Goal: Task Accomplishment & Management: Manage account settings

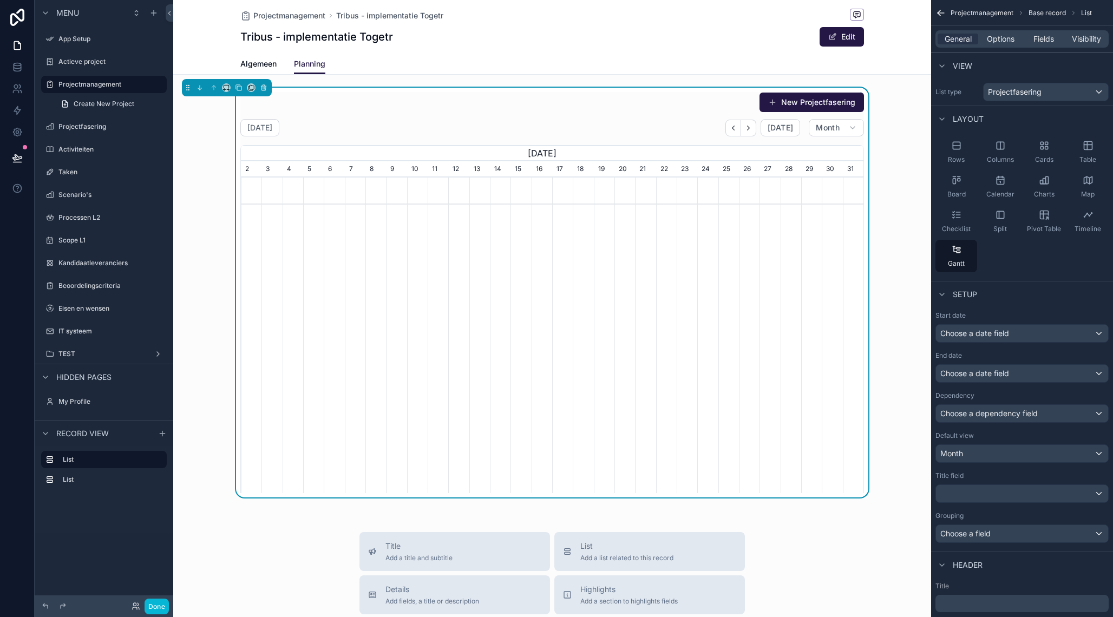
click at [794, 203] on div "scrollable content" at bounding box center [552, 348] width 623 height 341
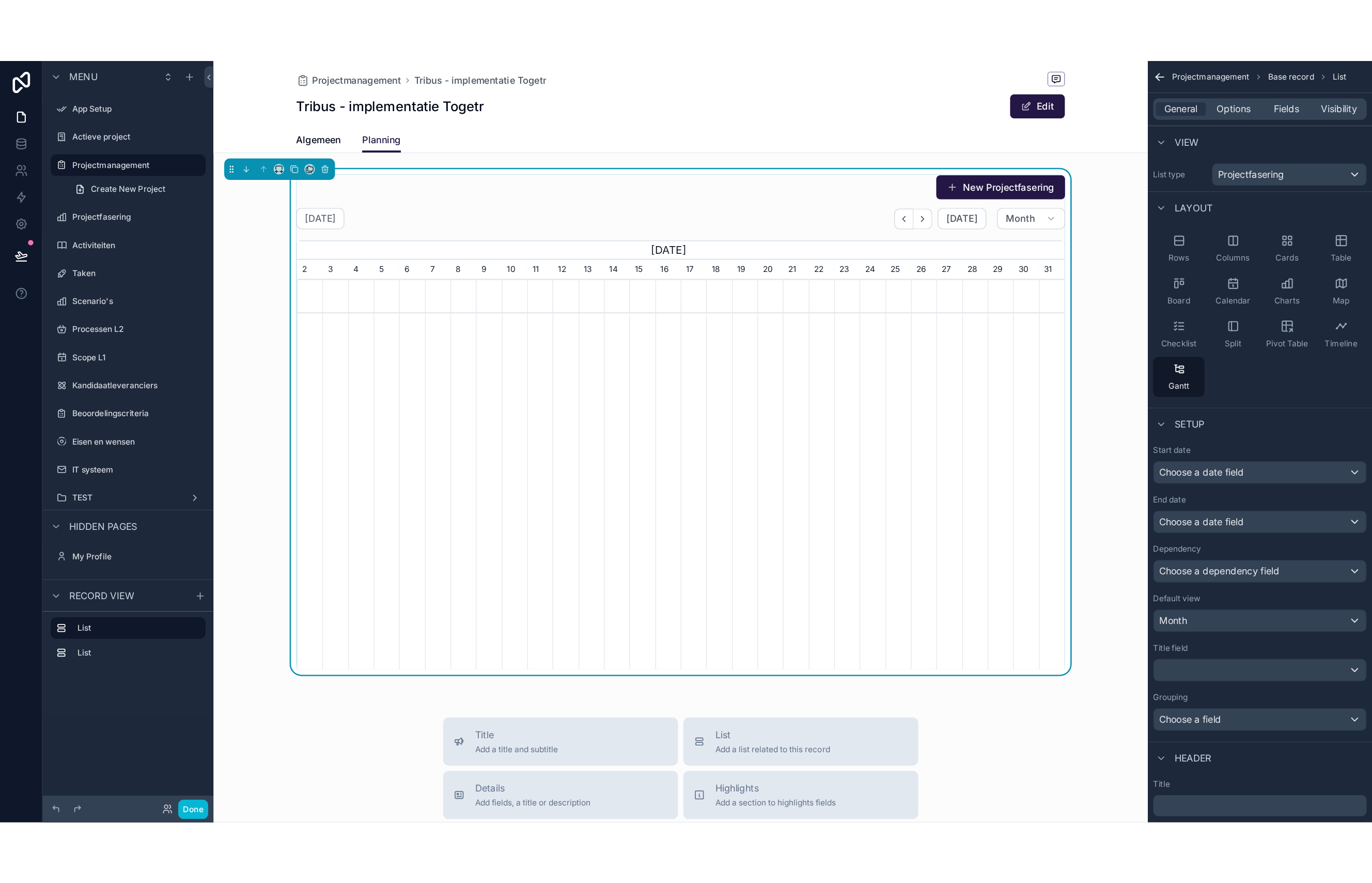
scroll to position [0, 594]
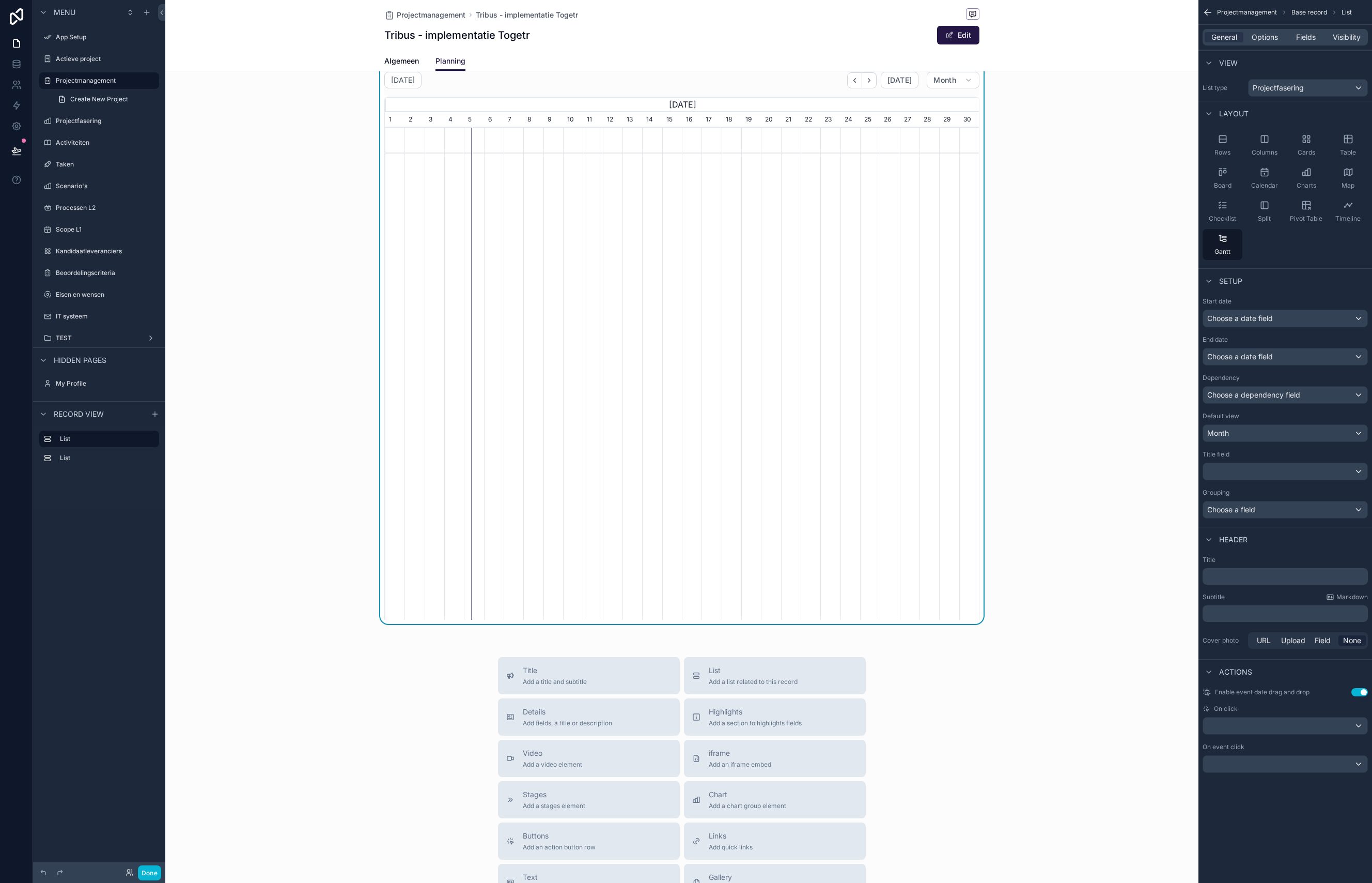
click at [1062, 246] on div "New Projectfasering [DATE] [DATE] Month [DATE] [DATE] [DATE] 2 3 4 5 6 7 8 9 10…" at bounding box center [681, 333] width 1033 height 582
click at [910, 89] on div "[DATE] [DATE] Month [DATE] [DATE] [DATE] 2 3 4 5 6 7 8 9 10 11 12 13 14 15 16 1…" at bounding box center [682, 346] width 595 height 548
click at [908, 84] on span "[DATE]" at bounding box center [899, 80] width 24 height 10
click at [151, 252] on icon "scrollable content" at bounding box center [151, 251] width 9 height 9
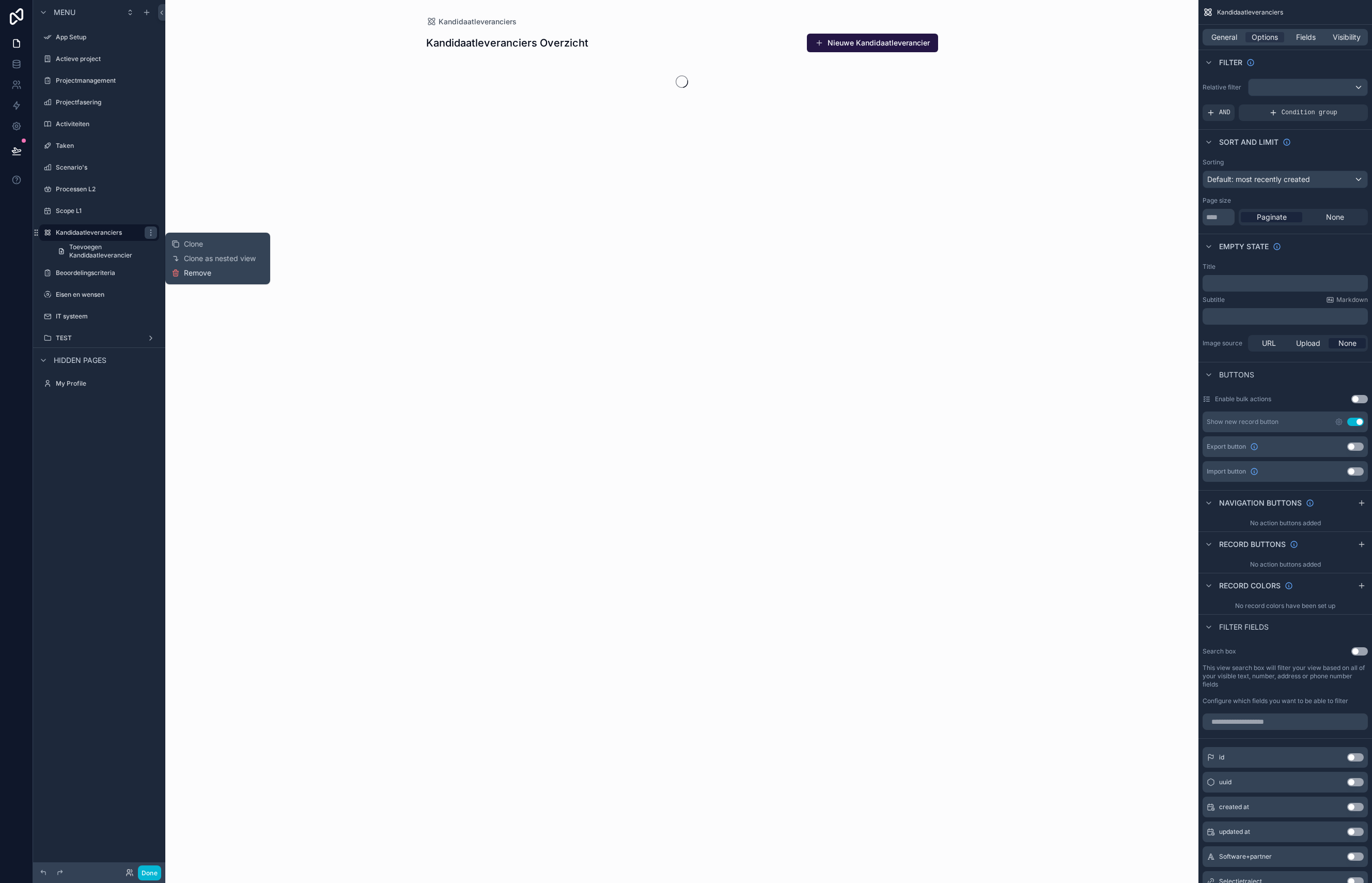
click at [194, 273] on span "Remove" at bounding box center [197, 272] width 28 height 11
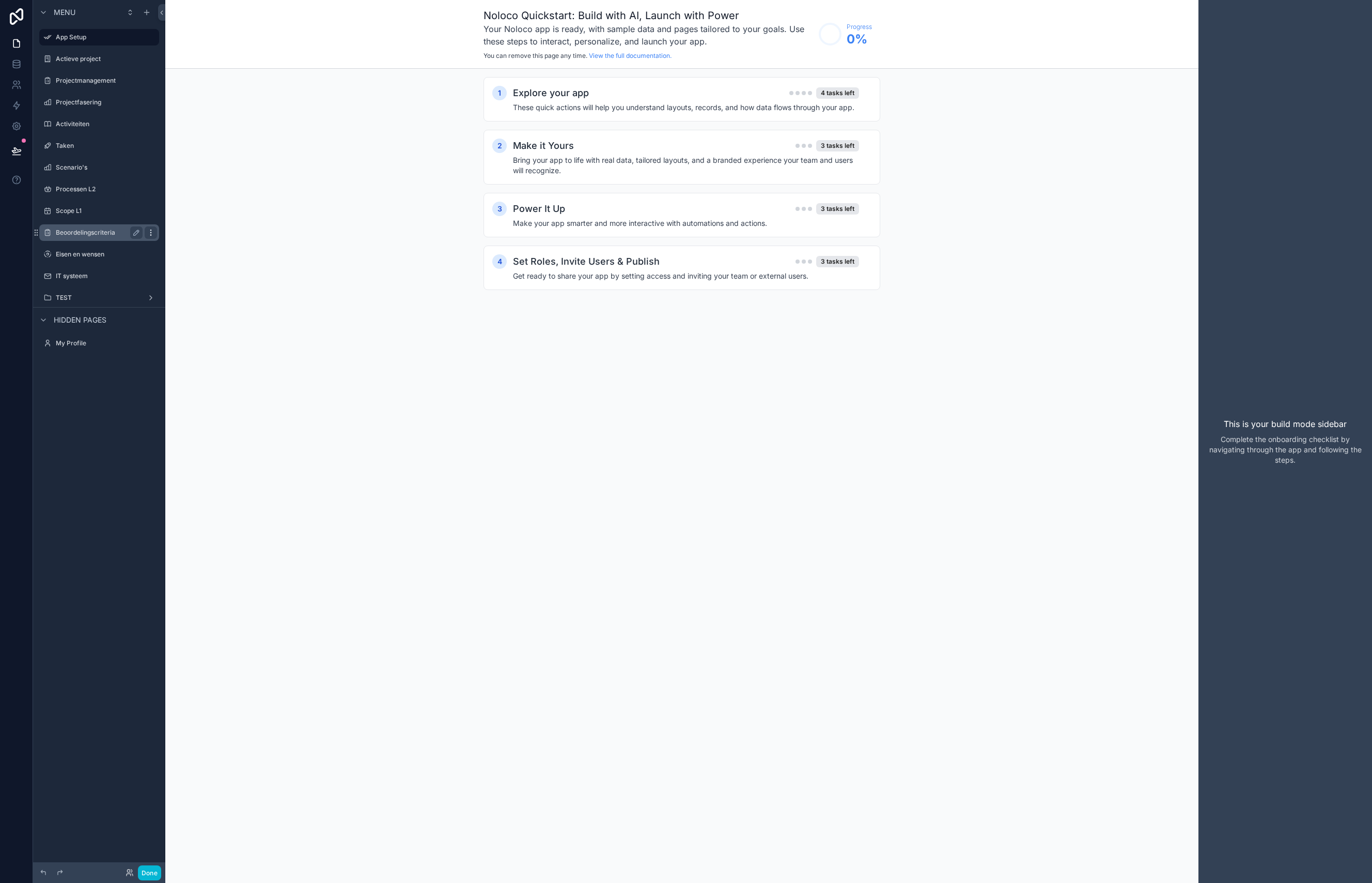
click at [151, 232] on icon "scrollable content" at bounding box center [151, 232] width 9 height 9
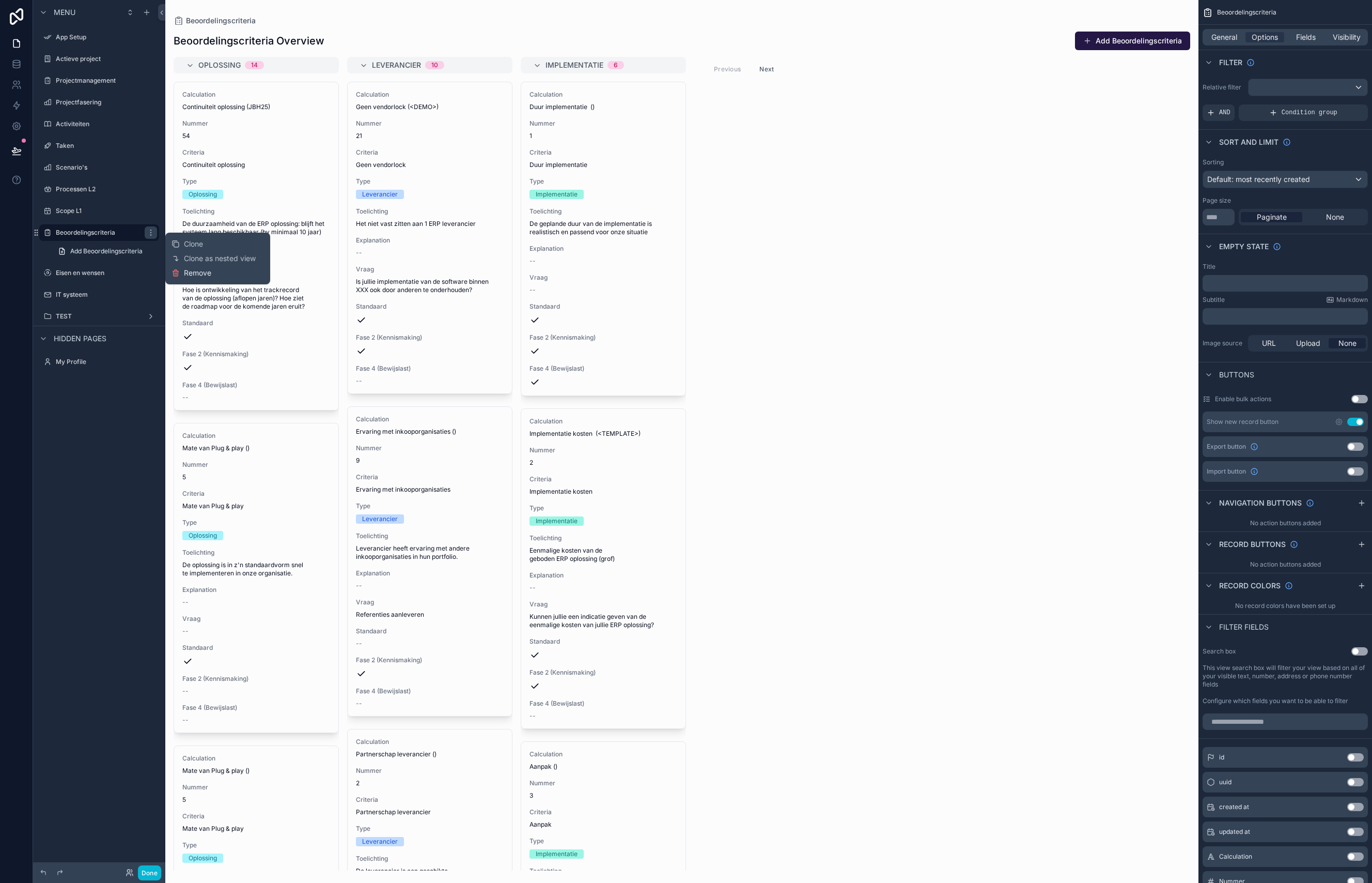
click at [196, 273] on span "Remove" at bounding box center [197, 272] width 28 height 11
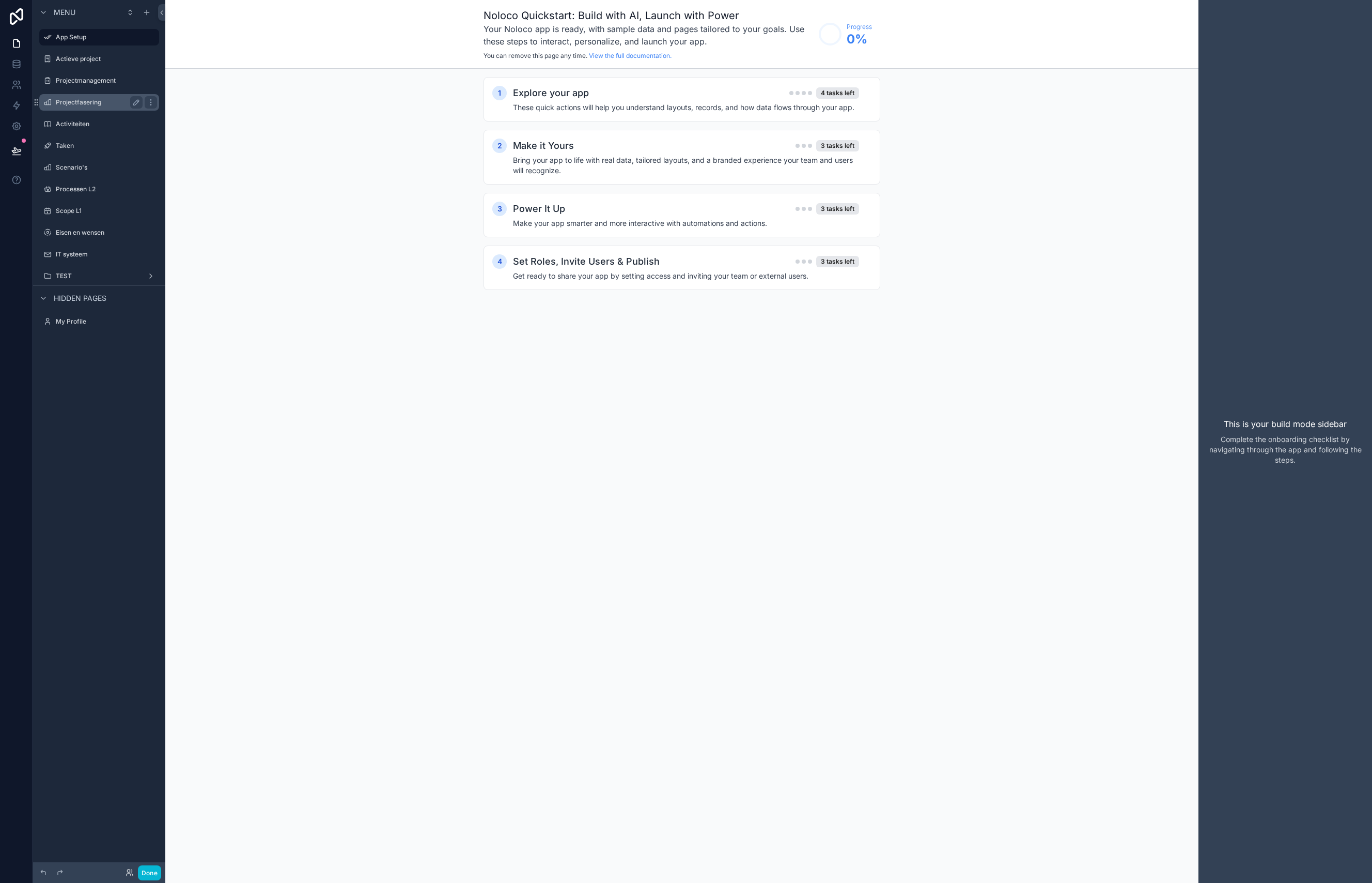
click at [100, 102] on label "Projectfasering" at bounding box center [96, 102] width 83 height 9
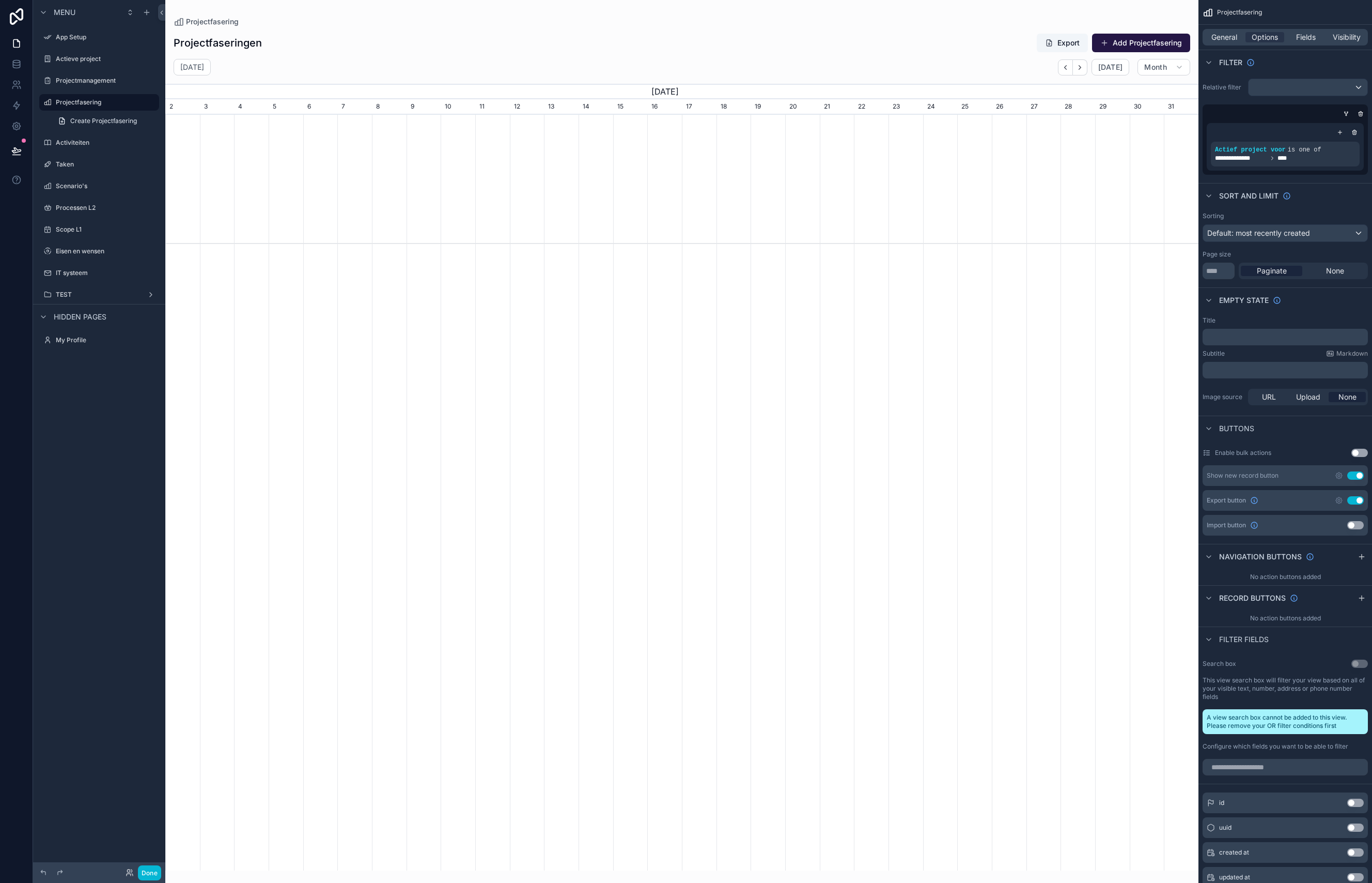
scroll to position [0, 1033]
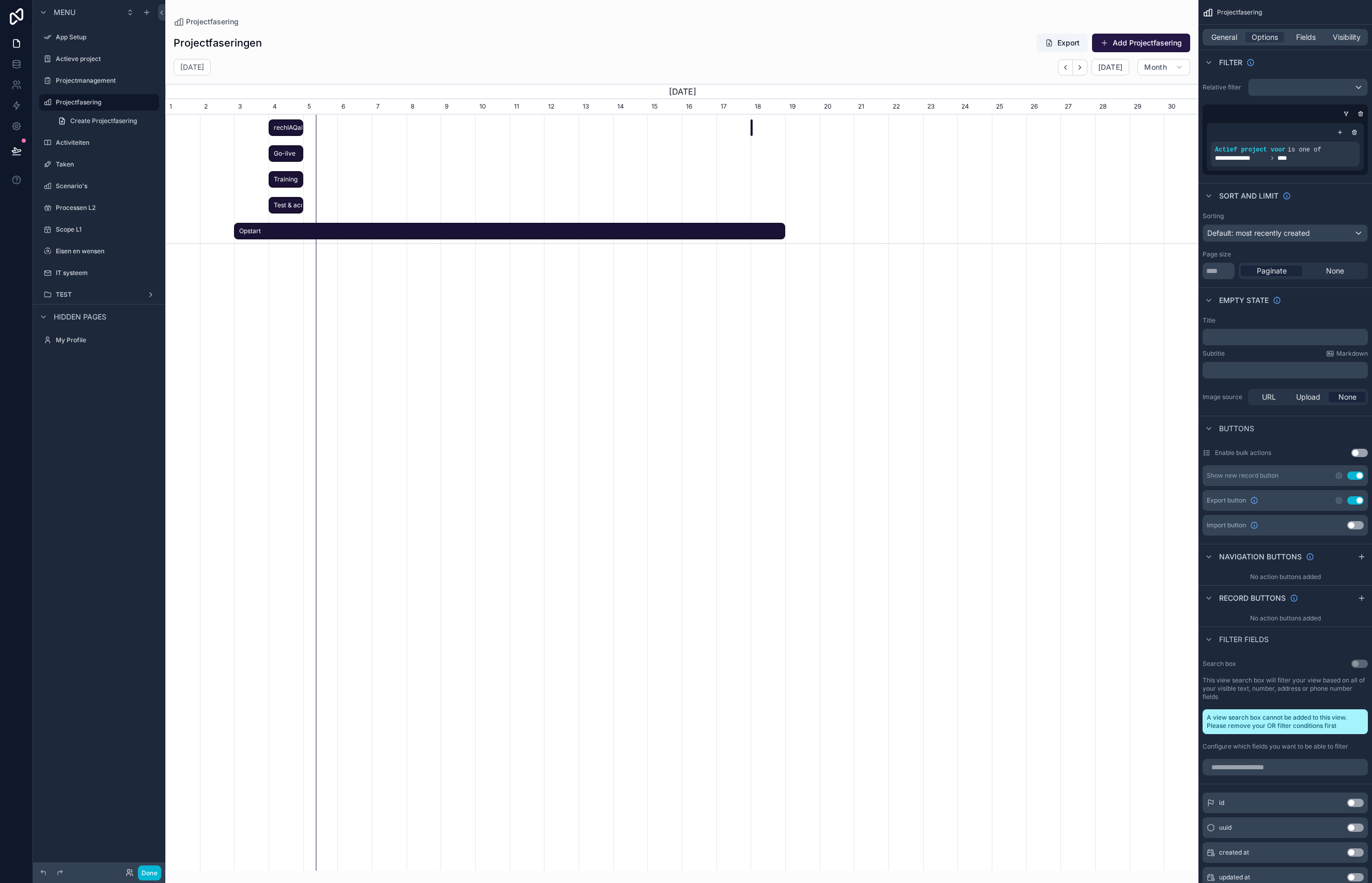
click at [289, 154] on span "Go-live" at bounding box center [286, 154] width 32 height 17
drag, startPoint x: 284, startPoint y: 156, endPoint x: 291, endPoint y: 157, distance: 7.1
click at [291, 157] on span "Go-live" at bounding box center [293, 154] width 32 height 17
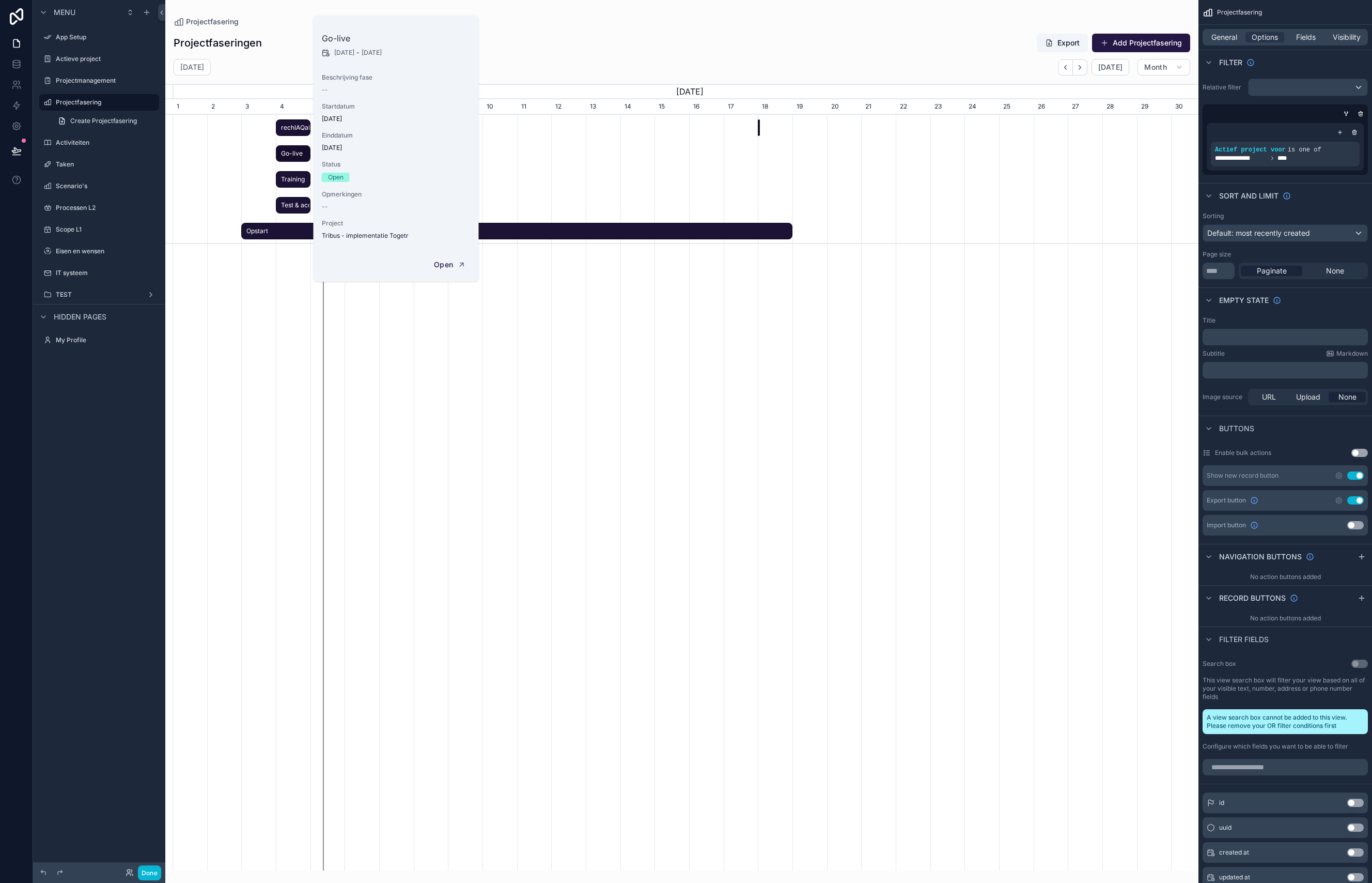
click at [291, 154] on span "Go-live" at bounding box center [293, 154] width 32 height 17
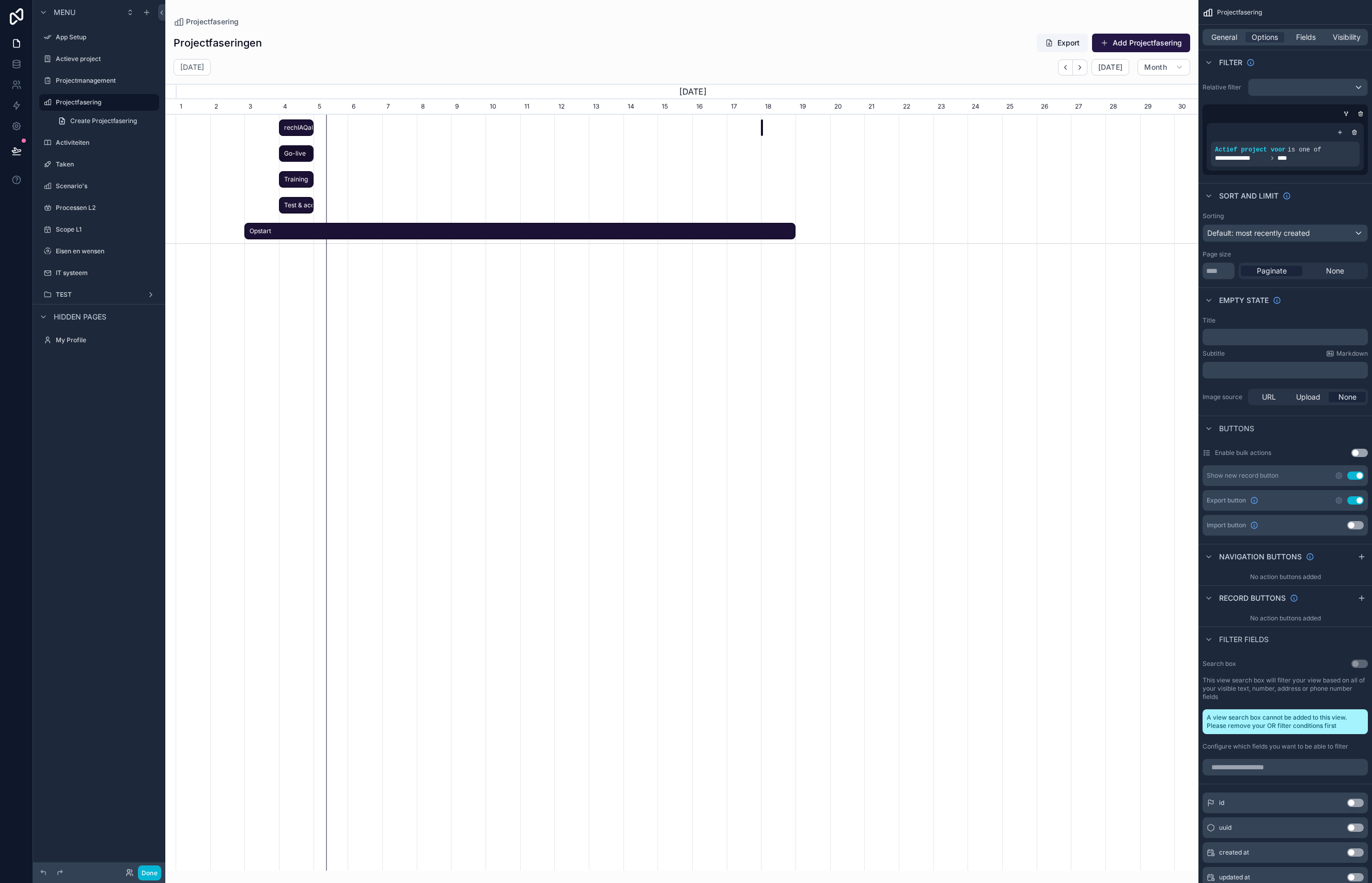
drag, startPoint x: 290, startPoint y: 155, endPoint x: 297, endPoint y: 154, distance: 7.1
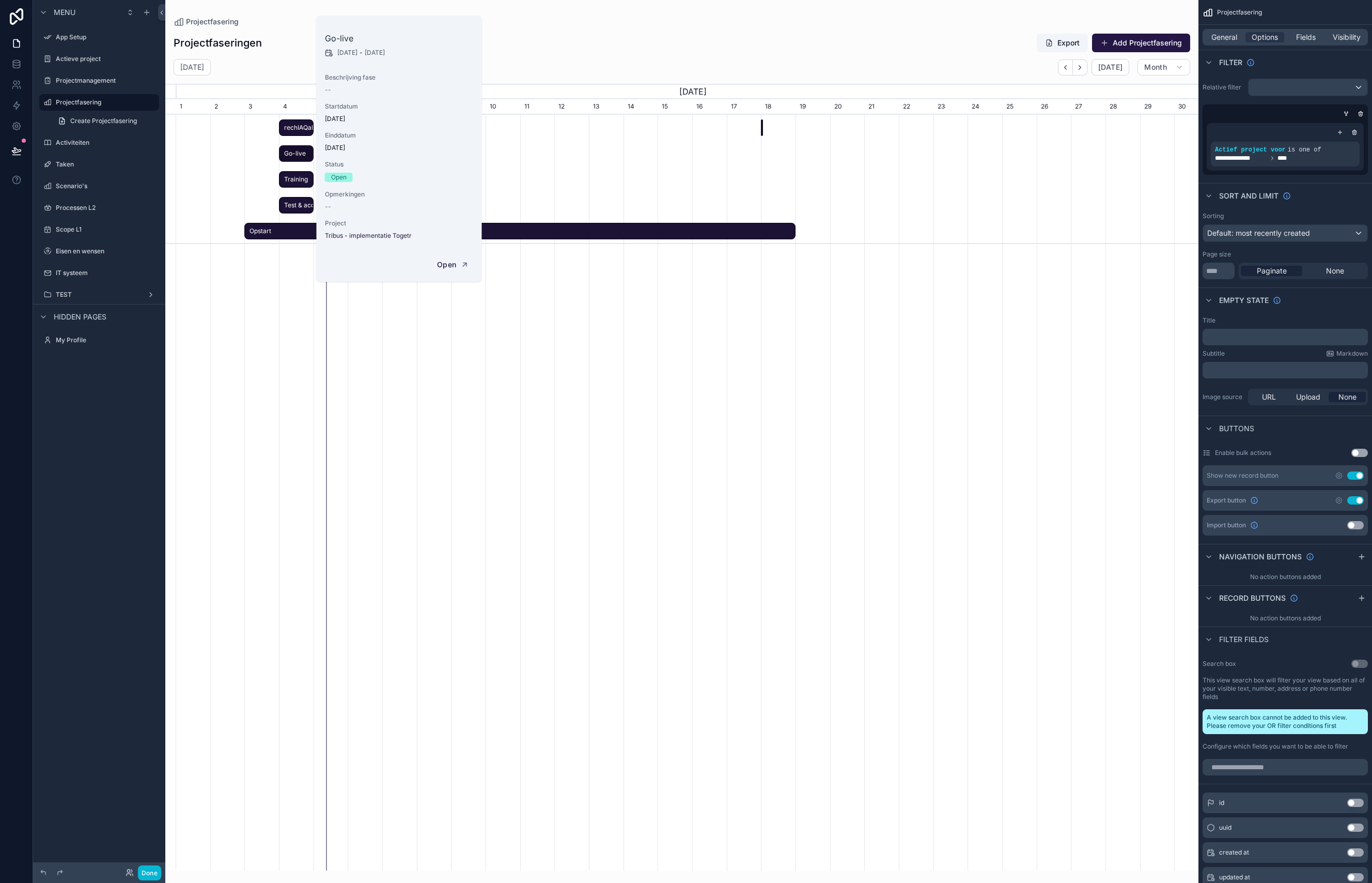
scroll to position [0, 1027]
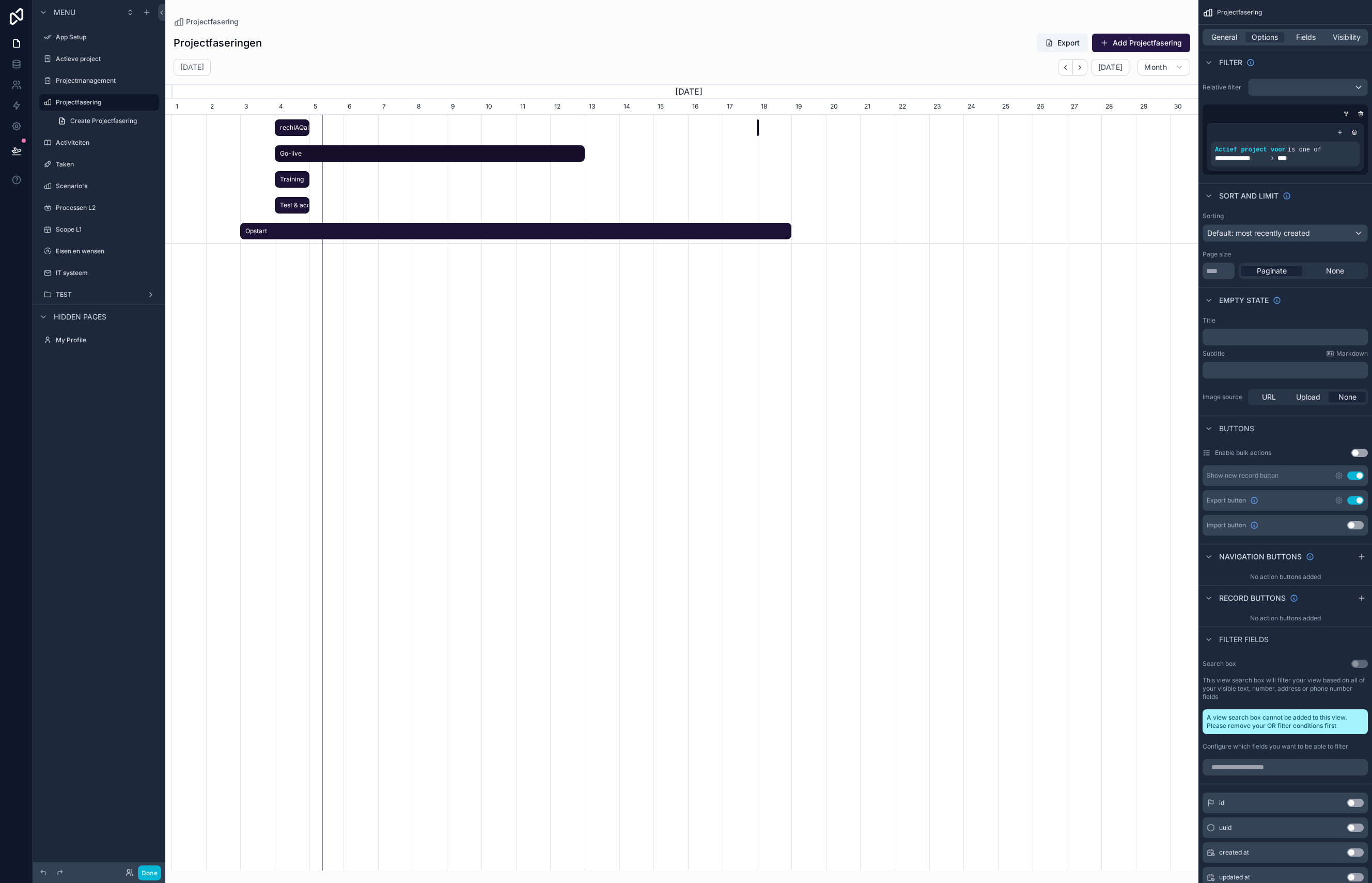
drag, startPoint x: 308, startPoint y: 153, endPoint x: 578, endPoint y: 155, distance: 270.0
click at [578, 155] on span "scrollable content" at bounding box center [577, 154] width 12 height 15
drag, startPoint x: 584, startPoint y: 153, endPoint x: 495, endPoint y: 158, distance: 89.1
click at [495, 158] on span "scrollable content" at bounding box center [494, 154] width 12 height 15
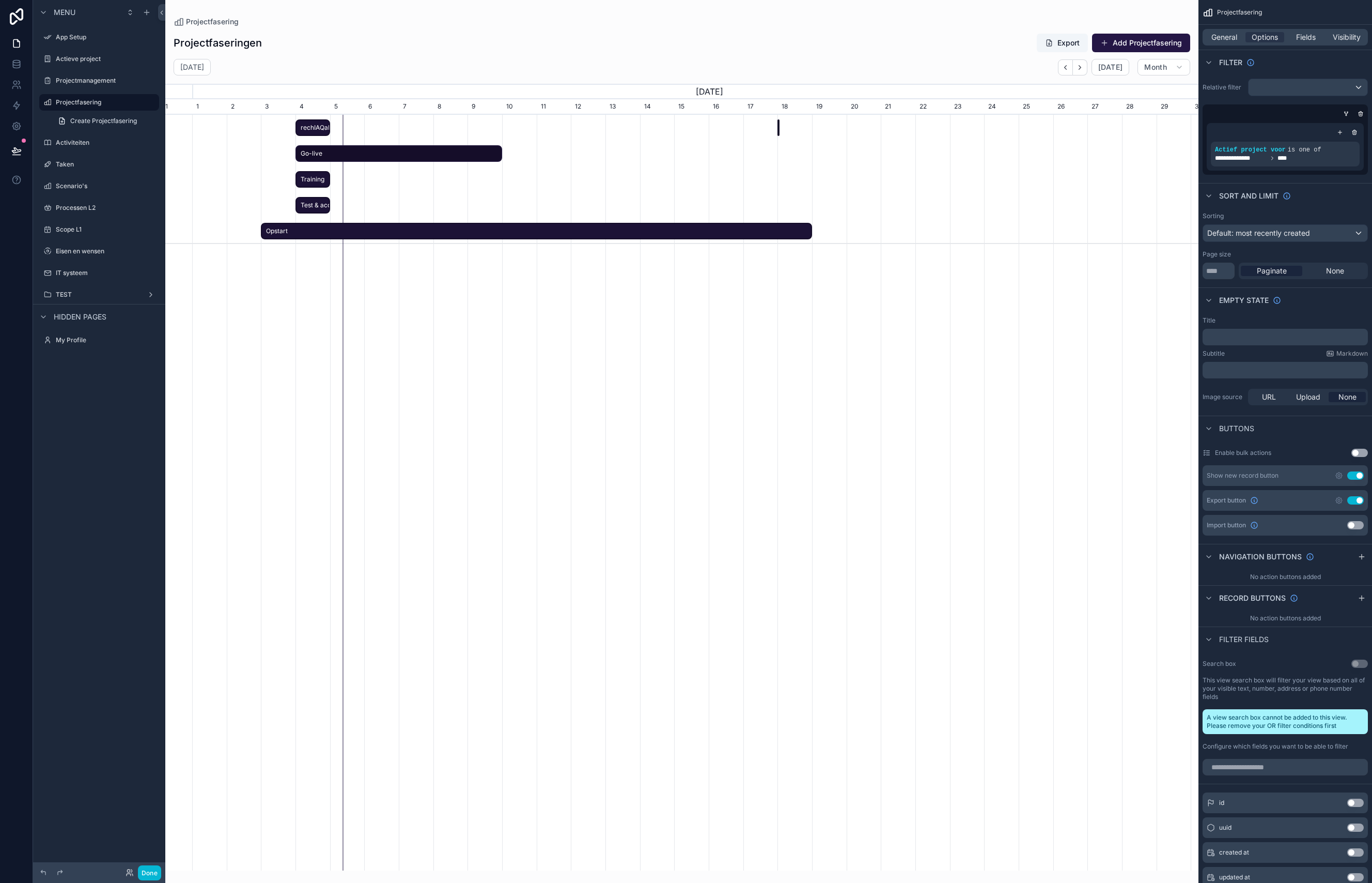
scroll to position [0, 1033]
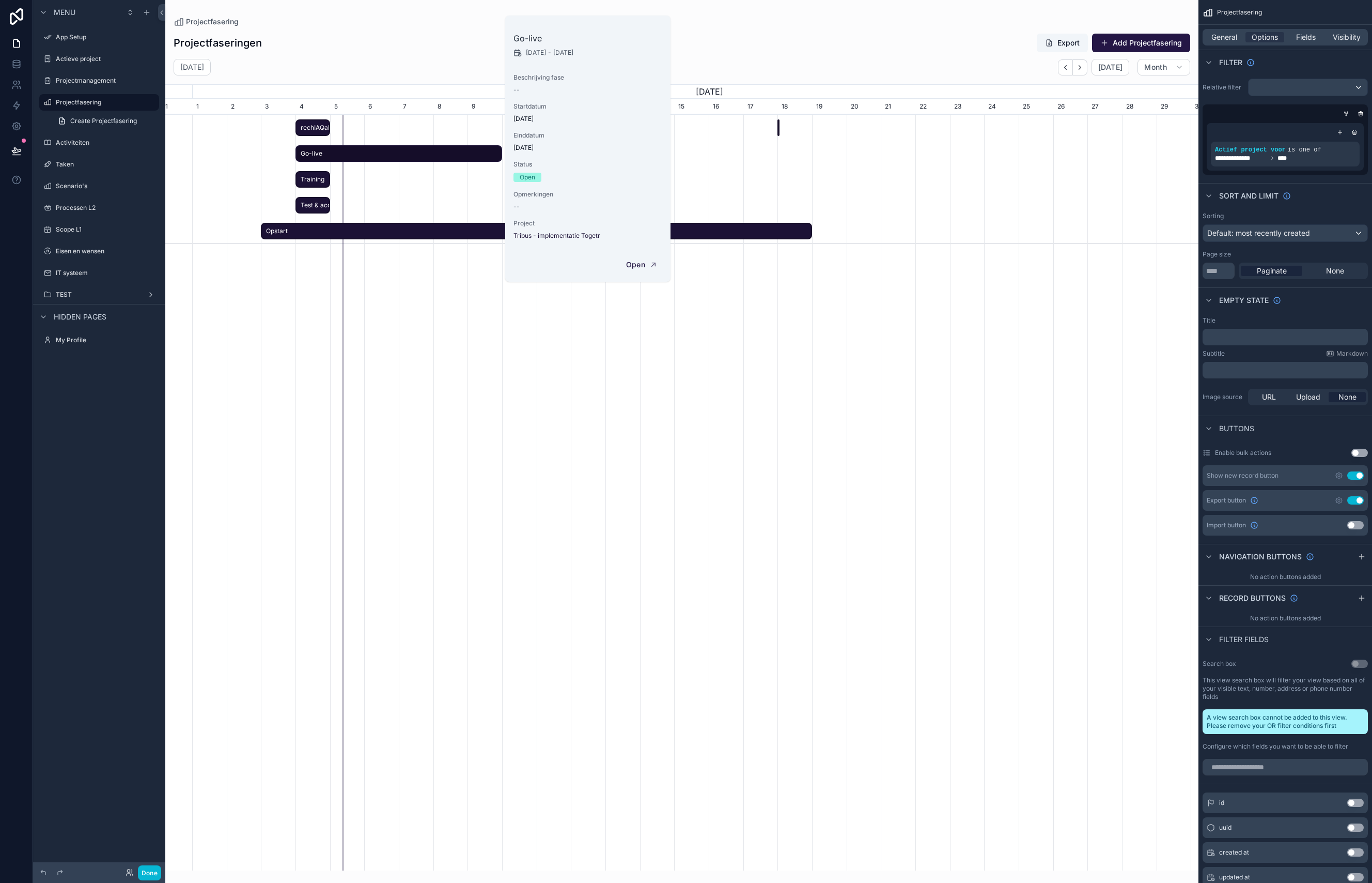
click at [303, 125] on span "rechIAQaKFYt7SElG" at bounding box center [313, 128] width 32 height 17
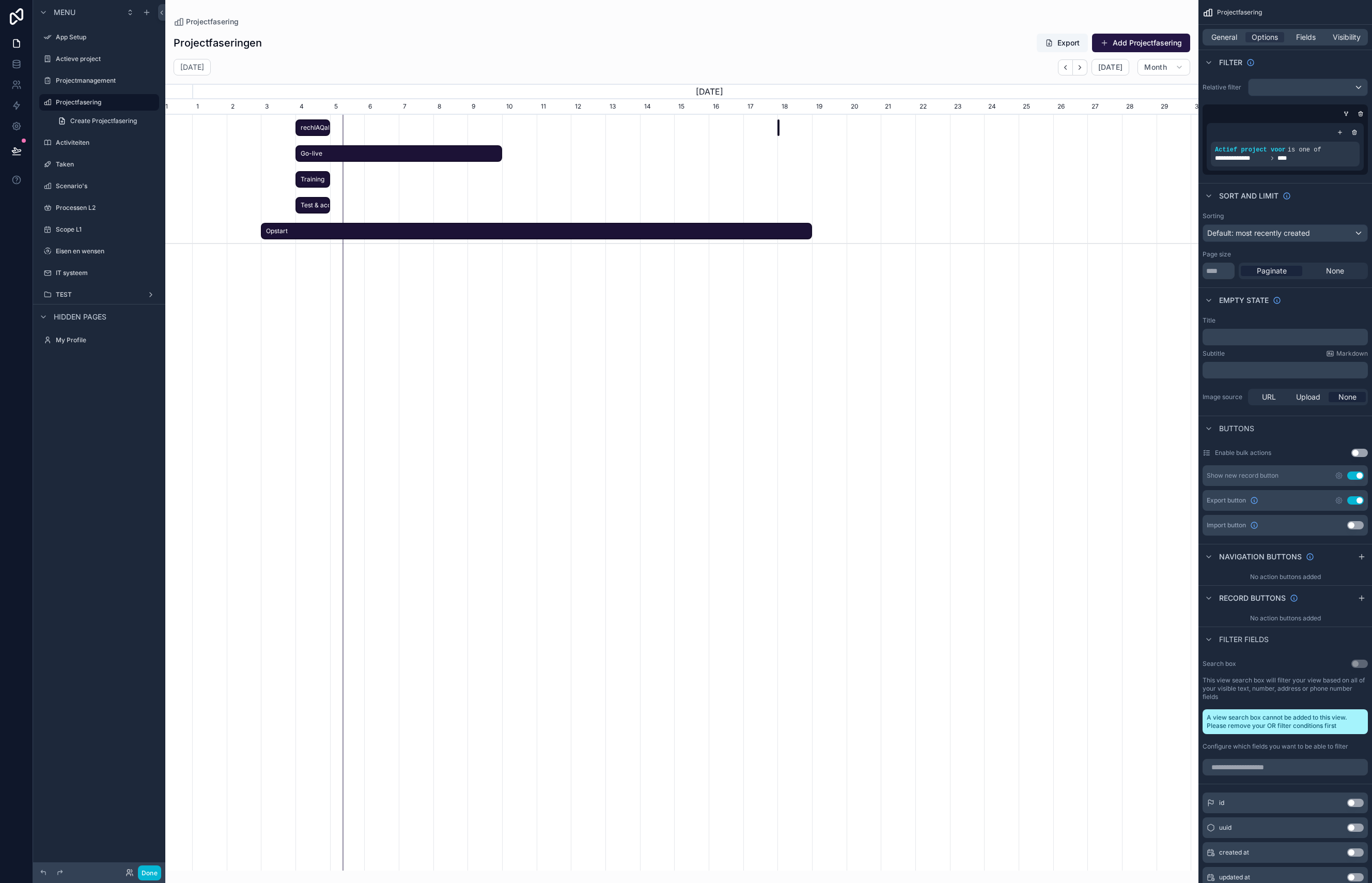
click at [782, 127] on div "scrollable content" at bounding box center [681, 179] width 3100 height 129
click at [780, 126] on div "Ontwerp & bouw" at bounding box center [779, 128] width 2 height 17
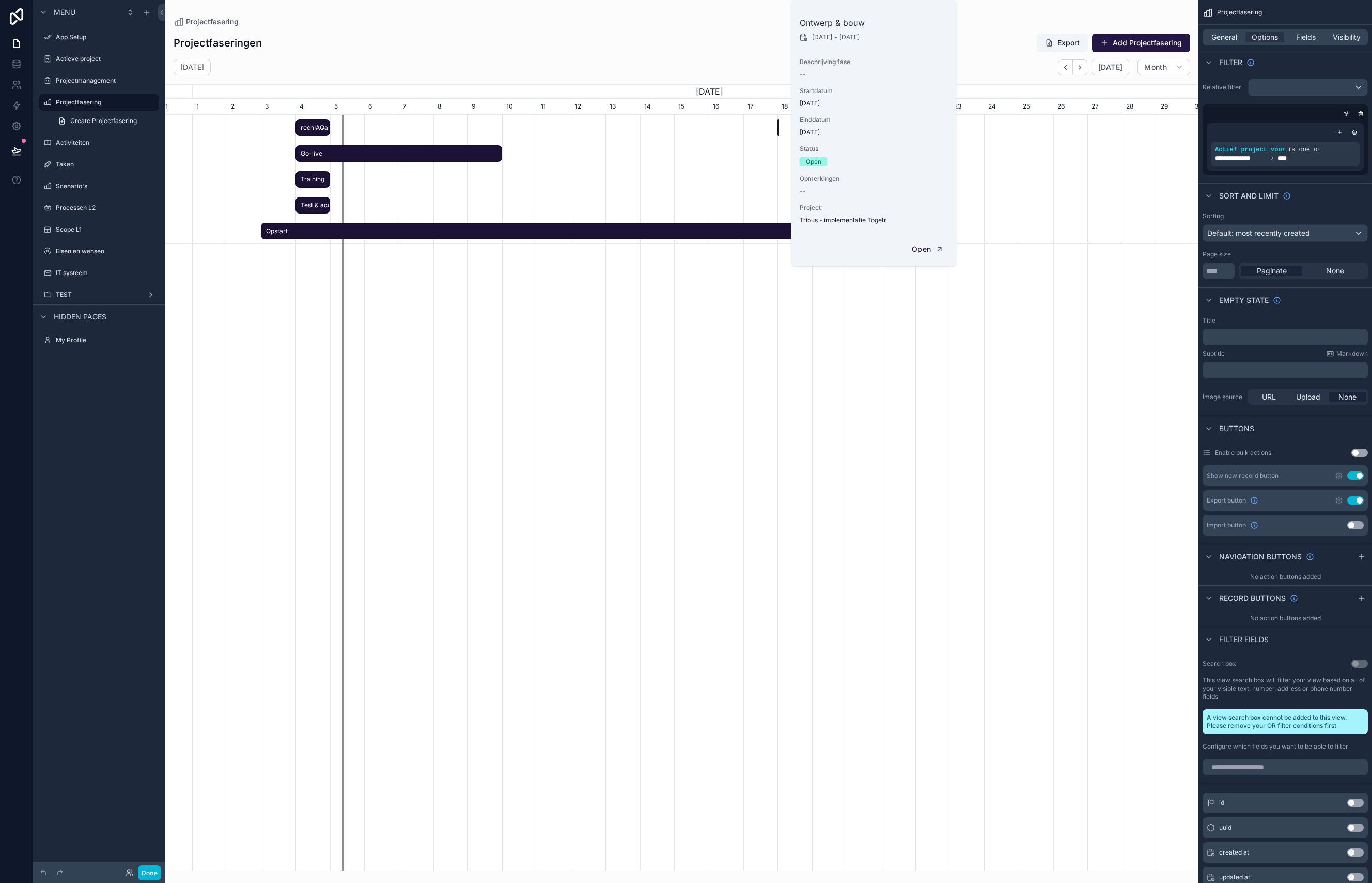
click at [816, 129] on span "[DATE]" at bounding box center [874, 132] width 149 height 9
click at [811, 134] on span "[DATE]" at bounding box center [874, 132] width 149 height 9
click at [1062, 38] on span "Fields" at bounding box center [1306, 37] width 20 height 11
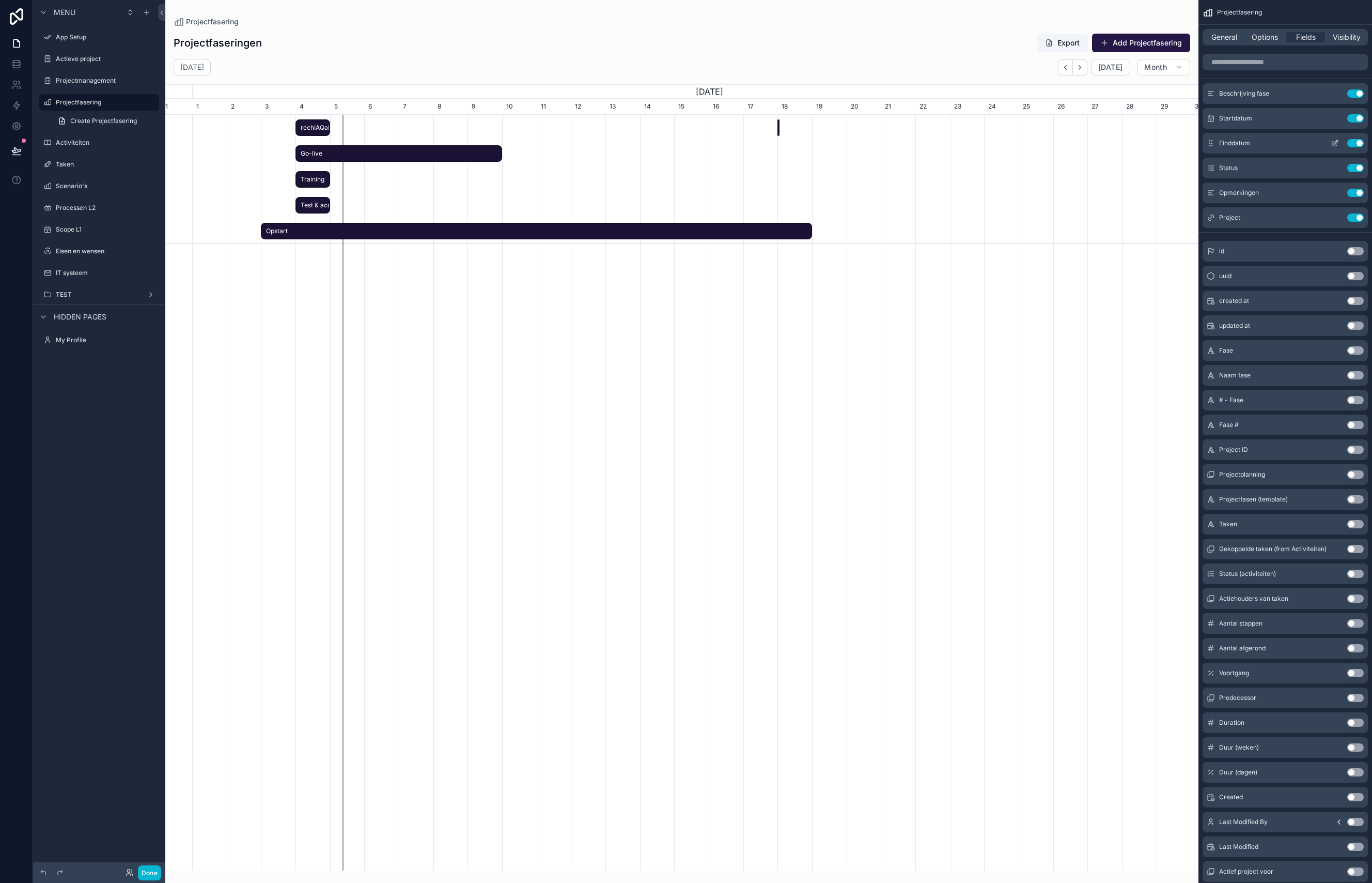
click at [1062, 141] on icon "scrollable content" at bounding box center [1334, 143] width 5 height 5
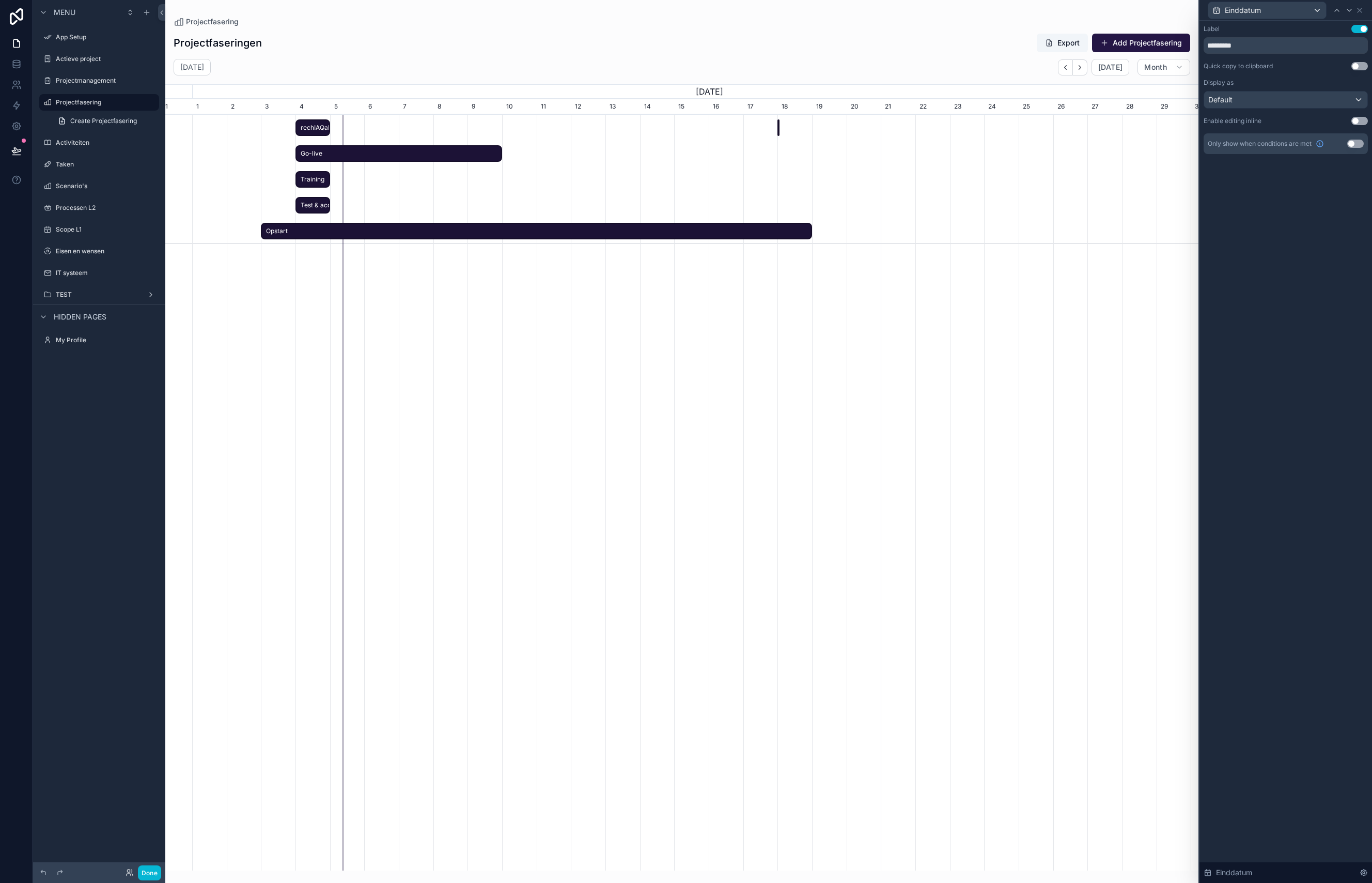
click at [1062, 118] on button "Use setting" at bounding box center [1359, 120] width 16 height 9
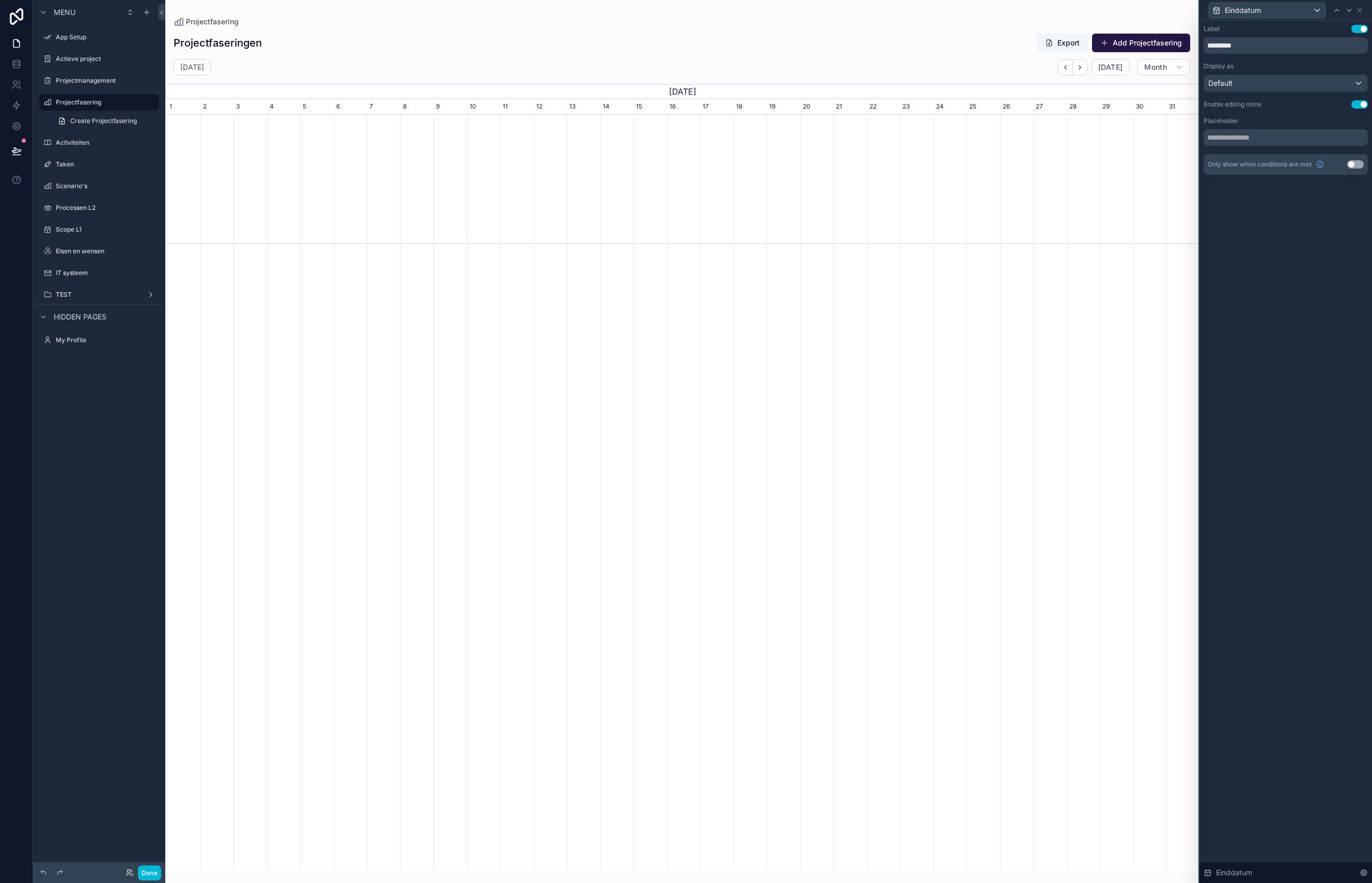
scroll to position [0, 1031]
click at [796, 336] on div "rechIAQaKFYt7SElG Go-live Training Test & acceptatie Ontwerp & bouw Opstart" at bounding box center [681, 505] width 1033 height 781
click at [1062, 68] on span "[DATE]" at bounding box center [1110, 68] width 24 height 10
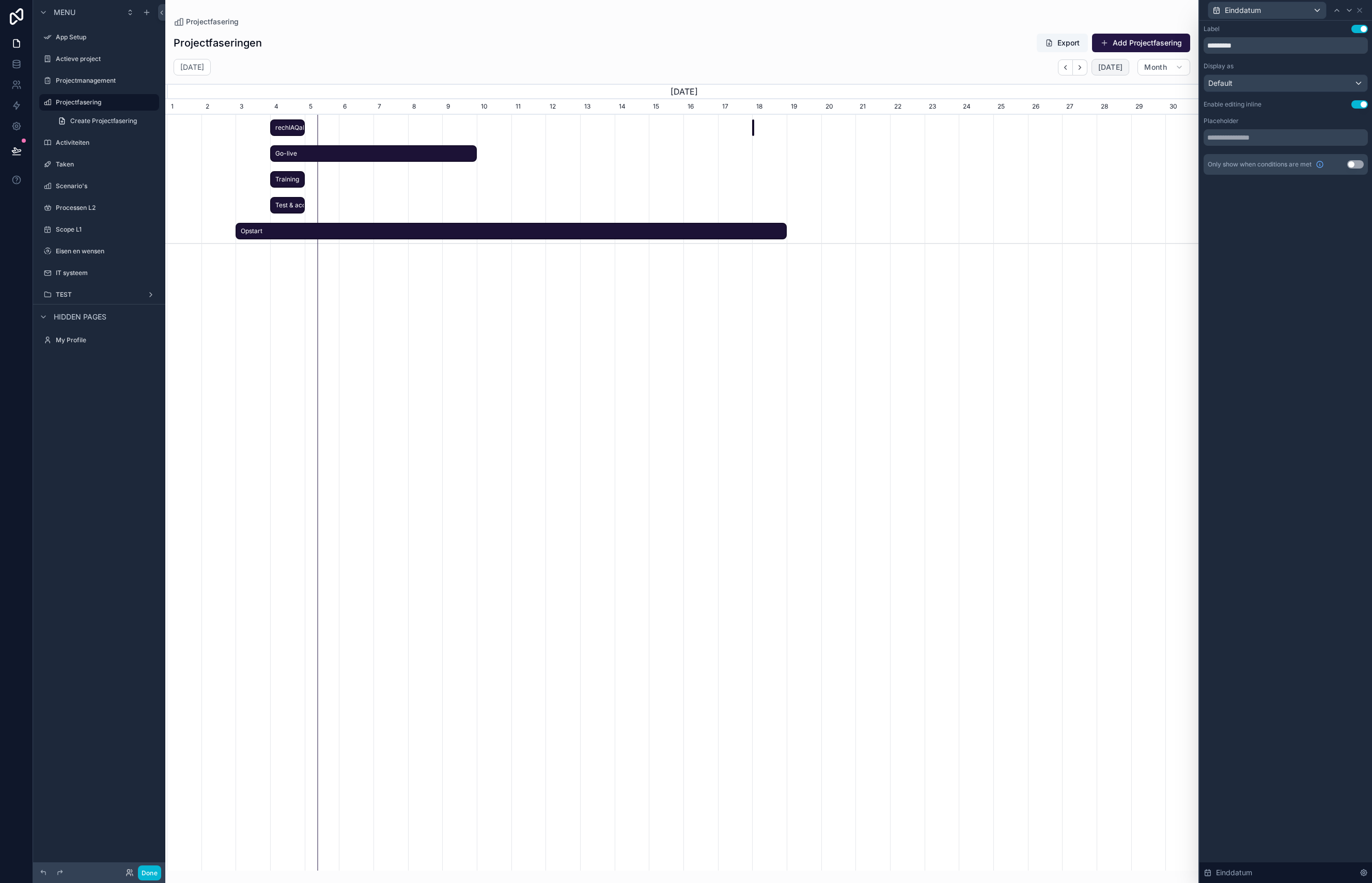
scroll to position [0, 1033]
click at [752, 123] on div "Ontwerp & bouw" at bounding box center [752, 128] width 2 height 17
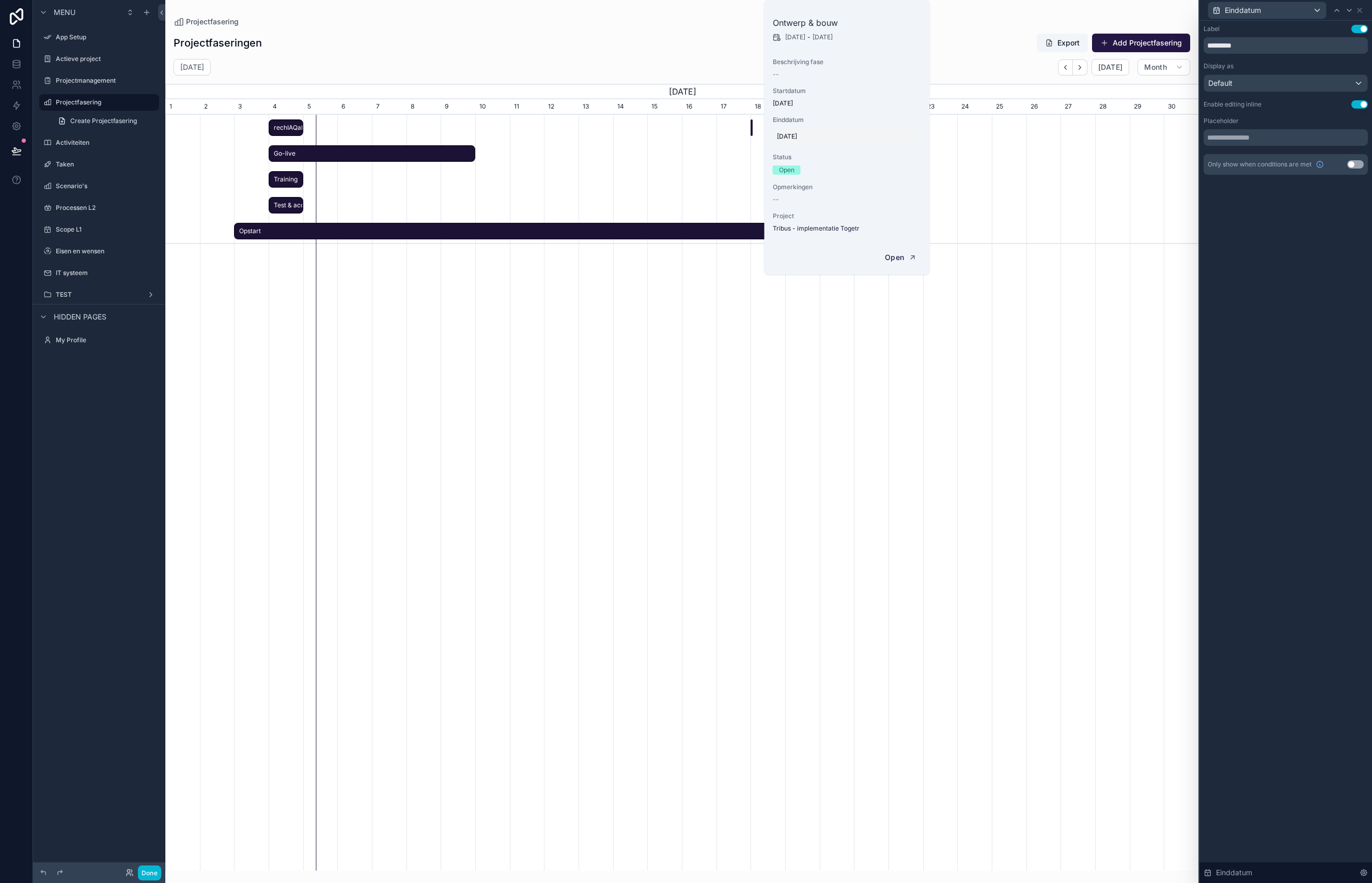
click at [791, 136] on span "[DATE]" at bounding box center [846, 137] width 140 height 9
click at [850, 263] on button "12" at bounding box center [845, 260] width 18 height 18
type input "*********"
click at [906, 195] on div "Opmerkingen --" at bounding box center [847, 194] width 149 height 21
click at [789, 138] on span "[DATE]" at bounding box center [846, 137] width 140 height 9
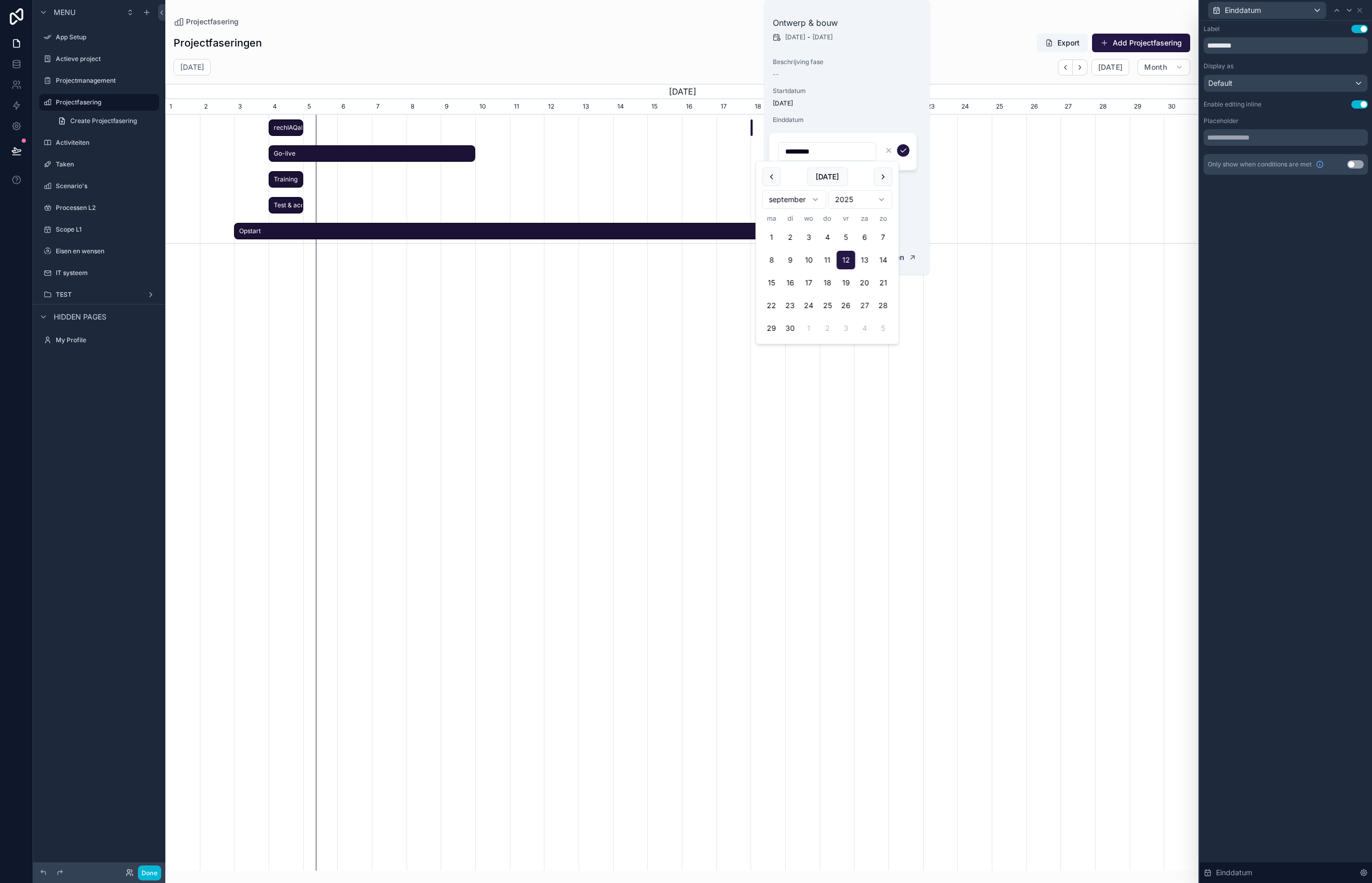
click at [860, 305] on button "27" at bounding box center [864, 305] width 18 height 18
type input "*********"
click at [904, 152] on icon "scrollable content" at bounding box center [904, 150] width 9 height 9
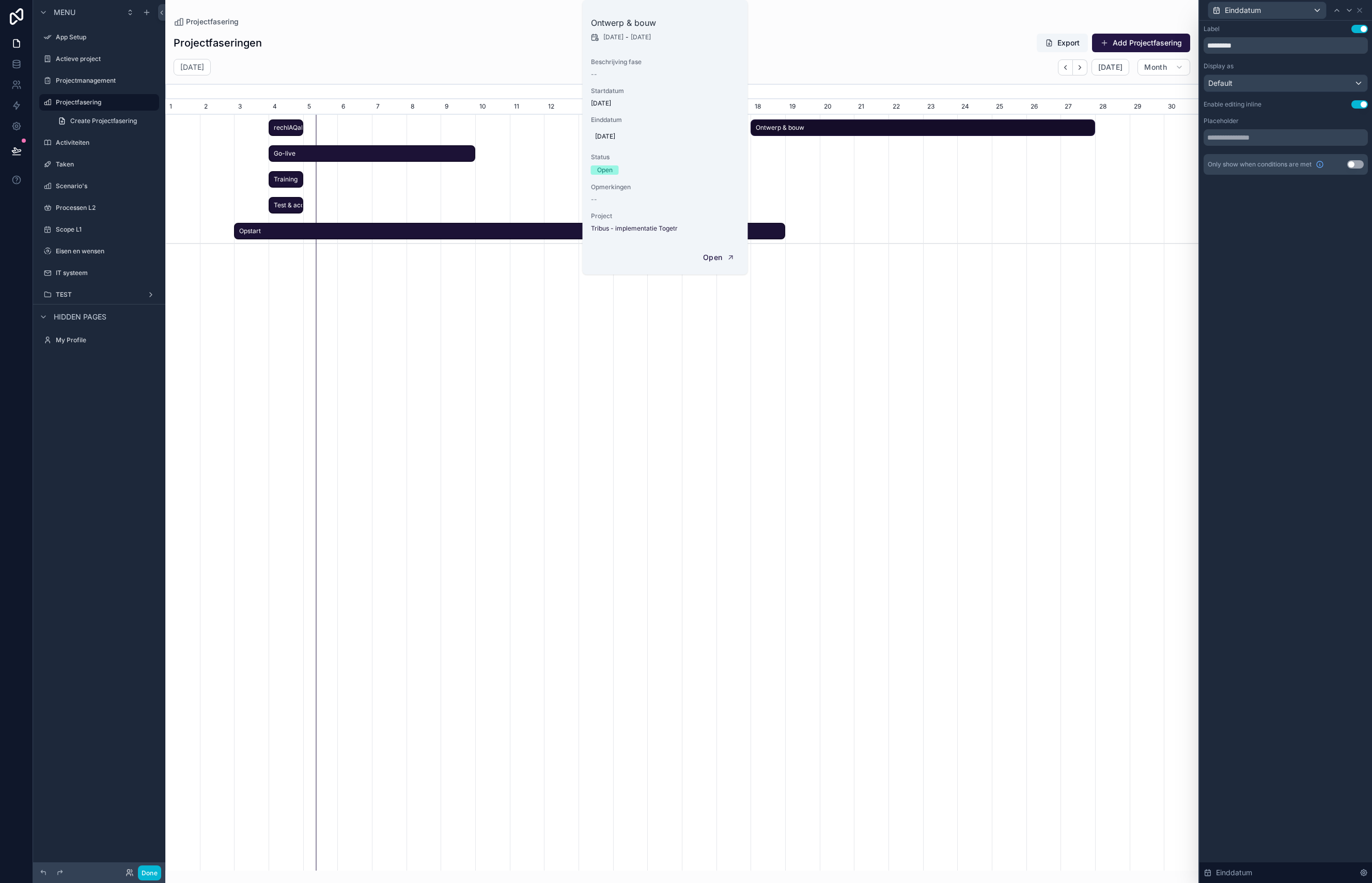
click at [843, 128] on span "Ontwerp & bouw" at bounding box center [923, 128] width 343 height 17
click at [1062, 67] on button "Month" at bounding box center [1163, 67] width 52 height 16
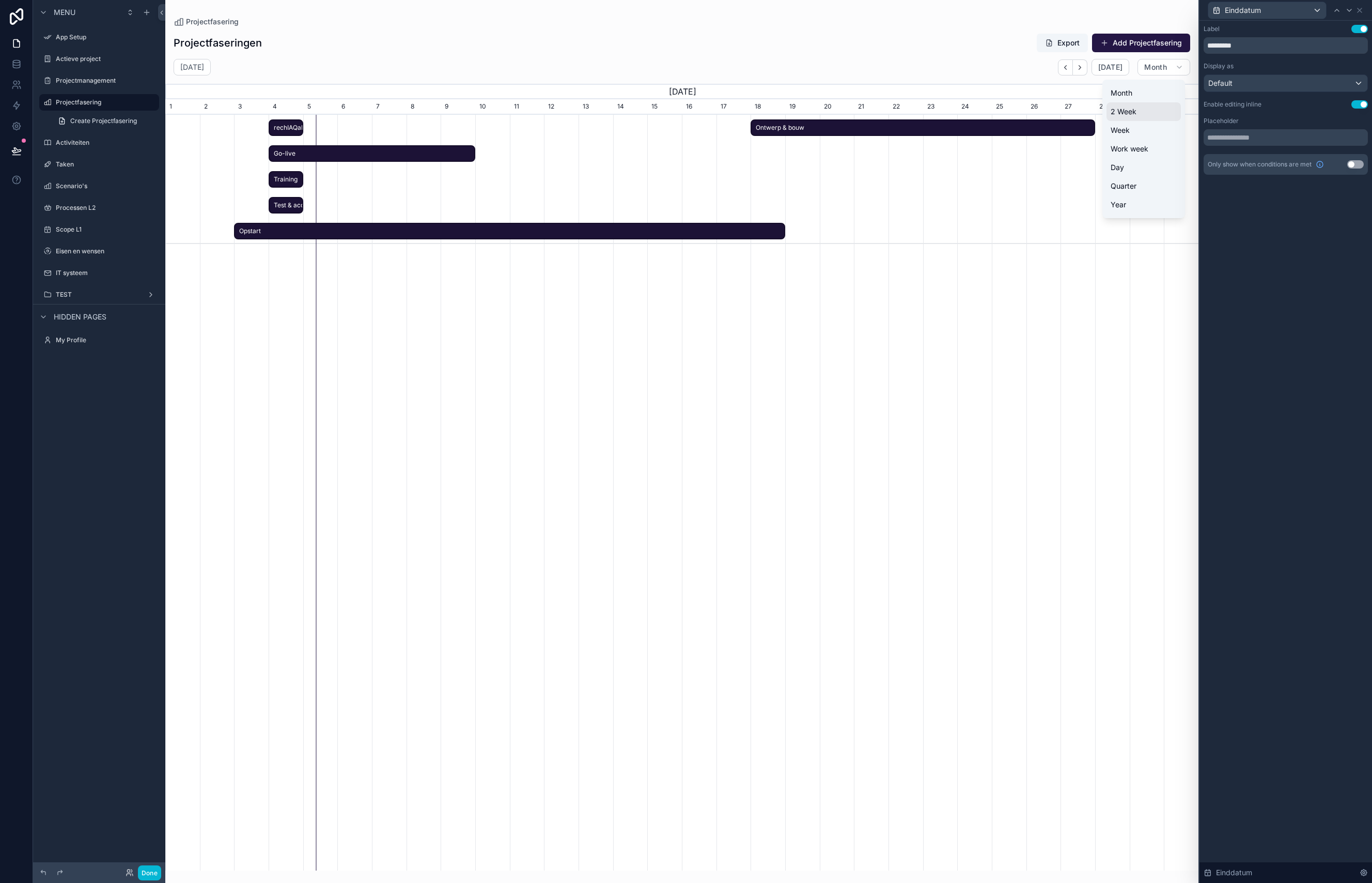
click at [1062, 114] on button "2 Week" at bounding box center [1144, 111] width 74 height 18
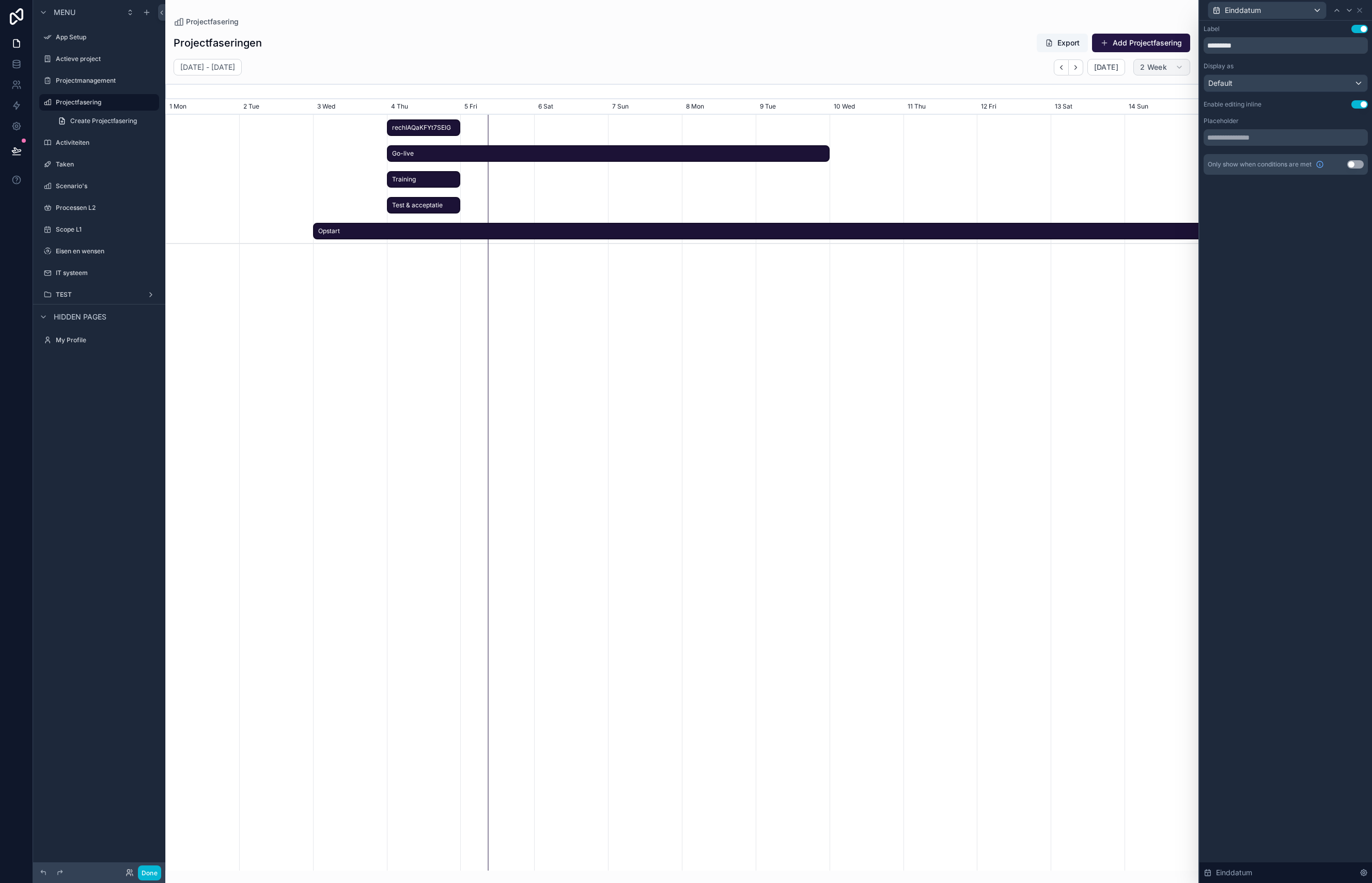
click at [1062, 67] on span "2 Week" at bounding box center [1154, 68] width 27 height 10
click at [1062, 92] on button "Month" at bounding box center [1144, 93] width 74 height 18
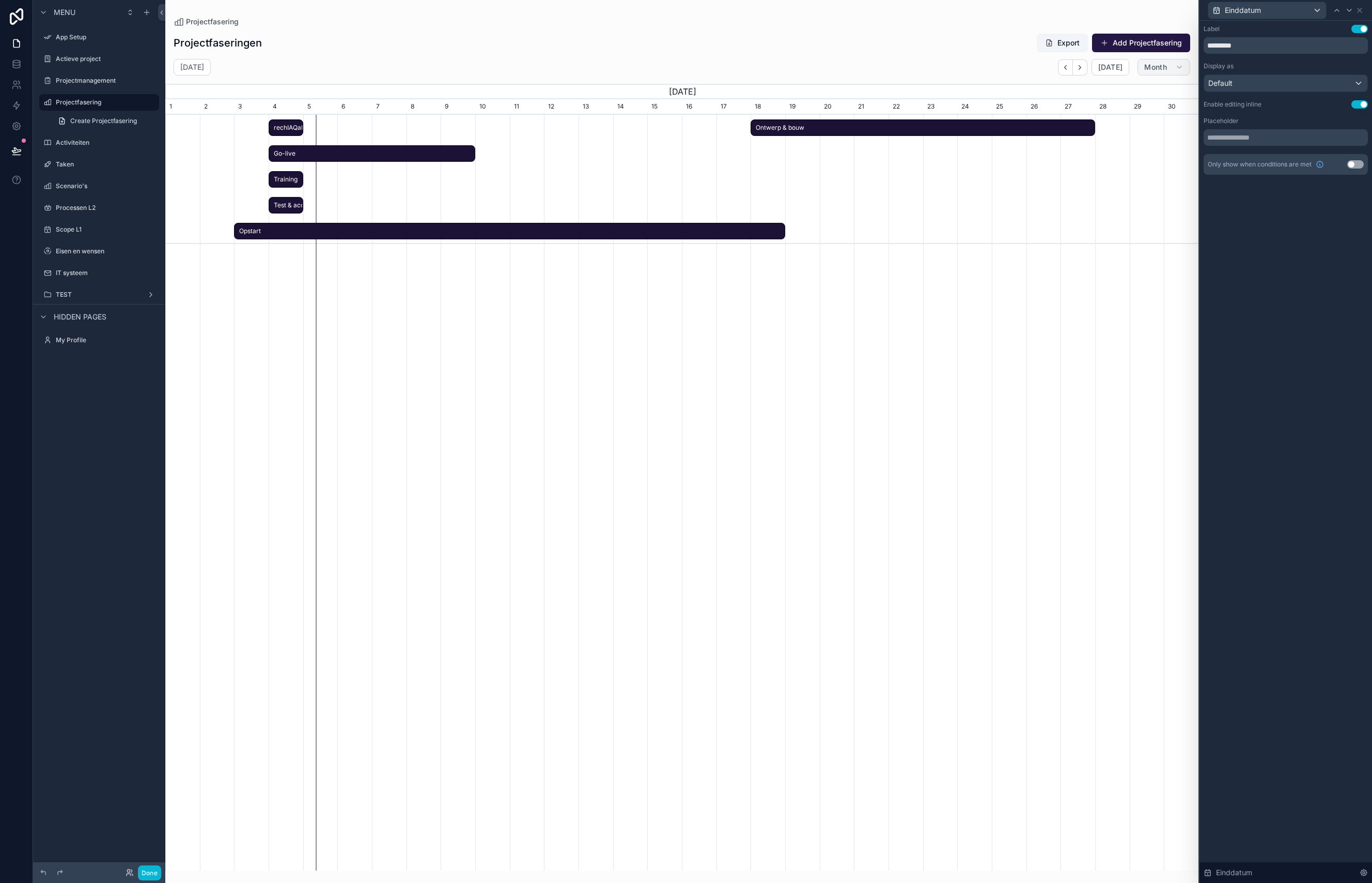
click at [1062, 70] on span "Month" at bounding box center [1155, 68] width 23 height 10
click at [988, 62] on div "[DATE] [DATE] Month" at bounding box center [681, 67] width 1033 height 16
click at [1062, 227] on div "scrollable content" at bounding box center [681, 179] width 3100 height 129
click at [1062, 8] on icon at bounding box center [1360, 10] width 9 height 9
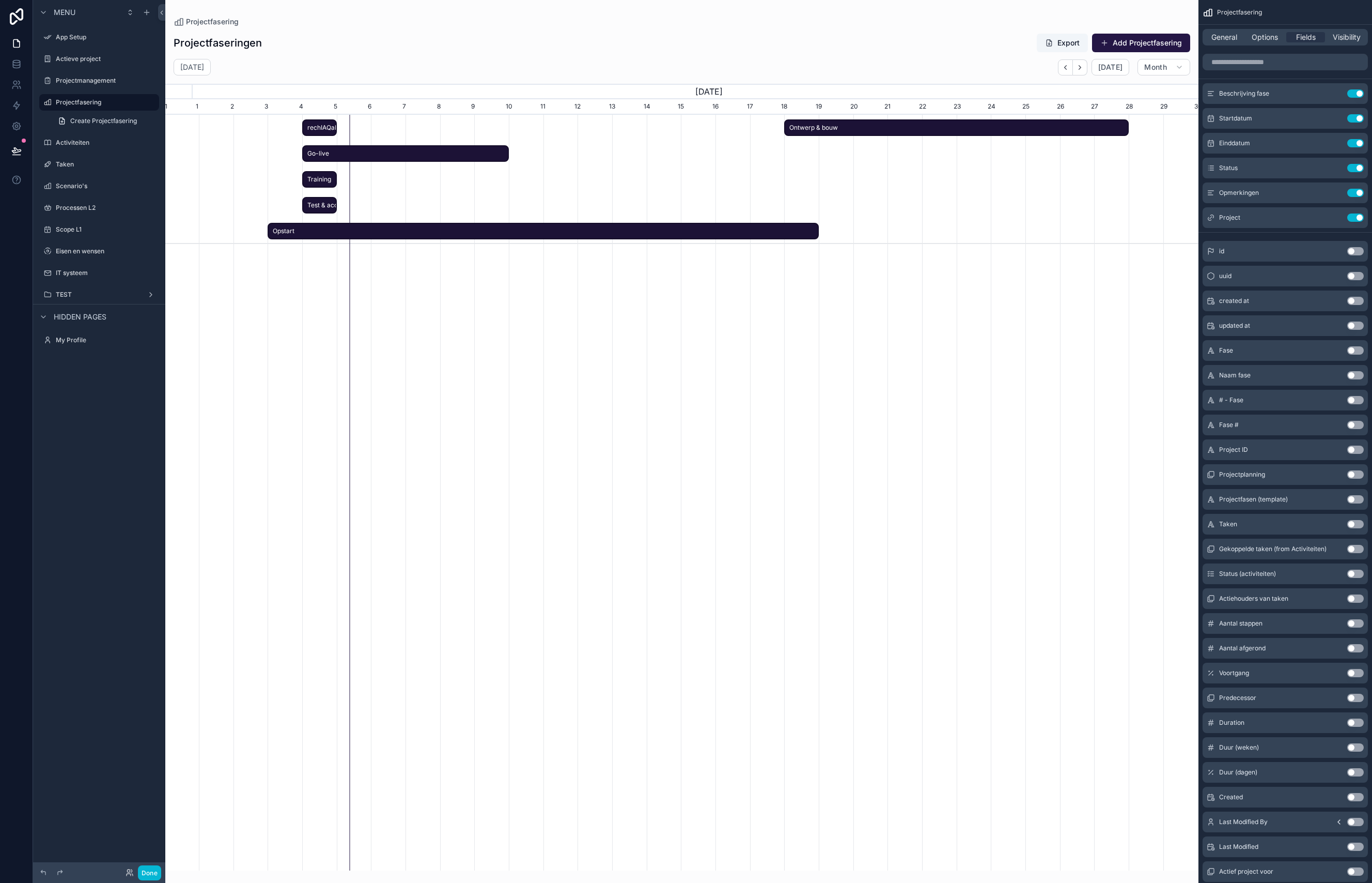
scroll to position [0, 1000]
drag, startPoint x: 830, startPoint y: 128, endPoint x: 862, endPoint y: 178, distance: 59.4
click at [864, 126] on span "Ontwerp & bouw" at bounding box center [955, 128] width 343 height 17
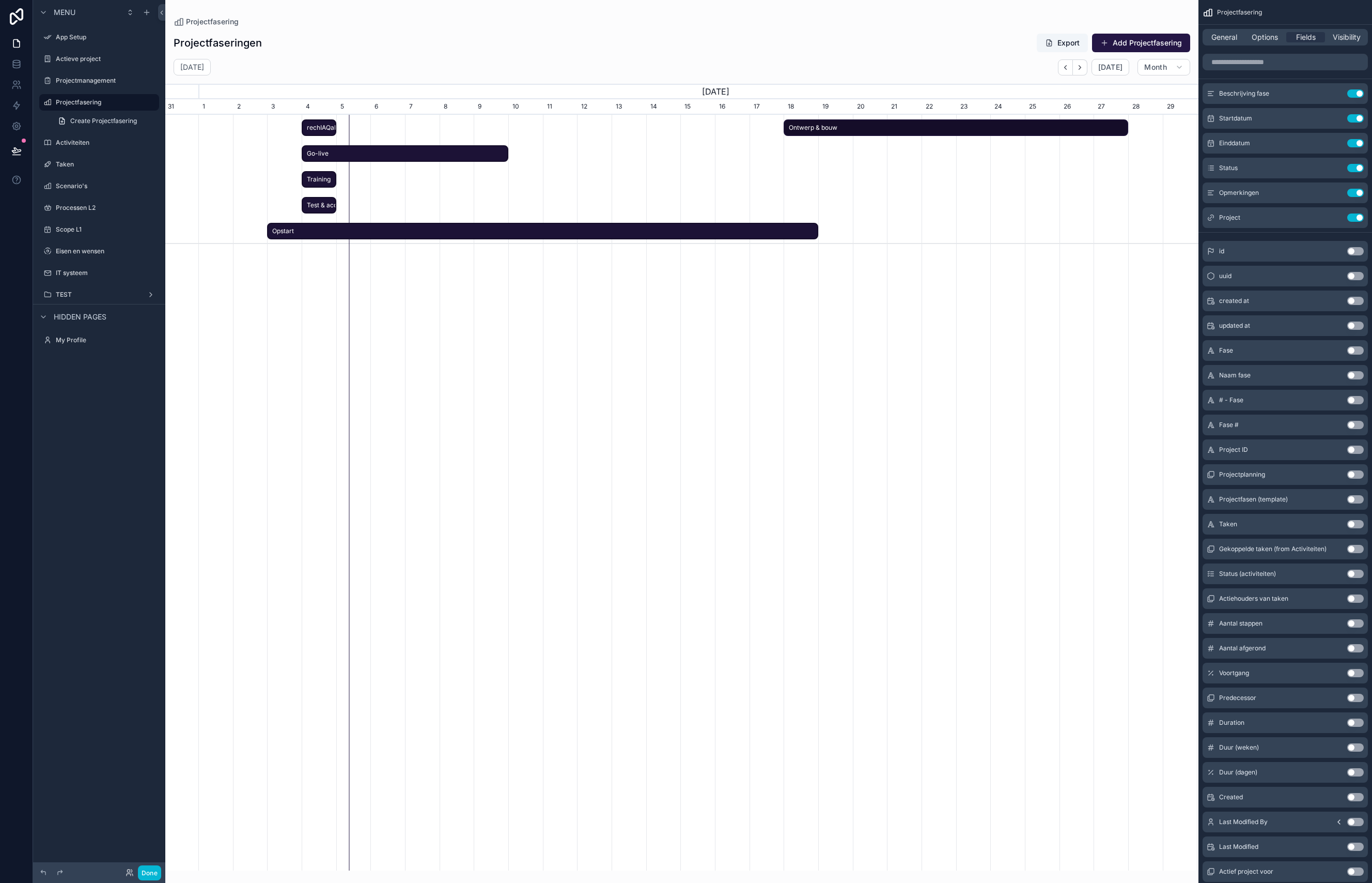
scroll to position [0, 994]
drag, startPoint x: 817, startPoint y: 129, endPoint x: 864, endPoint y: 287, distance: 164.8
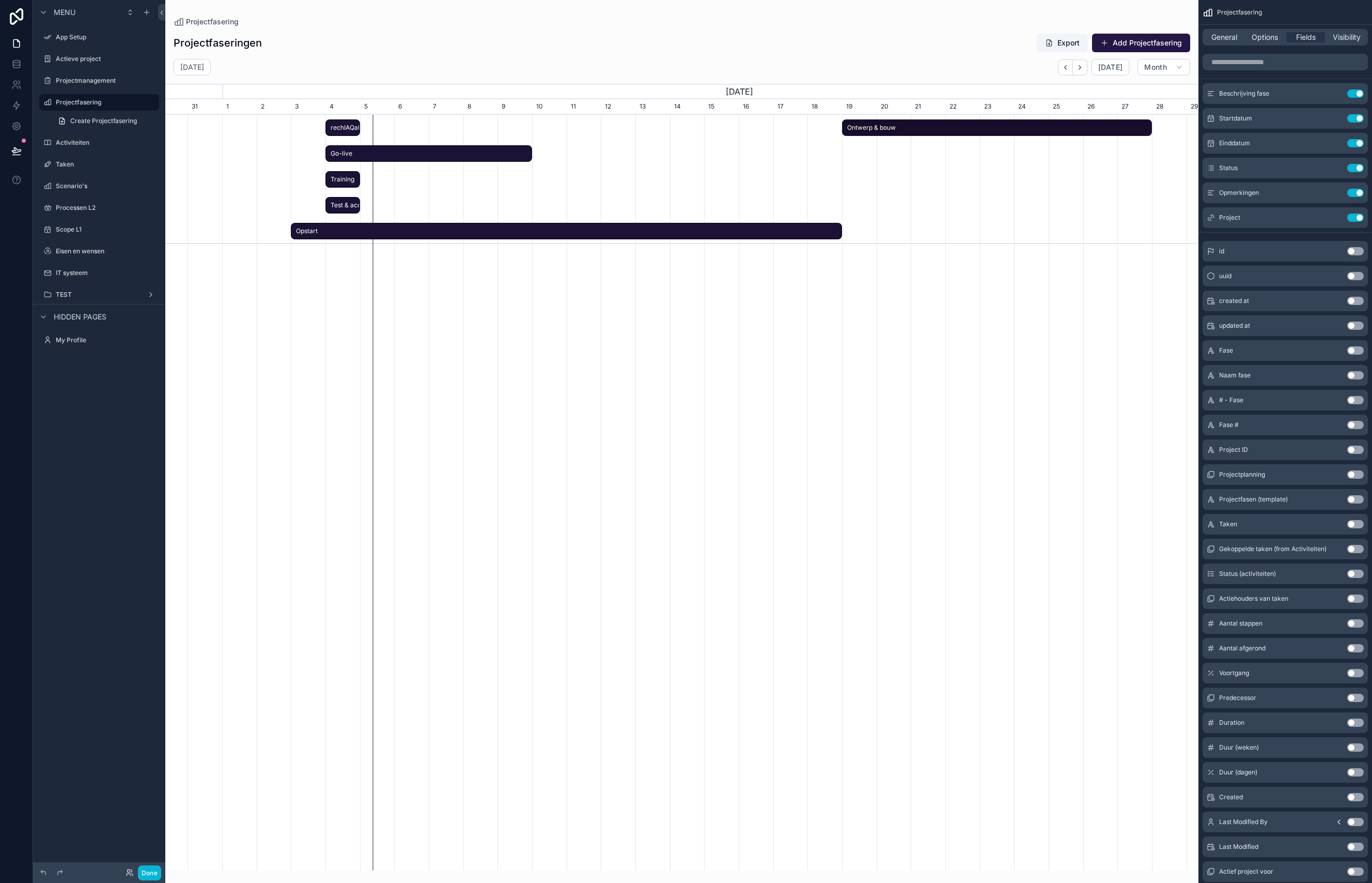
drag, startPoint x: 795, startPoint y: 129, endPoint x: 842, endPoint y: 128, distance: 47.0
click at [842, 128] on div "Ontwerp & bouw" at bounding box center [997, 128] width 310 height 17
drag, startPoint x: 809, startPoint y: 129, endPoint x: 862, endPoint y: 128, distance: 53.0
click at [862, 128] on span "scrollable content" at bounding box center [866, 128] width 12 height 15
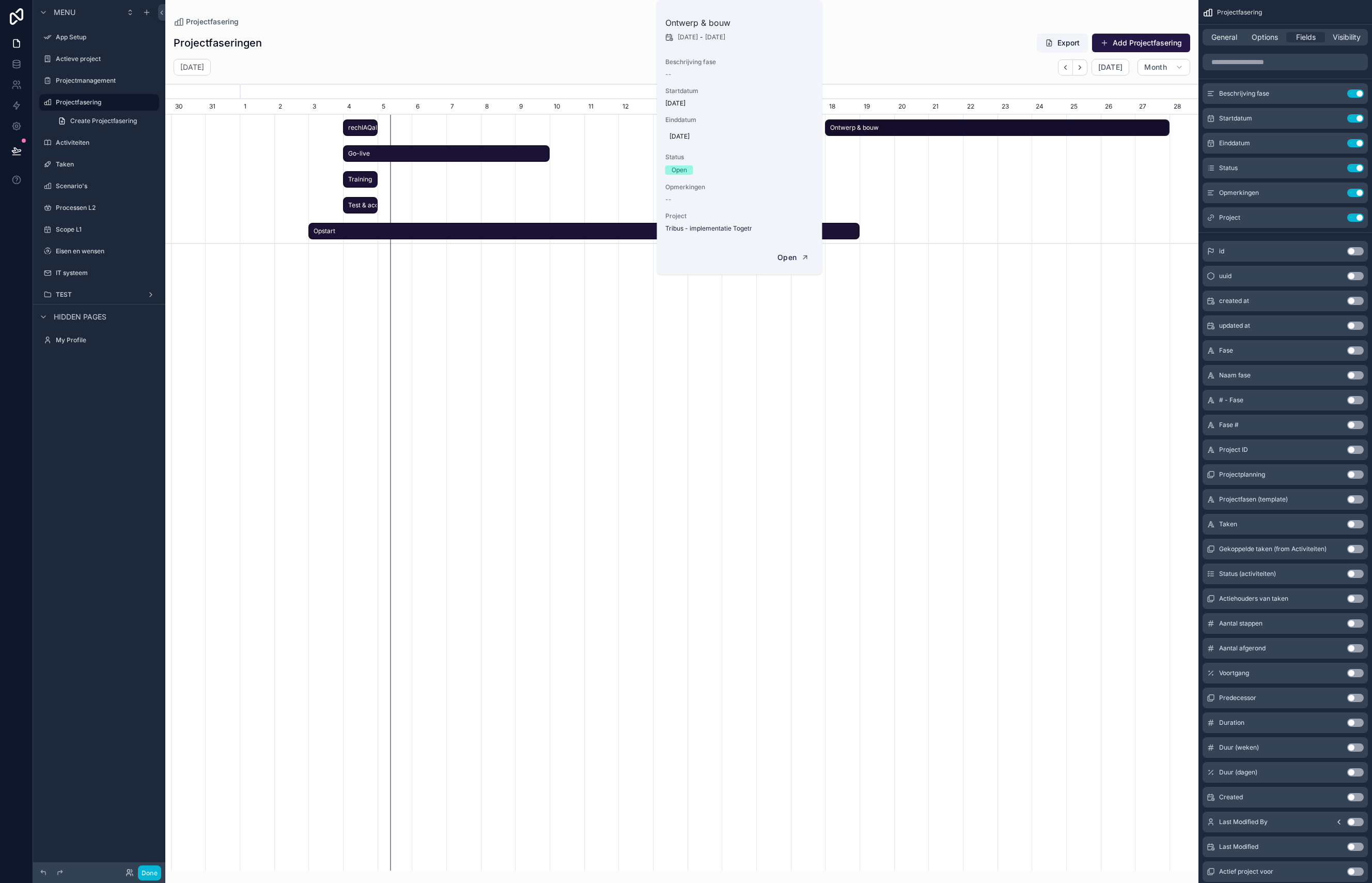
click at [681, 102] on span "[DATE]" at bounding box center [739, 103] width 149 height 9
click at [682, 103] on span "[DATE]" at bounding box center [739, 103] width 149 height 9
click at [693, 135] on span "[DATE]" at bounding box center [739, 137] width 140 height 9
click at [747, 90] on span "Startdatum" at bounding box center [739, 91] width 149 height 9
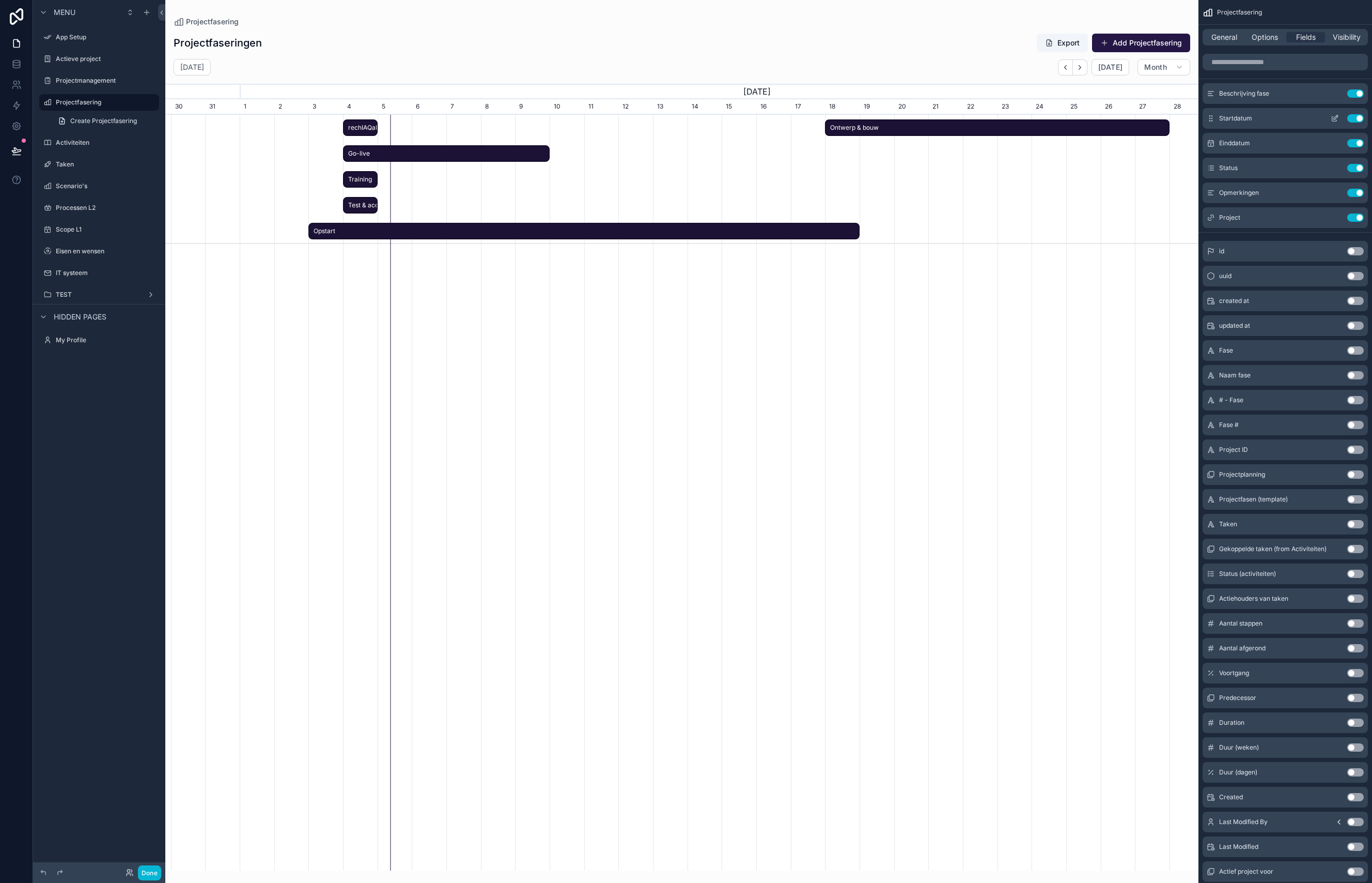
click at [1062, 117] on icon "scrollable content" at bounding box center [1335, 118] width 9 height 9
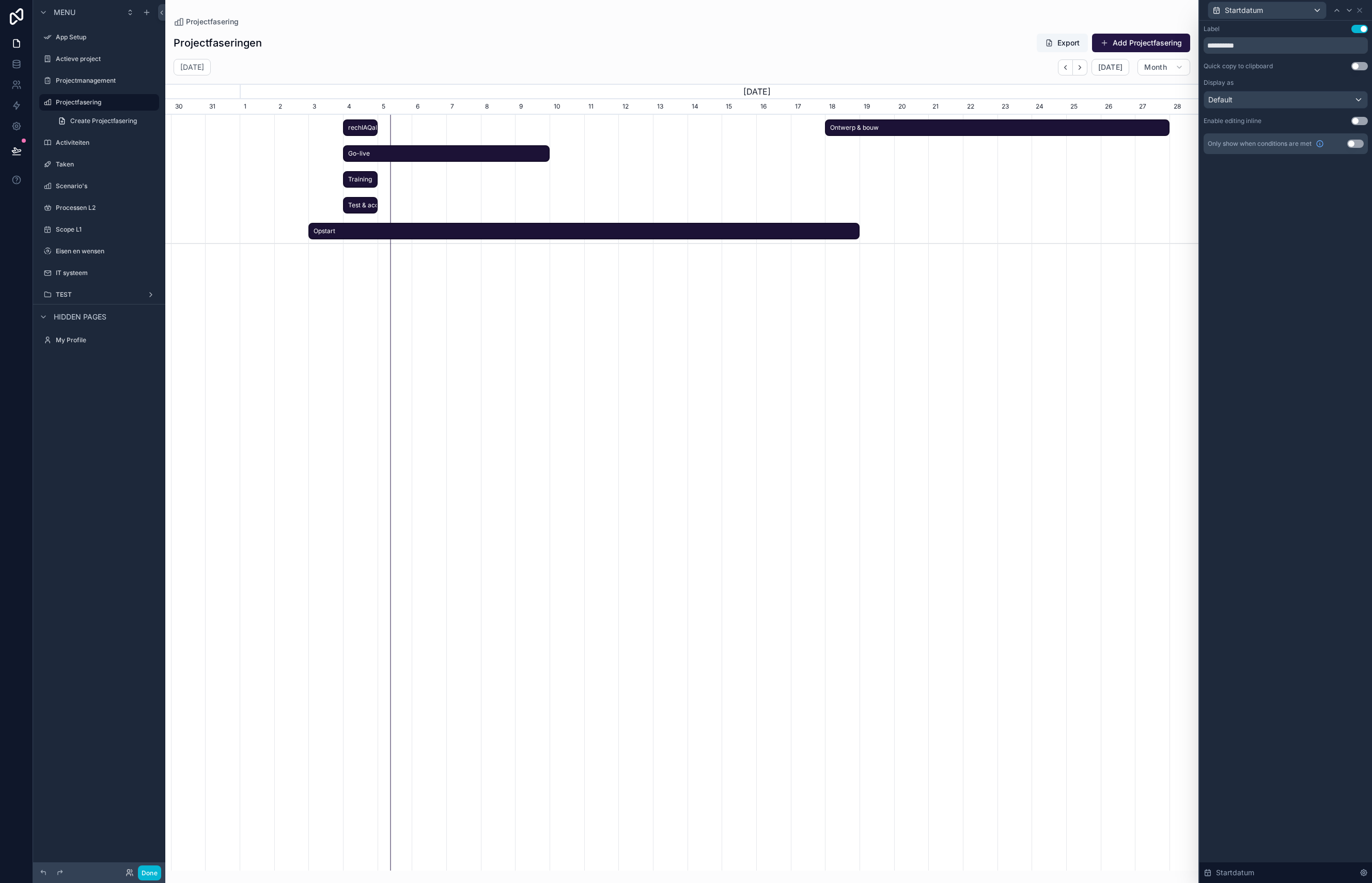
click at [1062, 122] on button "Use setting" at bounding box center [1359, 120] width 16 height 9
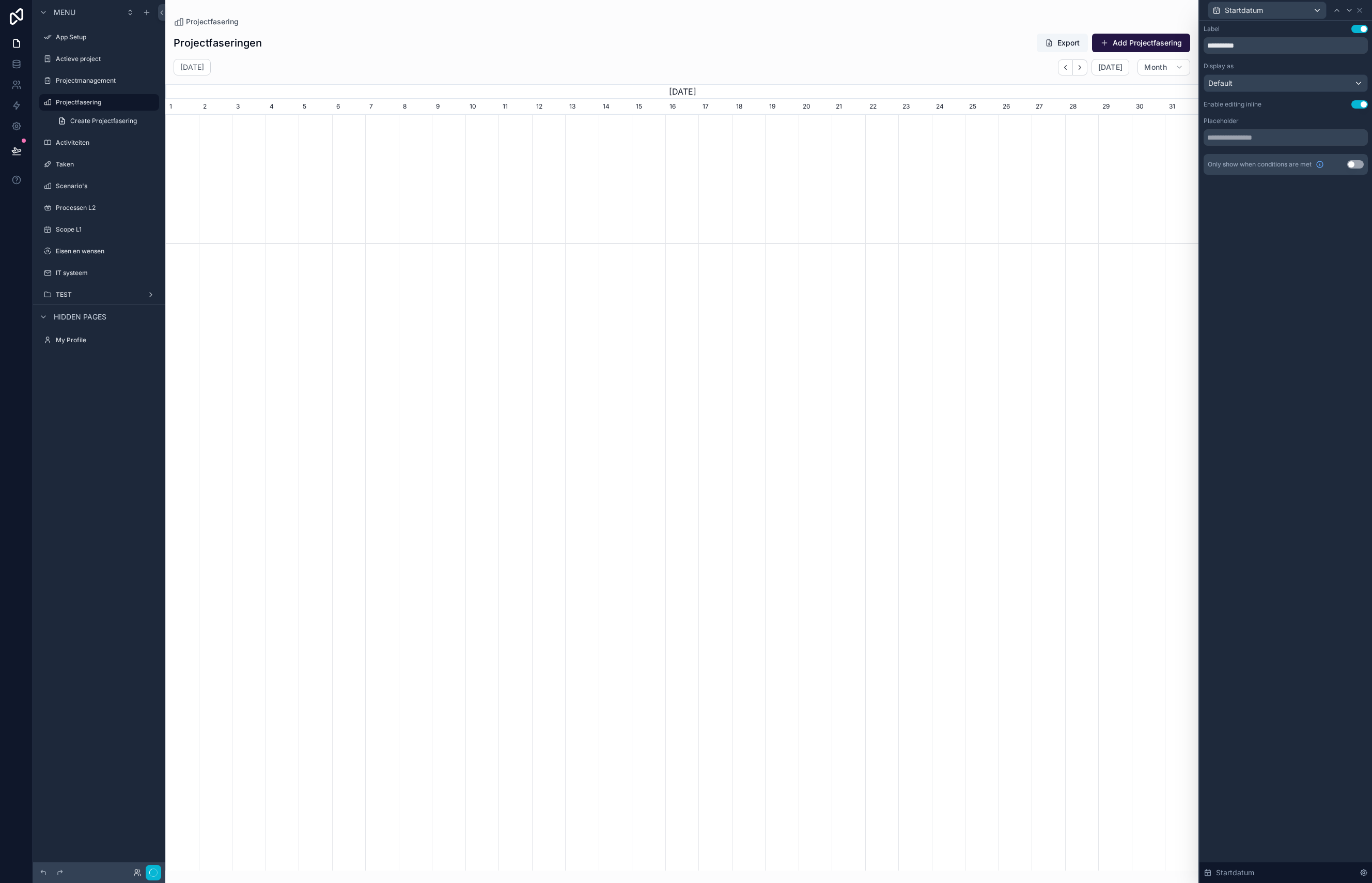
scroll to position [0, 1033]
click at [1062, 68] on span "[DATE]" at bounding box center [1110, 68] width 24 height 10
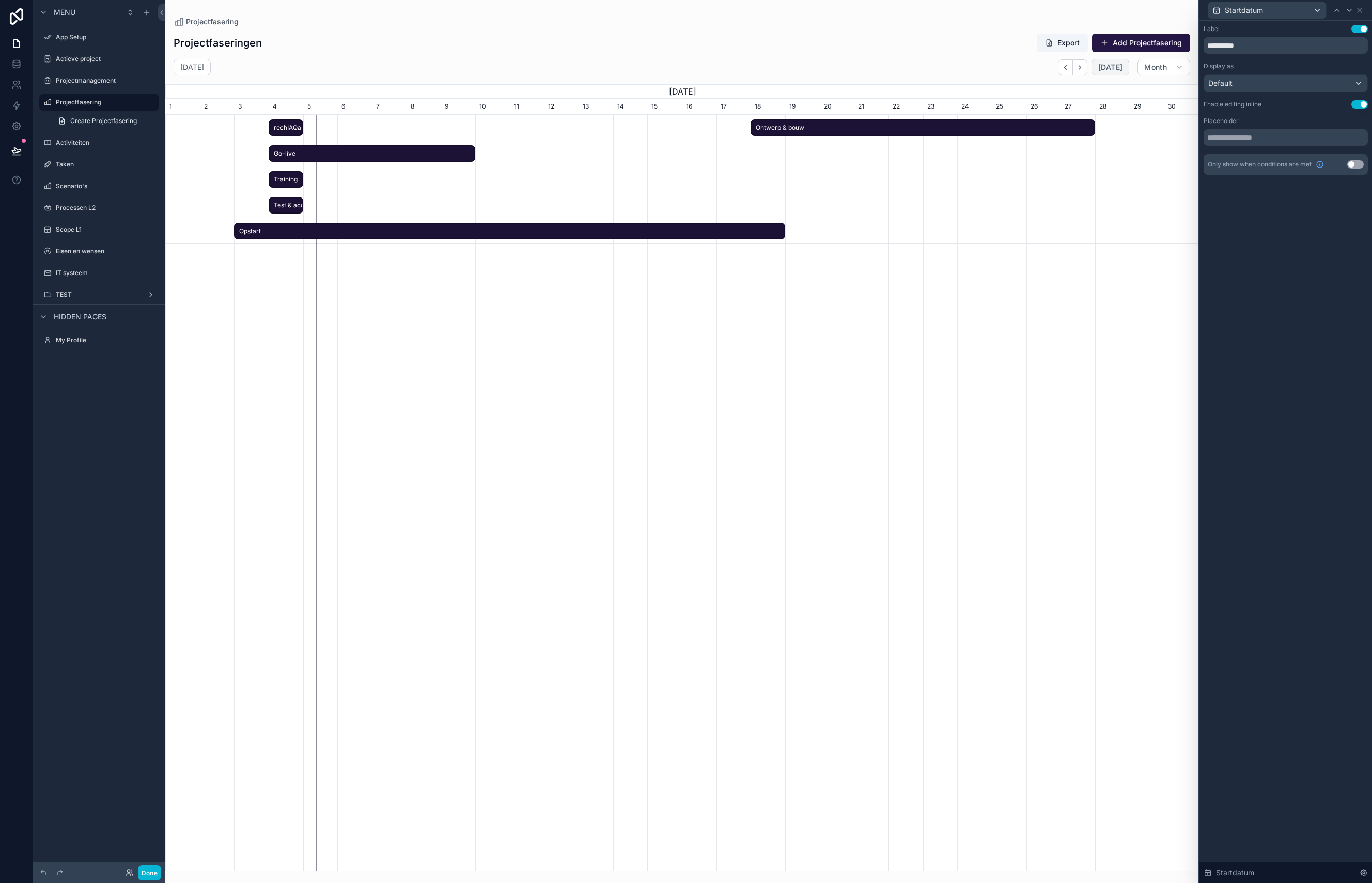
click at [758, 126] on span "Ontwerp & bouw" at bounding box center [923, 128] width 343 height 17
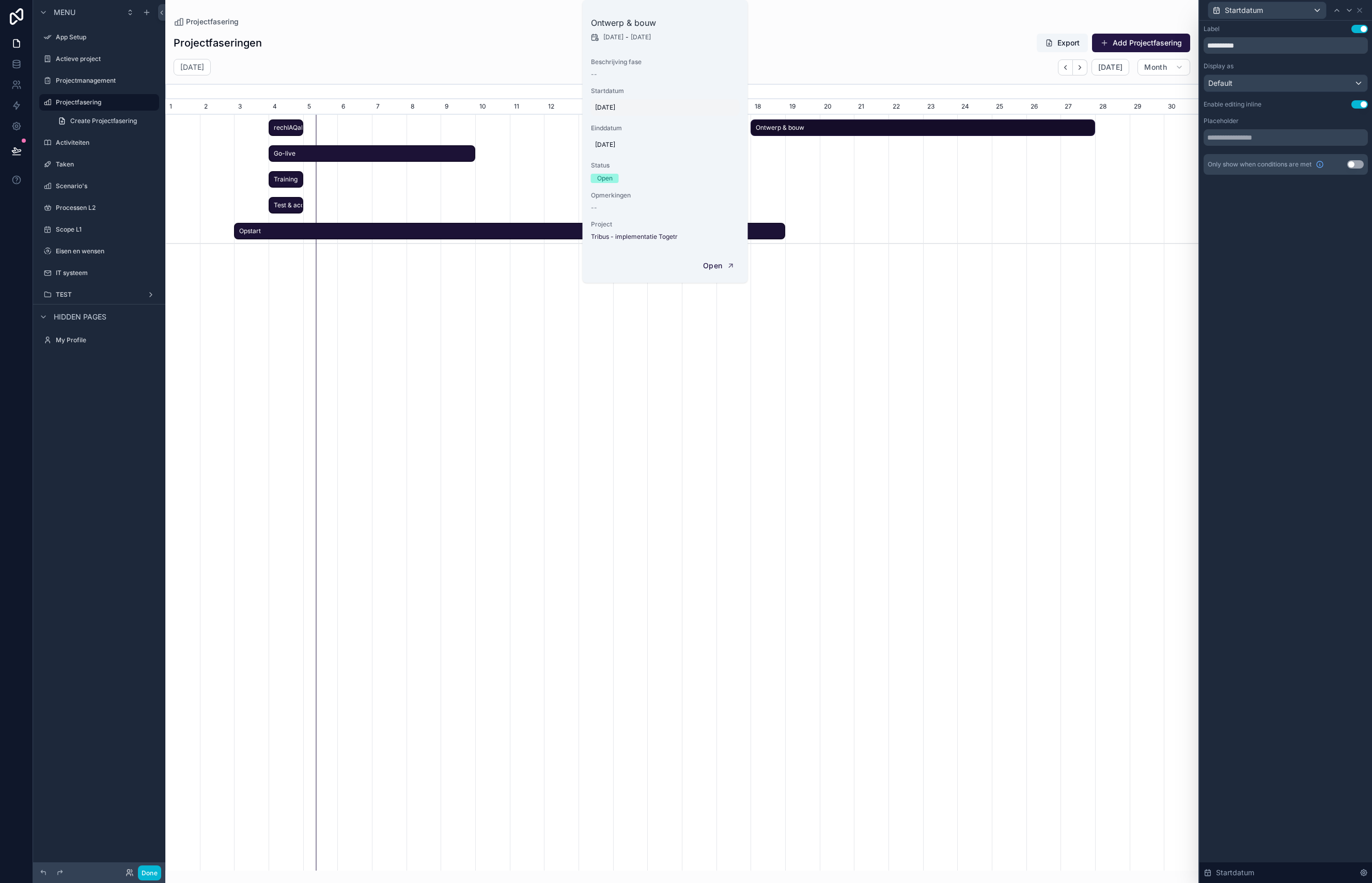
click at [617, 105] on span "[DATE]" at bounding box center [665, 107] width 140 height 9
click at [592, 277] on button "22" at bounding box center [590, 276] width 18 height 18
type input "*********"
click at [725, 123] on icon "scrollable content" at bounding box center [721, 121] width 9 height 9
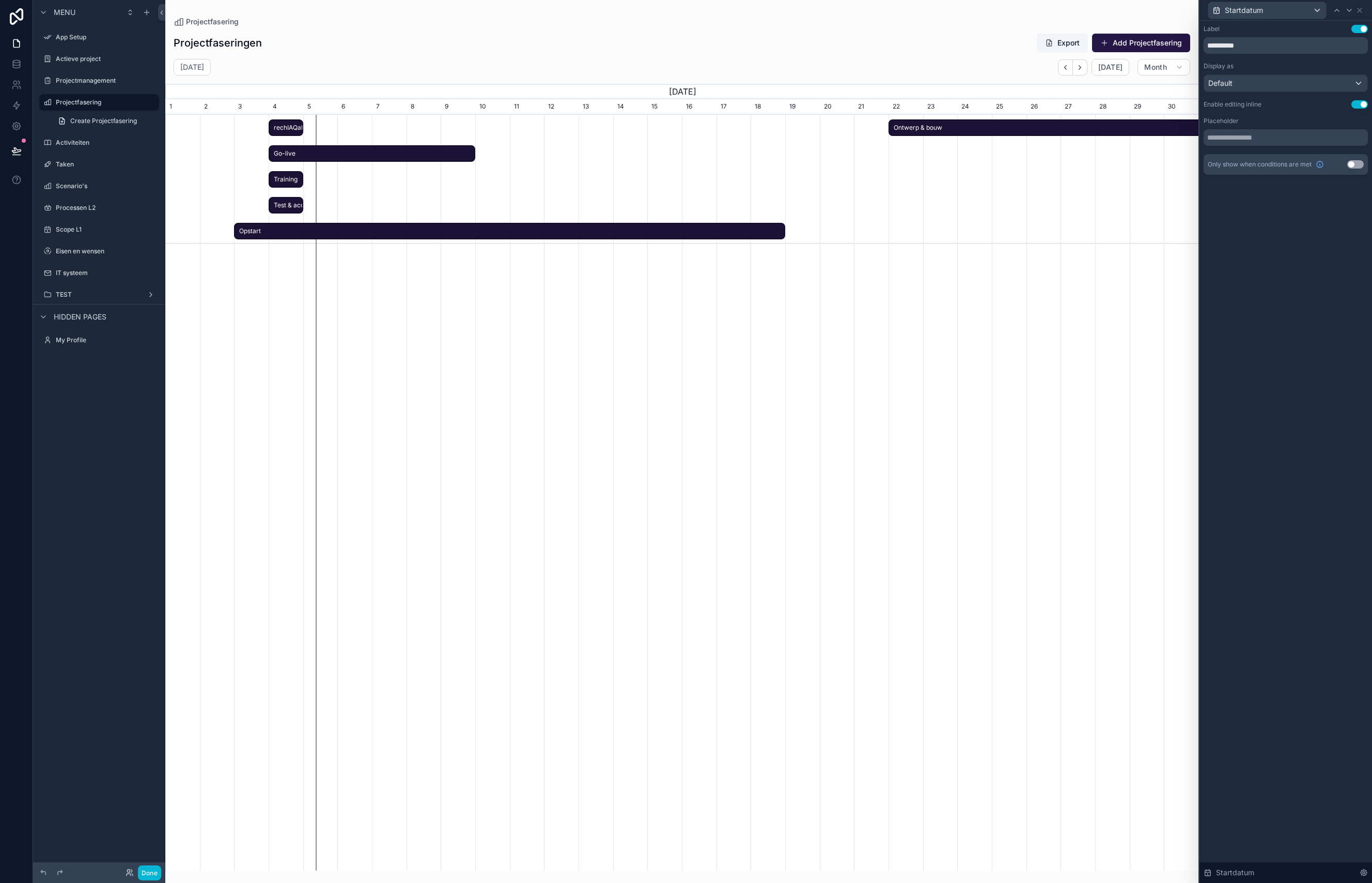
click at [929, 430] on div "rechIAQaKFYt7SElG Go-live Training Test & acceptatie Ontwerp & bouw Opstart" at bounding box center [681, 505] width 1033 height 781
click at [1062, 67] on button "Month" at bounding box center [1163, 67] width 52 height 16
click at [1062, 144] on button "Work week" at bounding box center [1144, 148] width 74 height 18
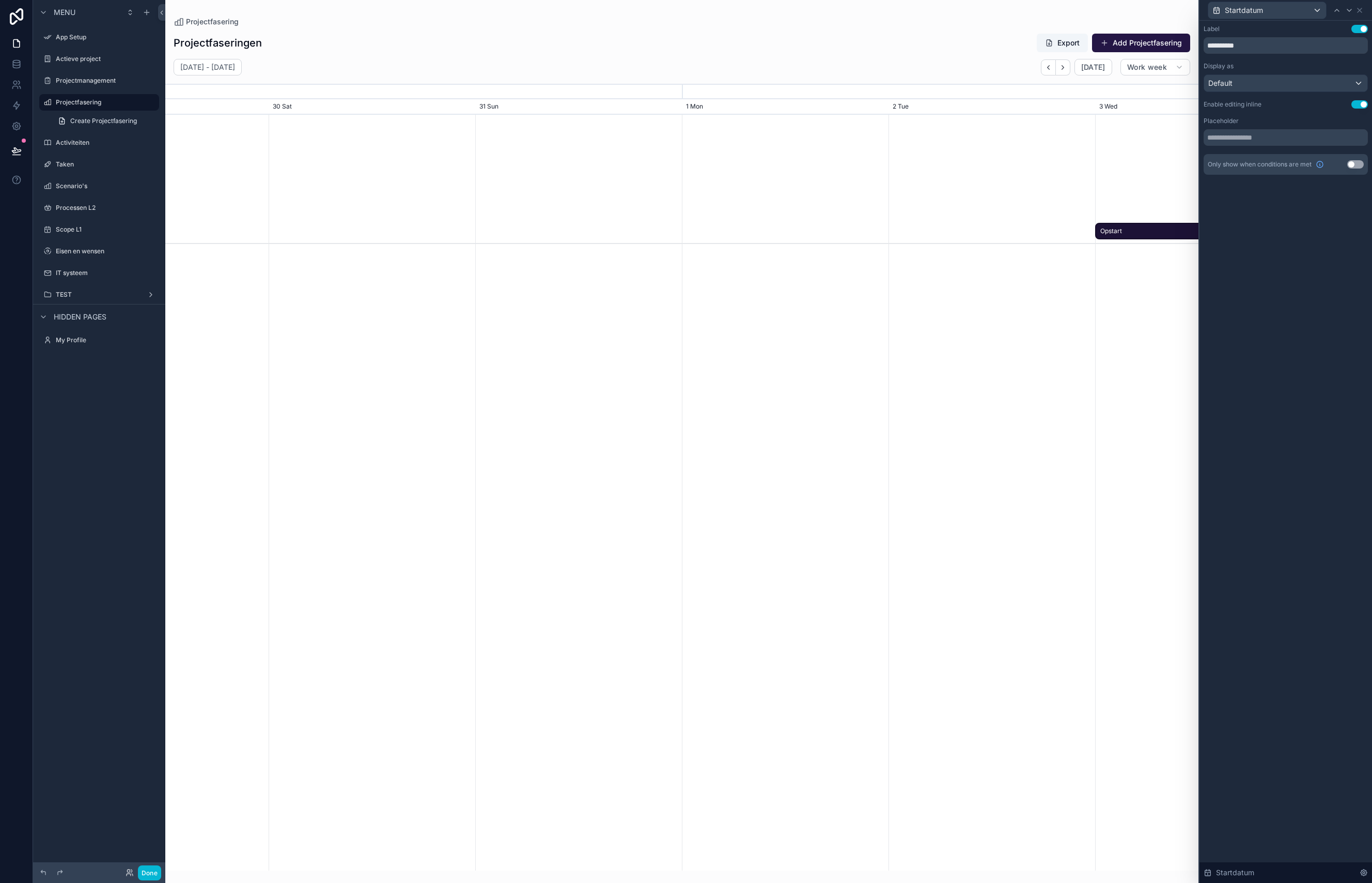
scroll to position [0, 1549]
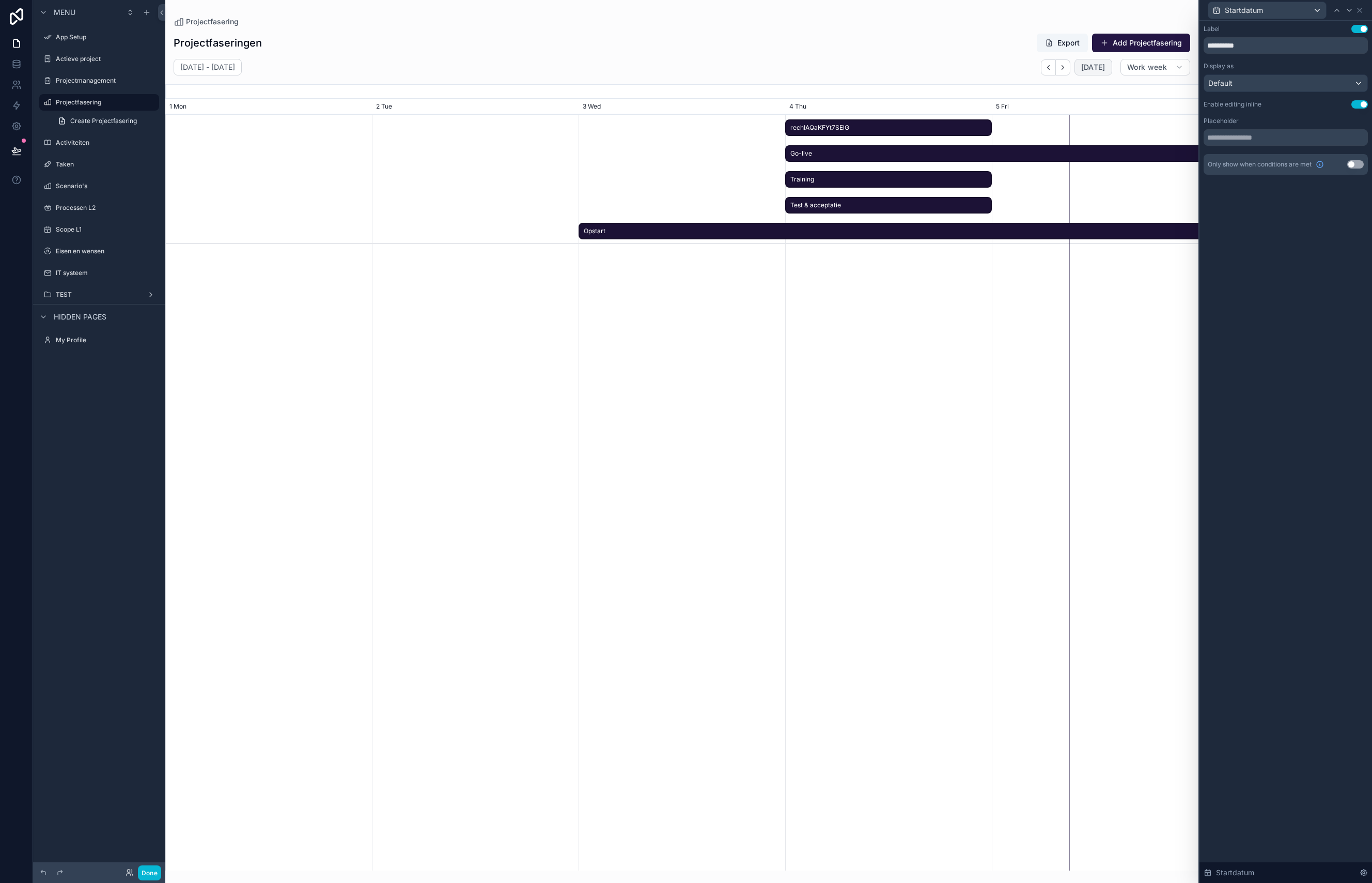
click at [1062, 67] on span "[DATE]" at bounding box center [1092, 68] width 24 height 10
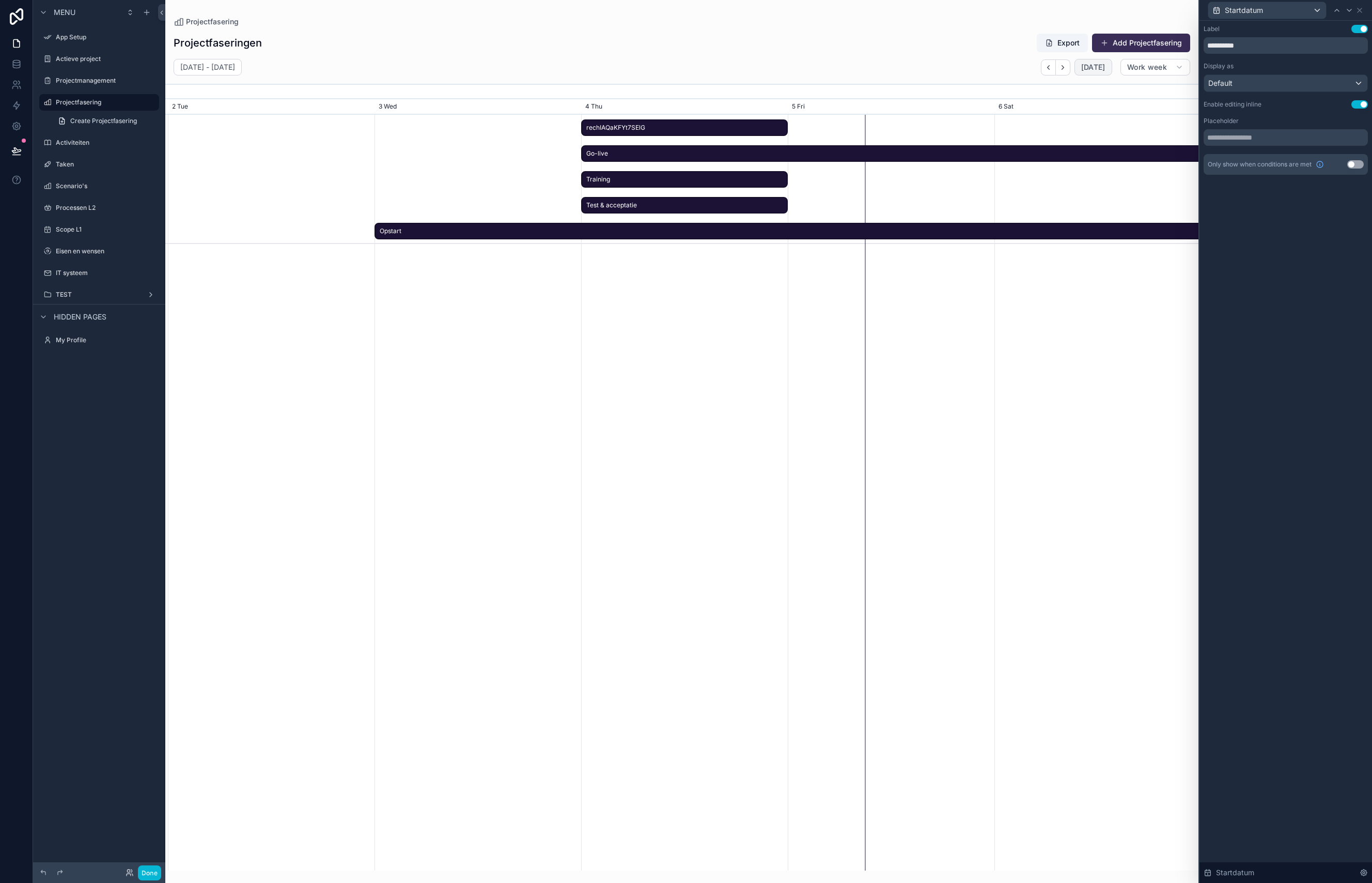
scroll to position [0, 1754]
click at [1062, 63] on button "Work week" at bounding box center [1154, 67] width 70 height 16
click at [1062, 201] on button "Year" at bounding box center [1144, 204] width 74 height 18
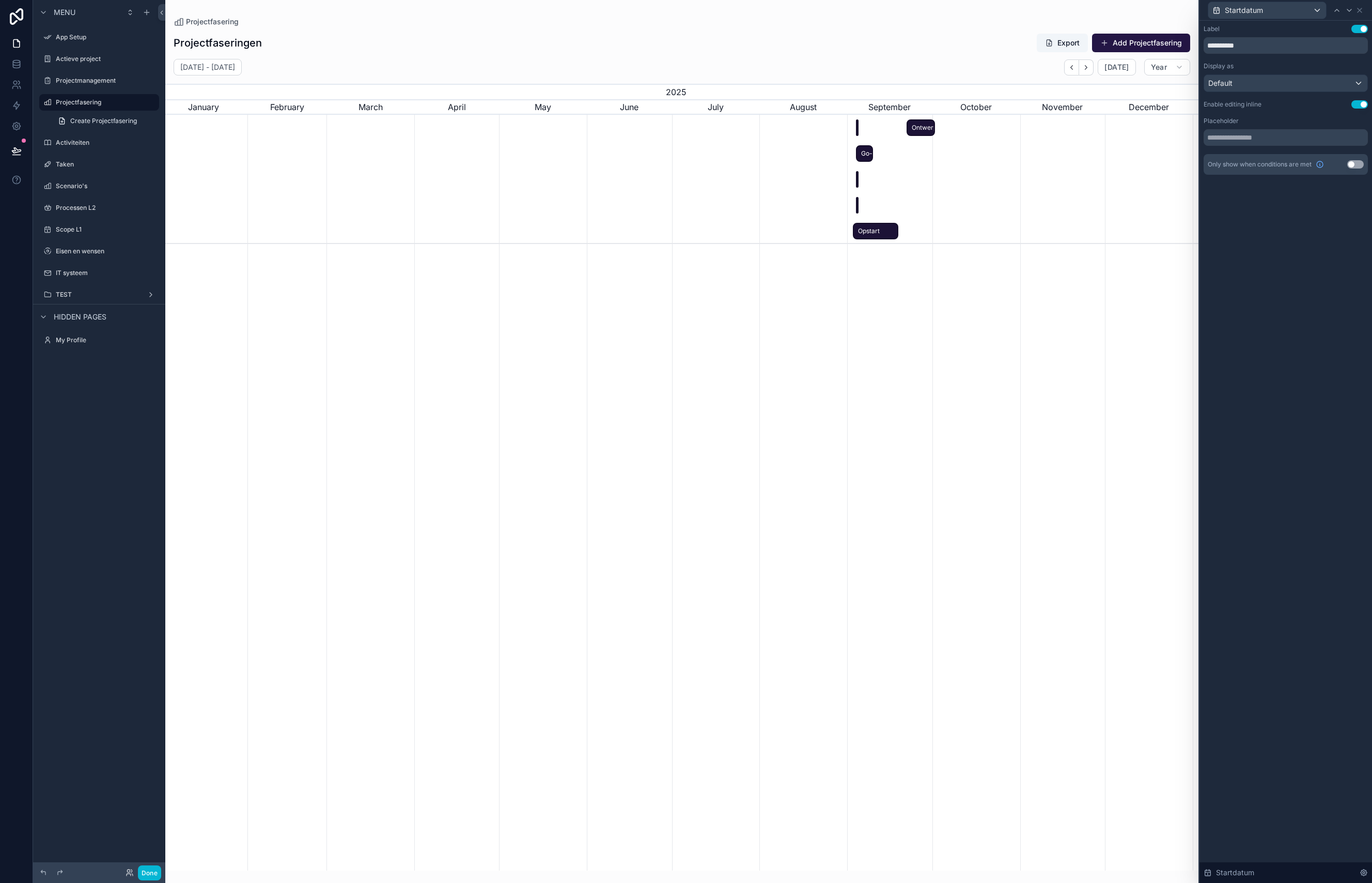
scroll to position [0, 1039]
drag, startPoint x: 928, startPoint y: 128, endPoint x: 923, endPoint y: 128, distance: 5.0
click at [923, 128] on span "Ontwerp & bouw" at bounding box center [921, 128] width 27 height 17
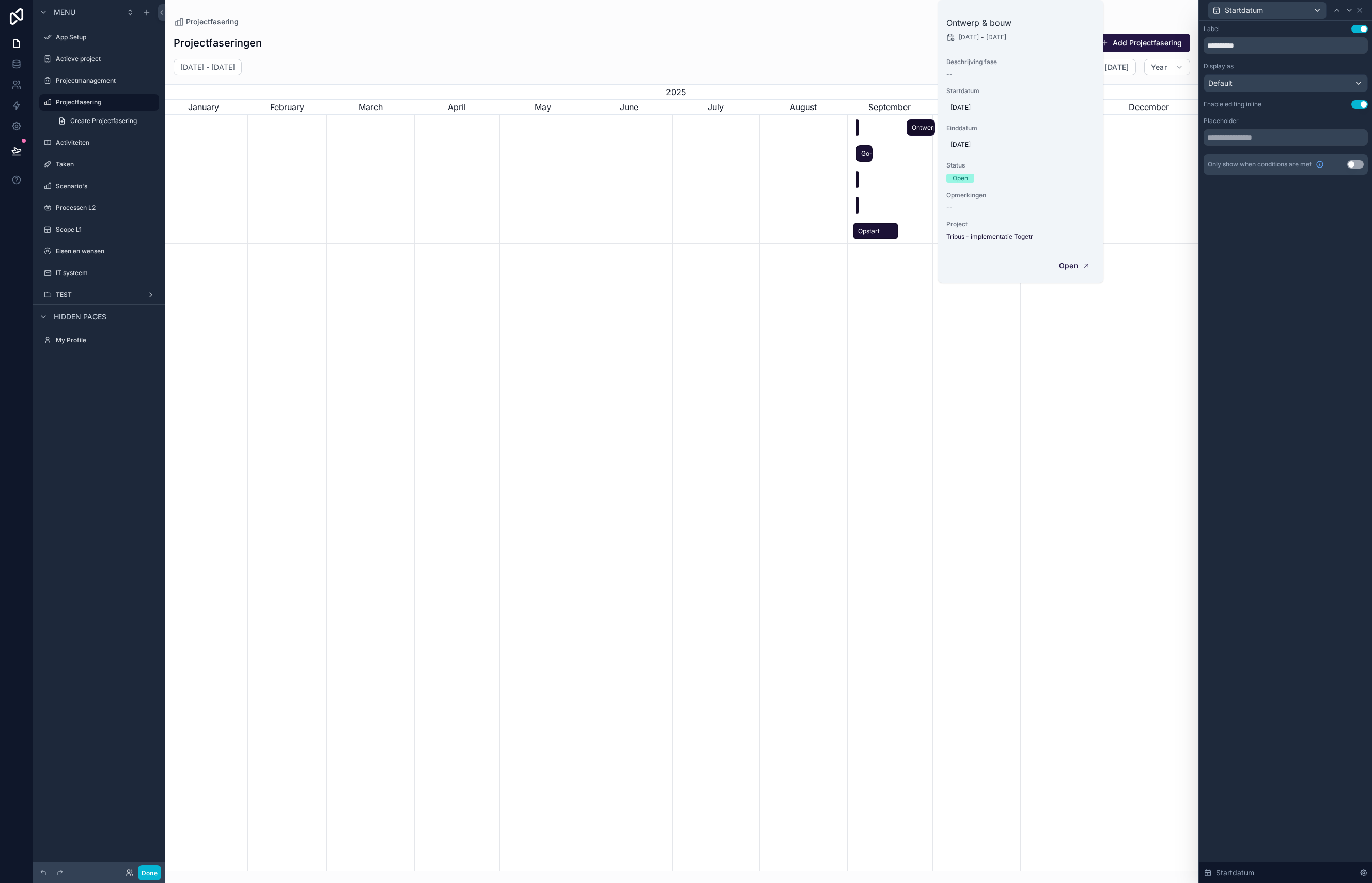
scroll to position [0, 1042]
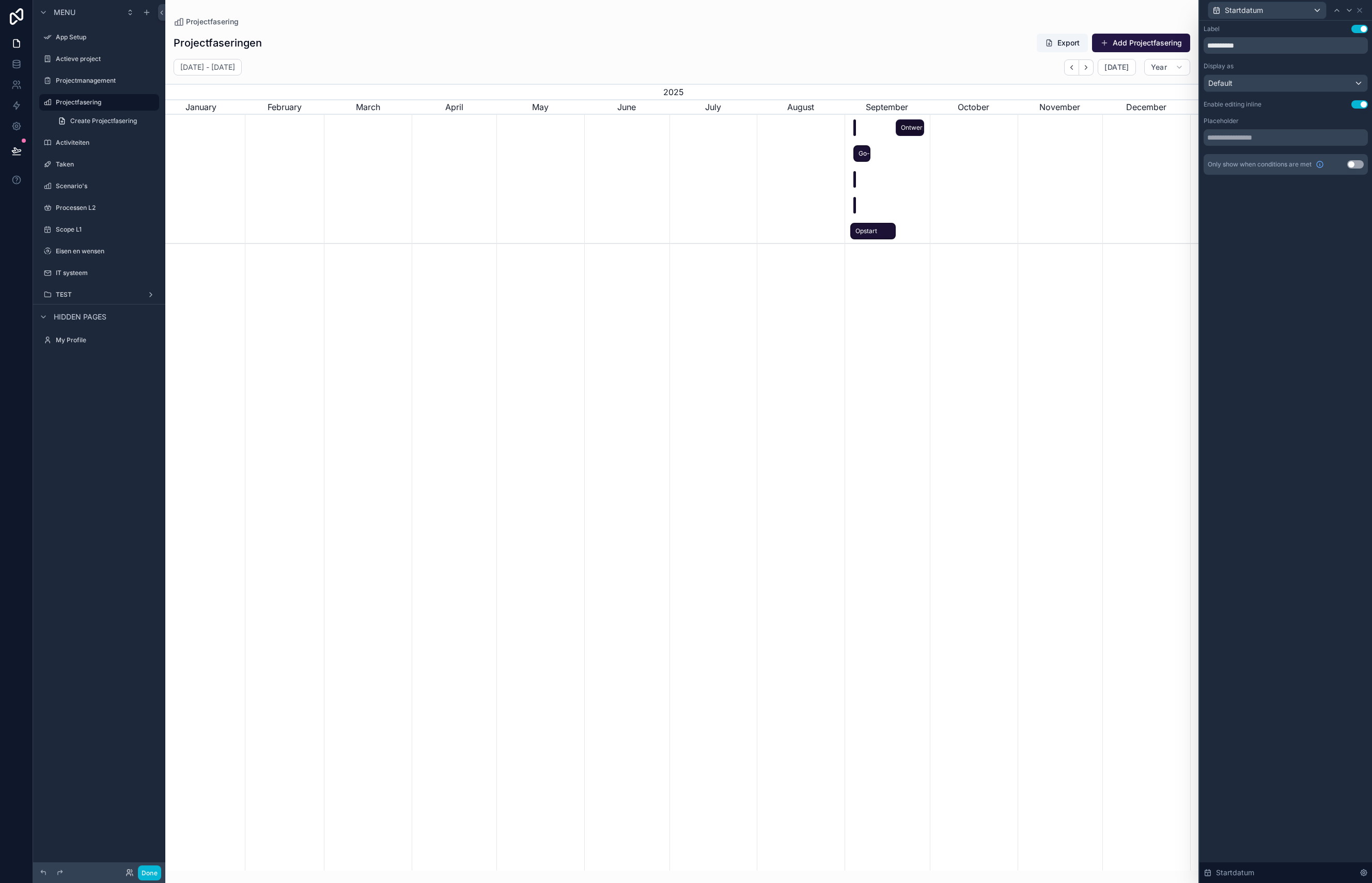
drag, startPoint x: 922, startPoint y: 130, endPoint x: 912, endPoint y: 225, distance: 95.5
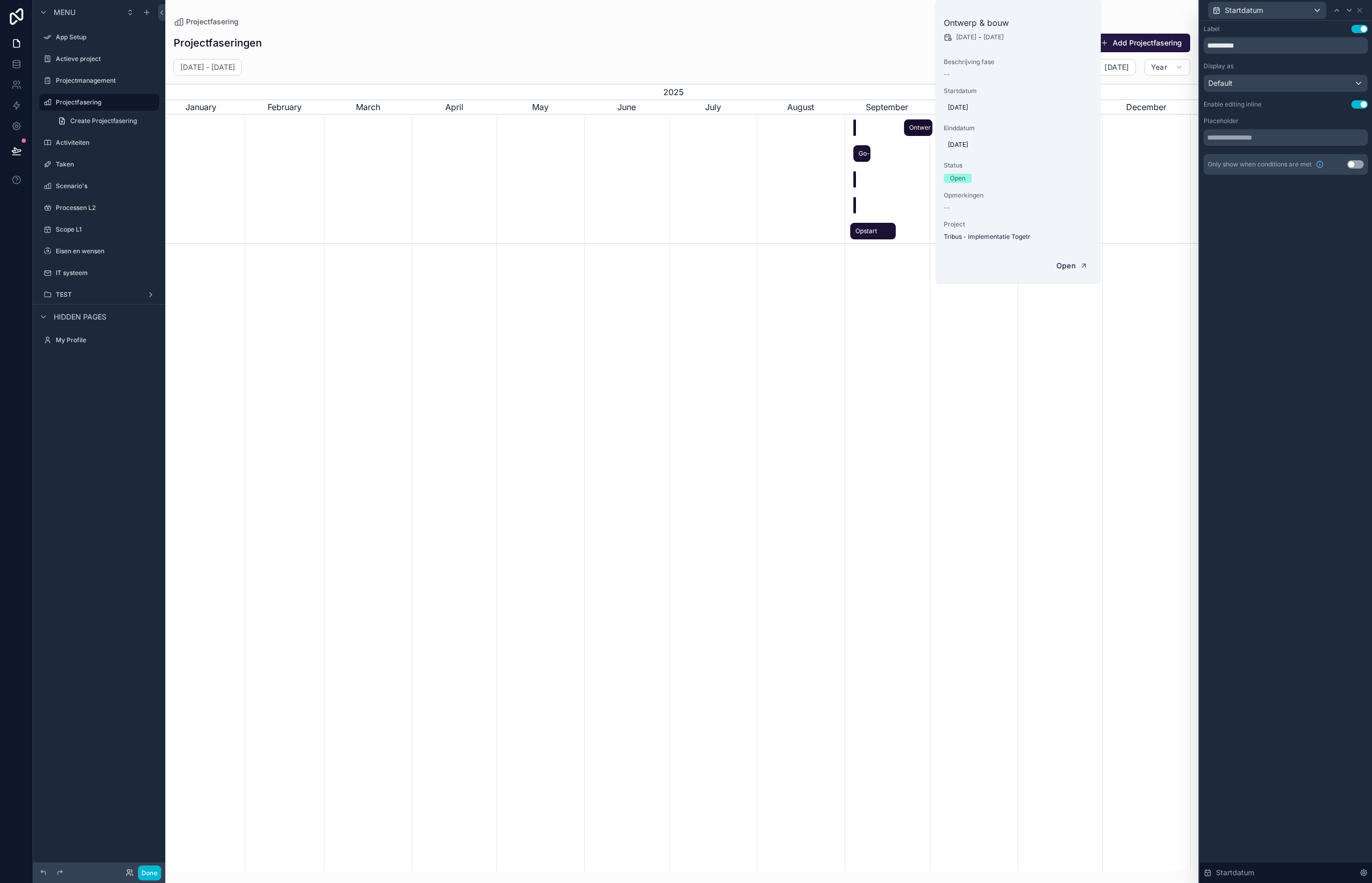
click at [864, 150] on span "Go-live" at bounding box center [863, 154] width 15 height 17
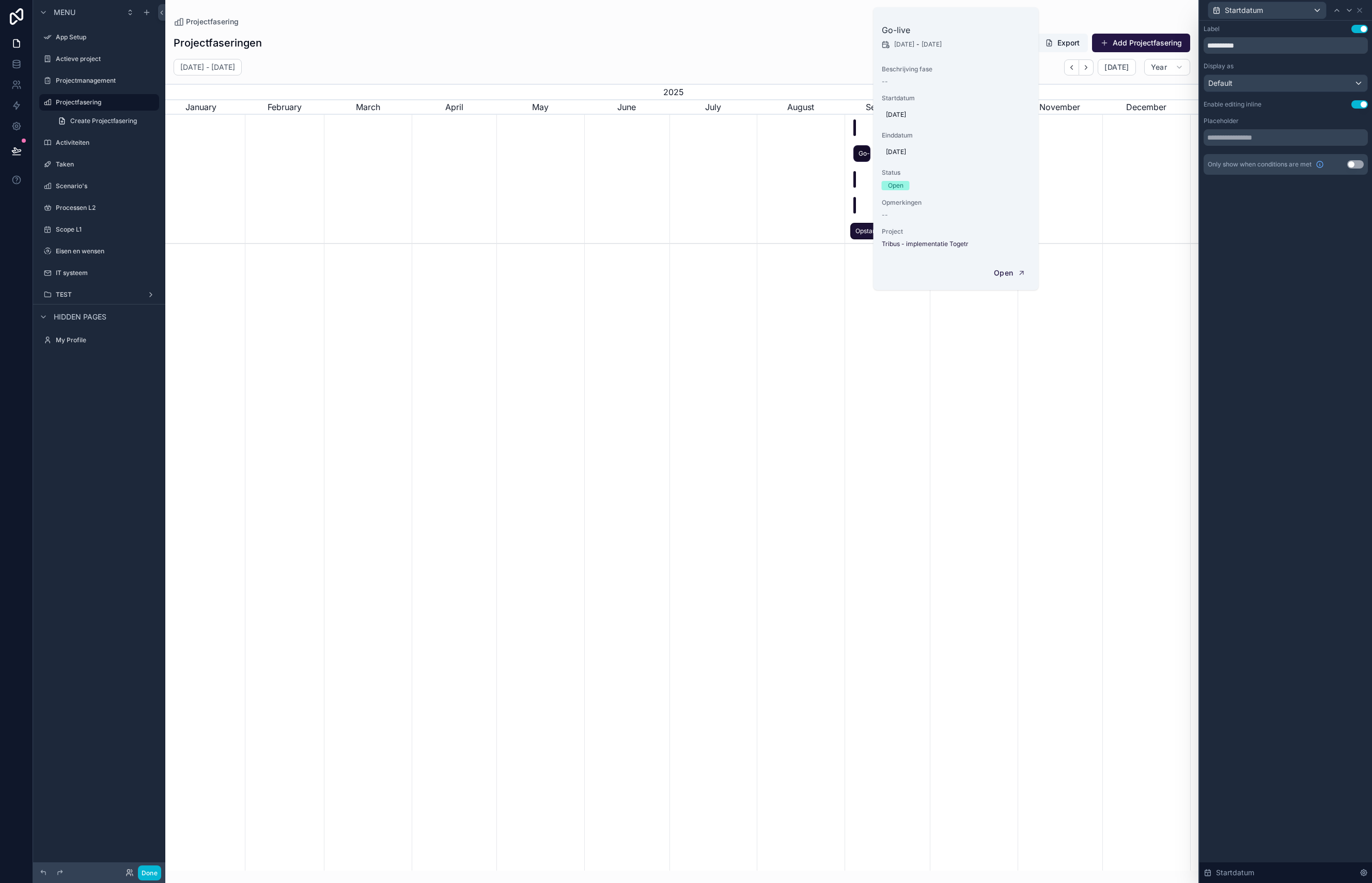
scroll to position [0, 1025]
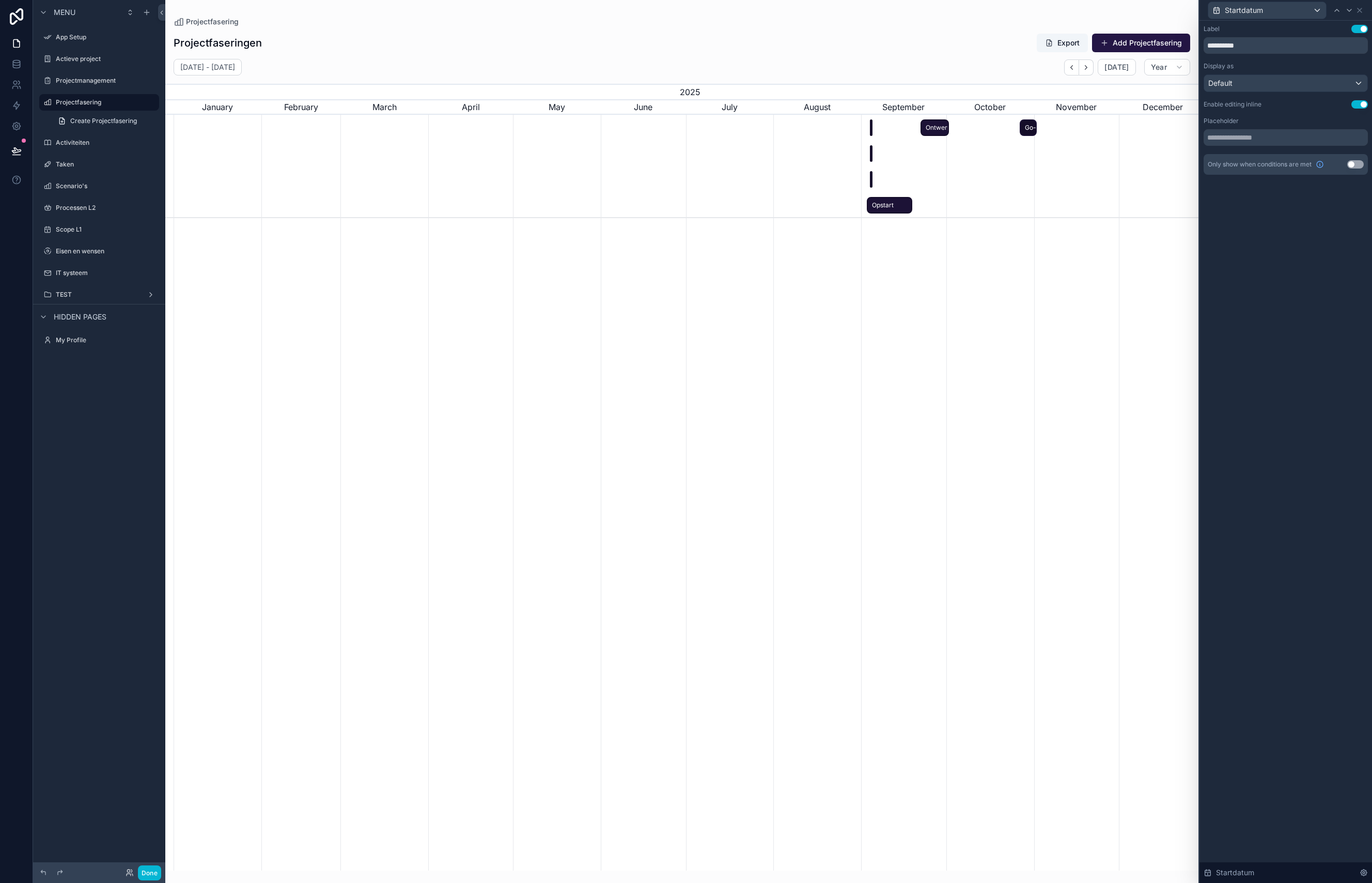
drag, startPoint x: 863, startPoint y: 156, endPoint x: 1031, endPoint y: 163, distance: 168.1
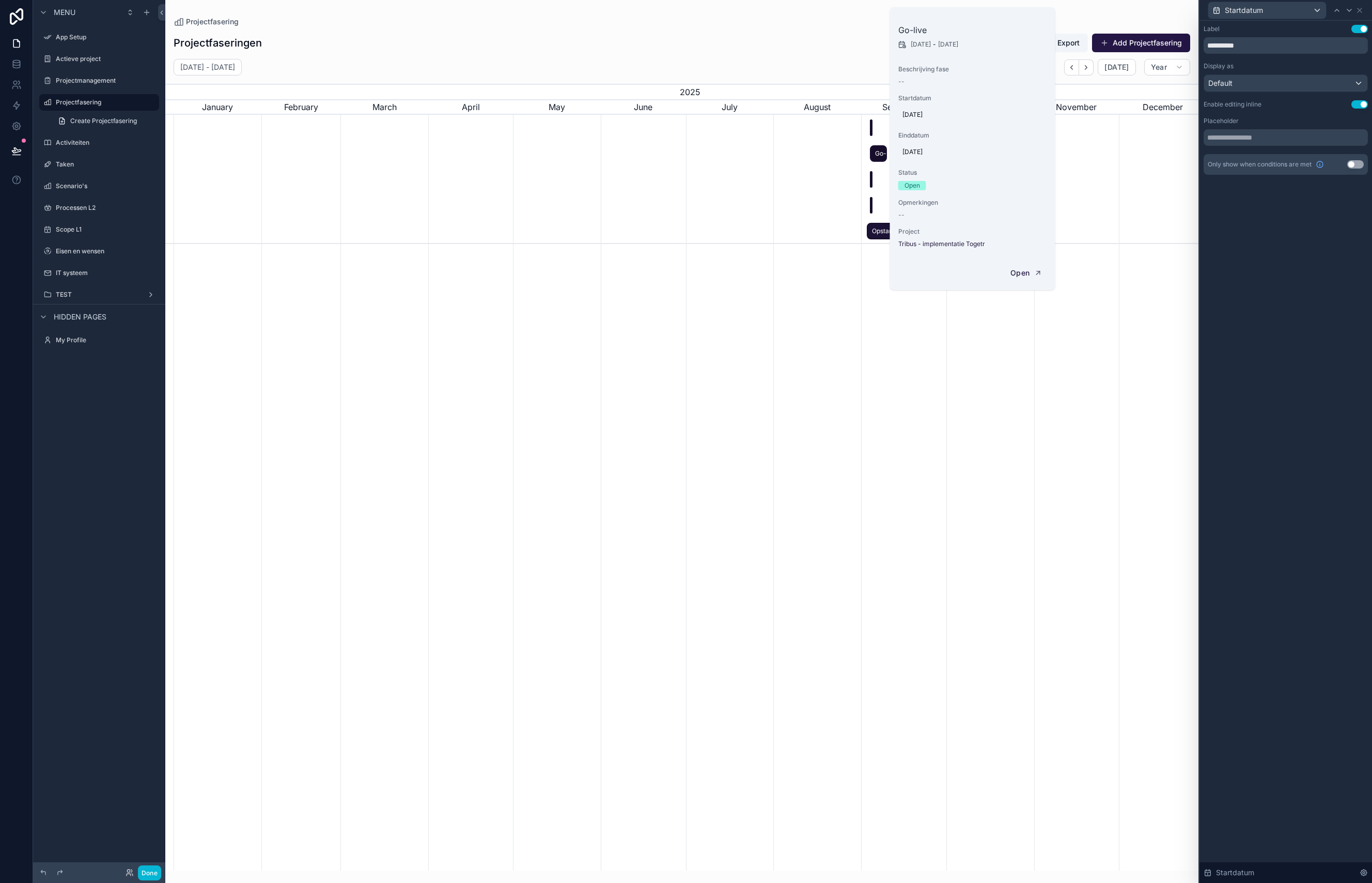
click at [877, 154] on span "Go-live" at bounding box center [879, 154] width 15 height 17
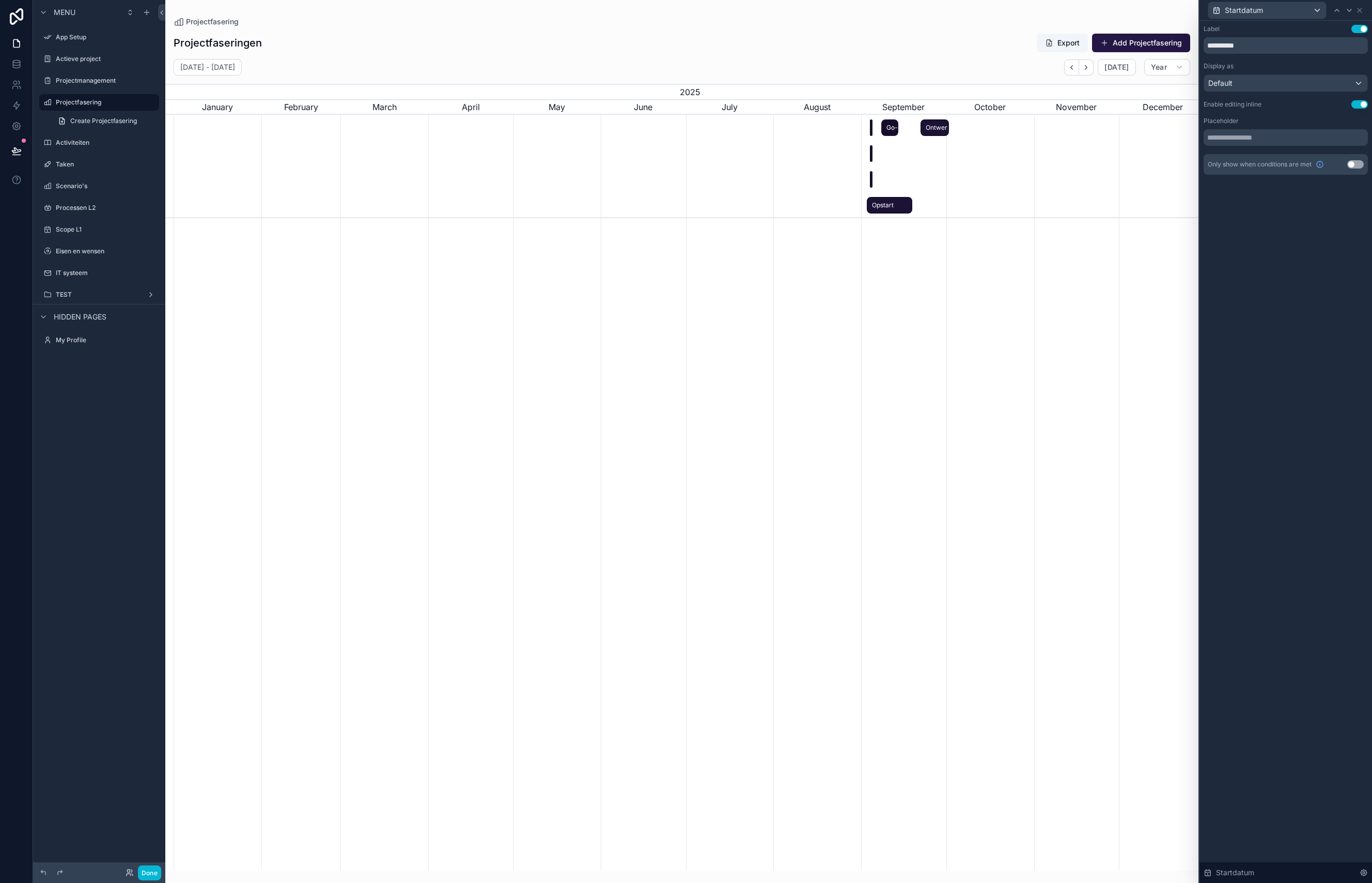
scroll to position [0, 1013]
drag, startPoint x: 876, startPoint y: 154, endPoint x: 906, endPoint y: 152, distance: 30.1
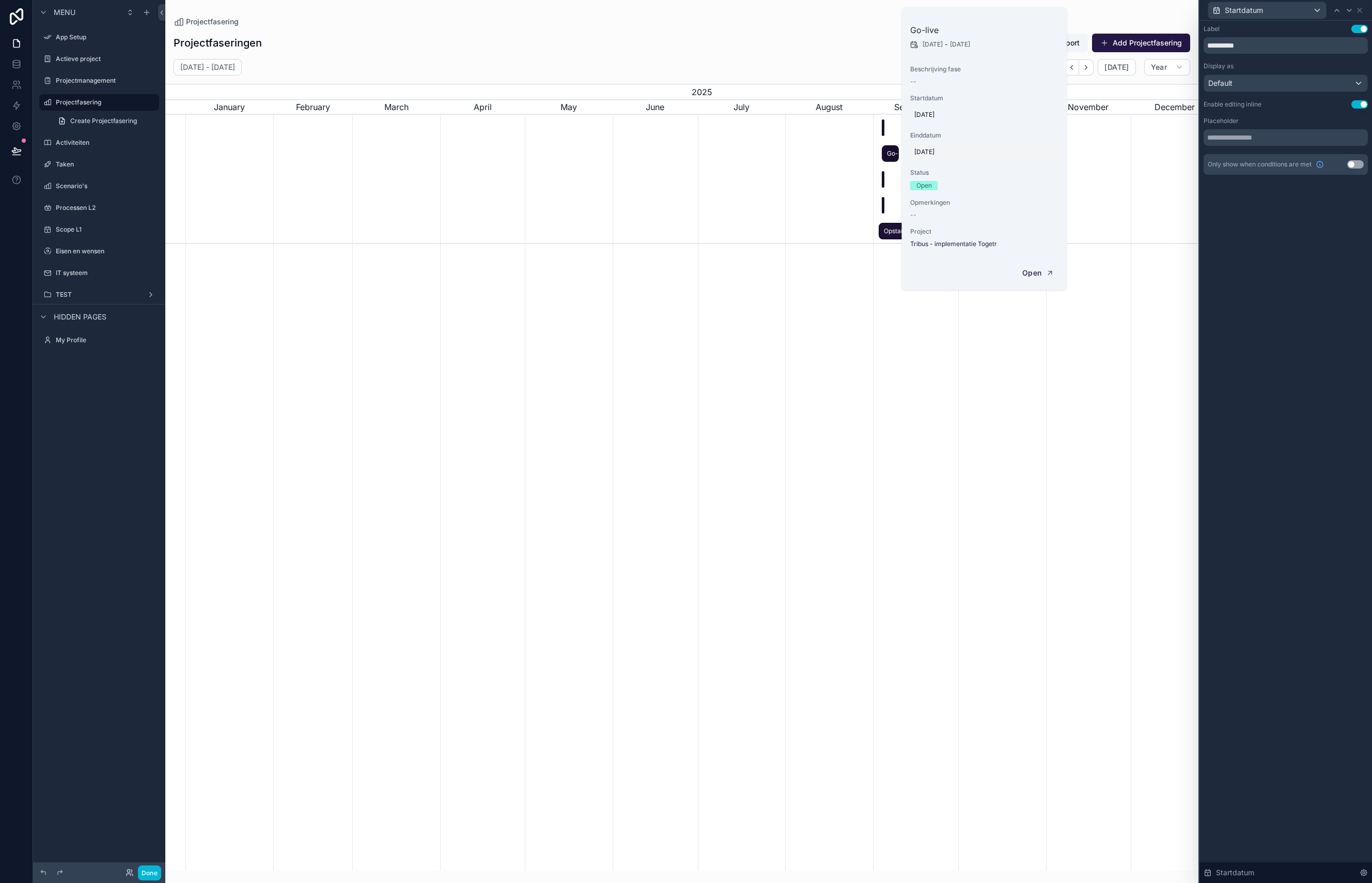
click at [914, 151] on span "[DATE]" at bounding box center [984, 152] width 140 height 9
click at [895, 156] on span "scrollable content" at bounding box center [896, 154] width 3 height 15
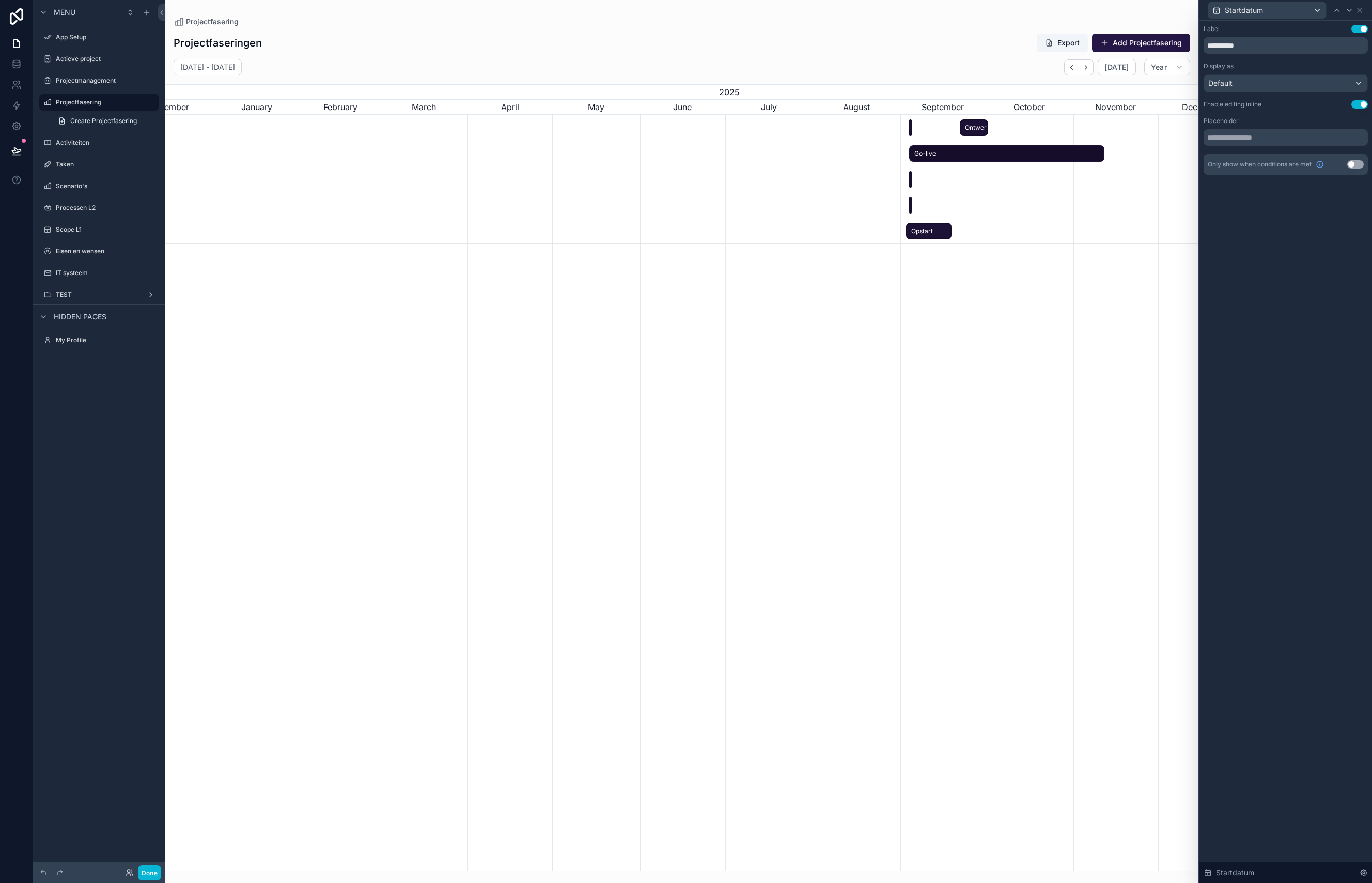
drag, startPoint x: 897, startPoint y: 154, endPoint x: 1105, endPoint y: 149, distance: 208.1
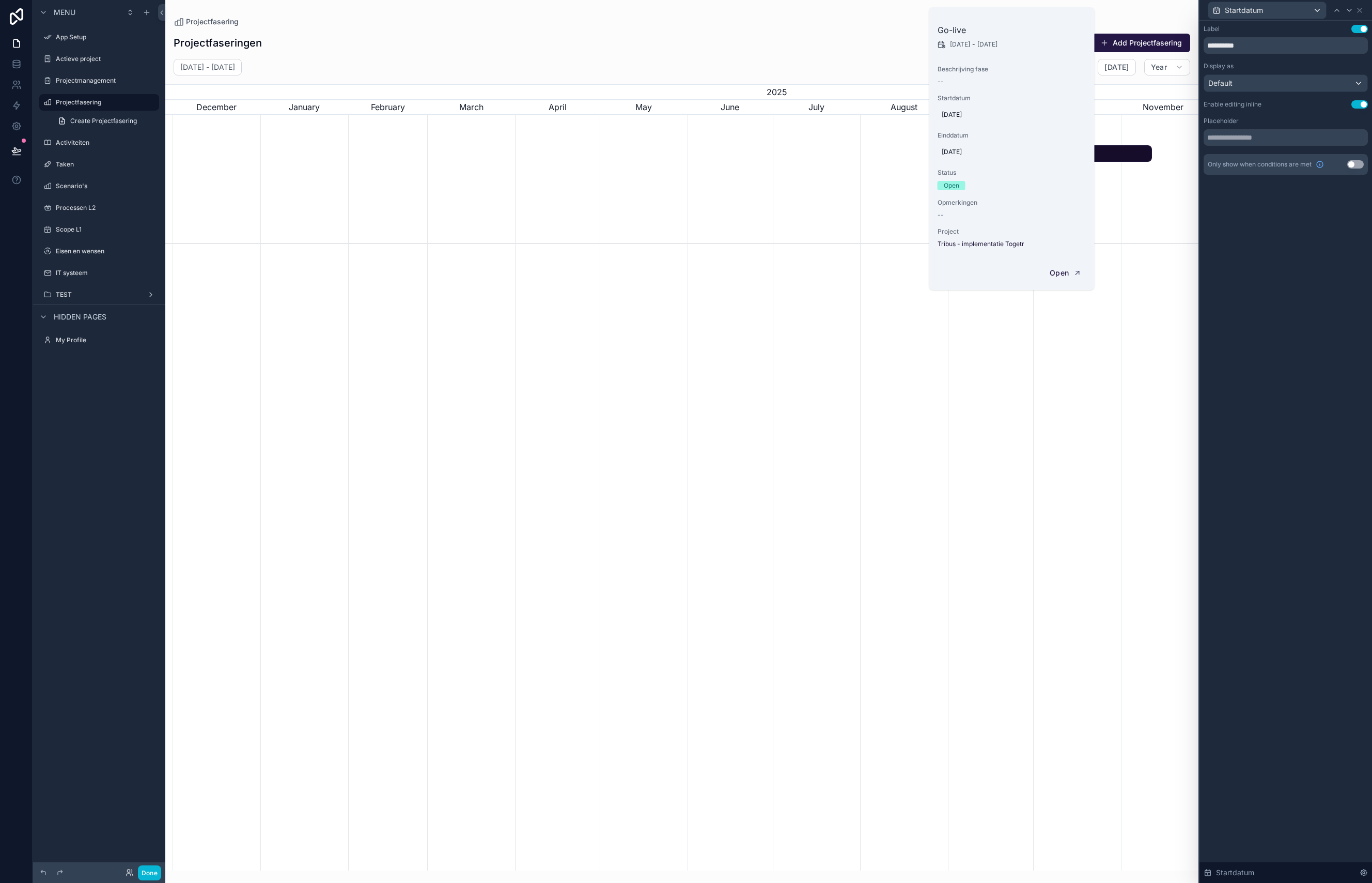
scroll to position [0, 0]
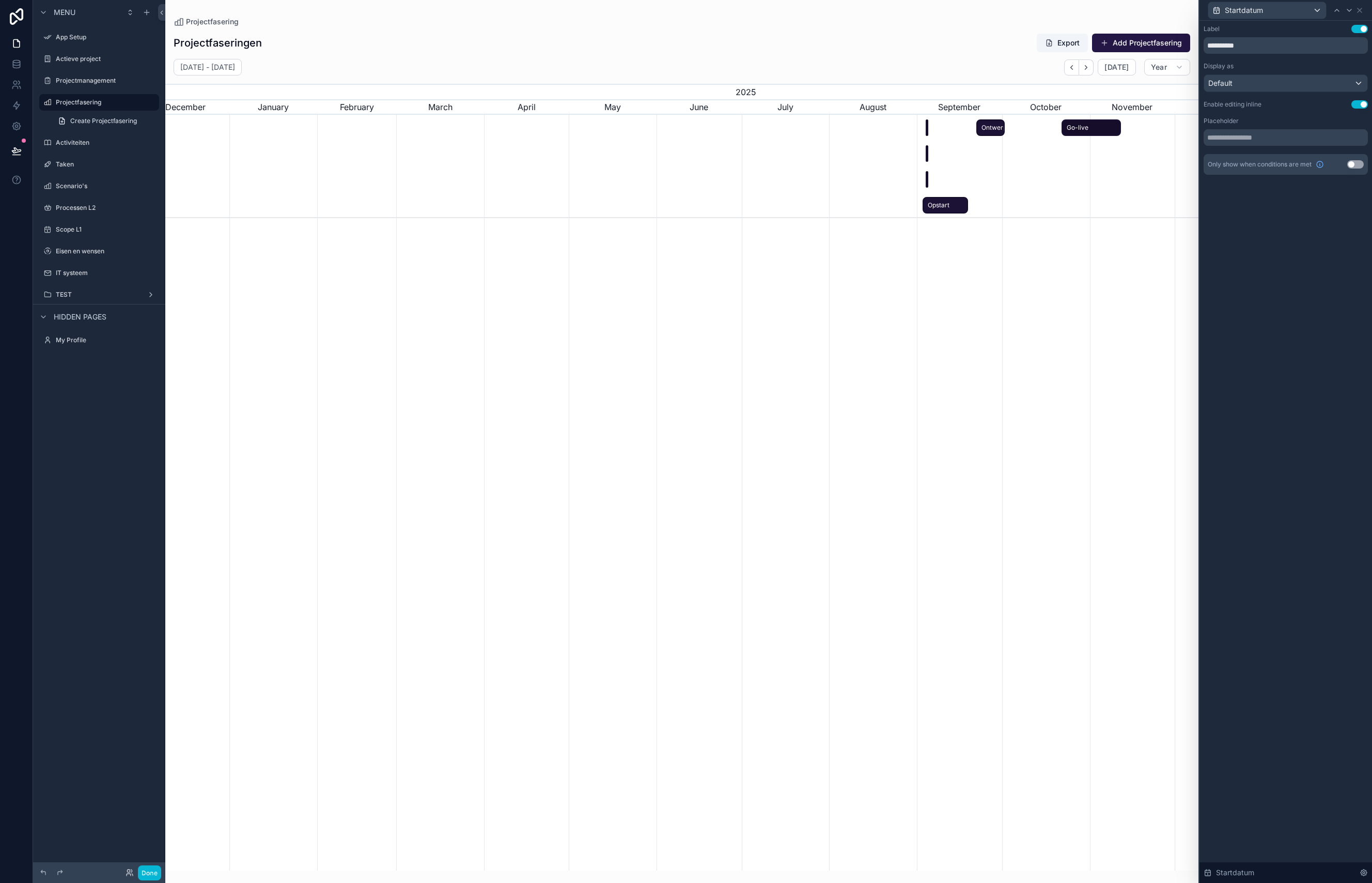
drag, startPoint x: 911, startPoint y: 153, endPoint x: 1062, endPoint y: 148, distance: 151.1
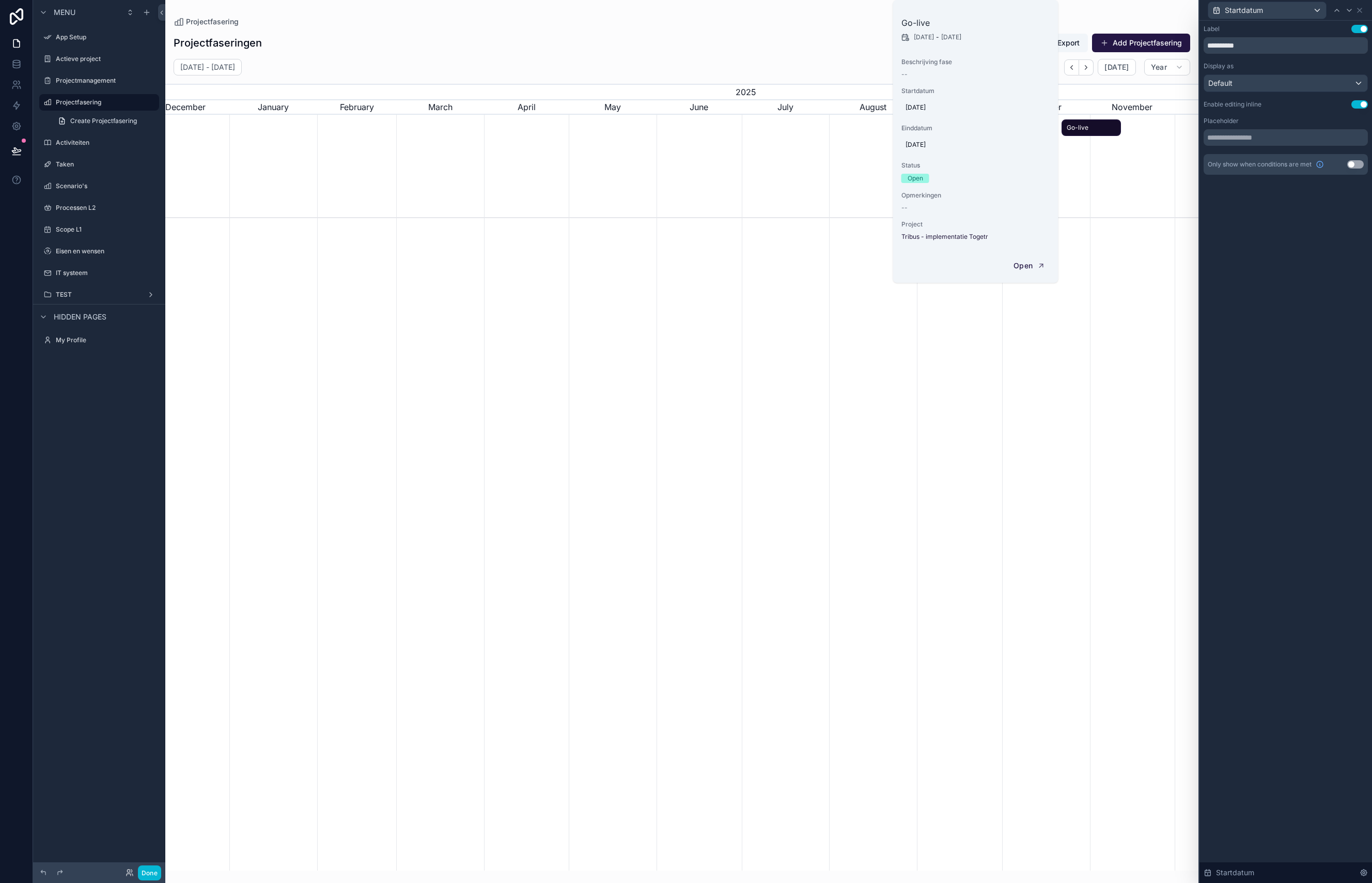
click at [1062, 170] on div "scrollable content" at bounding box center [681, 166] width 3100 height 103
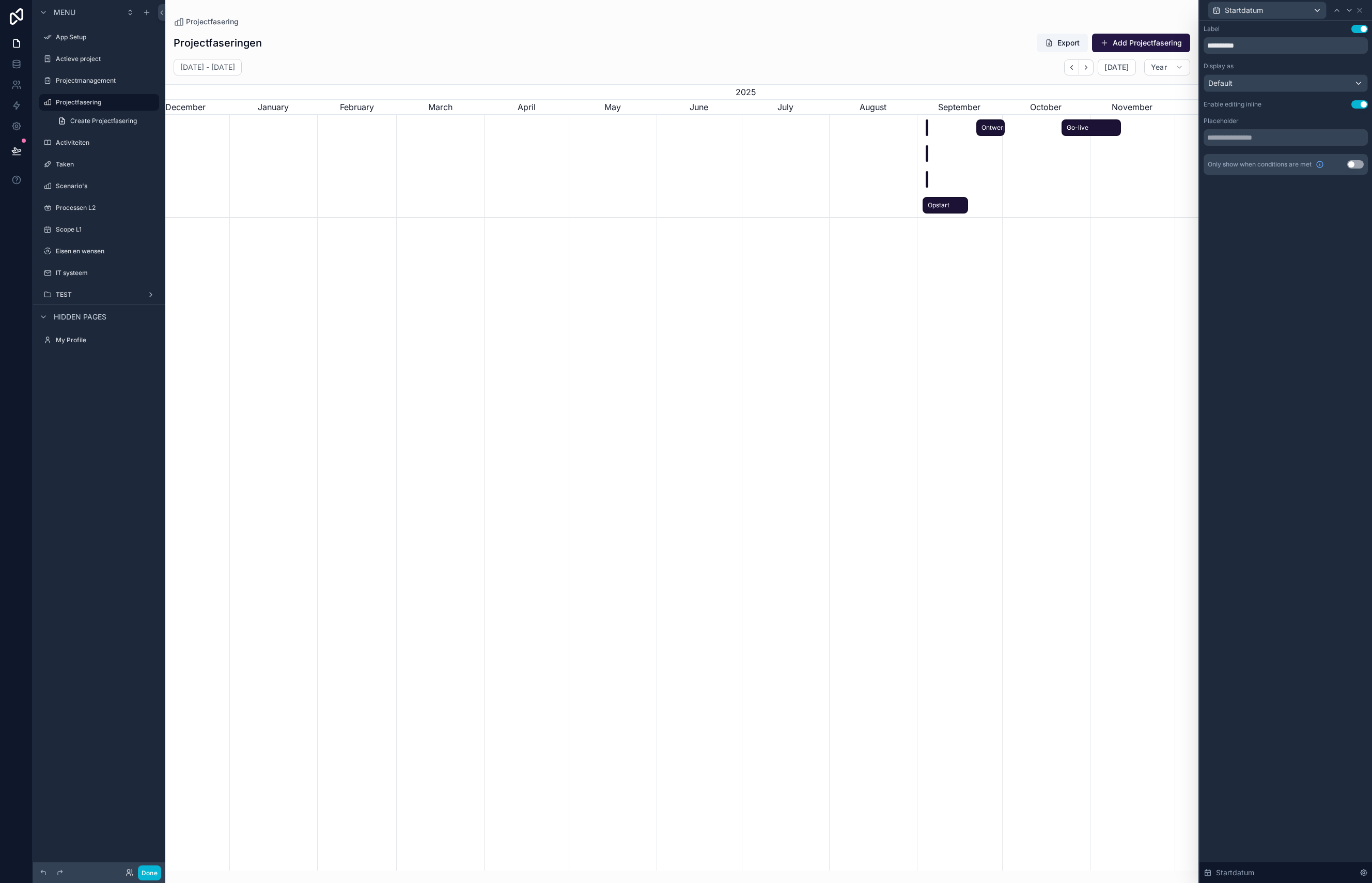
click at [927, 152] on div "Training" at bounding box center [926, 154] width 3 height 17
drag, startPoint x: 927, startPoint y: 151, endPoint x: 1050, endPoint y: 154, distance: 123.0
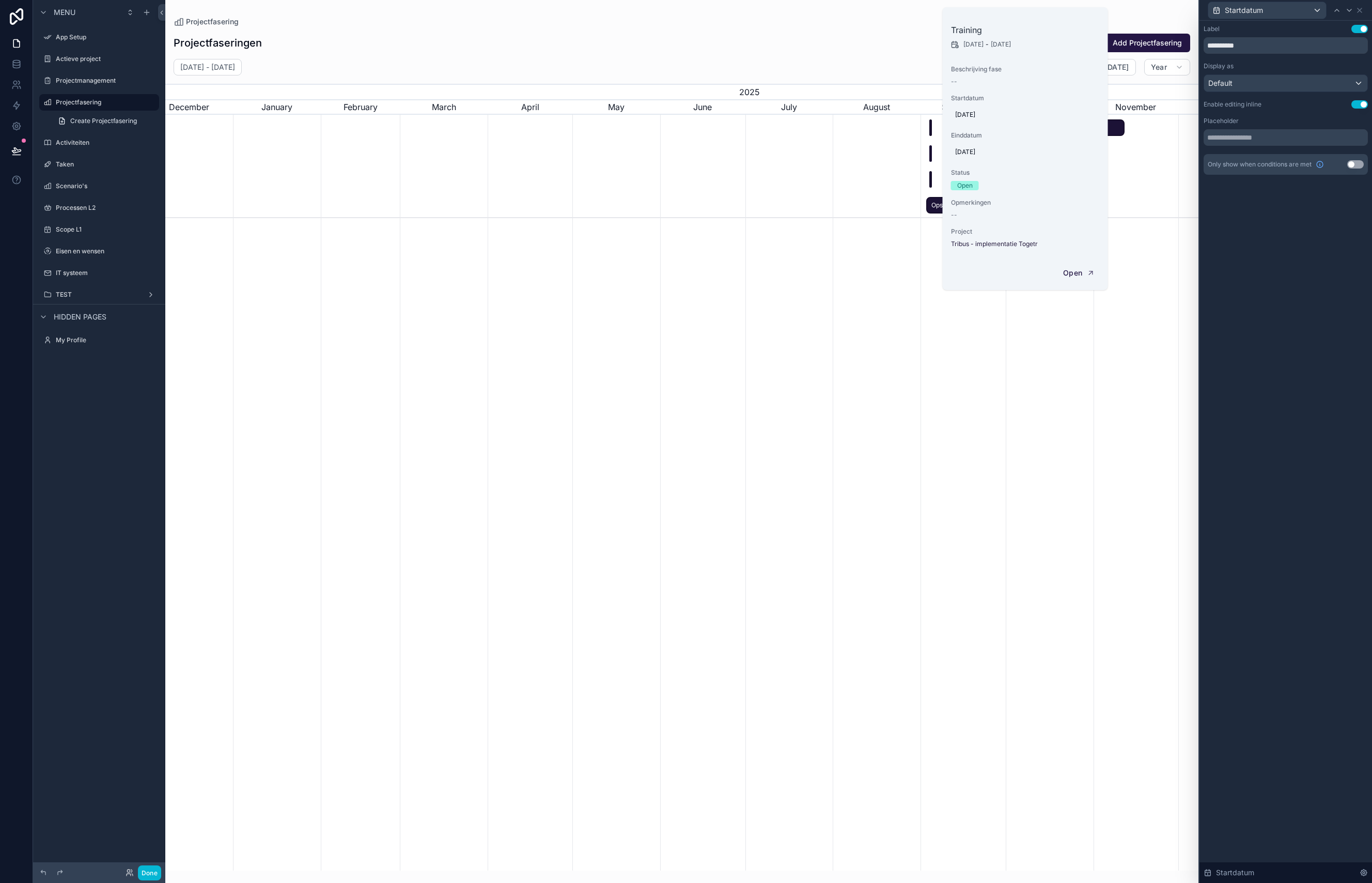
click at [1035, 172] on span "Status" at bounding box center [1026, 173] width 149 height 9
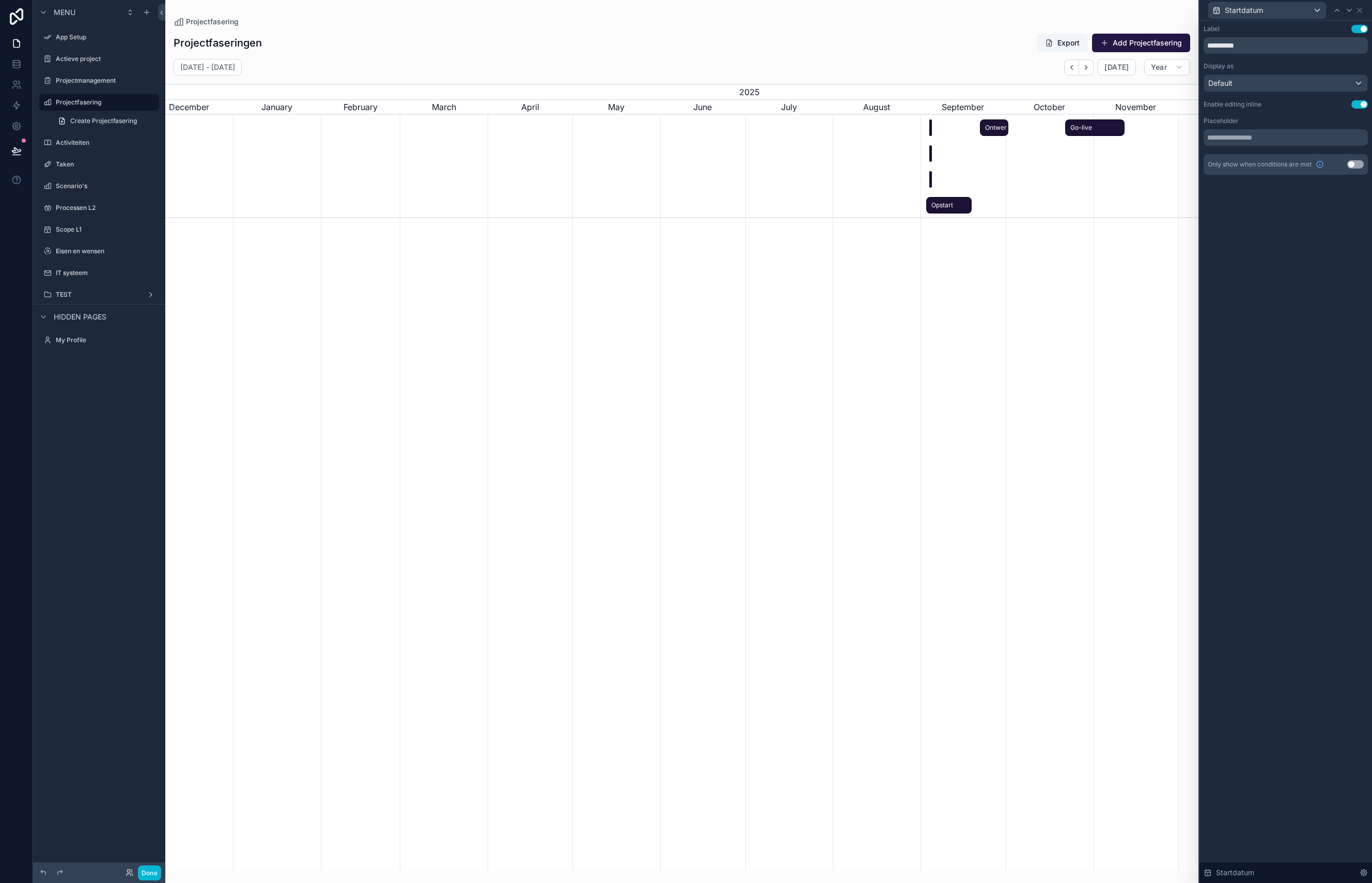
click at [900, 149] on div "scrollable content" at bounding box center [685, 166] width 3100 height 103
click at [932, 124] on div "rechIAQaKFYt7SElG" at bounding box center [930, 128] width 3 height 17
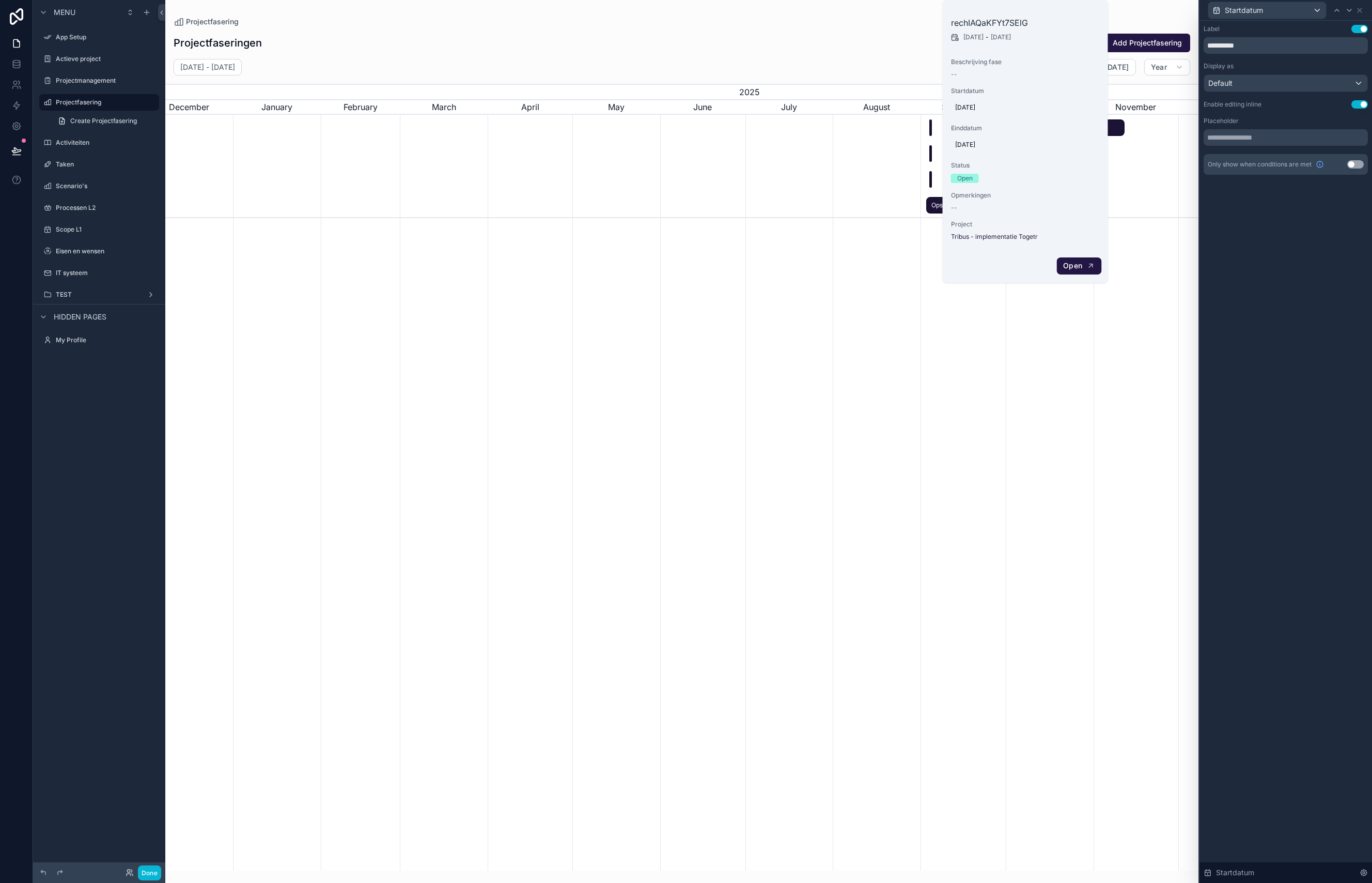
click at [1062, 263] on button "Open" at bounding box center [1078, 266] width 45 height 17
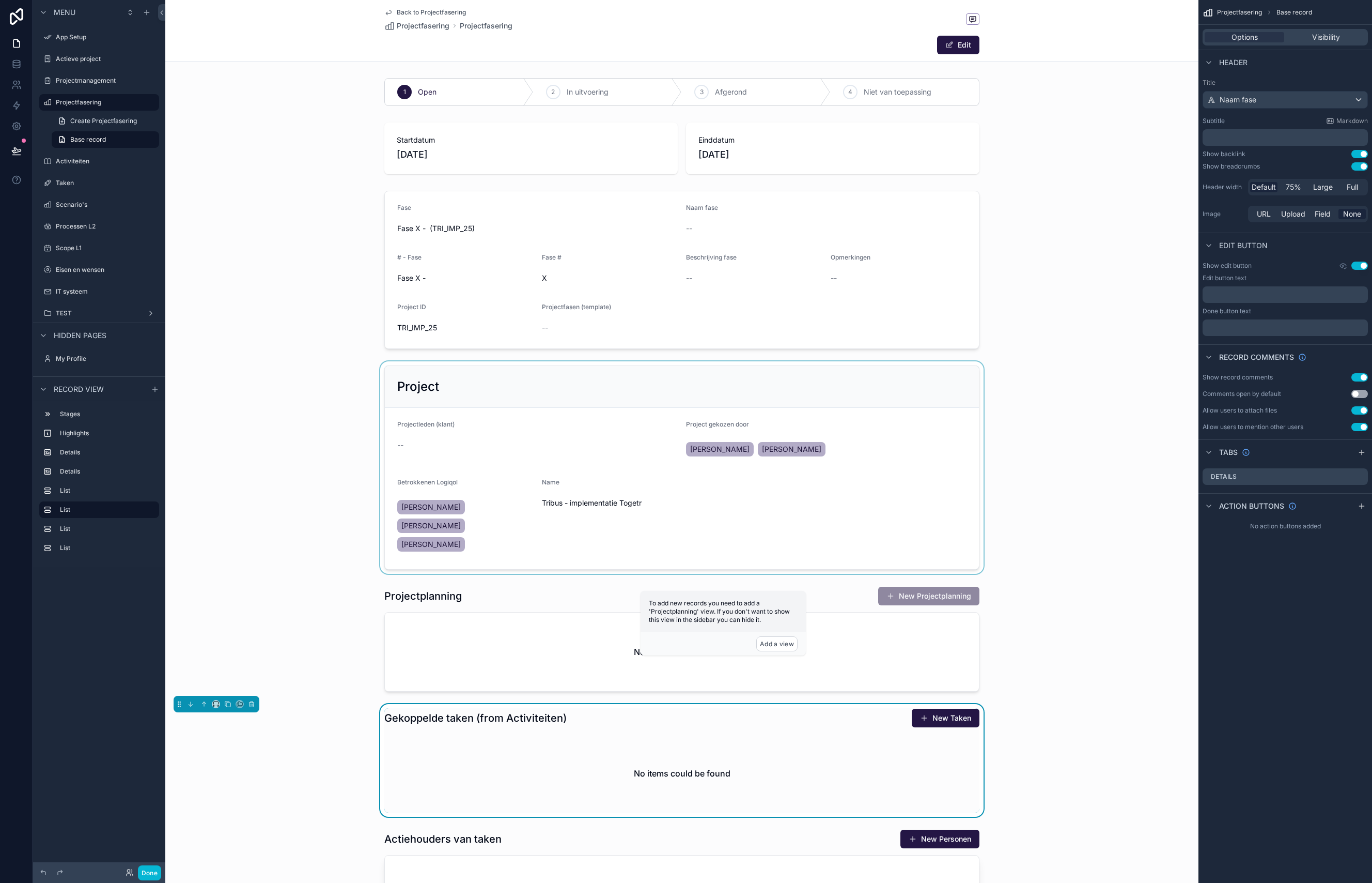
click at [665, 385] on div "scrollable content" at bounding box center [681, 467] width 1033 height 213
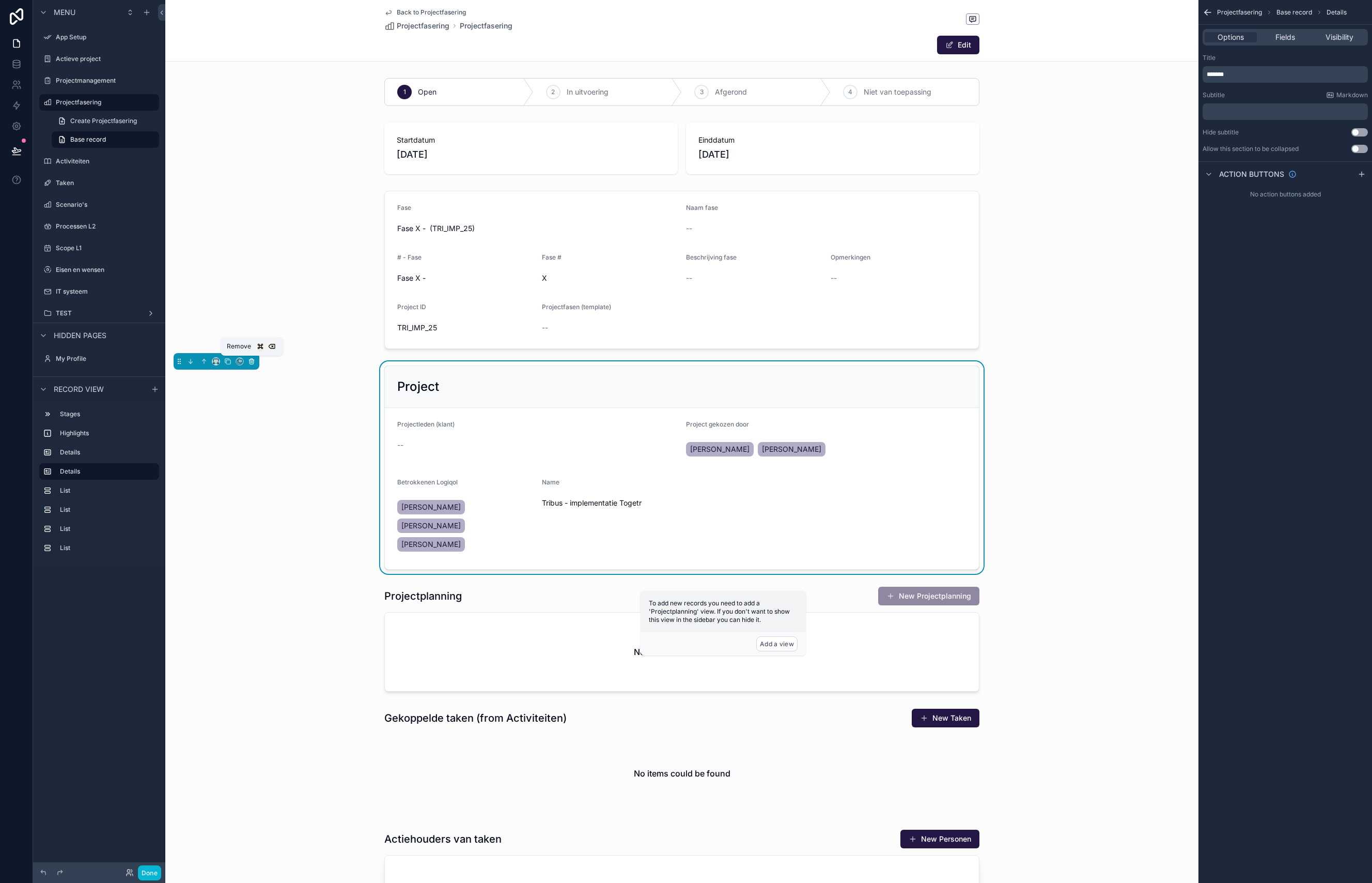
click at [254, 360] on icon "scrollable content" at bounding box center [252, 362] width 4 height 4
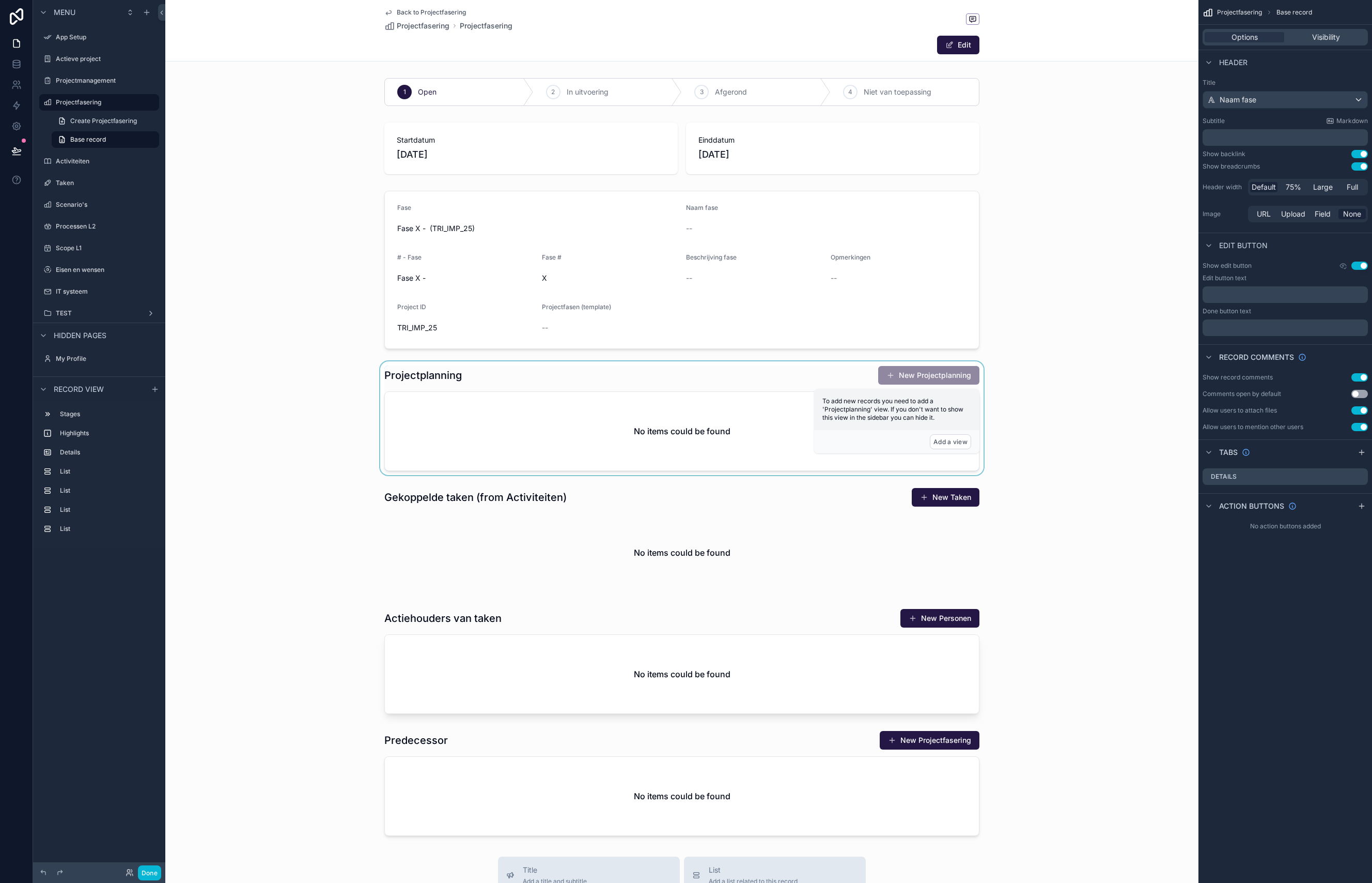
click at [528, 376] on div "scrollable content" at bounding box center [681, 417] width 1033 height 114
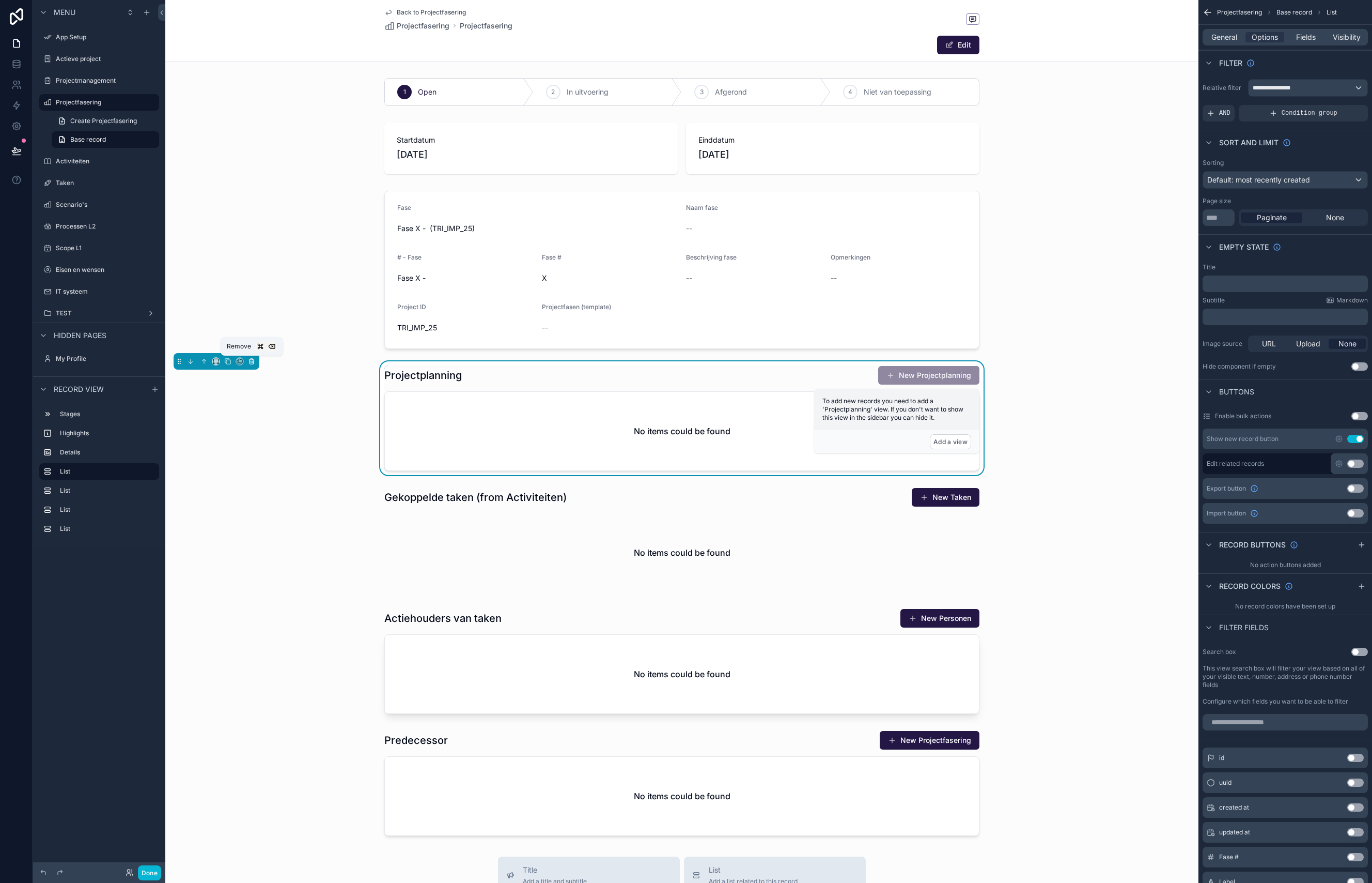
click at [254, 361] on icon "scrollable content" at bounding box center [252, 362] width 8 height 8
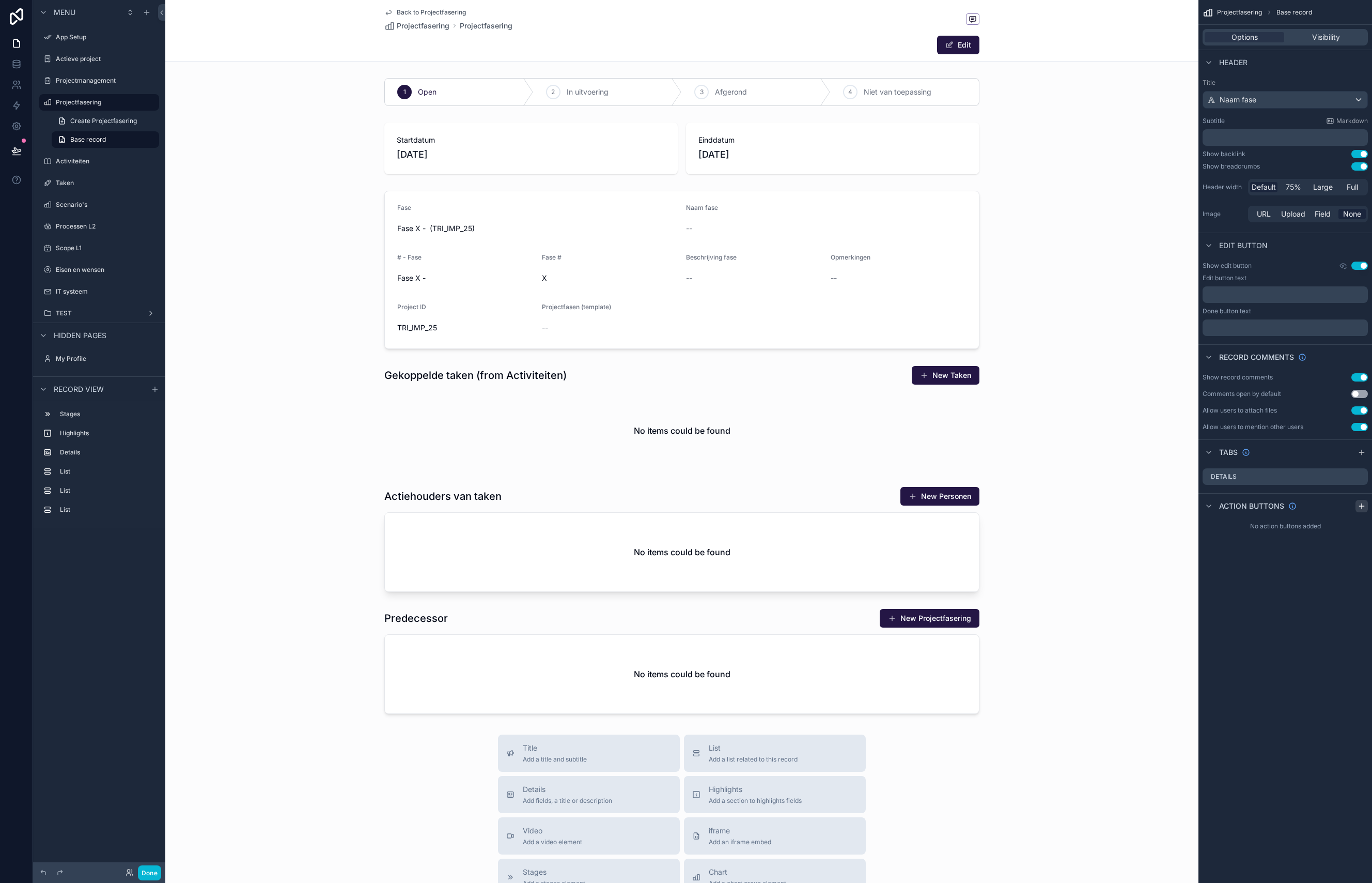
click at [1062, 507] on icon "scrollable content" at bounding box center [1362, 506] width 9 height 9
click at [1062, 530] on icon "scrollable content" at bounding box center [1339, 530] width 9 height 9
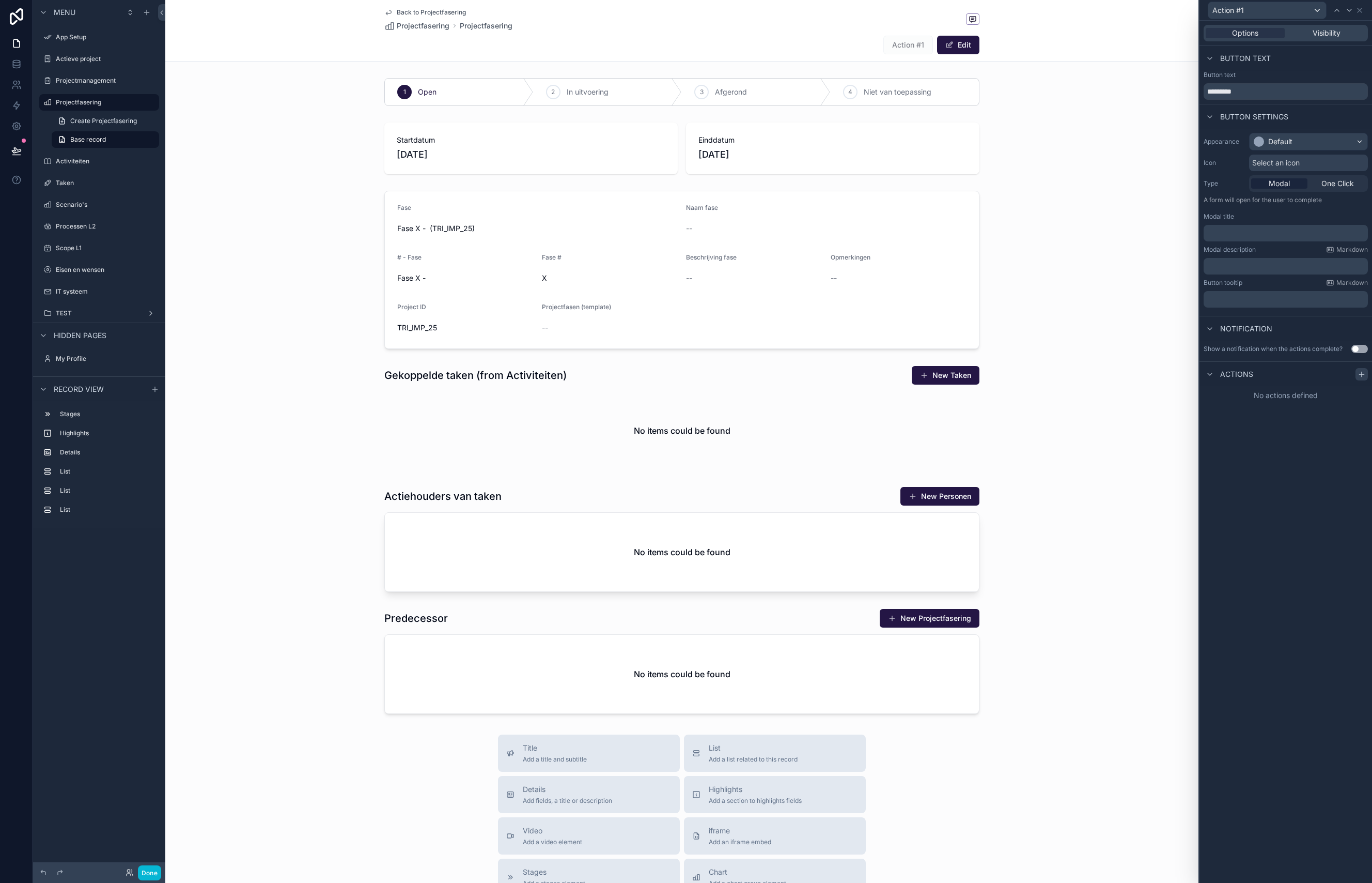
click at [1062, 371] on icon at bounding box center [1362, 374] width 9 height 9
click at [1062, 414] on div "Select a type" at bounding box center [1285, 415] width 155 height 16
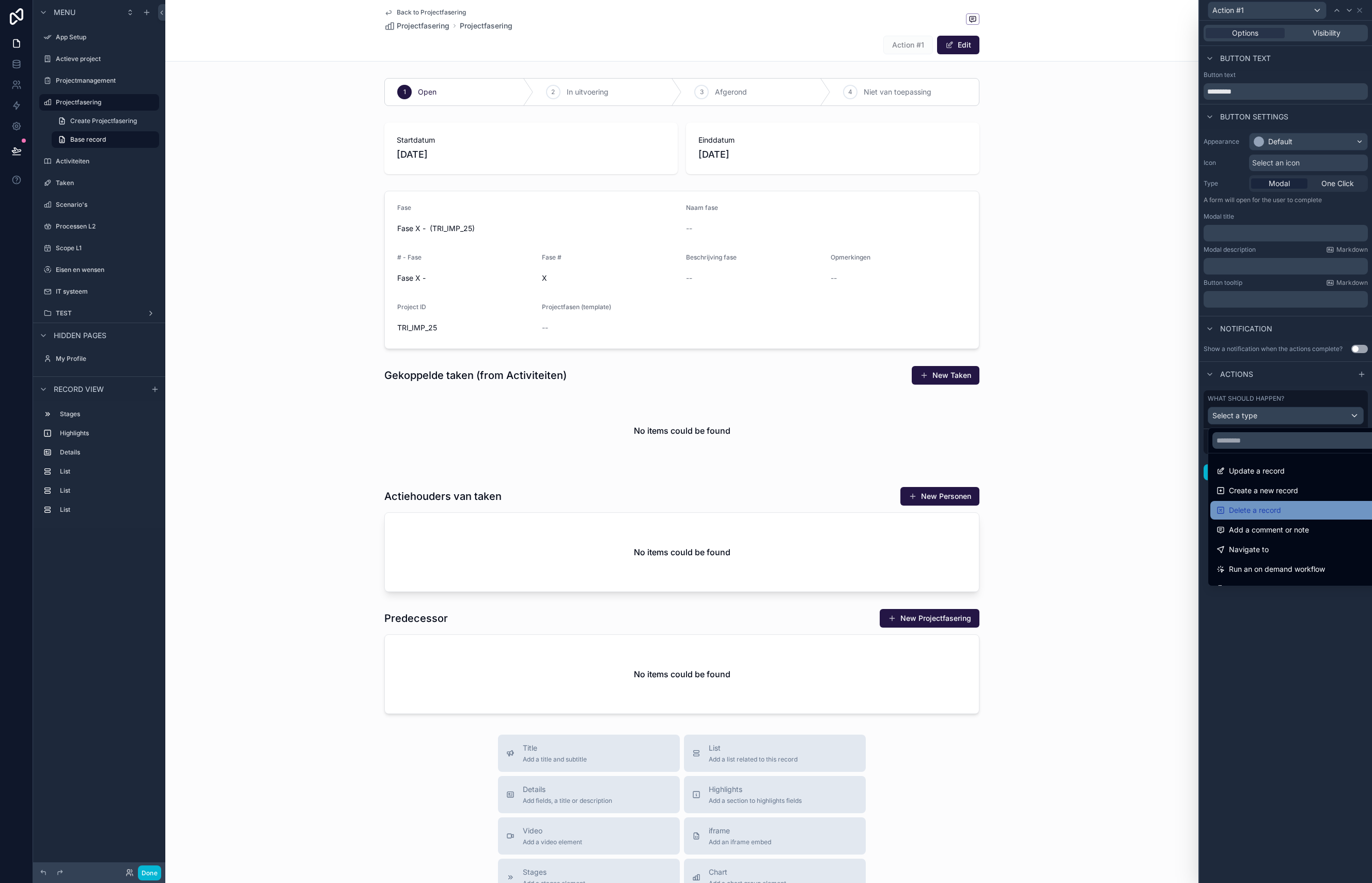
click at [1062, 513] on span "Delete a record" at bounding box center [1255, 510] width 52 height 12
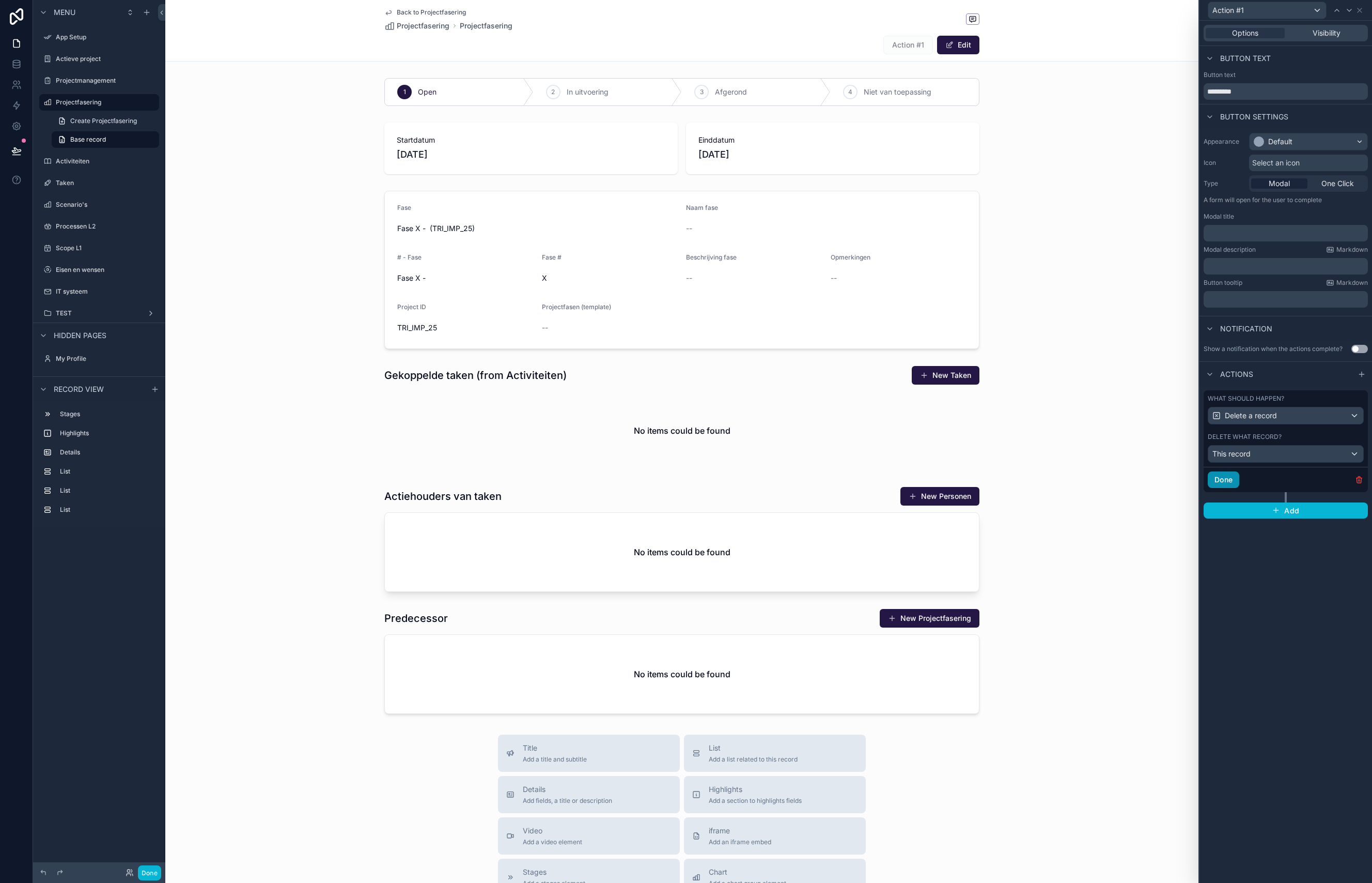
click at [1062, 479] on button "Done" at bounding box center [1223, 479] width 31 height 16
click at [1062, 93] on input "*********" at bounding box center [1286, 91] width 164 height 16
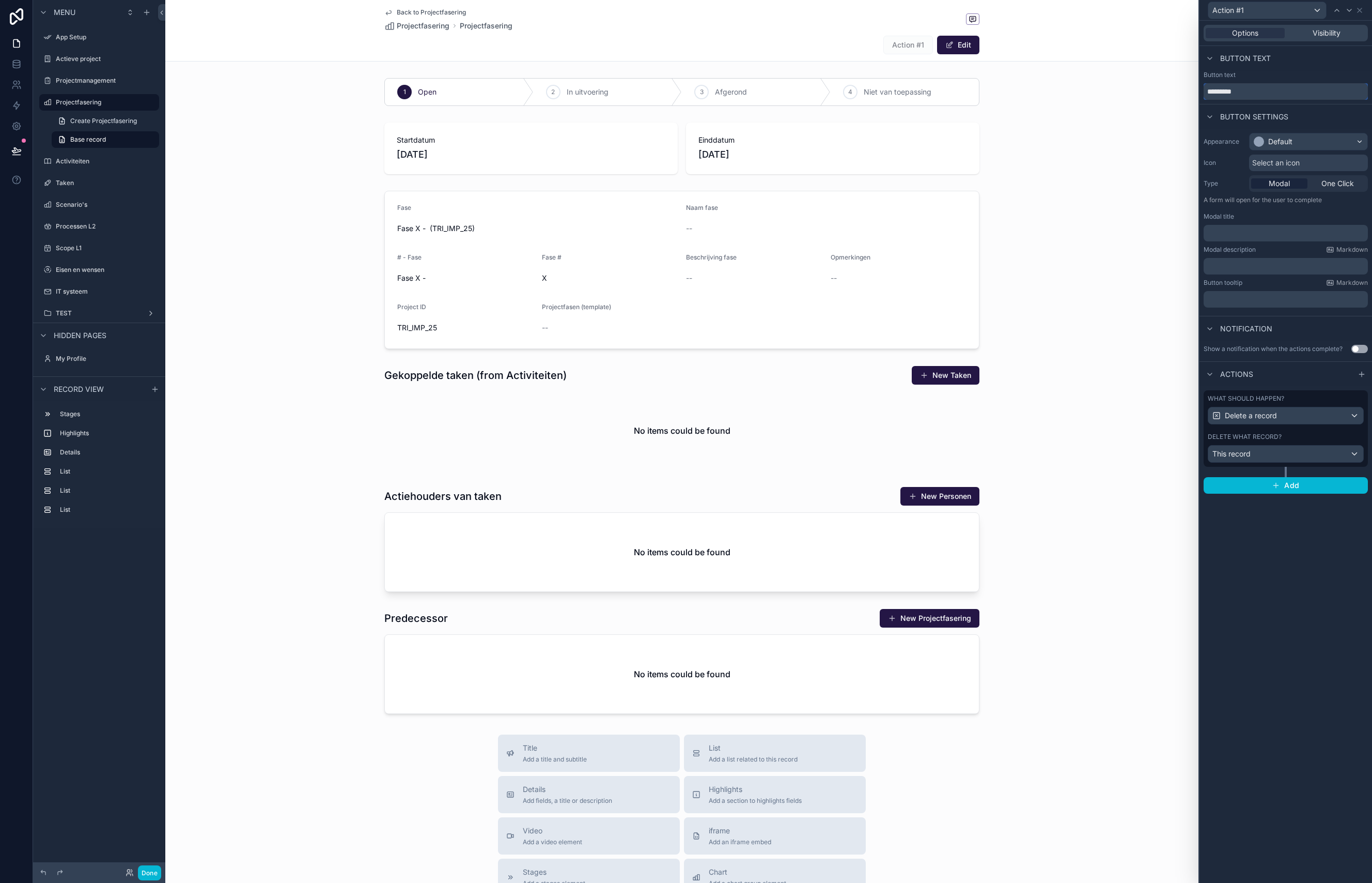
click at [1062, 93] on input "*********" at bounding box center [1286, 91] width 164 height 16
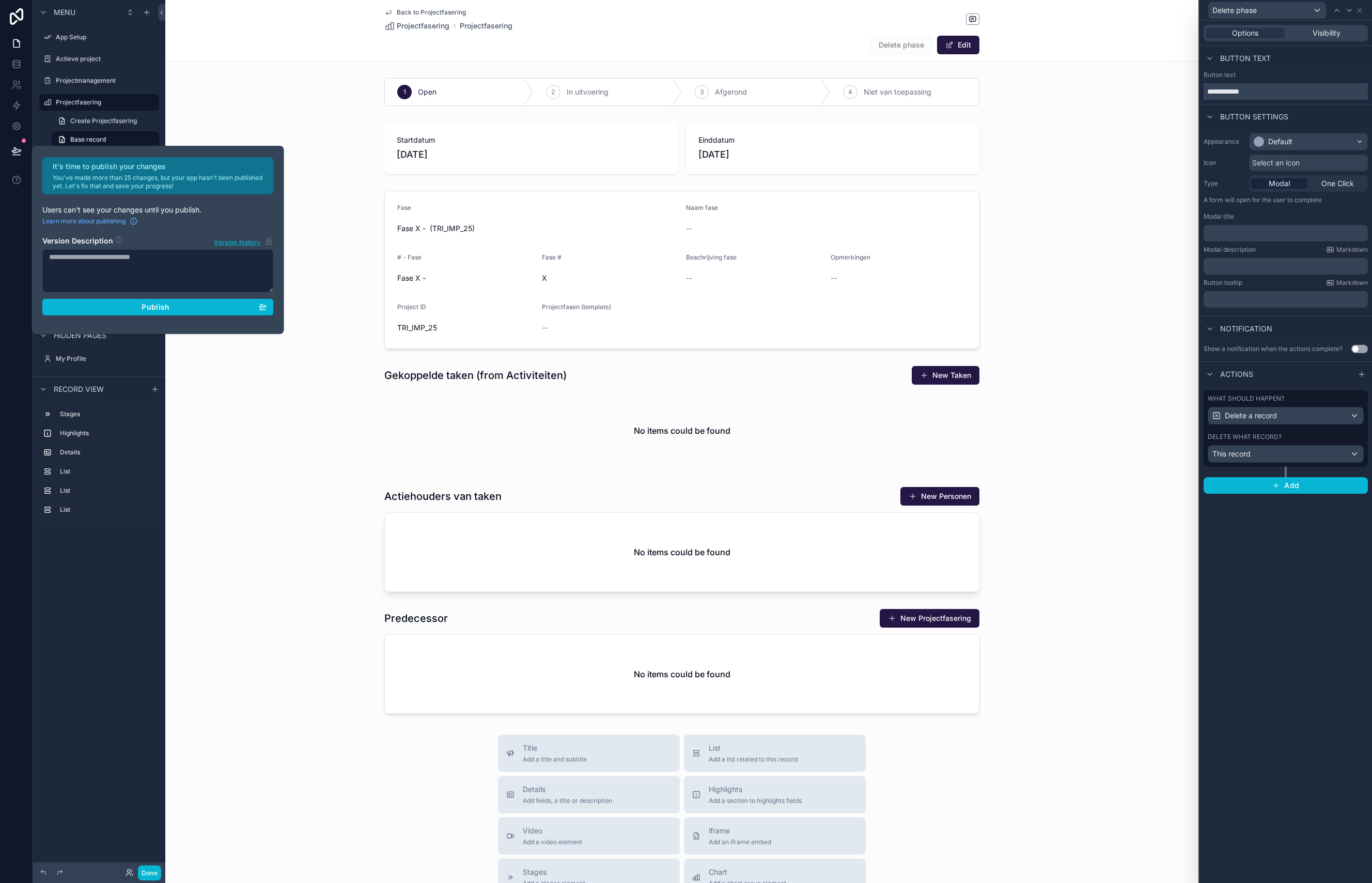
type input "**********"
click at [1062, 72] on div "Button text" at bounding box center [1286, 74] width 164 height 9
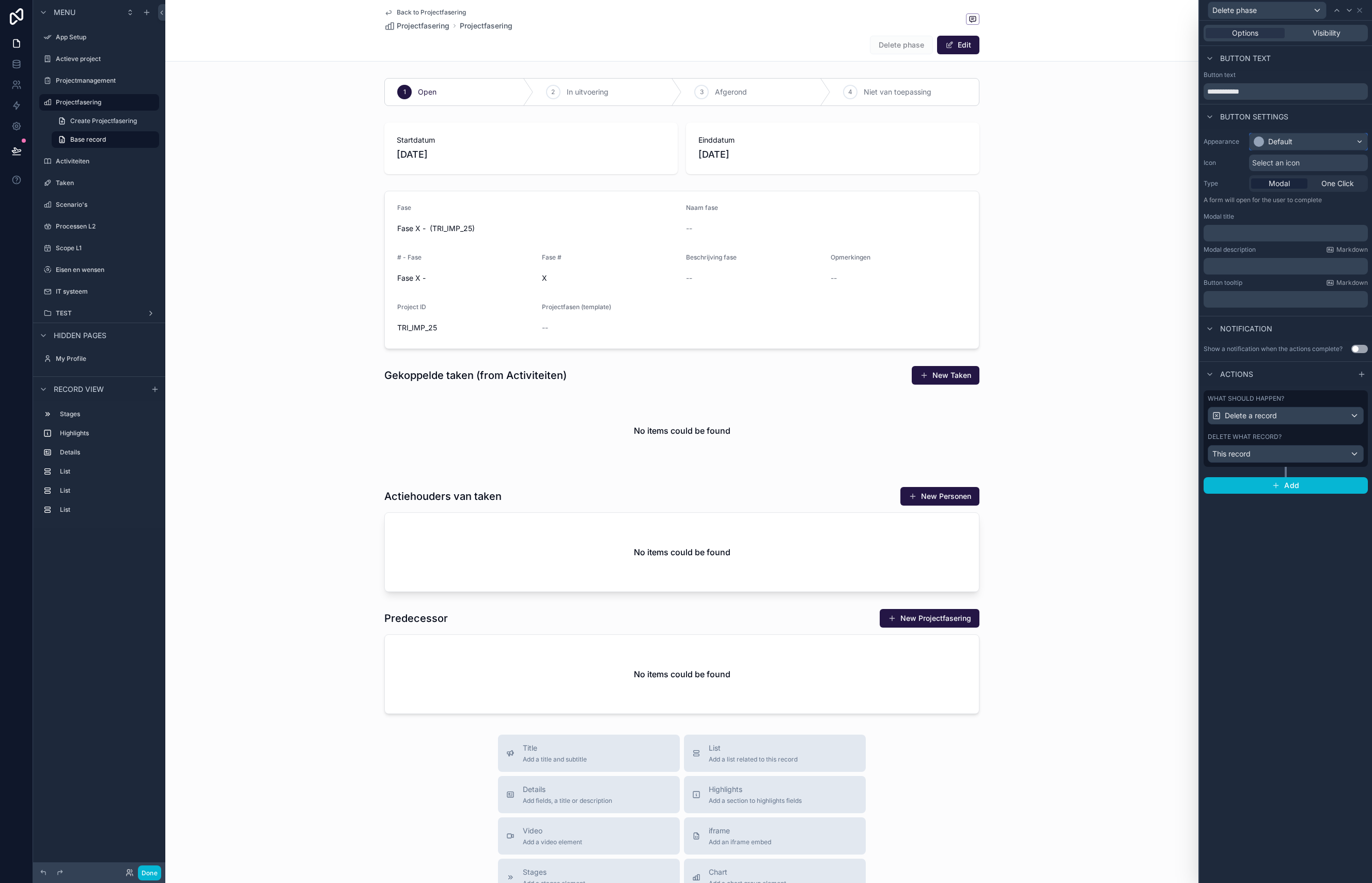
click at [1062, 137] on div "Default" at bounding box center [1279, 141] width 24 height 11
click at [1062, 253] on div "Danger" at bounding box center [1282, 257] width 25 height 11
click at [1062, 166] on span "Select an icon" at bounding box center [1276, 162] width 48 height 11
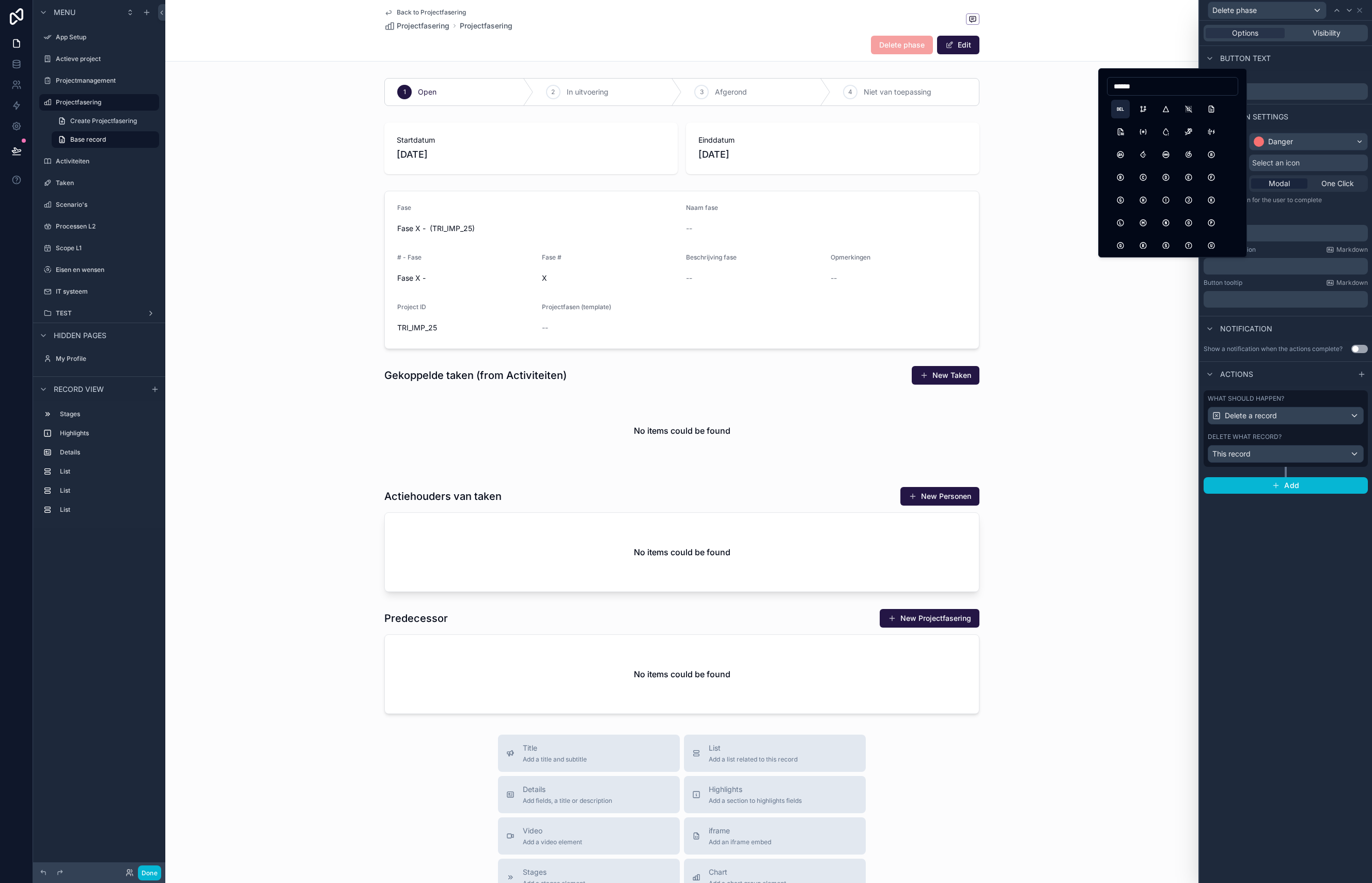
type input "******"
click at [1062, 110] on button "HttpDelete" at bounding box center [1120, 109] width 18 height 18
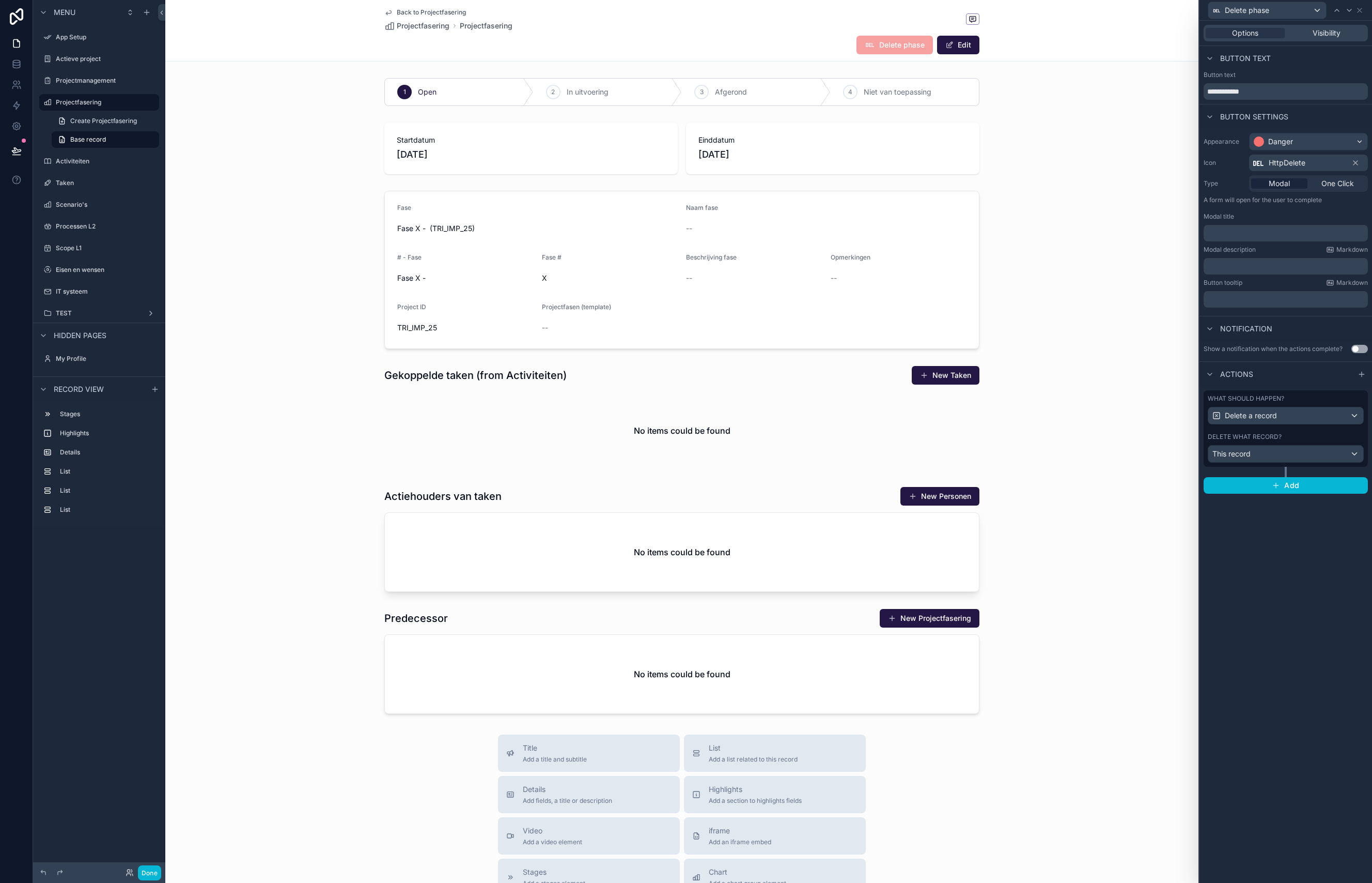
click at [1062, 165] on div "HttpDelete" at bounding box center [1308, 162] width 119 height 16
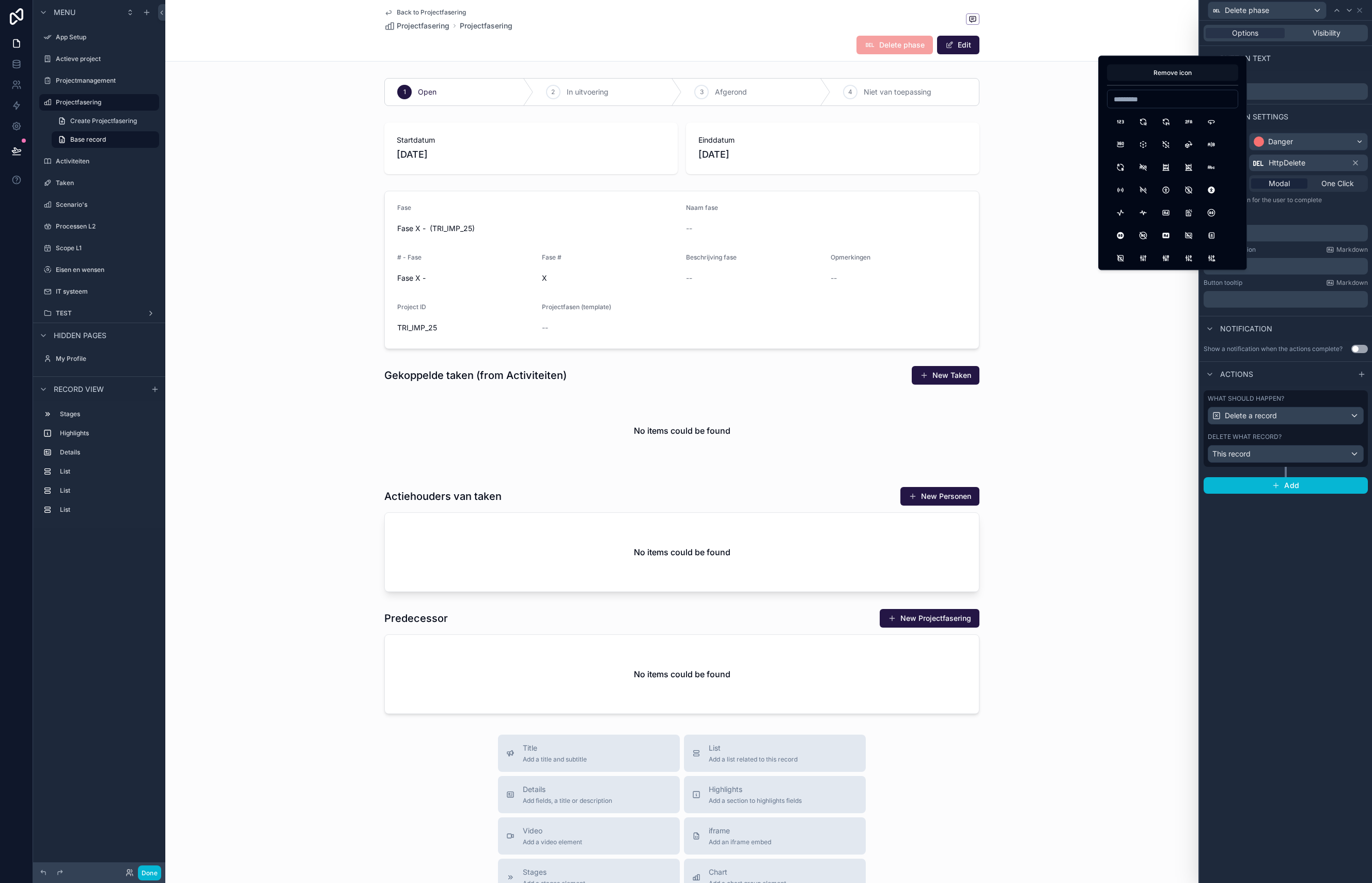
click at [1062, 72] on button "Remove icon" at bounding box center [1173, 73] width 132 height 16
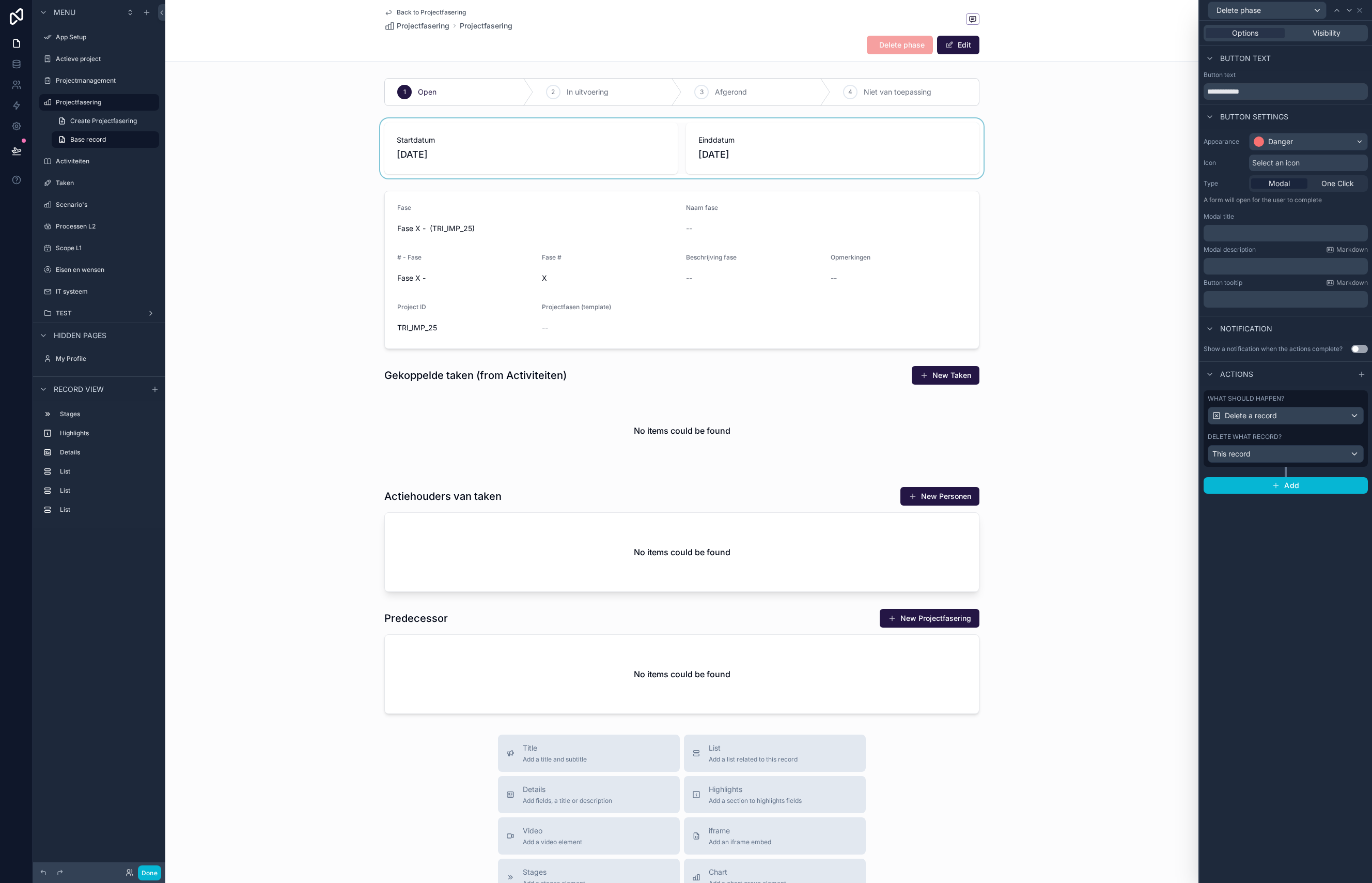
click at [1062, 118] on div "scrollable content" at bounding box center [681, 148] width 1033 height 60
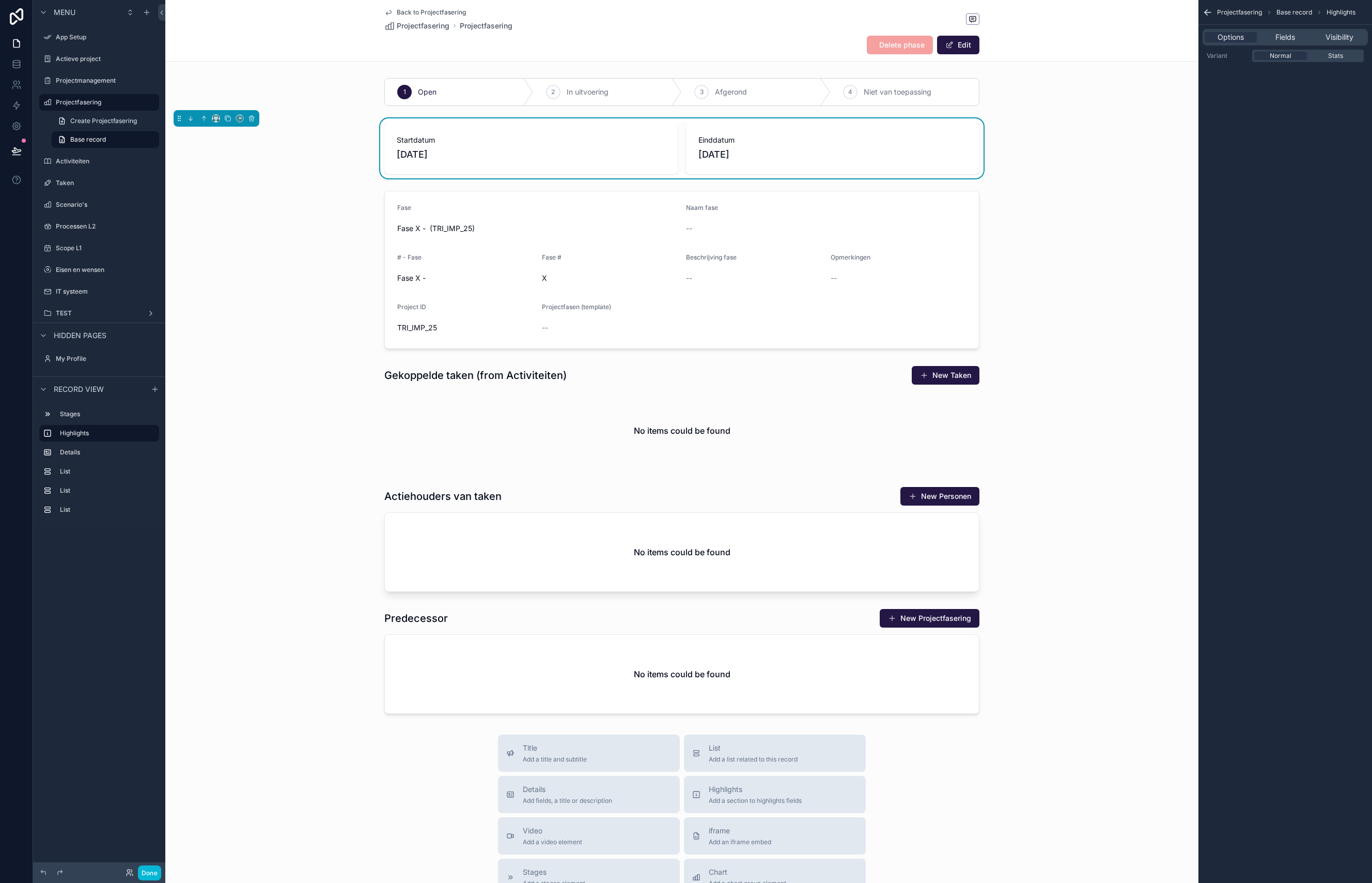
click at [900, 45] on span "Delete phase" at bounding box center [900, 41] width 66 height 11
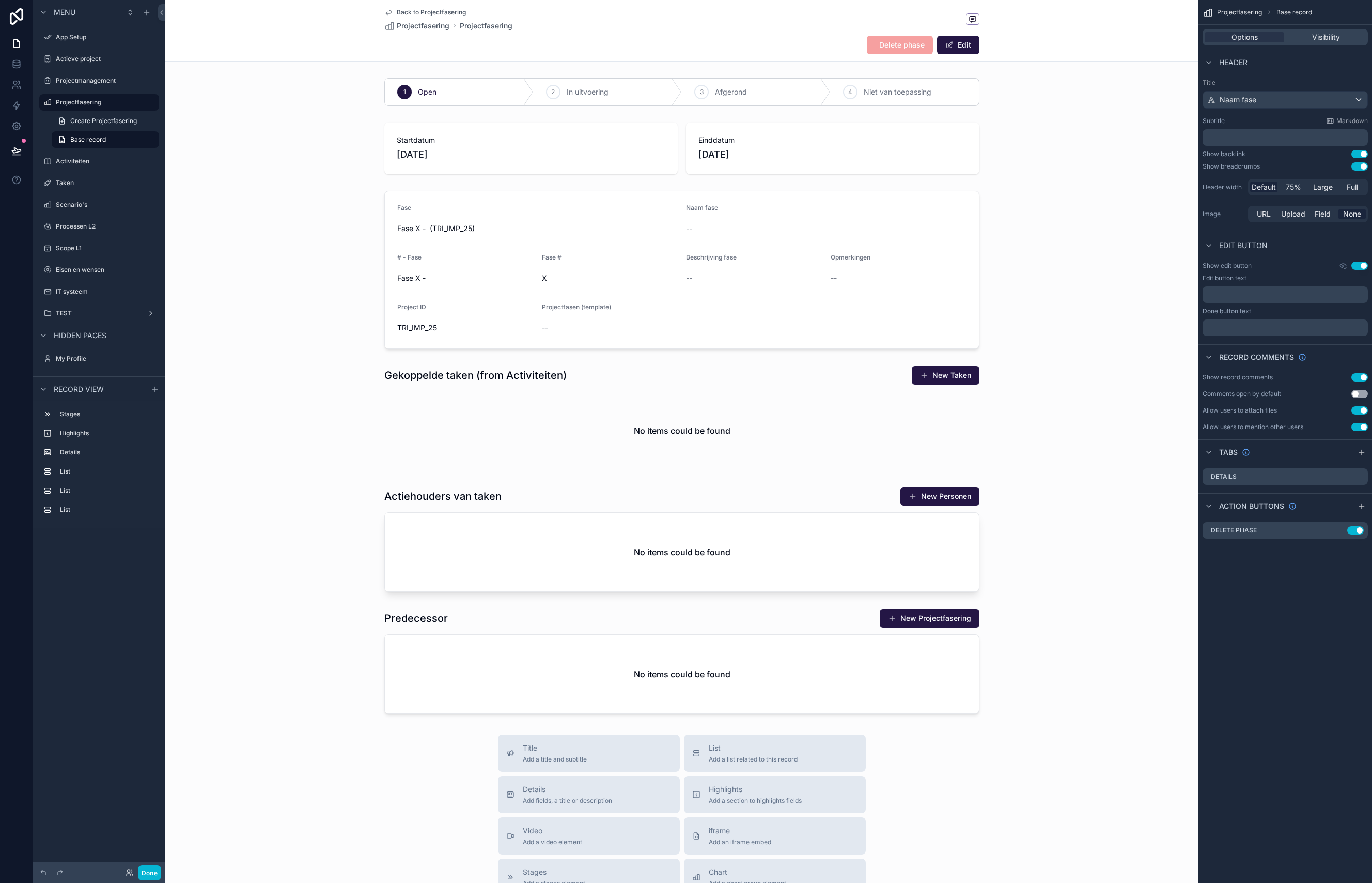
click at [900, 44] on span "Delete phase" at bounding box center [900, 41] width 66 height 11
click at [901, 45] on span "Delete phase" at bounding box center [900, 41] width 66 height 11
click at [150, 589] on button "Done" at bounding box center [150, 872] width 23 height 15
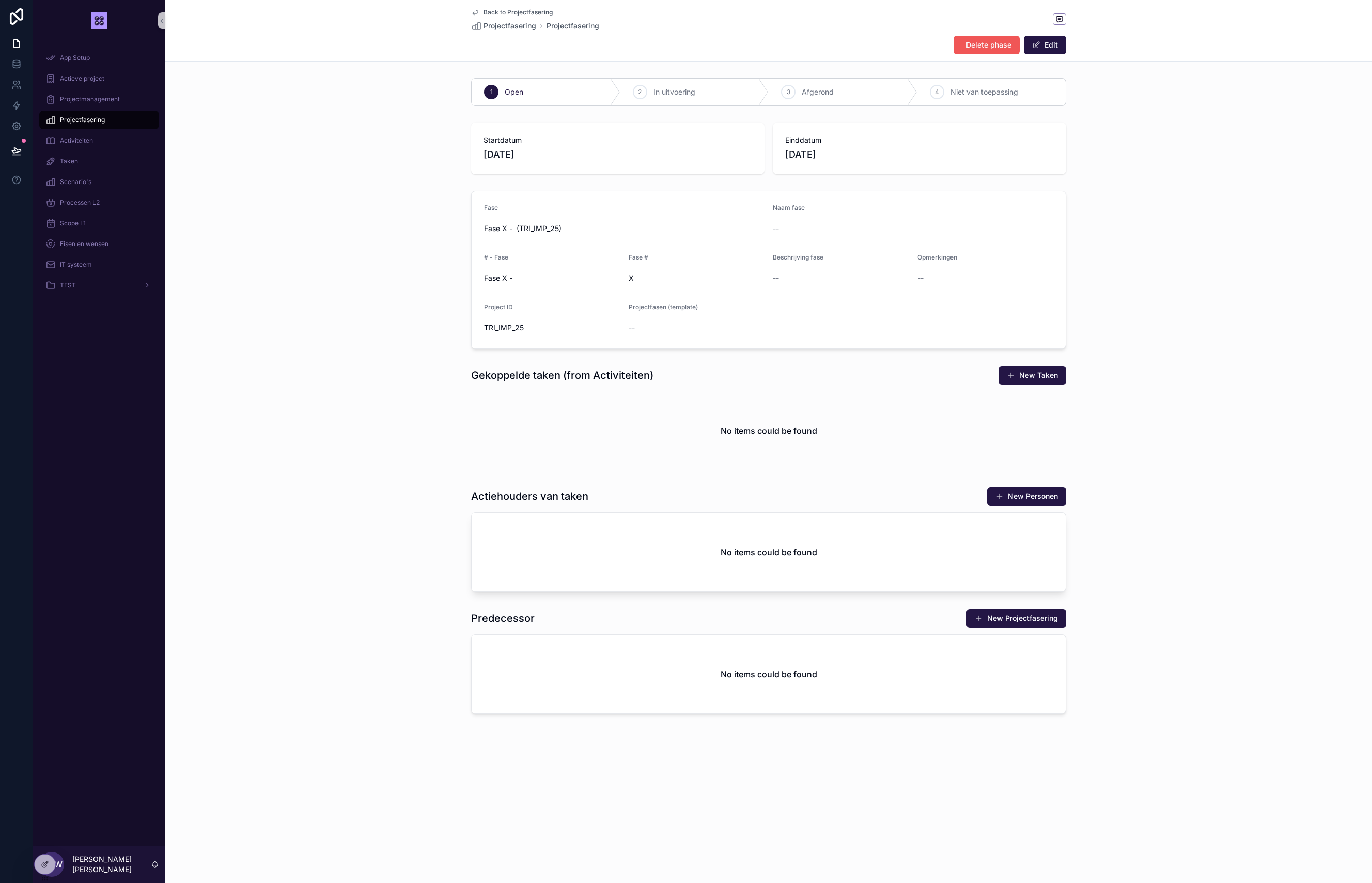
click at [974, 41] on span "Delete phase" at bounding box center [989, 45] width 46 height 11
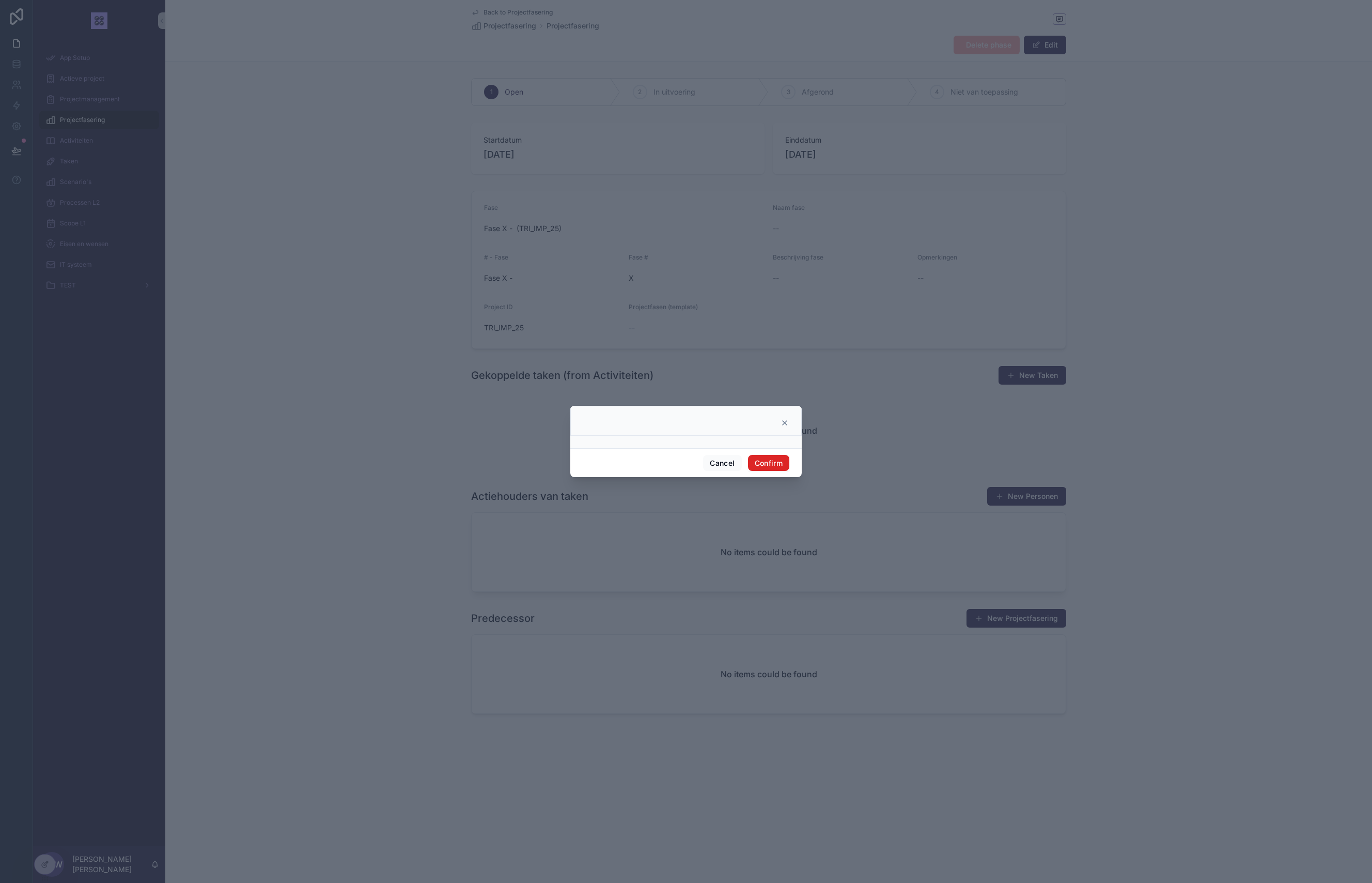
click at [775, 460] on button "Confirm" at bounding box center [768, 462] width 41 height 16
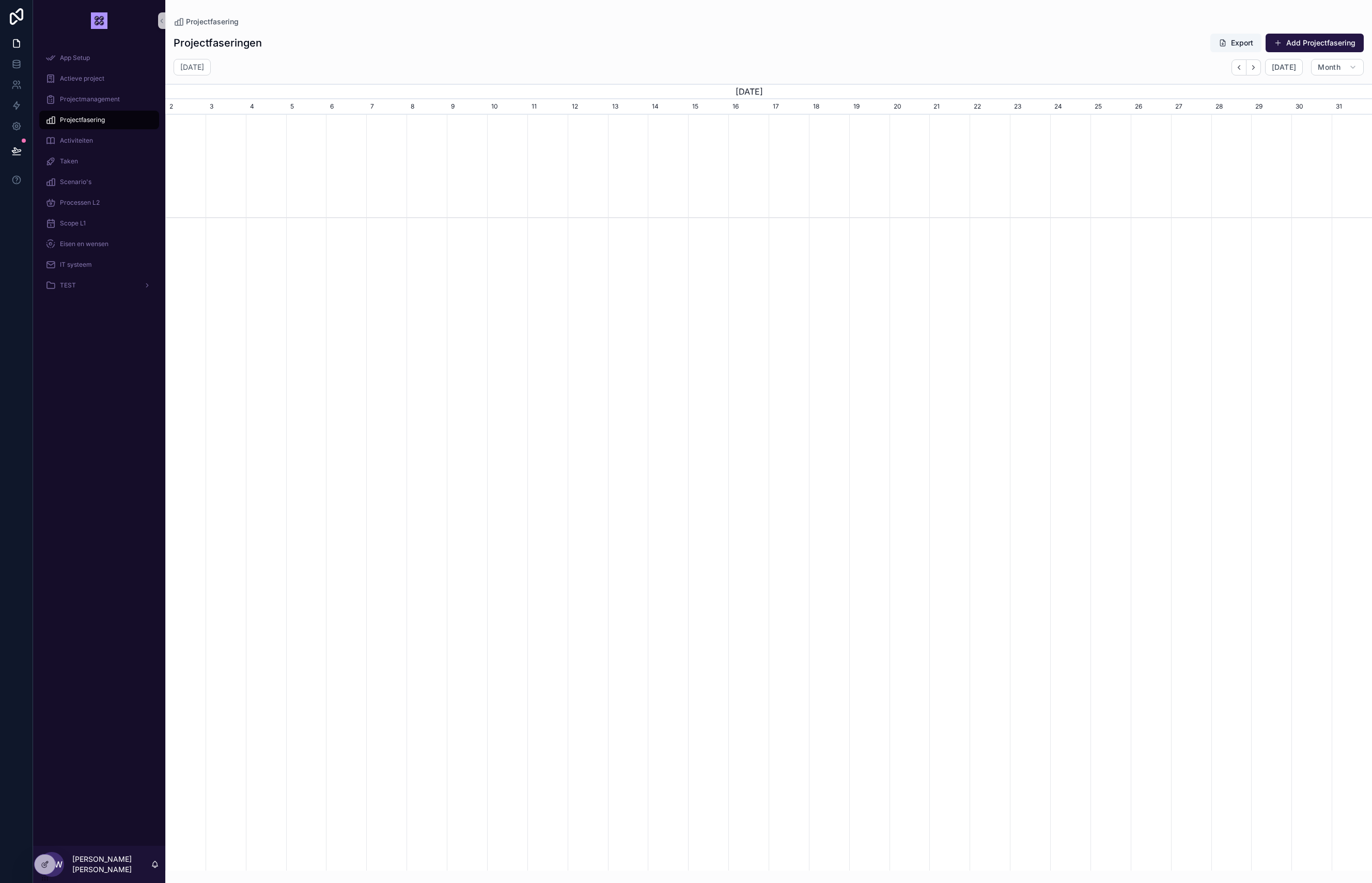
scroll to position [0, 1207]
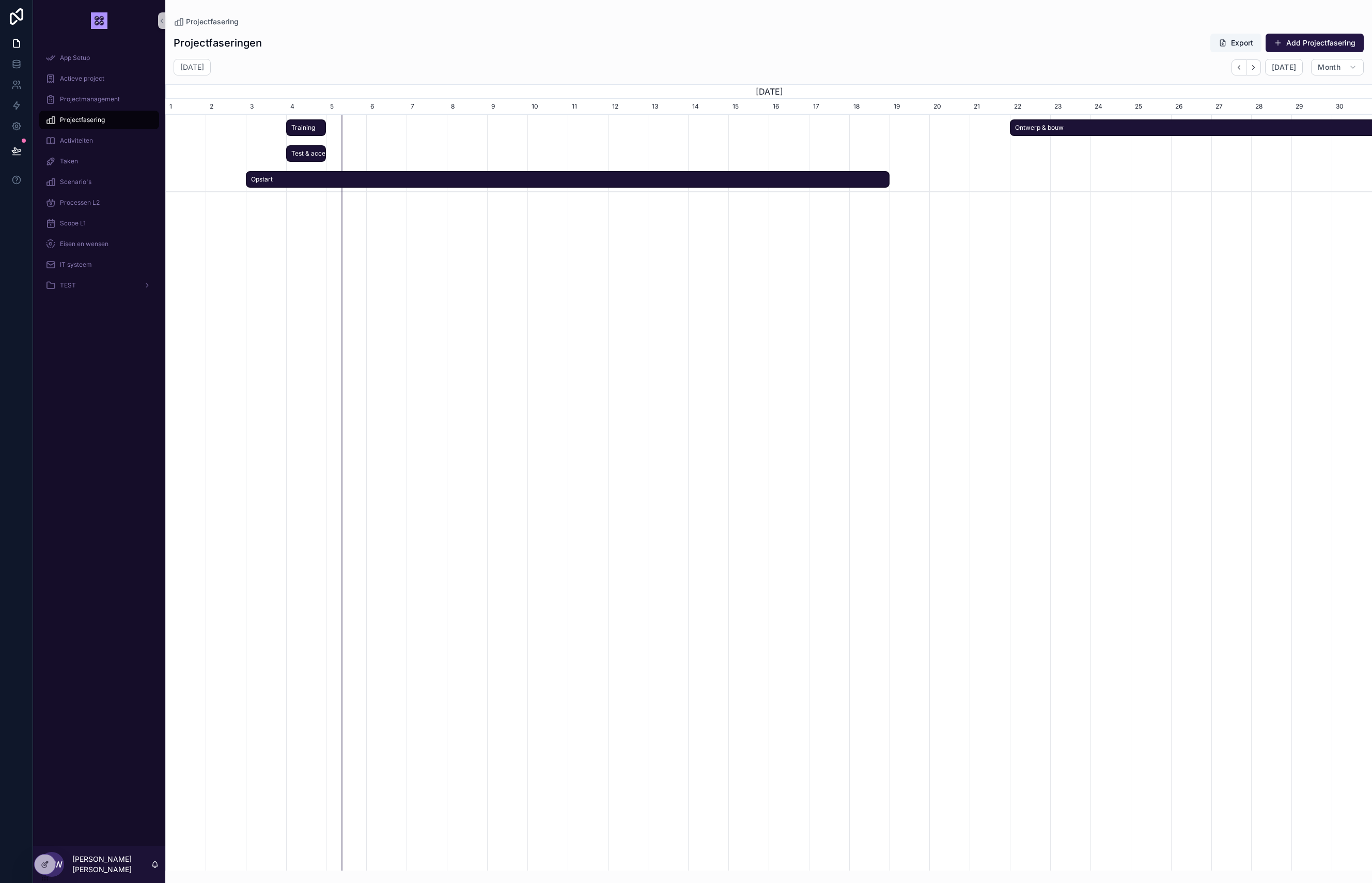
click at [314, 127] on span "Training" at bounding box center [306, 128] width 38 height 17
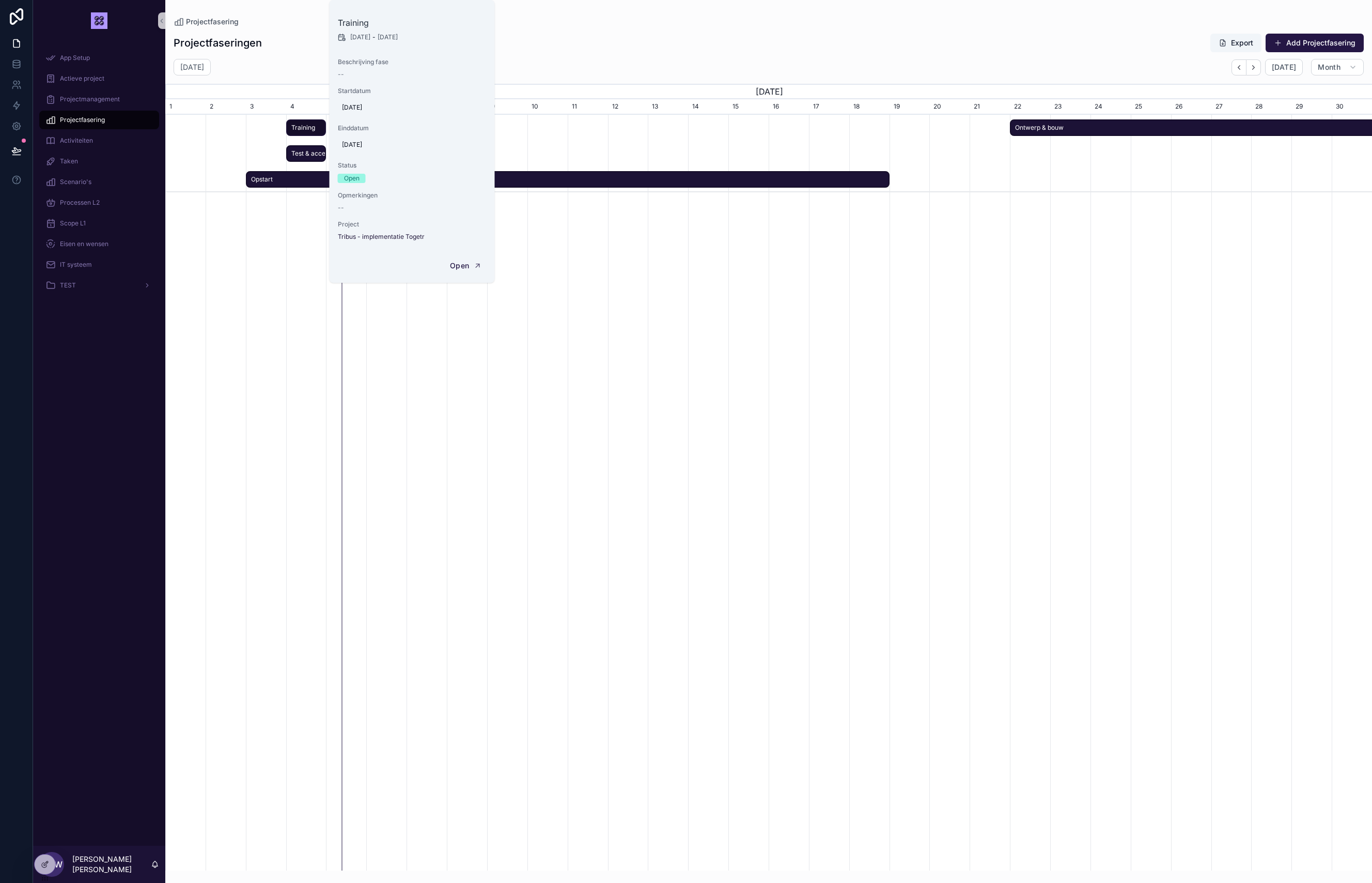
scroll to position [0, 1205]
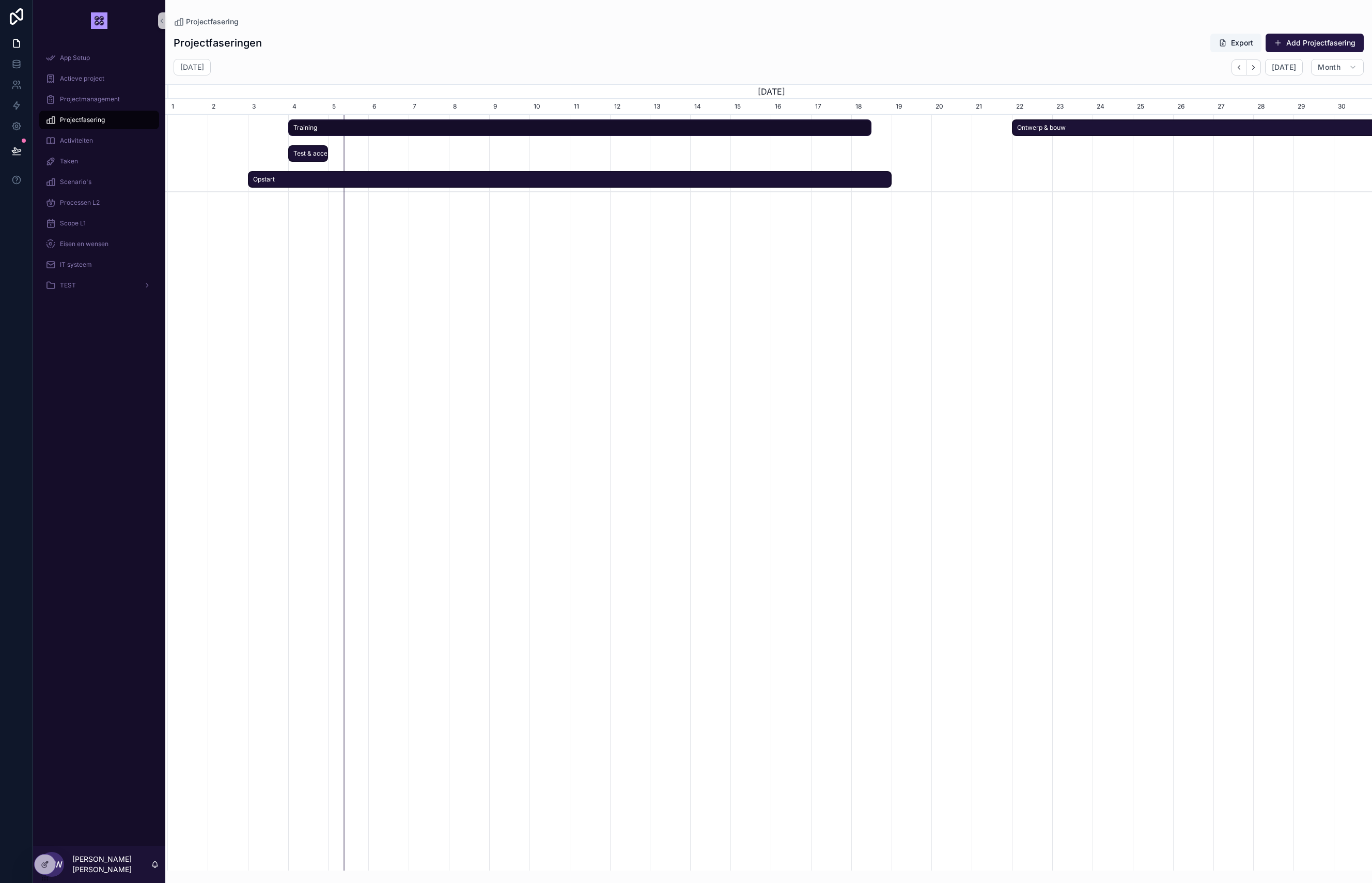
drag, startPoint x: 323, startPoint y: 126, endPoint x: 875, endPoint y: 124, distance: 552.0
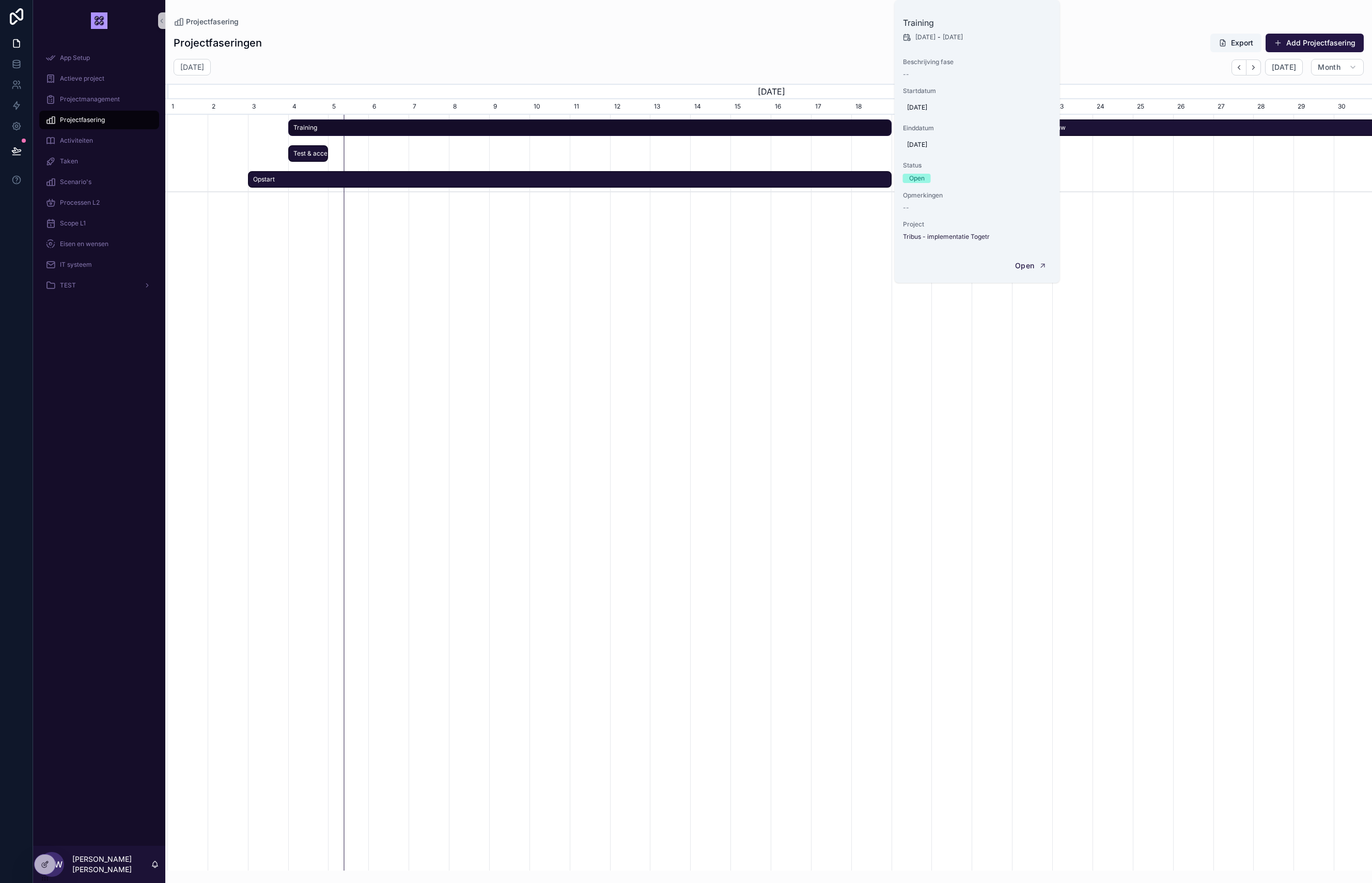
scroll to position [0, 1195]
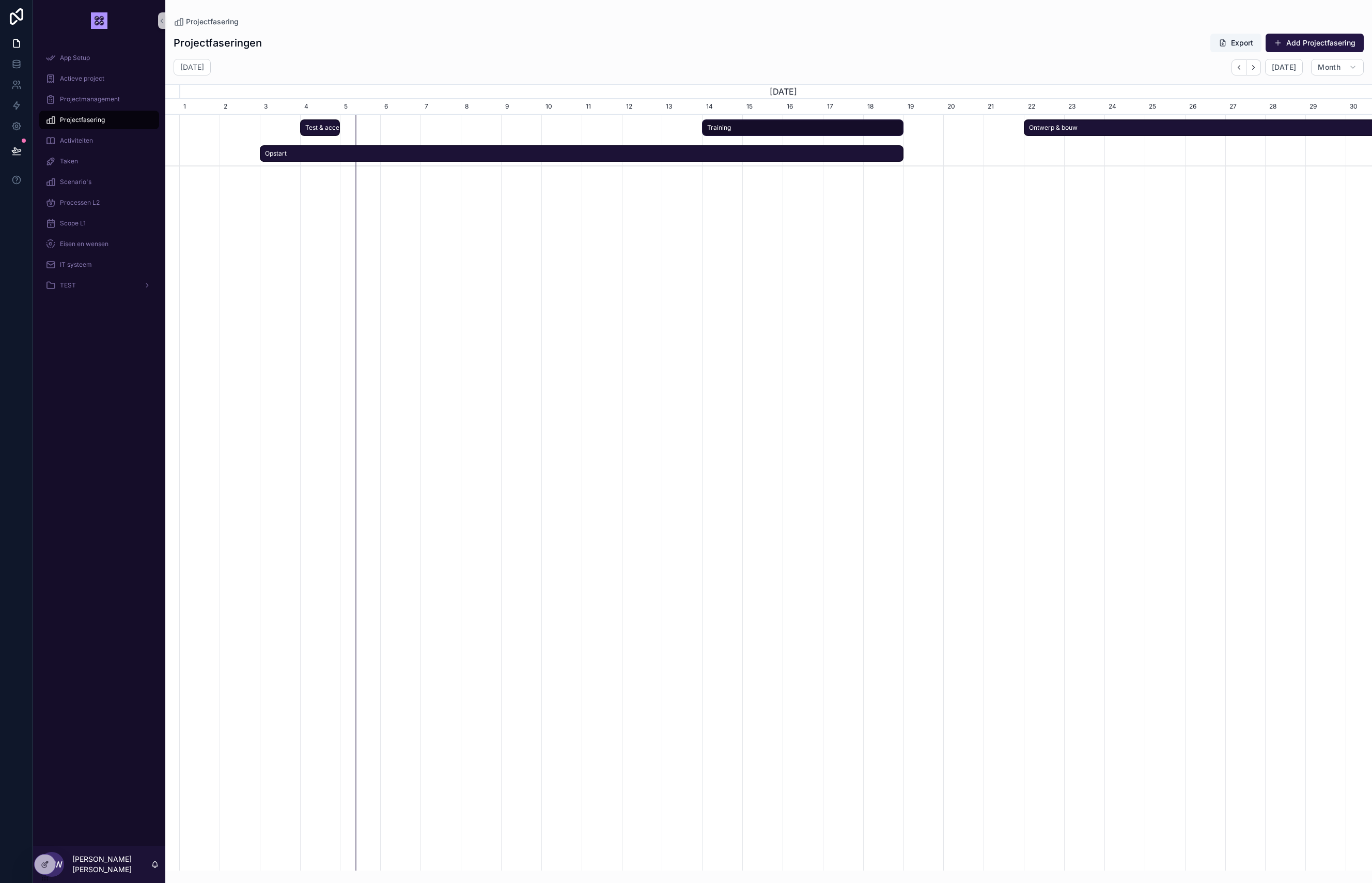
drag, startPoint x: 290, startPoint y: 128, endPoint x: 703, endPoint y: 130, distance: 413.0
click at [703, 130] on span "scrollable content" at bounding box center [709, 128] width 12 height 15
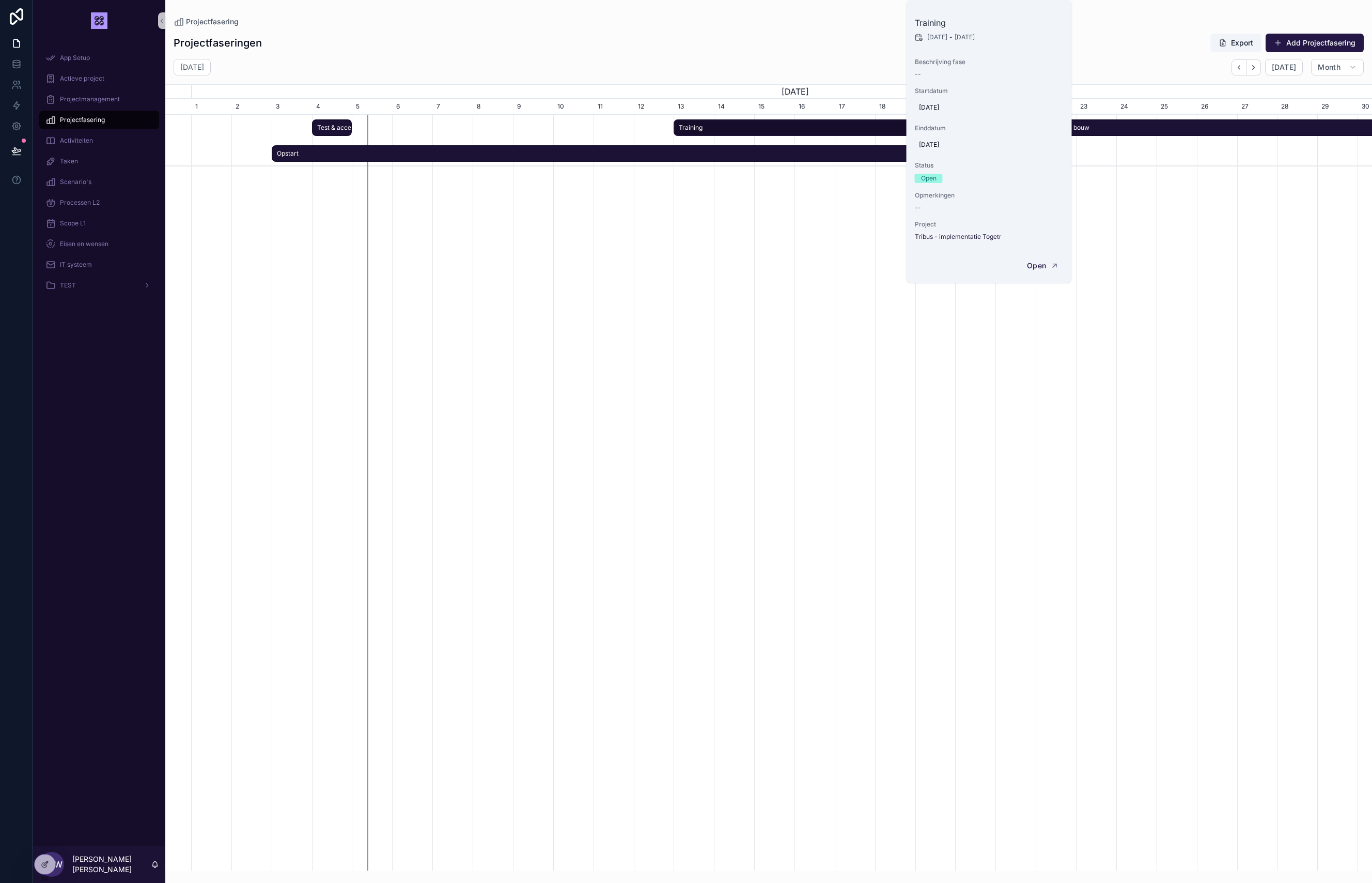
scroll to position [0, 1207]
click at [828, 129] on span "Training" at bounding box center [782, 128] width 239 height 17
click at [43, 589] on icon at bounding box center [44, 865] width 5 height 5
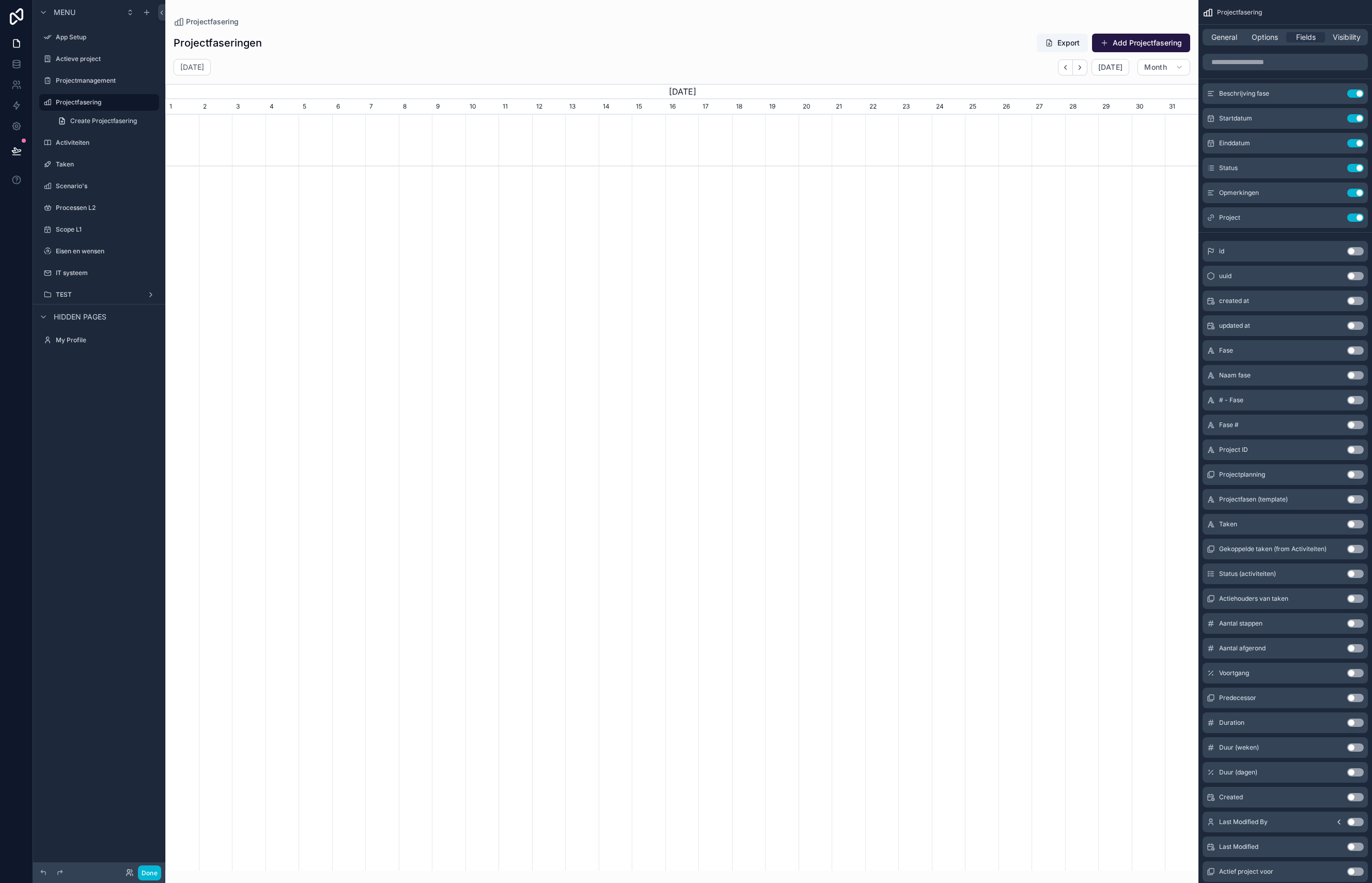
scroll to position [0, 1033]
click at [1062, 67] on div "scrollable content" at bounding box center [681, 435] width 1033 height 871
click at [1062, 67] on span "[DATE]" at bounding box center [1110, 68] width 24 height 10
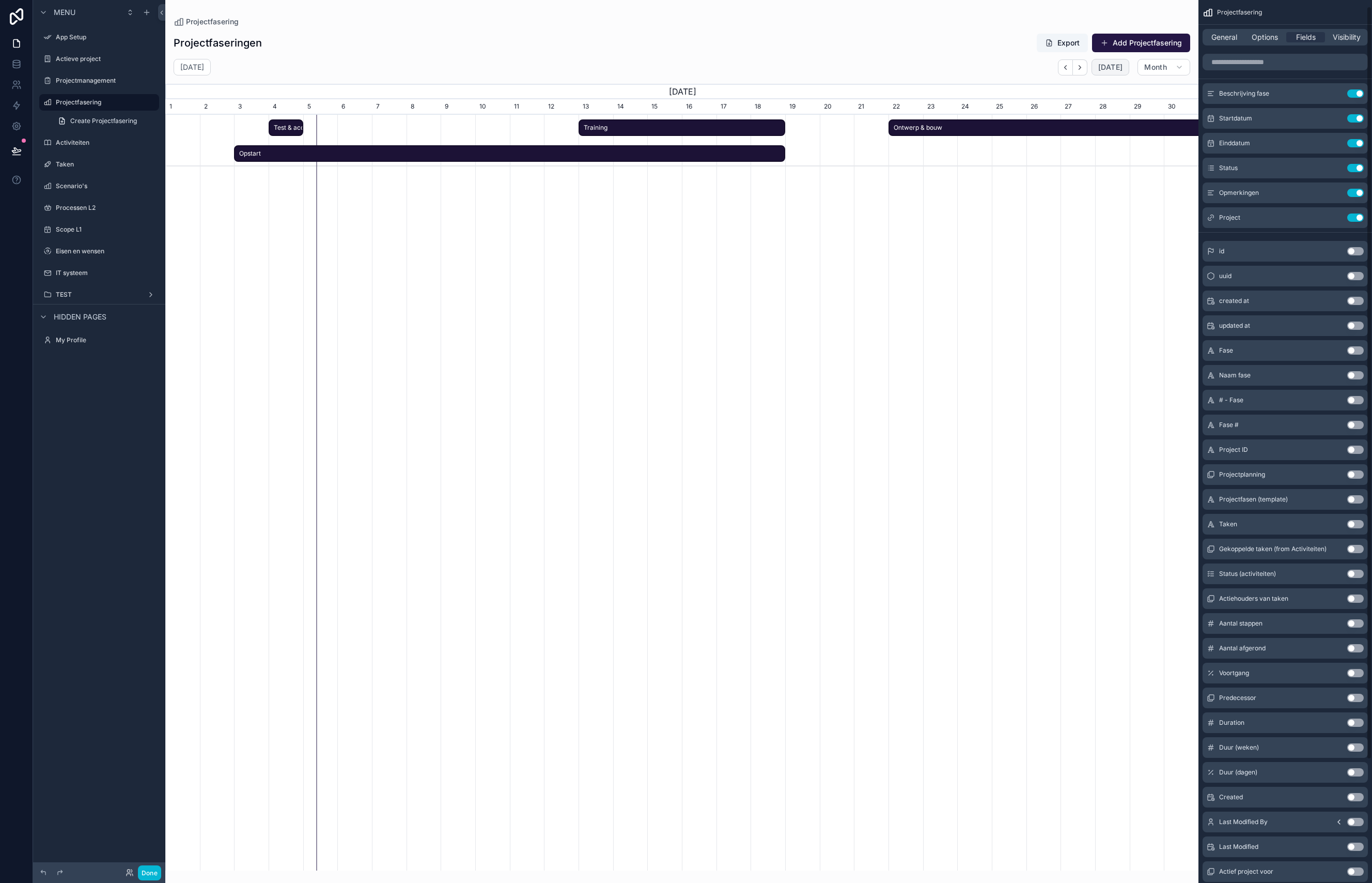
scroll to position [152, 0]
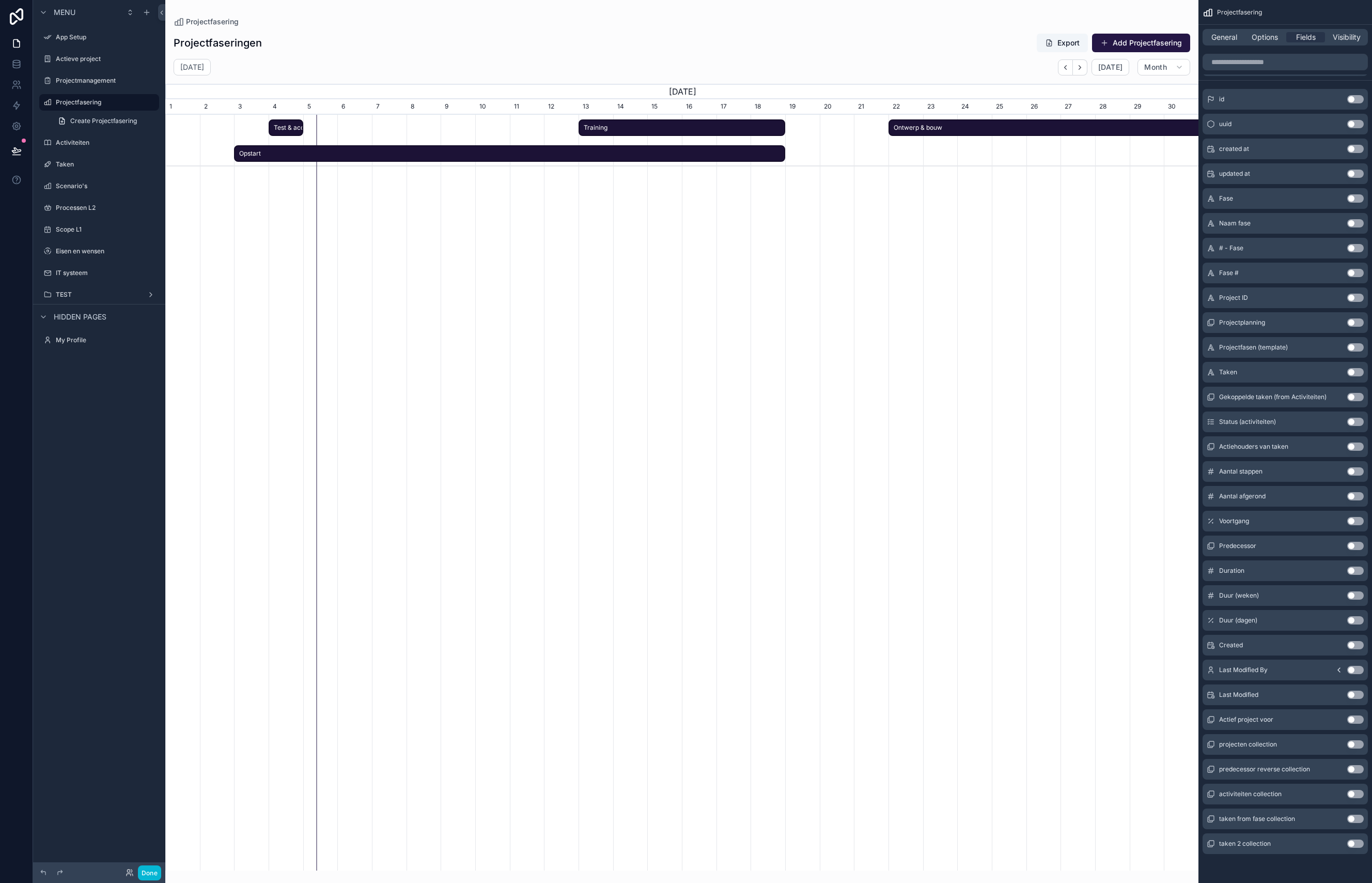
click at [1062, 547] on button "Use setting" at bounding box center [1355, 545] width 16 height 9
click at [983, 124] on span "Ontwerp & bouw" at bounding box center [1059, 128] width 343 height 17
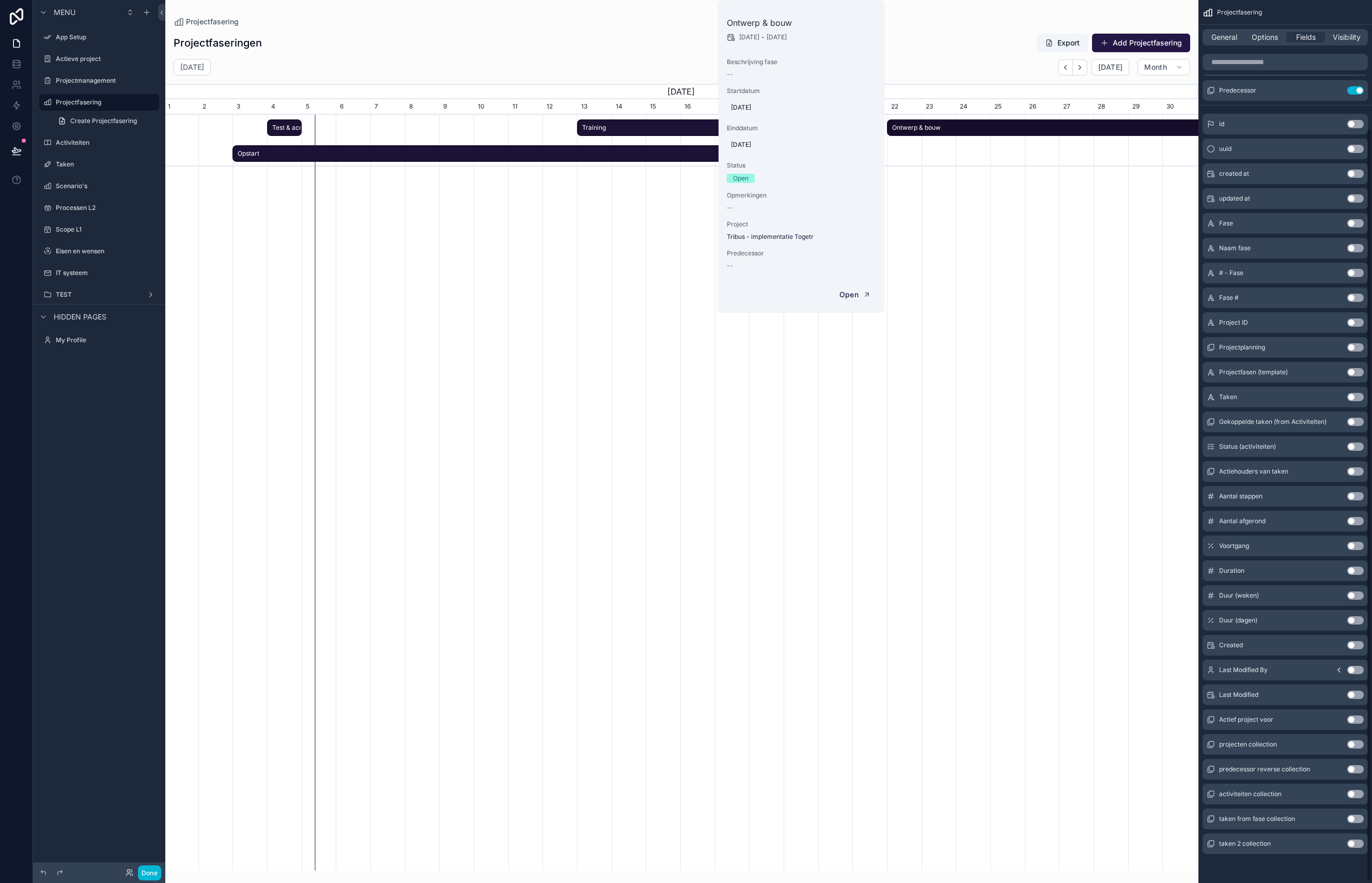
scroll to position [0, 0]
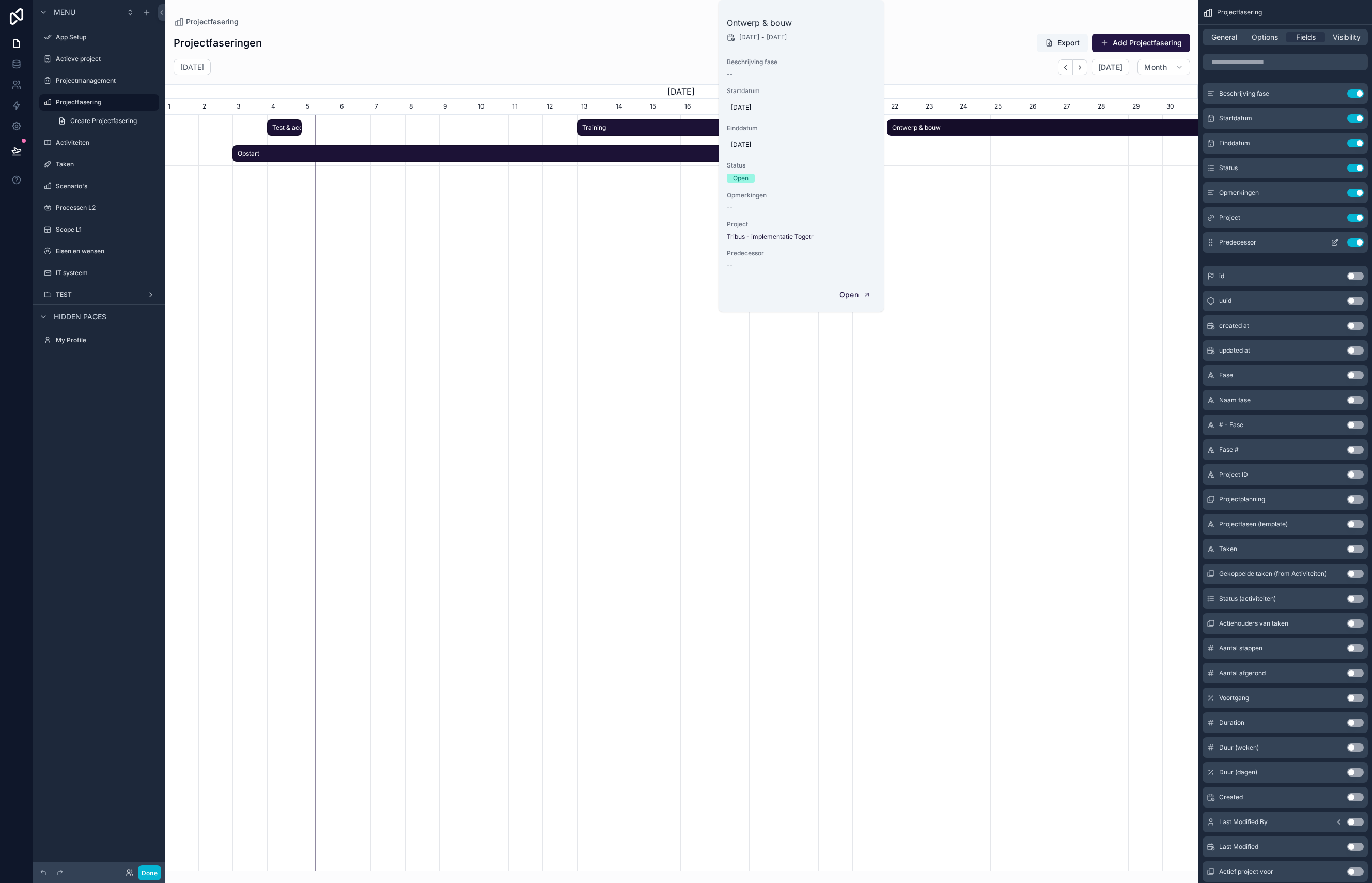
click at [1062, 241] on icon "scrollable content" at bounding box center [1337, 240] width 1 height 1
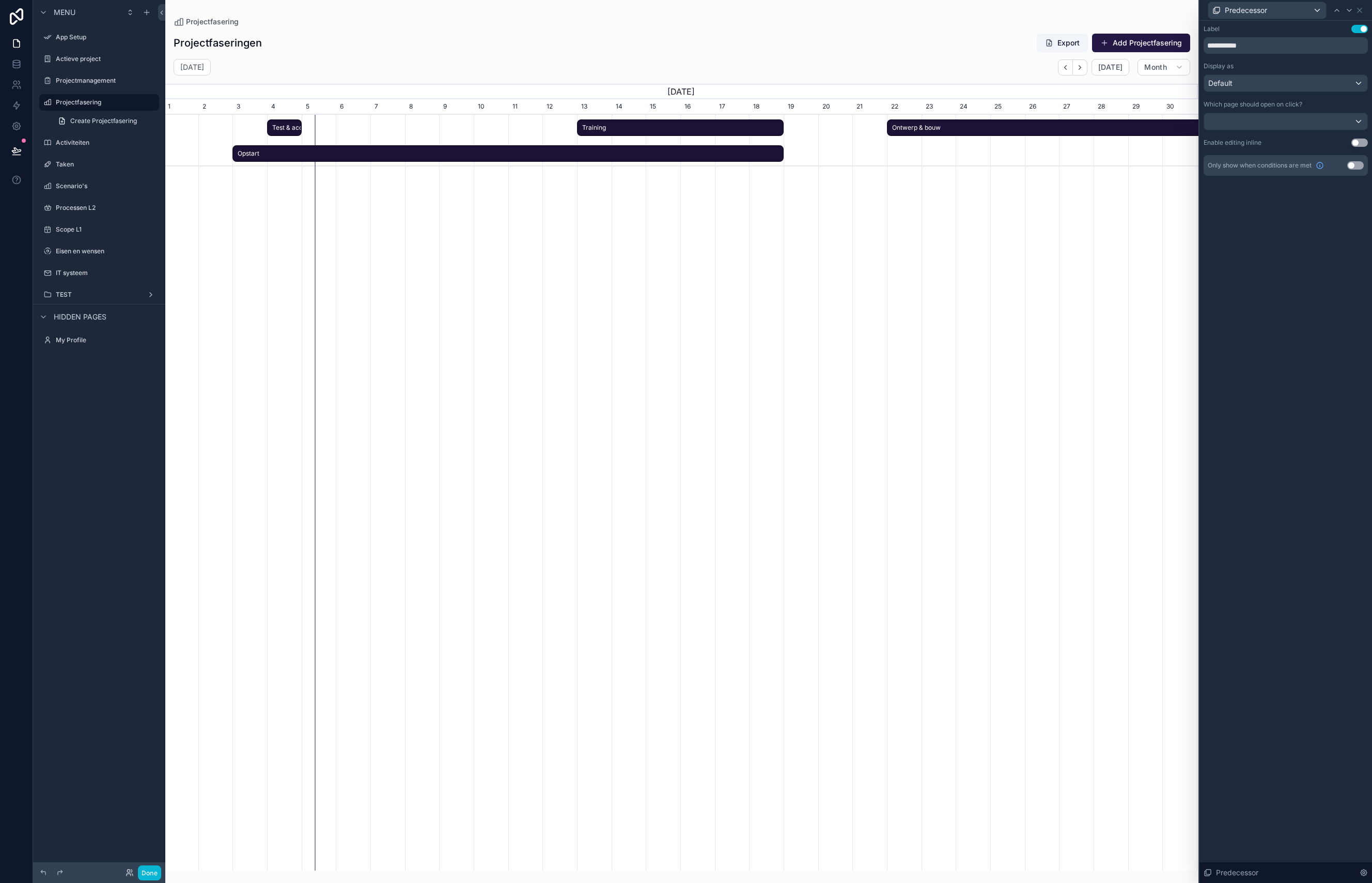
click at [1062, 138] on button "Use setting" at bounding box center [1359, 142] width 16 height 9
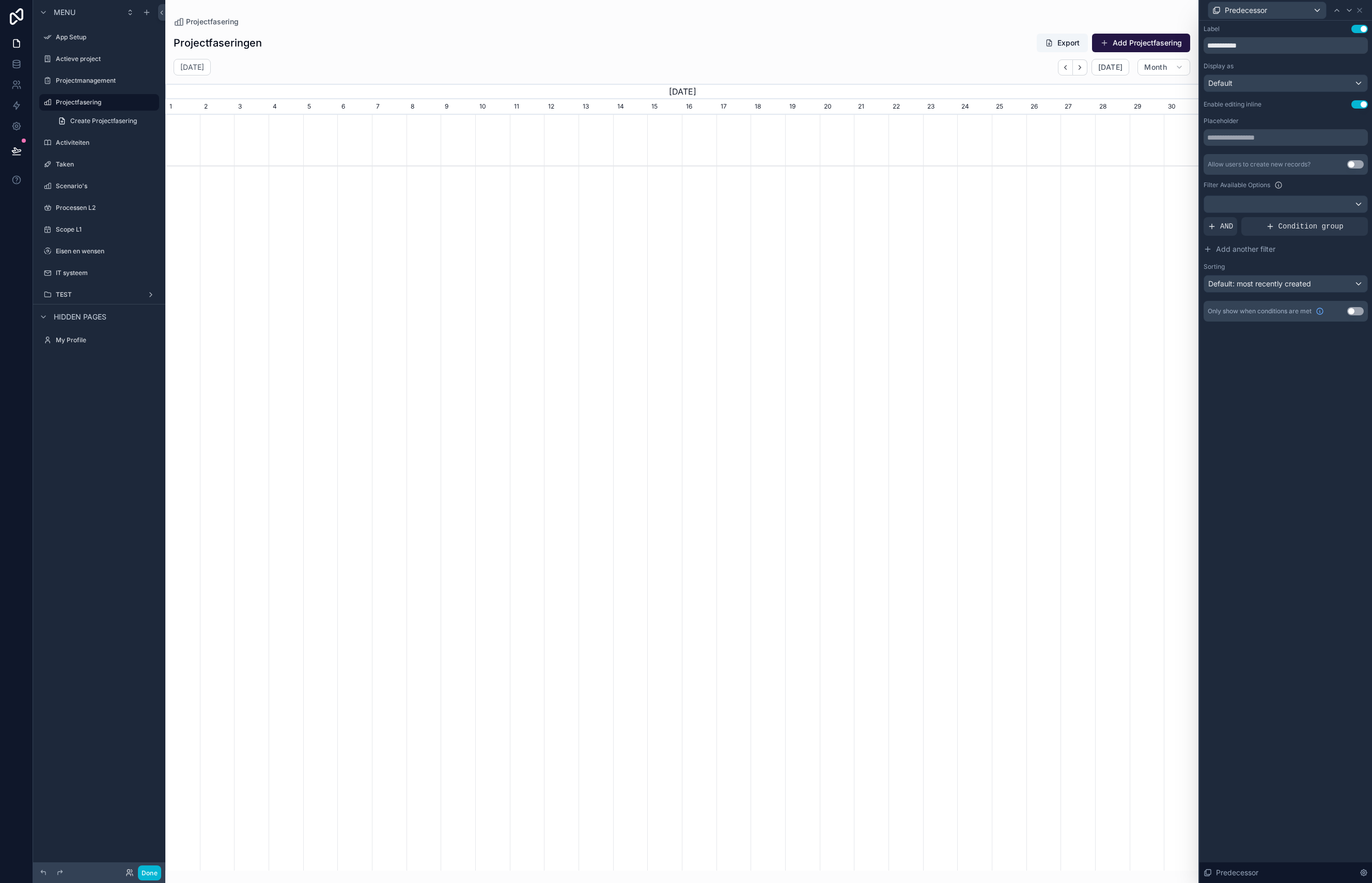
scroll to position [0, 1033]
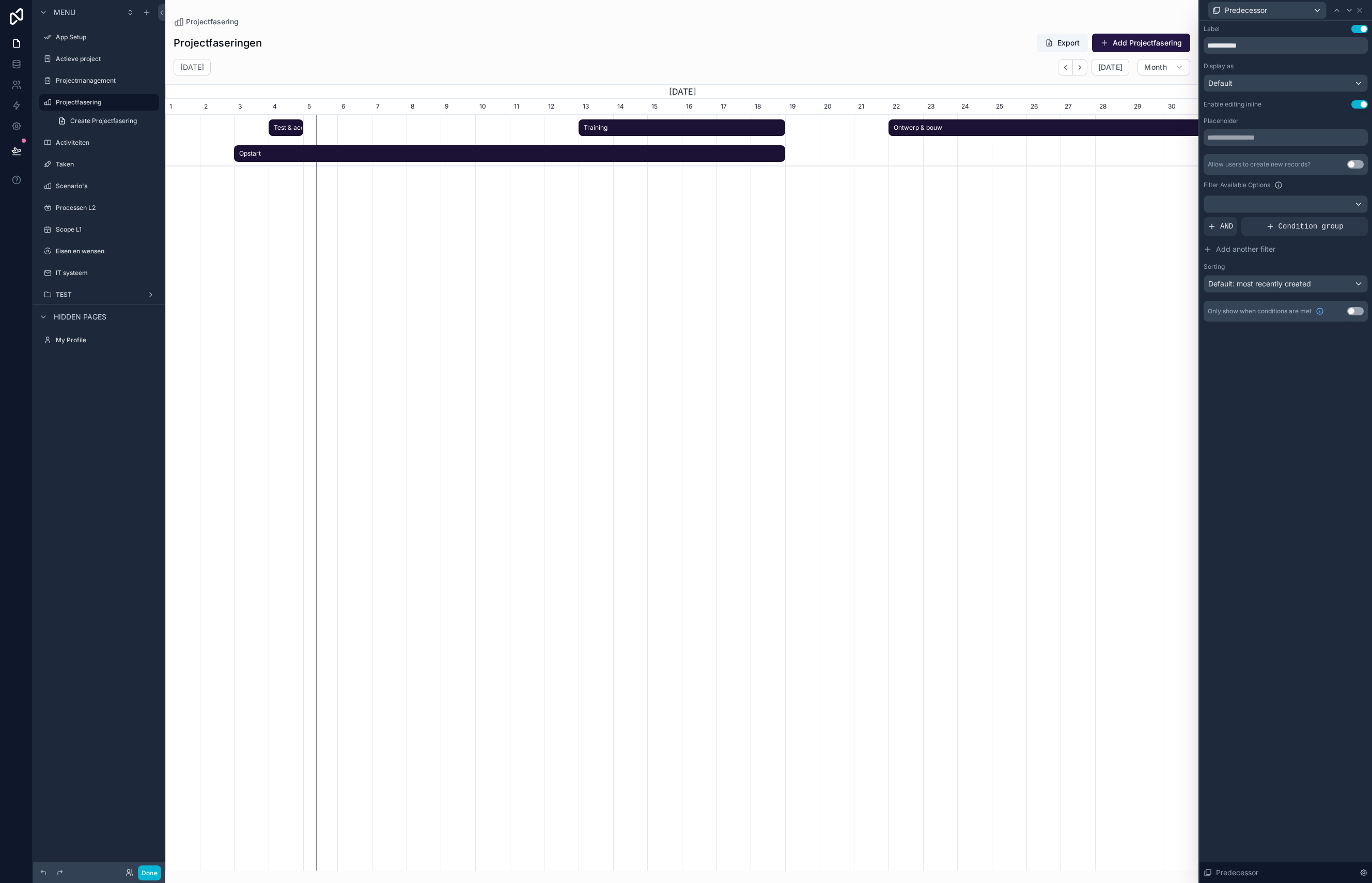
click at [1062, 460] on div "**********" at bounding box center [1285, 452] width 173 height 862
click at [972, 133] on span "Ontwerp & bouw" at bounding box center [1060, 128] width 343 height 17
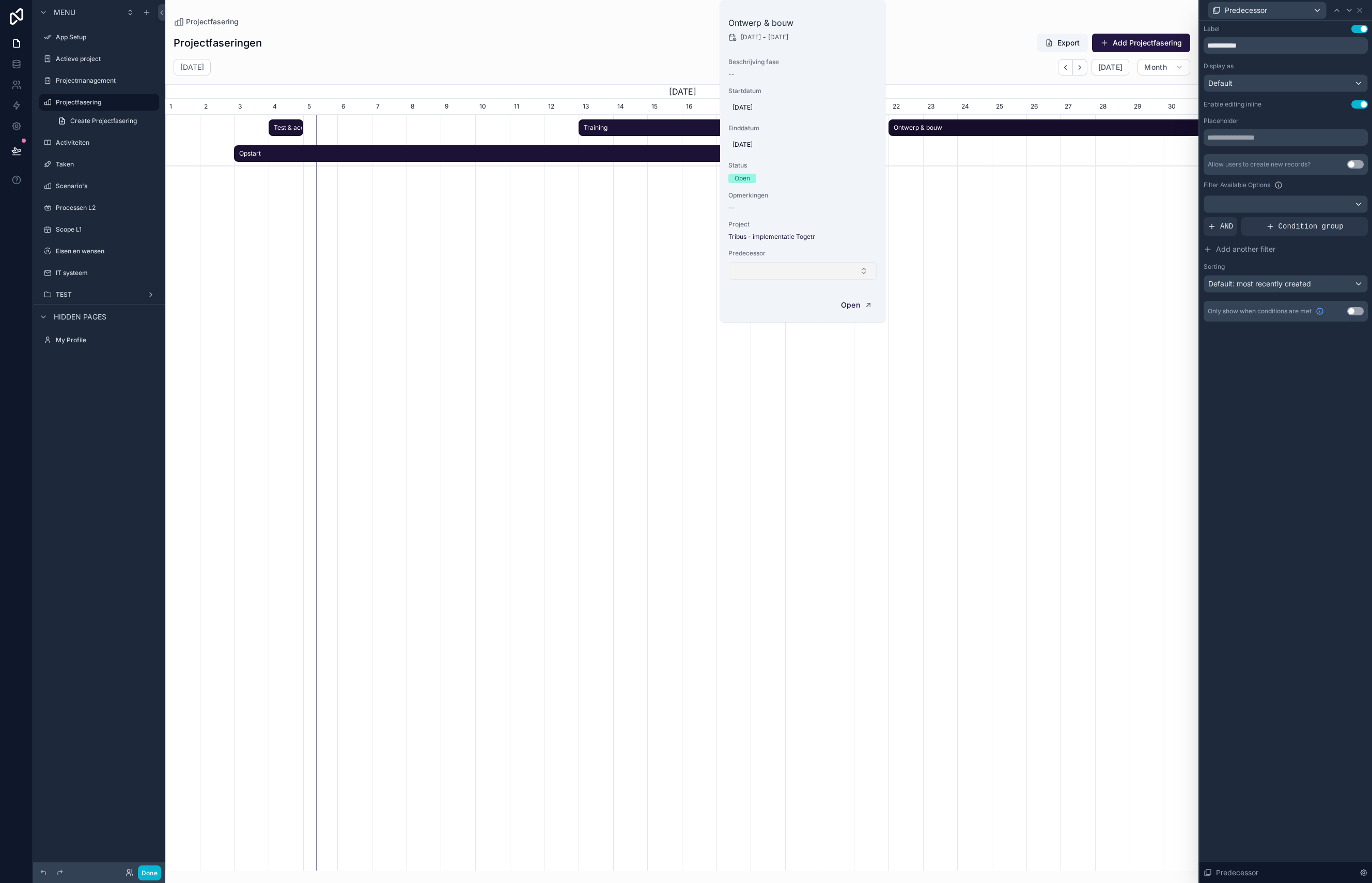
click at [770, 269] on button "Select Button" at bounding box center [802, 271] width 148 height 17
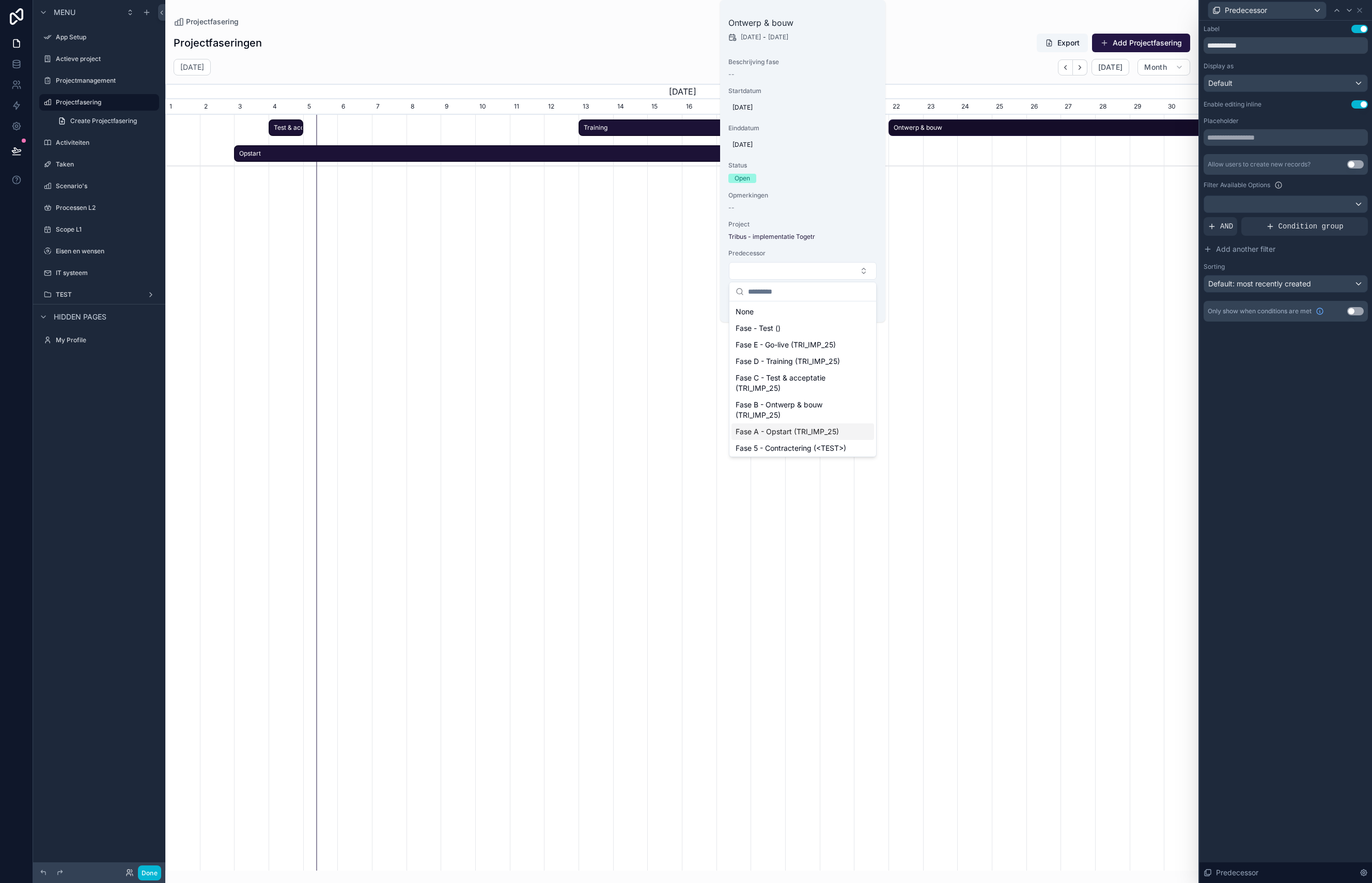
click at [812, 432] on span "Fase A - Opstart (TRI_IMP_25)" at bounding box center [787, 431] width 103 height 11
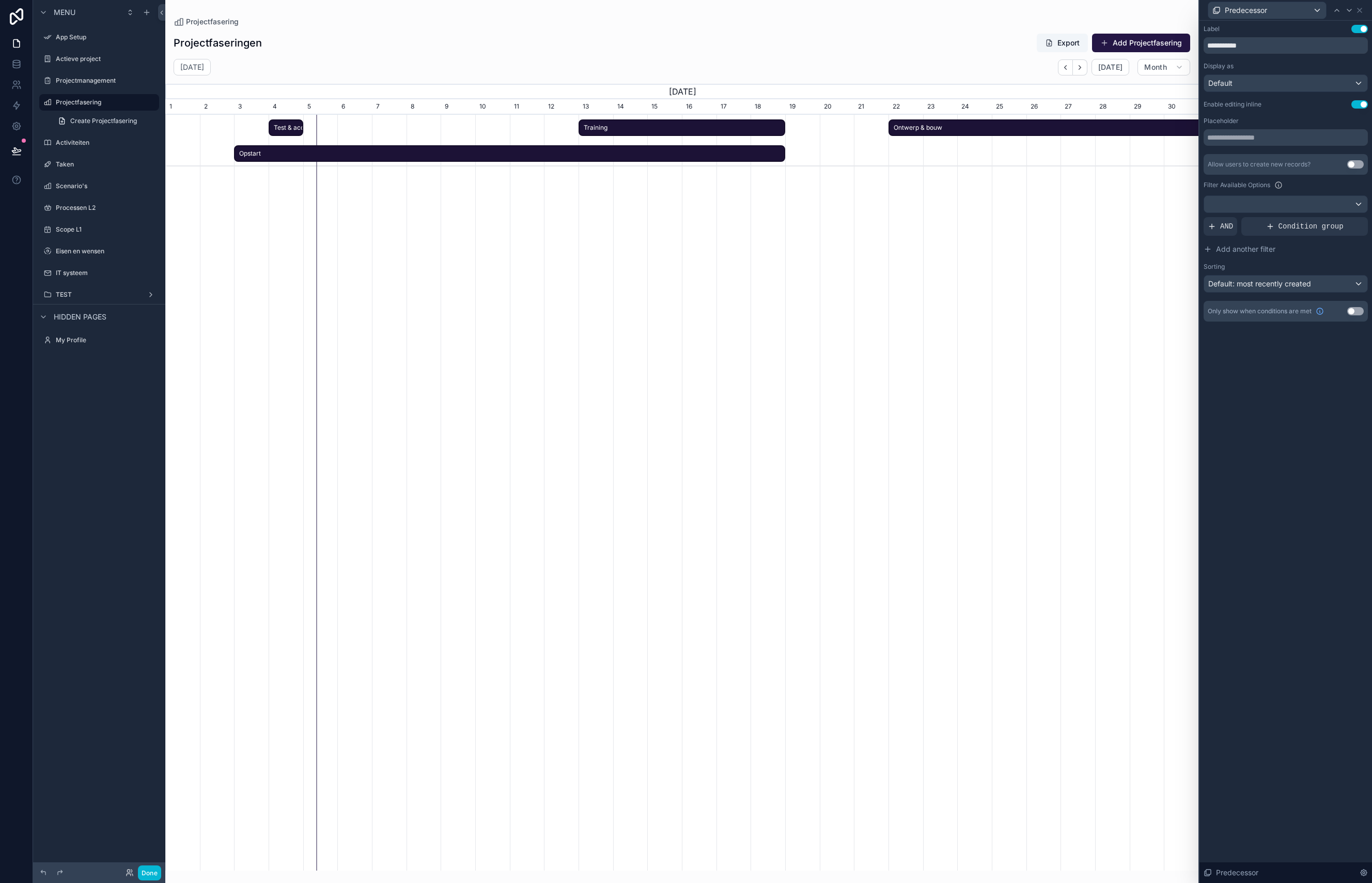
click at [927, 192] on div "Go-live Training Test & acceptatie Ontwerp & bouw Opstart" at bounding box center [681, 505] width 1033 height 781
click at [1062, 11] on icon at bounding box center [1360, 10] width 9 height 9
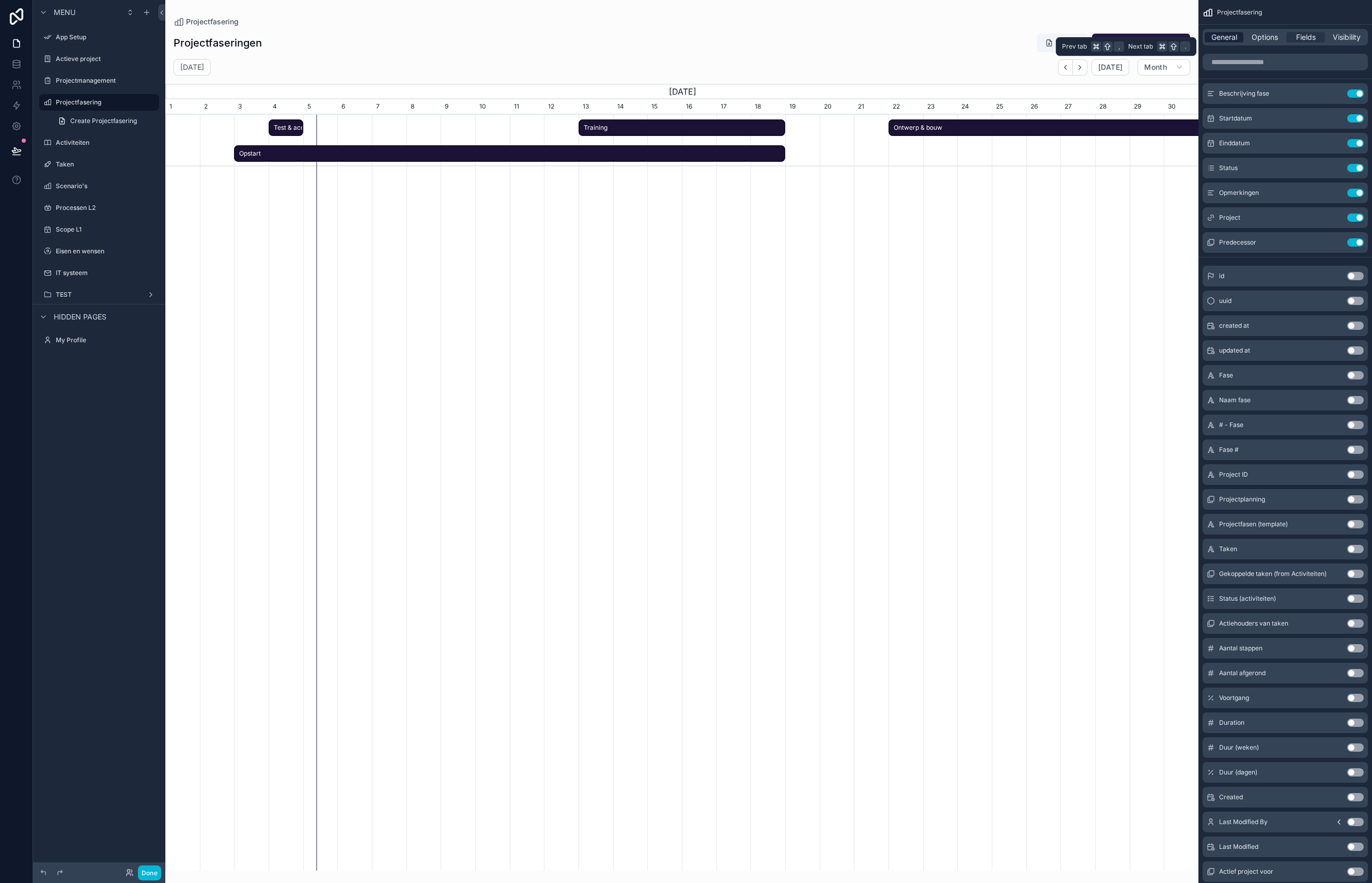
click at [1062, 36] on span "General" at bounding box center [1224, 37] width 26 height 11
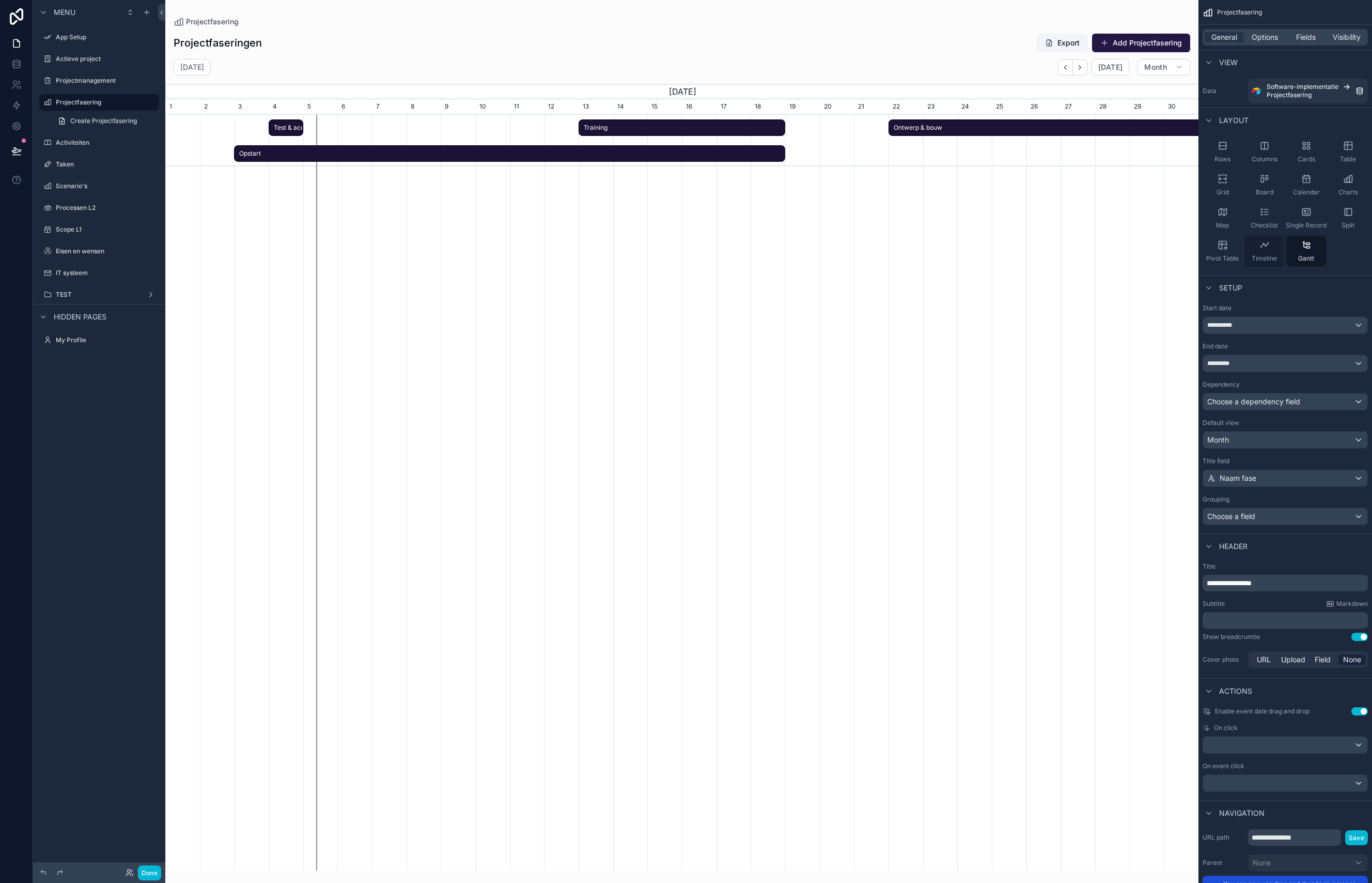
click at [1062, 245] on icon "scrollable content" at bounding box center [1264, 244] width 10 height 11
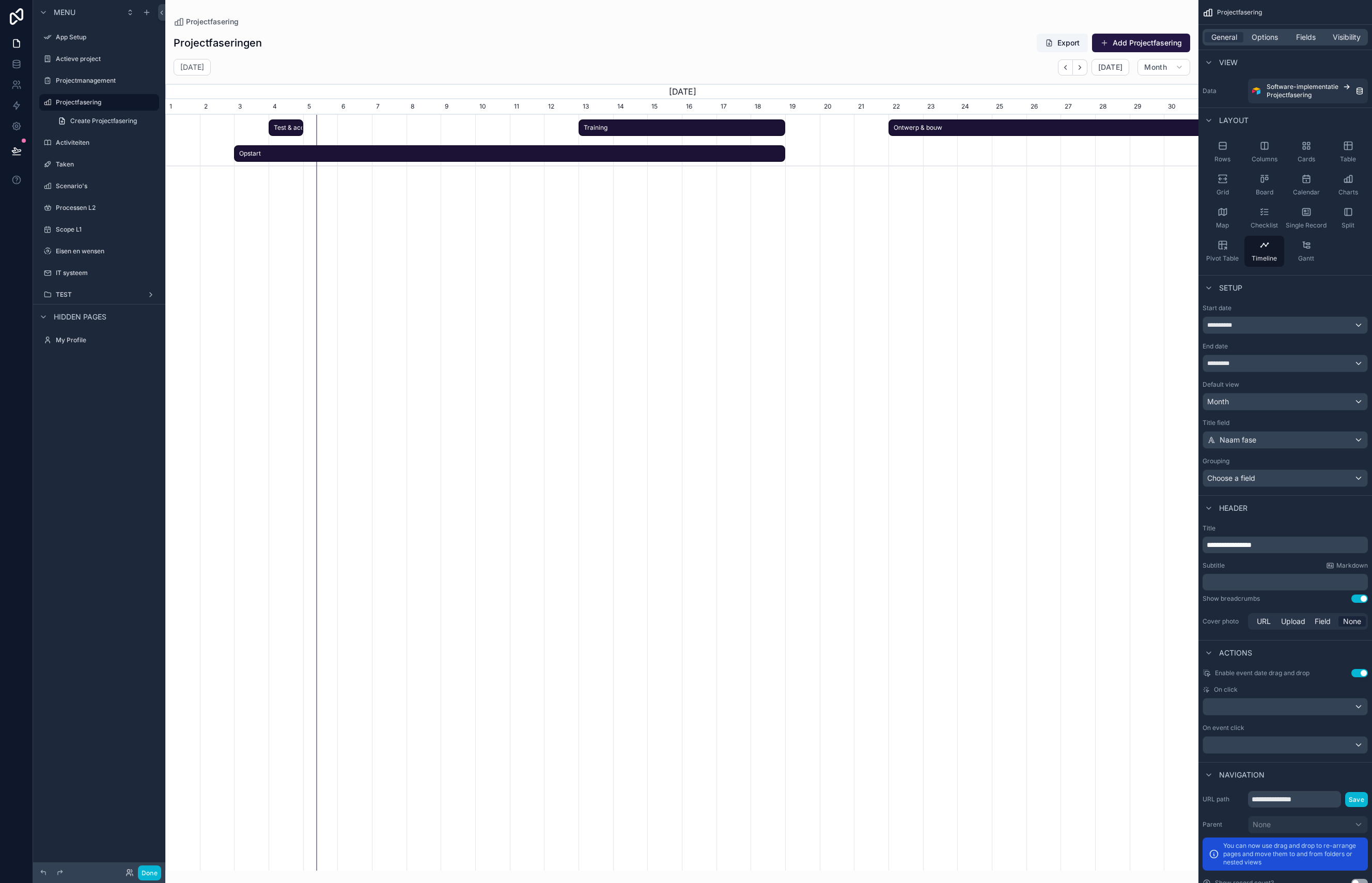
click at [907, 160] on div "scrollable content" at bounding box center [681, 140] width 3100 height 52
click at [891, 128] on span "Ontwerp & bouw" at bounding box center [1060, 128] width 343 height 17
click at [1062, 303] on div "**********" at bounding box center [1285, 395] width 174 height 191
click at [1062, 252] on div "Gantt" at bounding box center [1306, 251] width 40 height 31
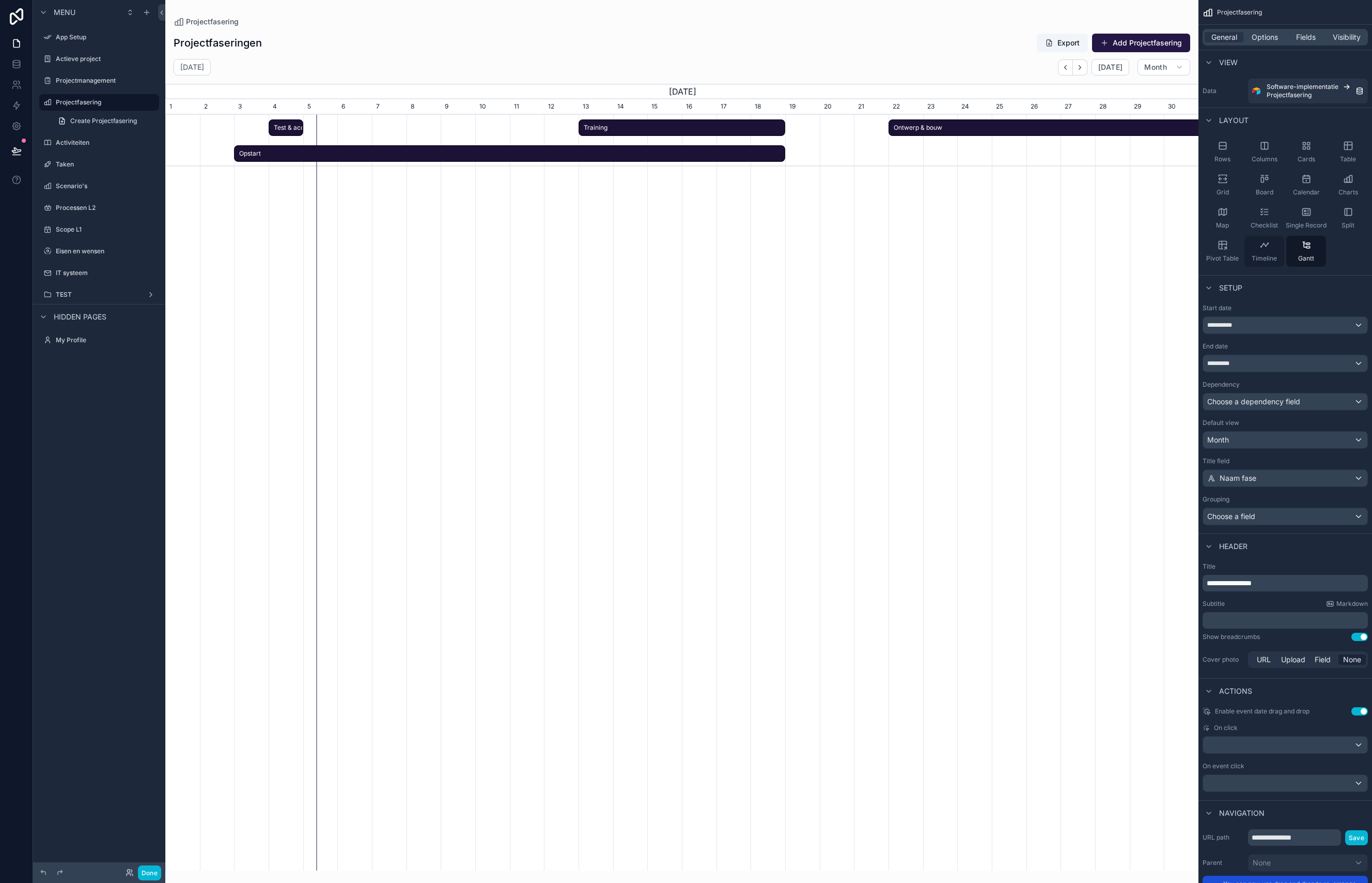
click at [1062, 250] on div "Timeline" at bounding box center [1264, 251] width 40 height 31
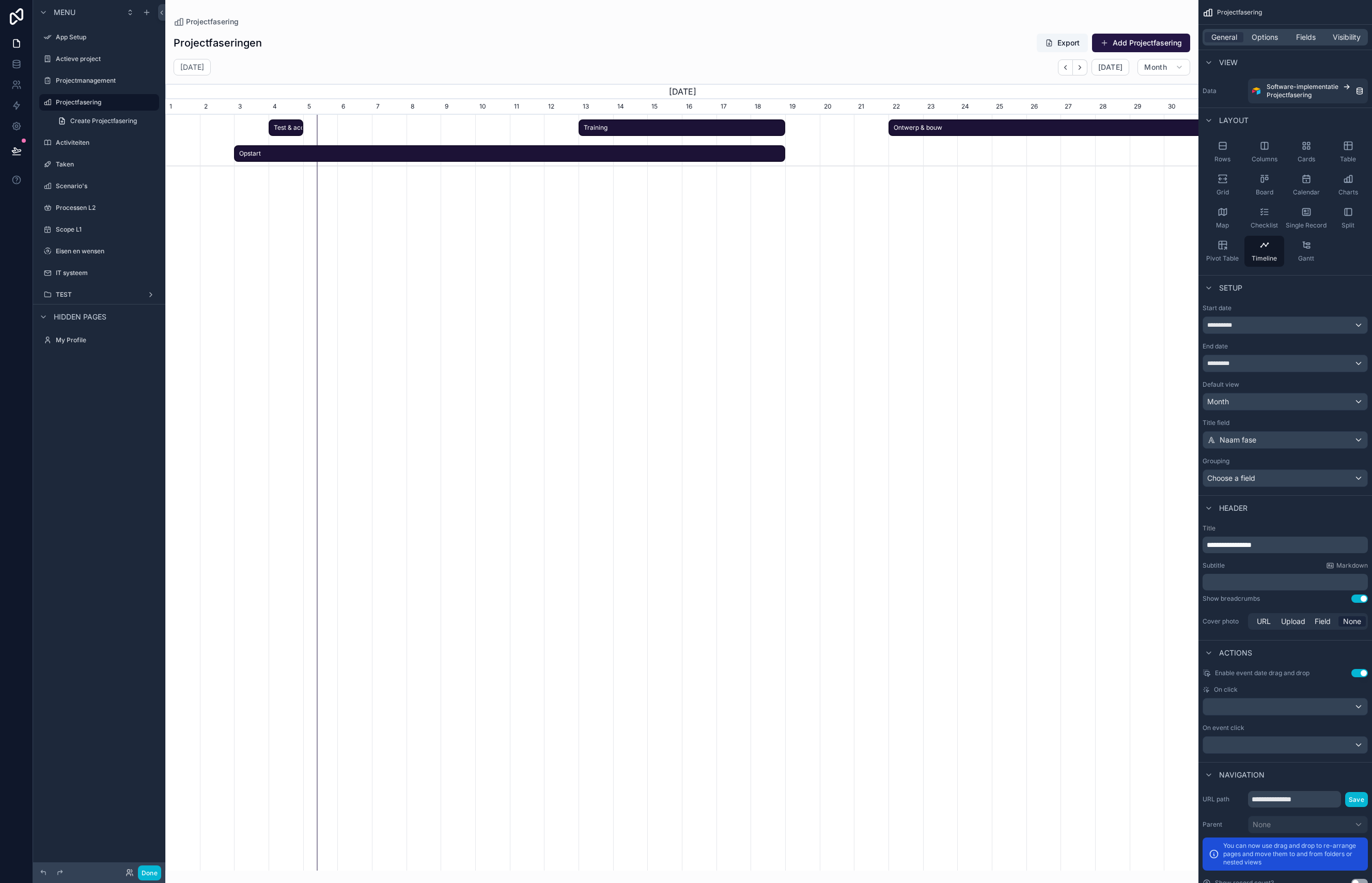
click at [292, 155] on span "Opstart" at bounding box center [509, 154] width 550 height 17
drag, startPoint x: 291, startPoint y: 154, endPoint x: 296, endPoint y: 135, distance: 19.6
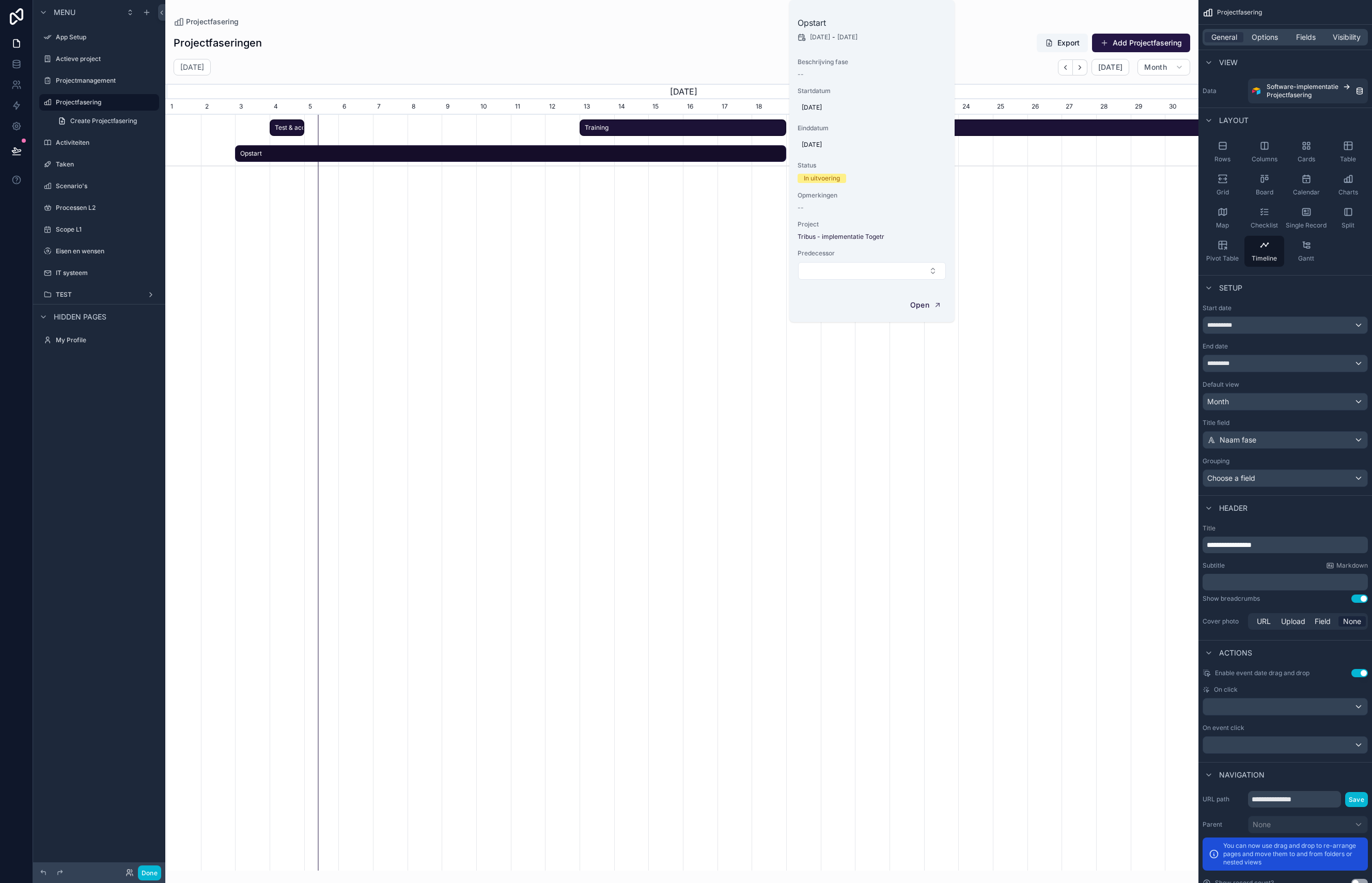
click at [418, 262] on div "Go-live Training Test & acceptatie Ontwerp & bouw Opstart" at bounding box center [681, 493] width 1033 height 756
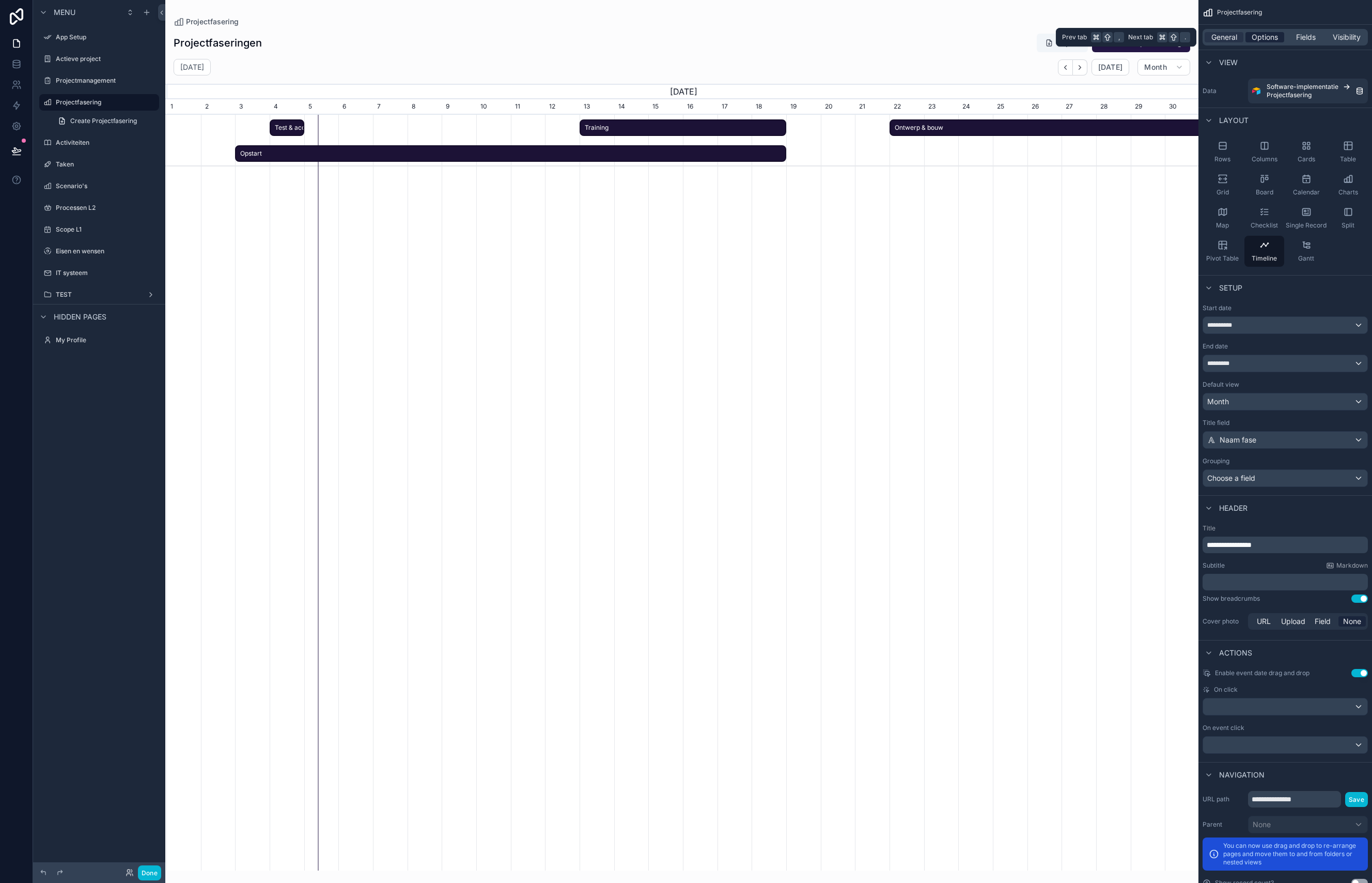
click at [1062, 39] on div "Options" at bounding box center [1264, 37] width 39 height 11
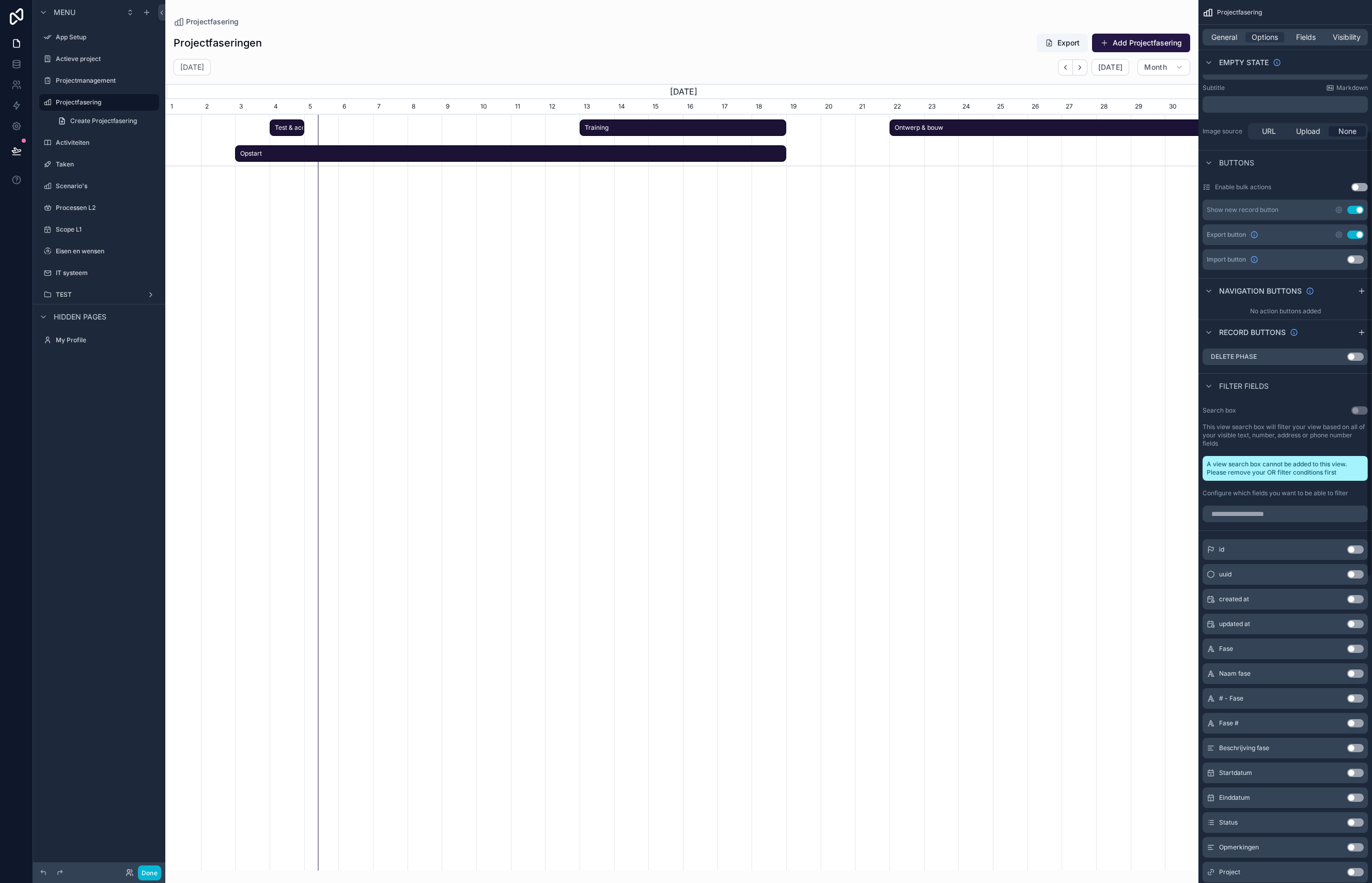
scroll to position [0, 0]
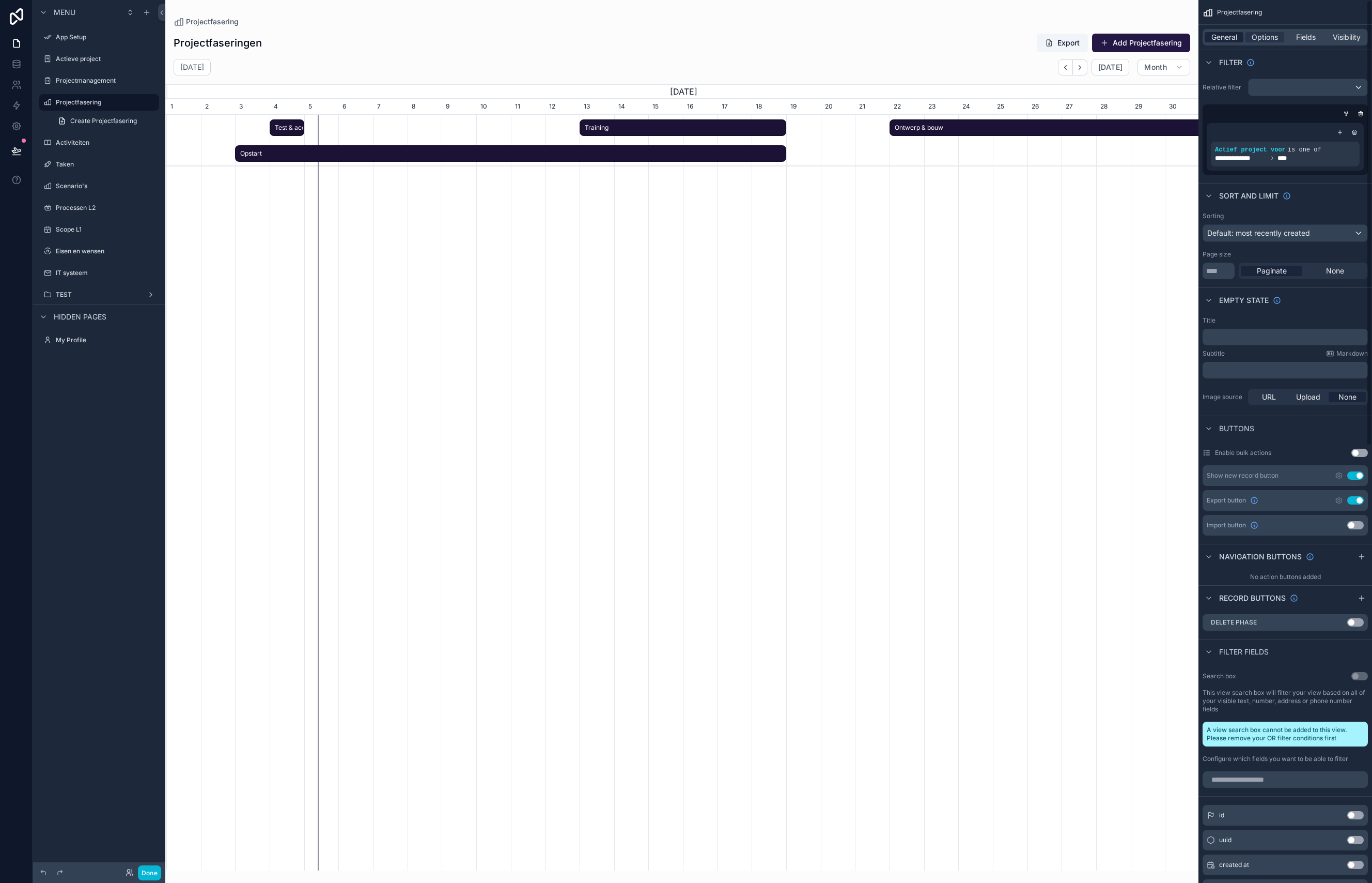
click at [1062, 37] on span "General" at bounding box center [1224, 37] width 26 height 11
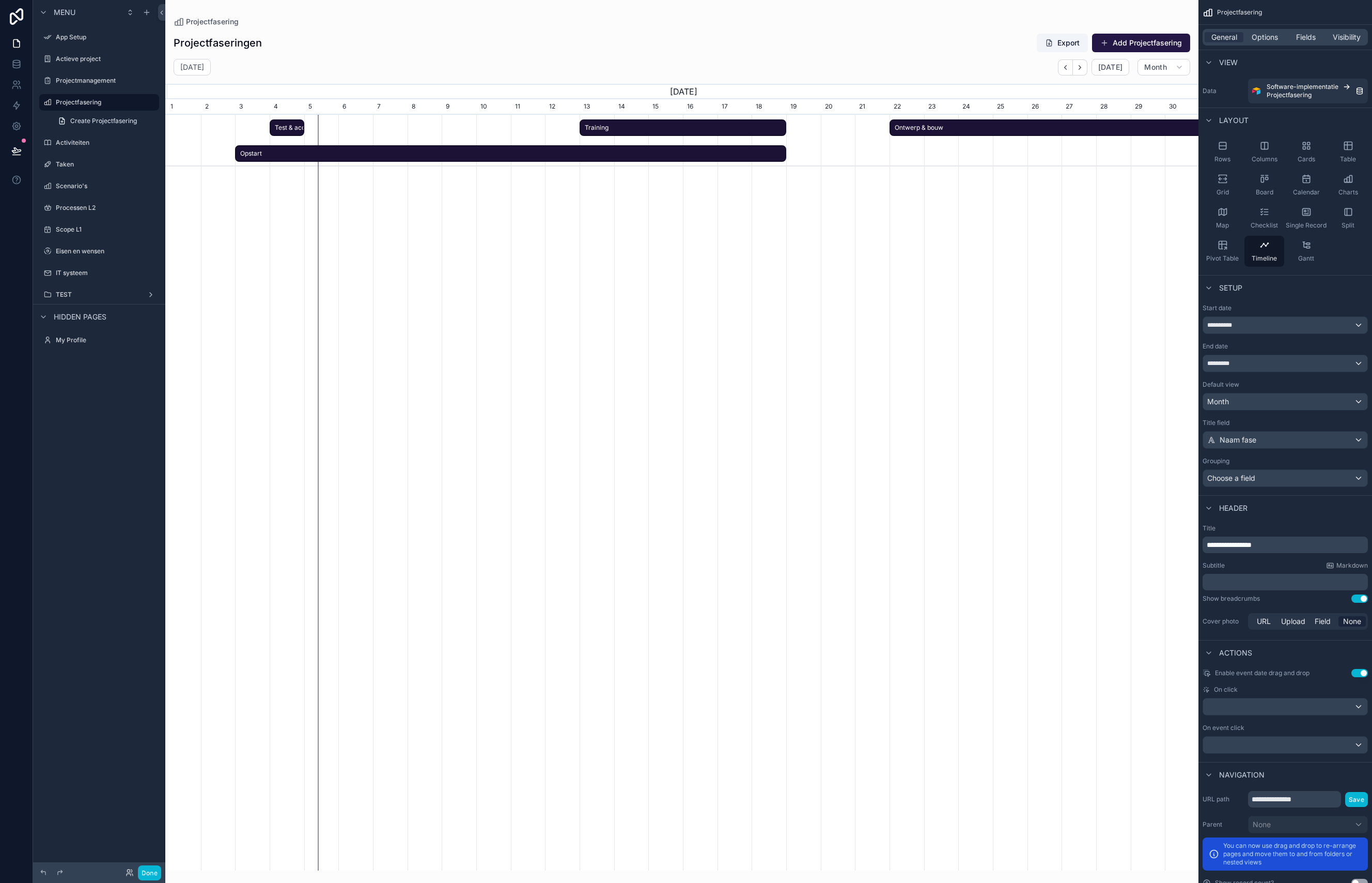
scroll to position [3, 0]
click at [1062, 325] on div "**********" at bounding box center [1285, 322] width 164 height 16
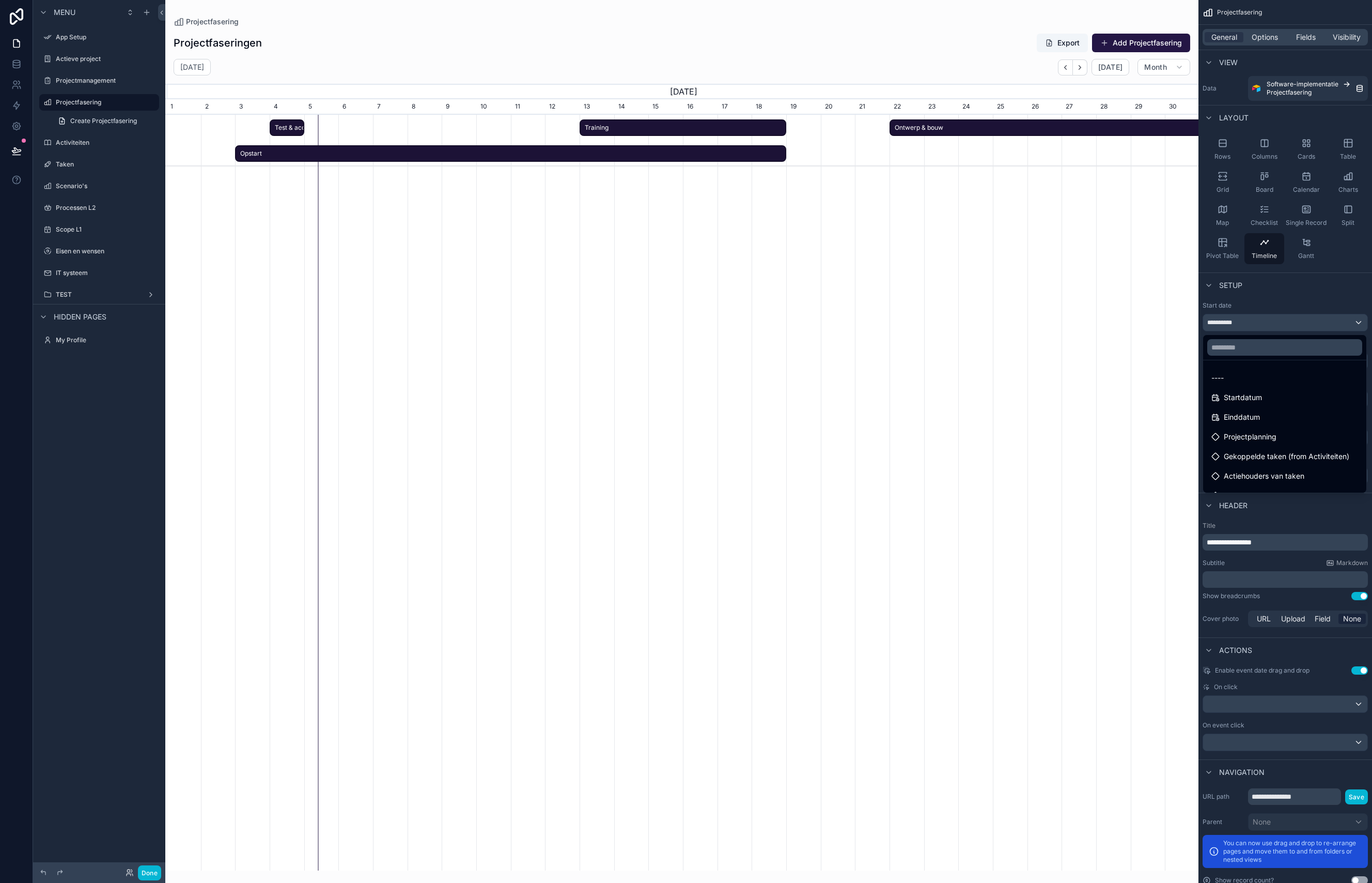
click at [1062, 276] on div "scrollable content" at bounding box center [686, 441] width 1372 height 883
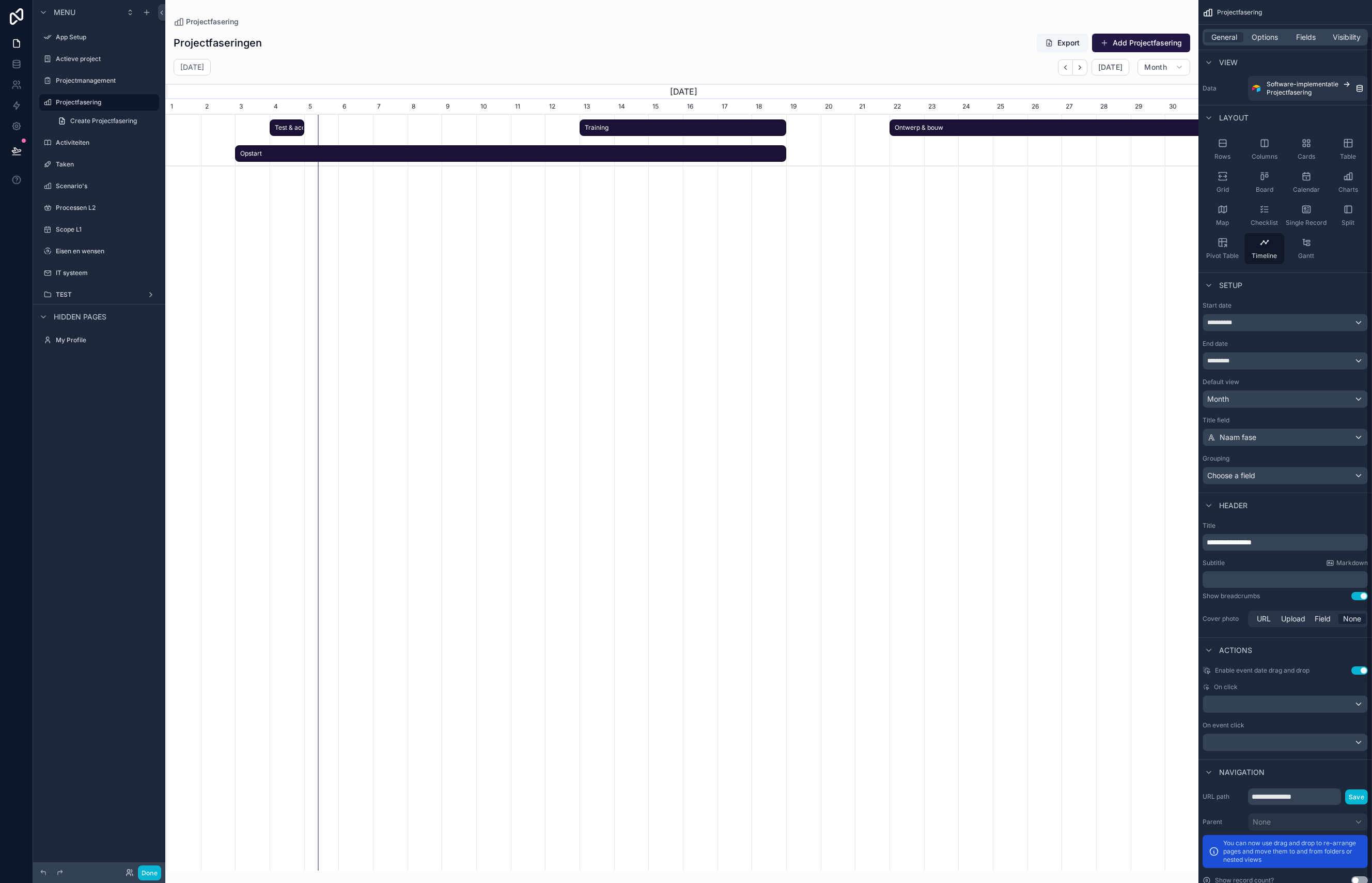
scroll to position [41, 0]
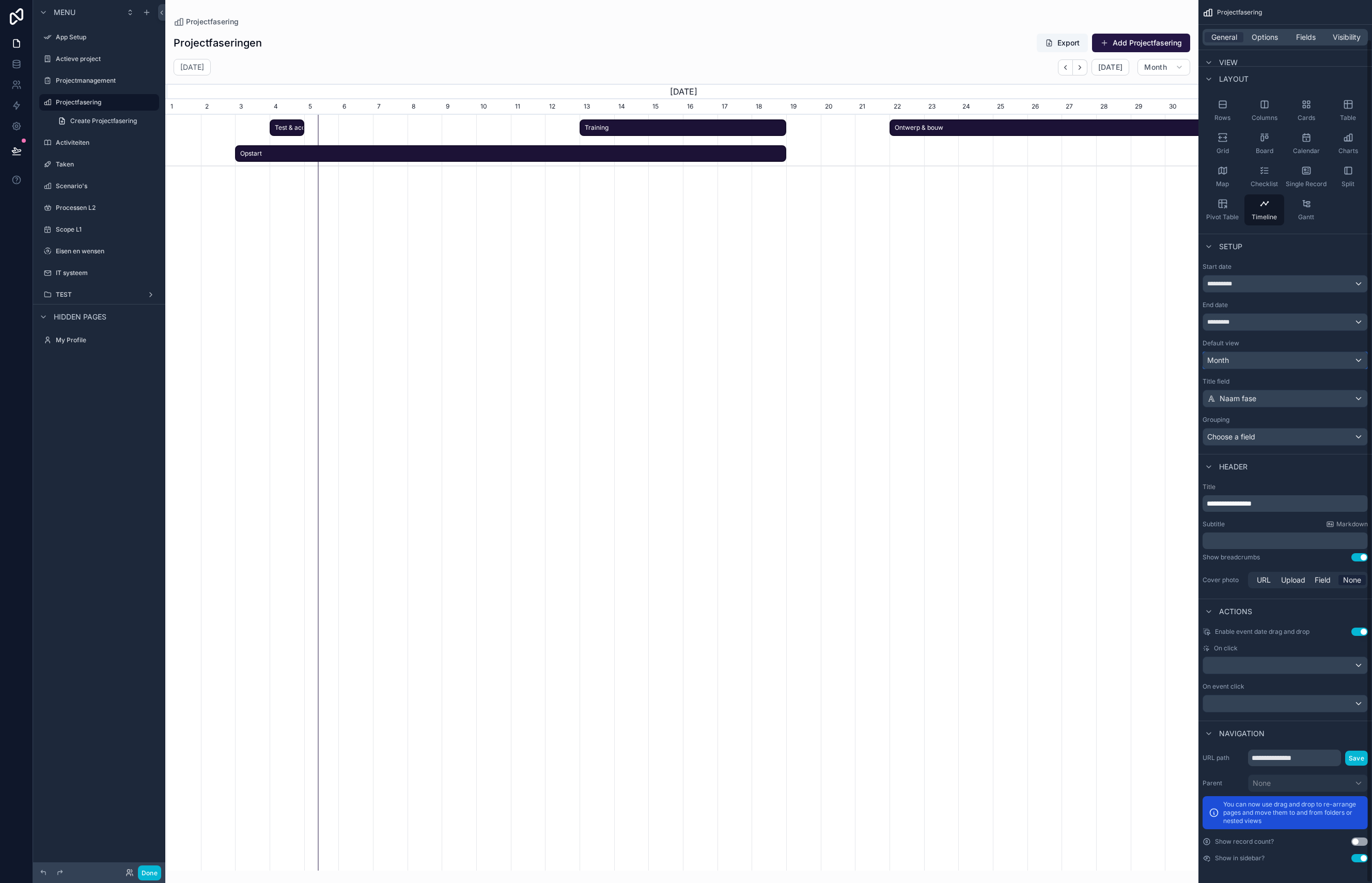
click at [1062, 364] on div "Month" at bounding box center [1285, 360] width 164 height 16
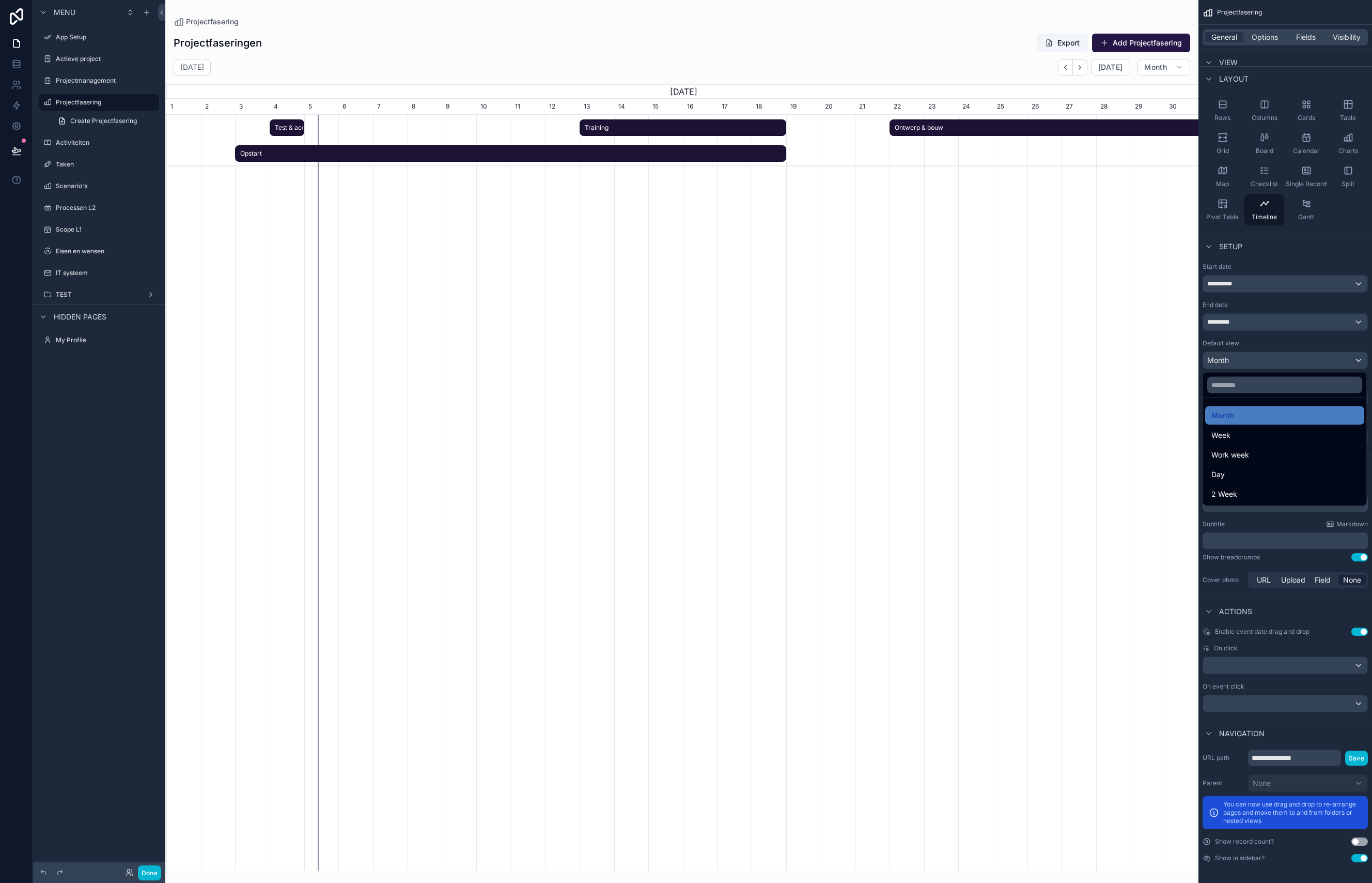
click at [1062, 361] on div "scrollable content" at bounding box center [686, 441] width 1372 height 883
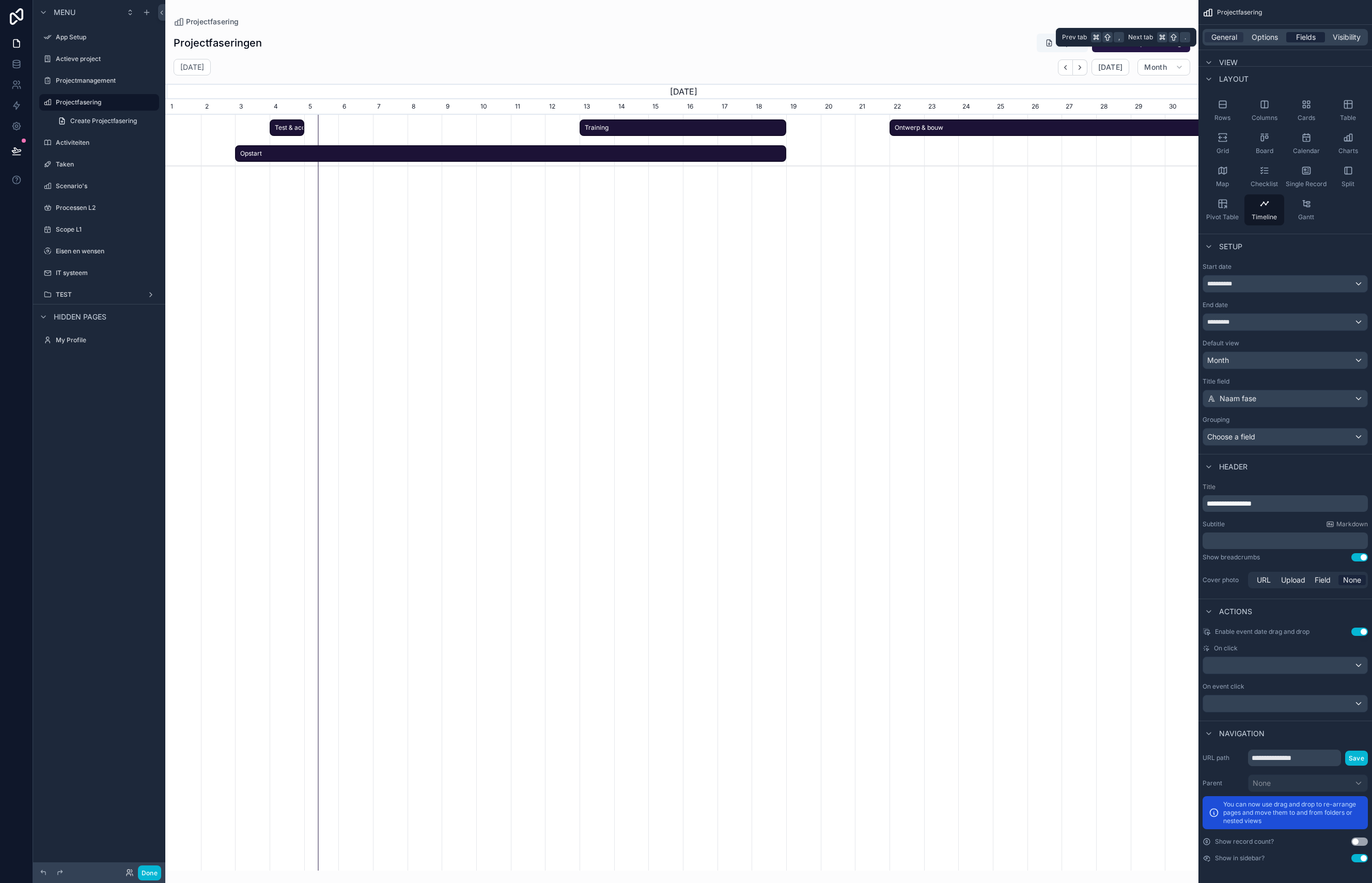
click at [1062, 36] on span "Fields" at bounding box center [1306, 37] width 20 height 11
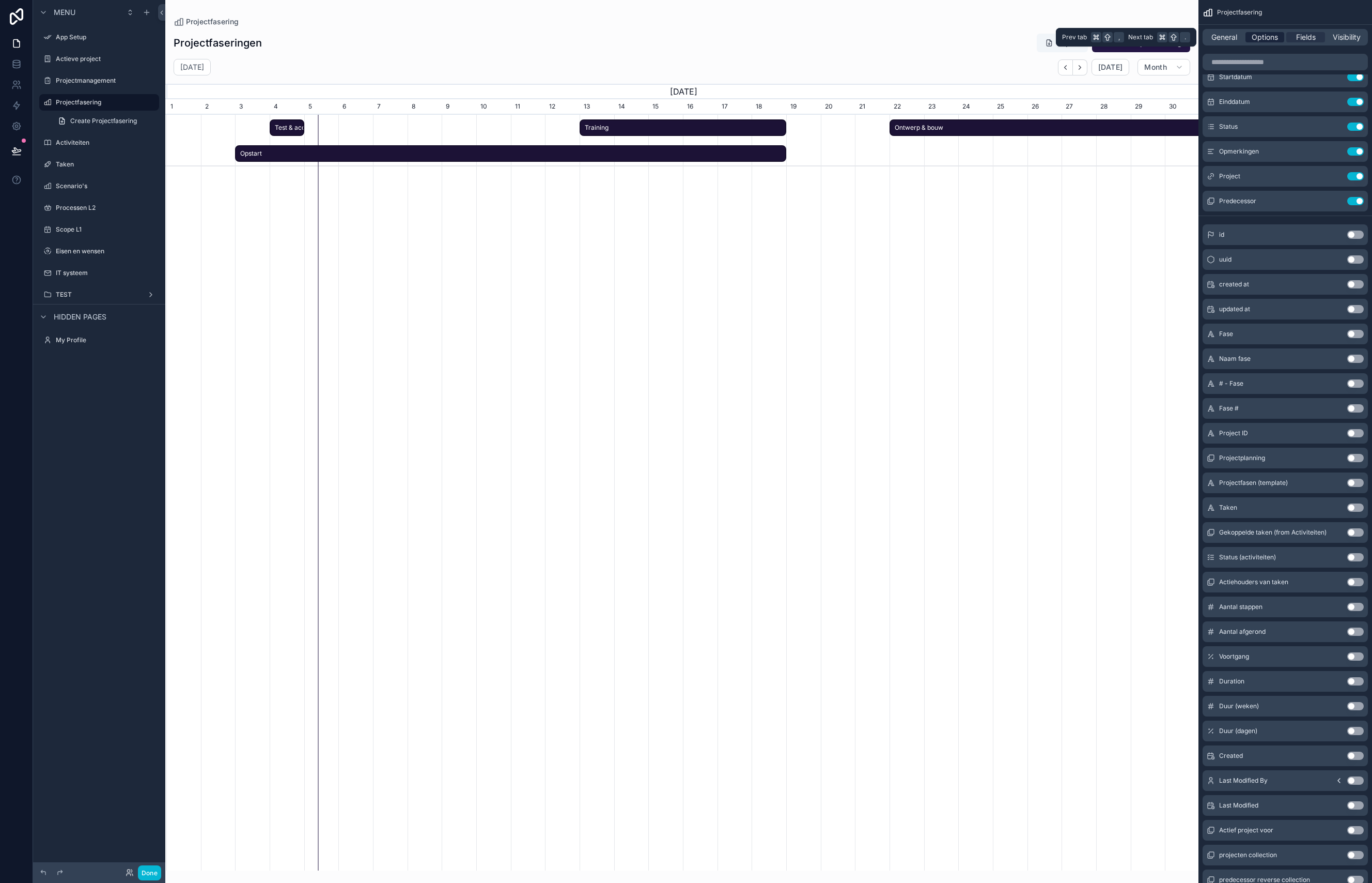
click at [1062, 35] on span "Options" at bounding box center [1265, 37] width 27 height 11
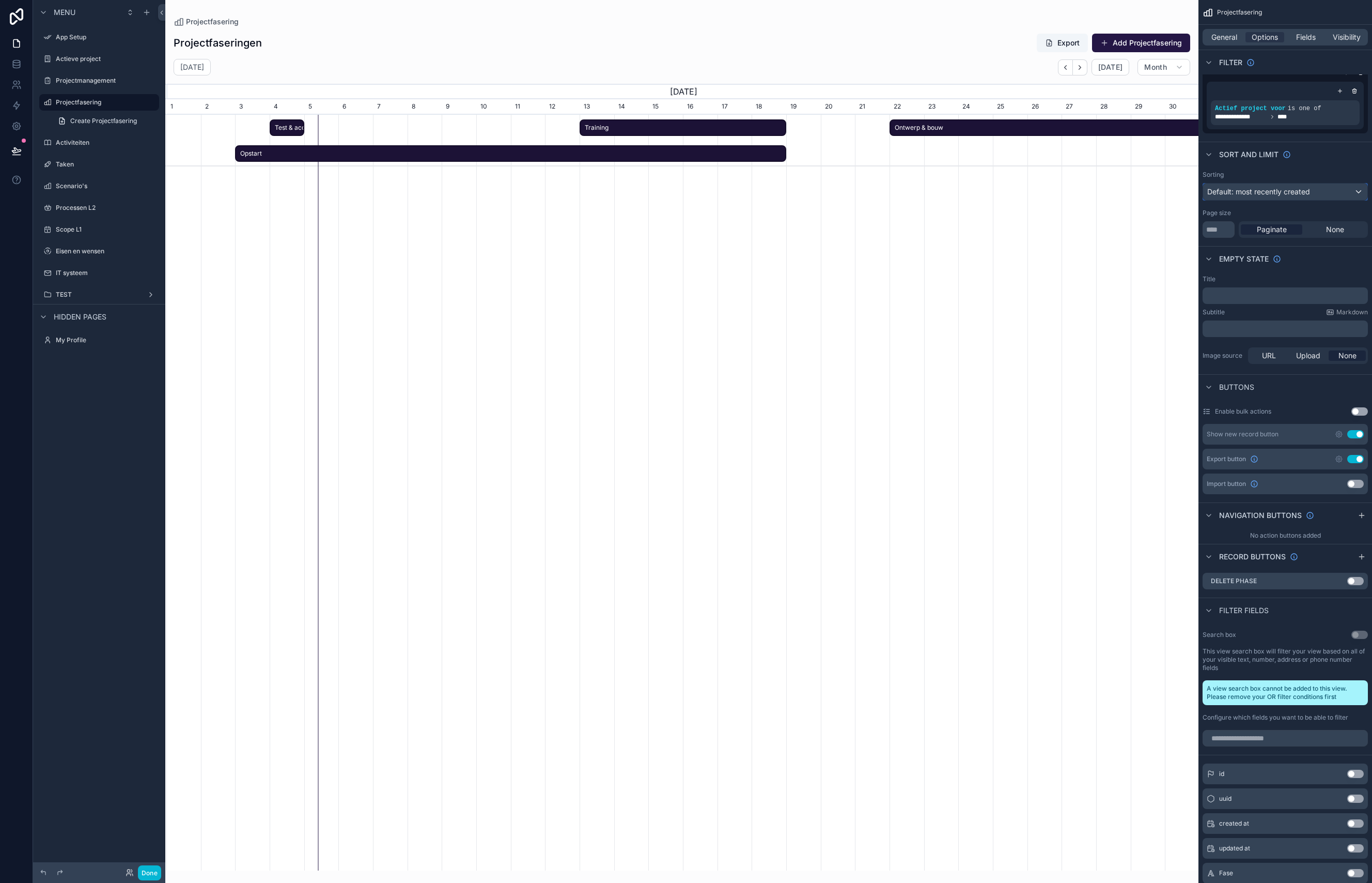
click at [1062, 195] on span "Default: most recently created" at bounding box center [1258, 191] width 103 height 9
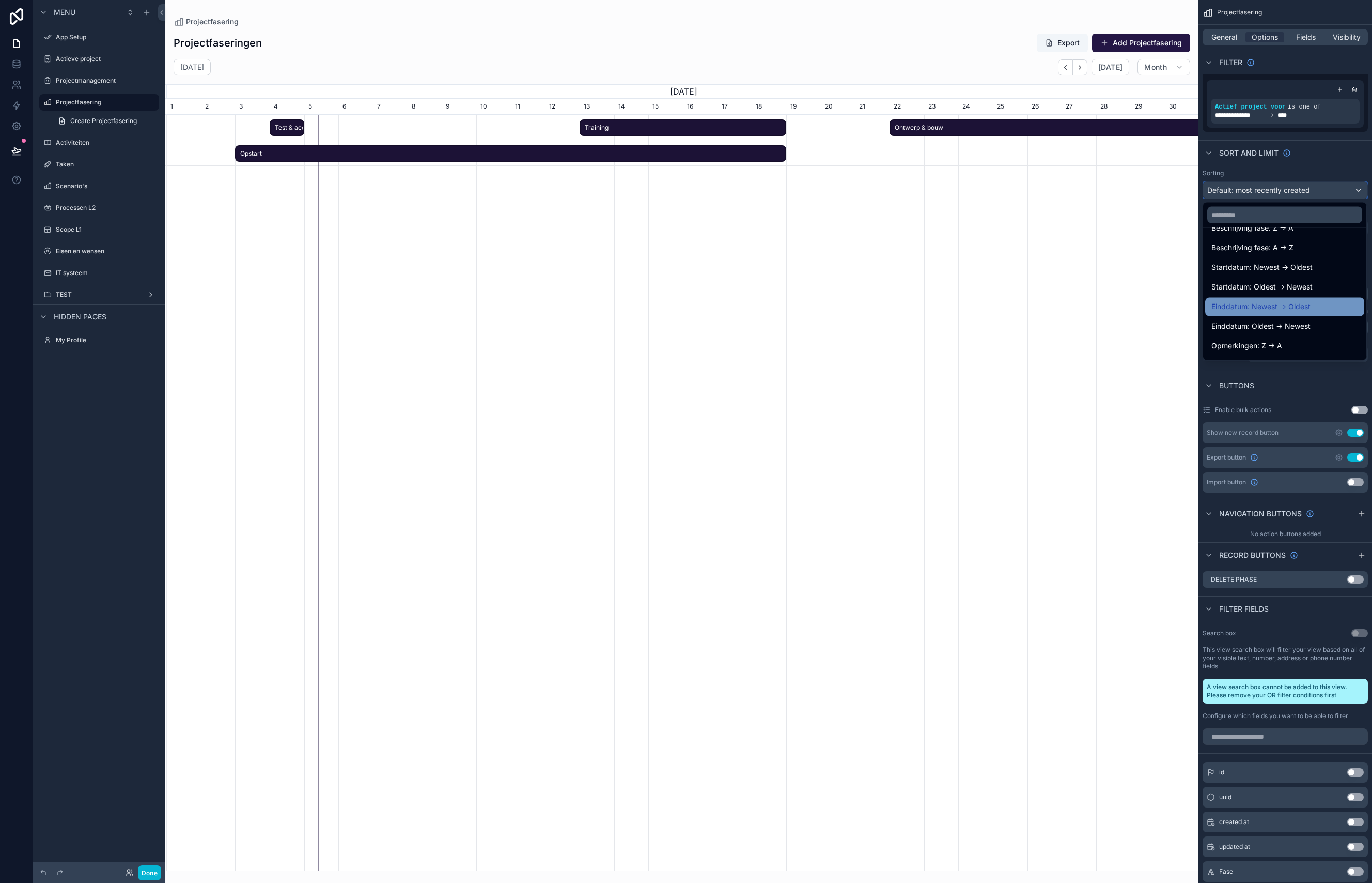
scroll to position [278, 0]
click at [1062, 268] on div "Startdatum: Newest -> Oldest" at bounding box center [1284, 262] width 159 height 18
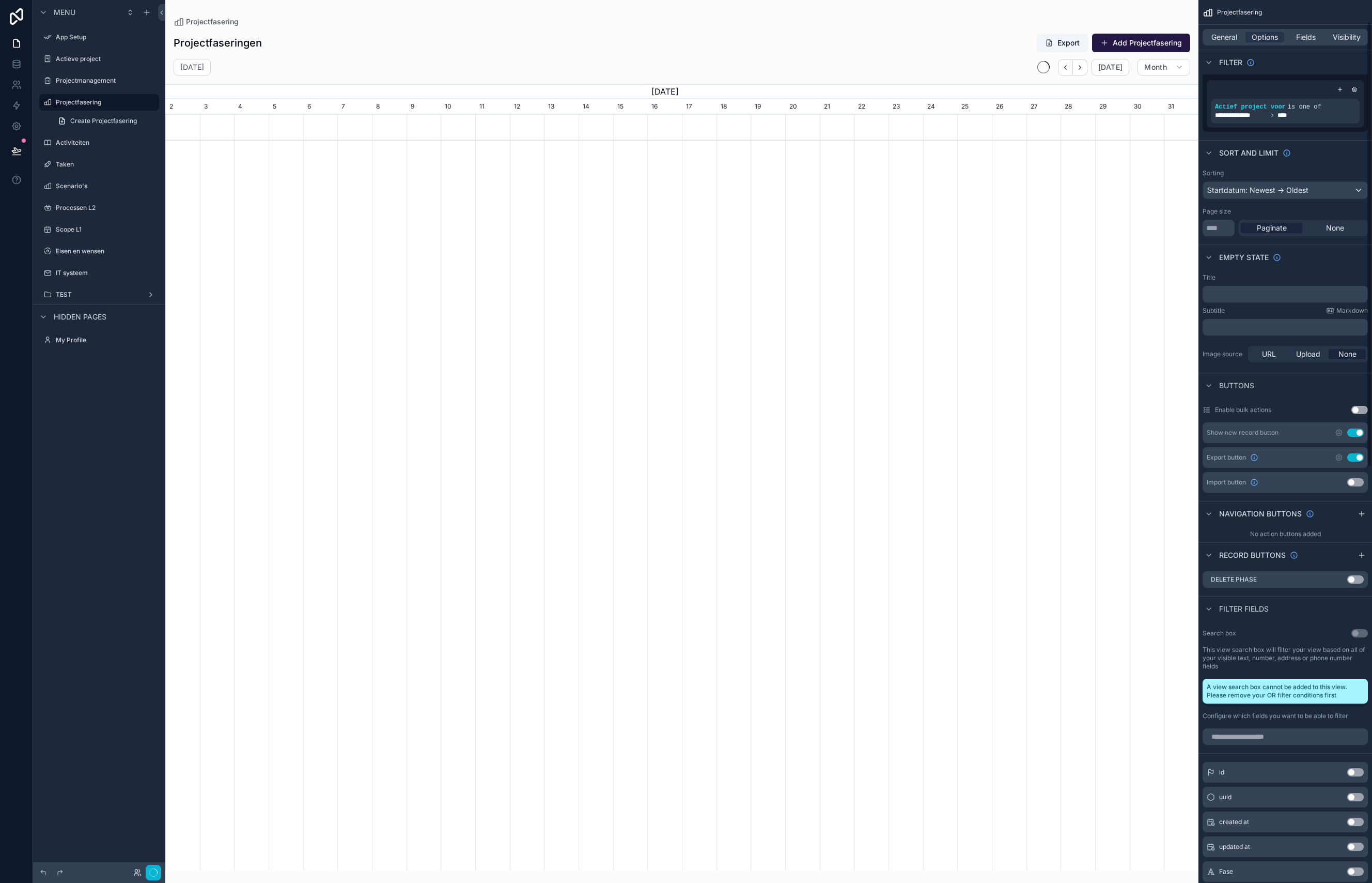
scroll to position [0, 1033]
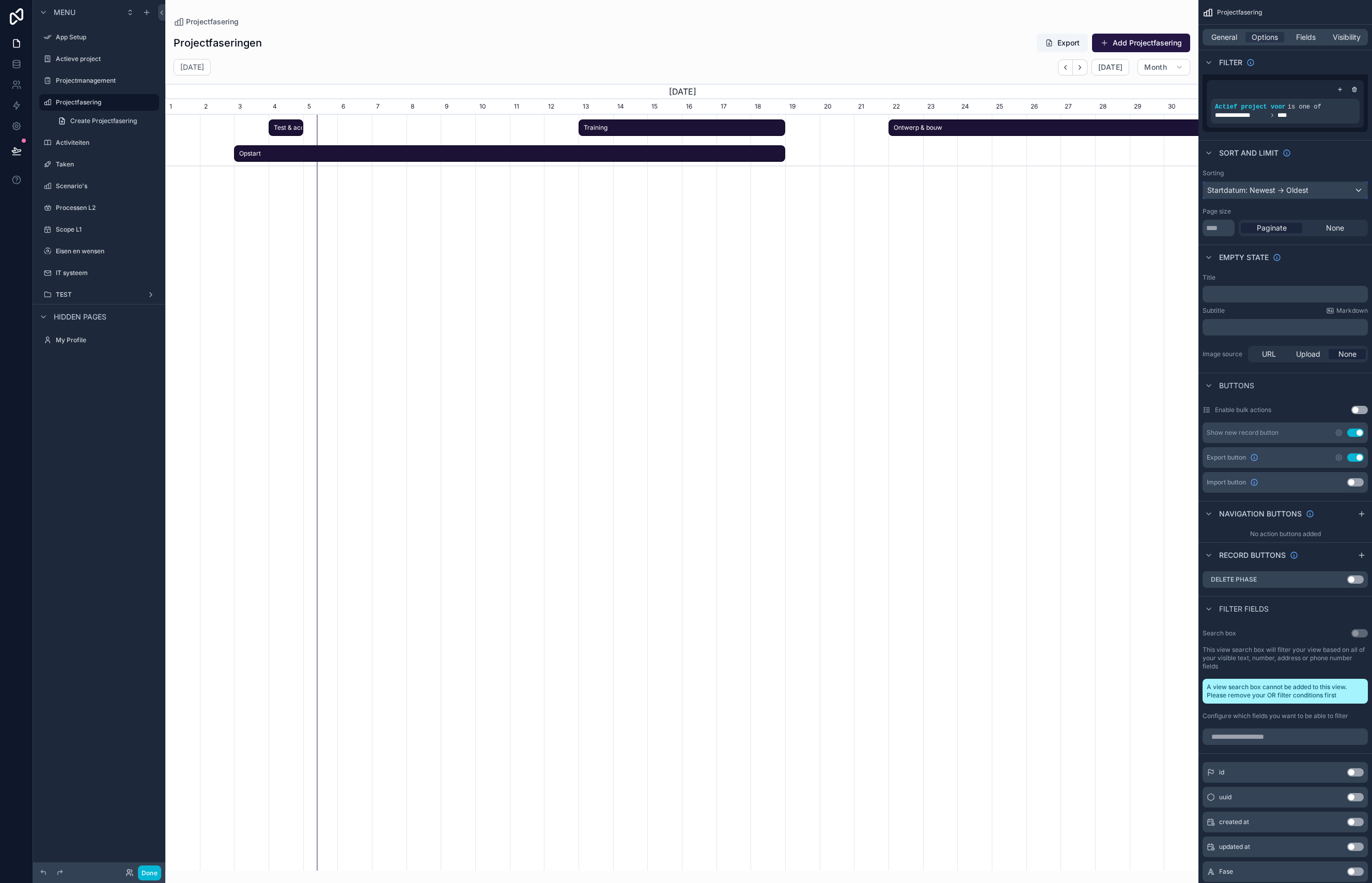
click at [1062, 191] on div "Startdatum: Newest -> Oldest" at bounding box center [1285, 190] width 164 height 16
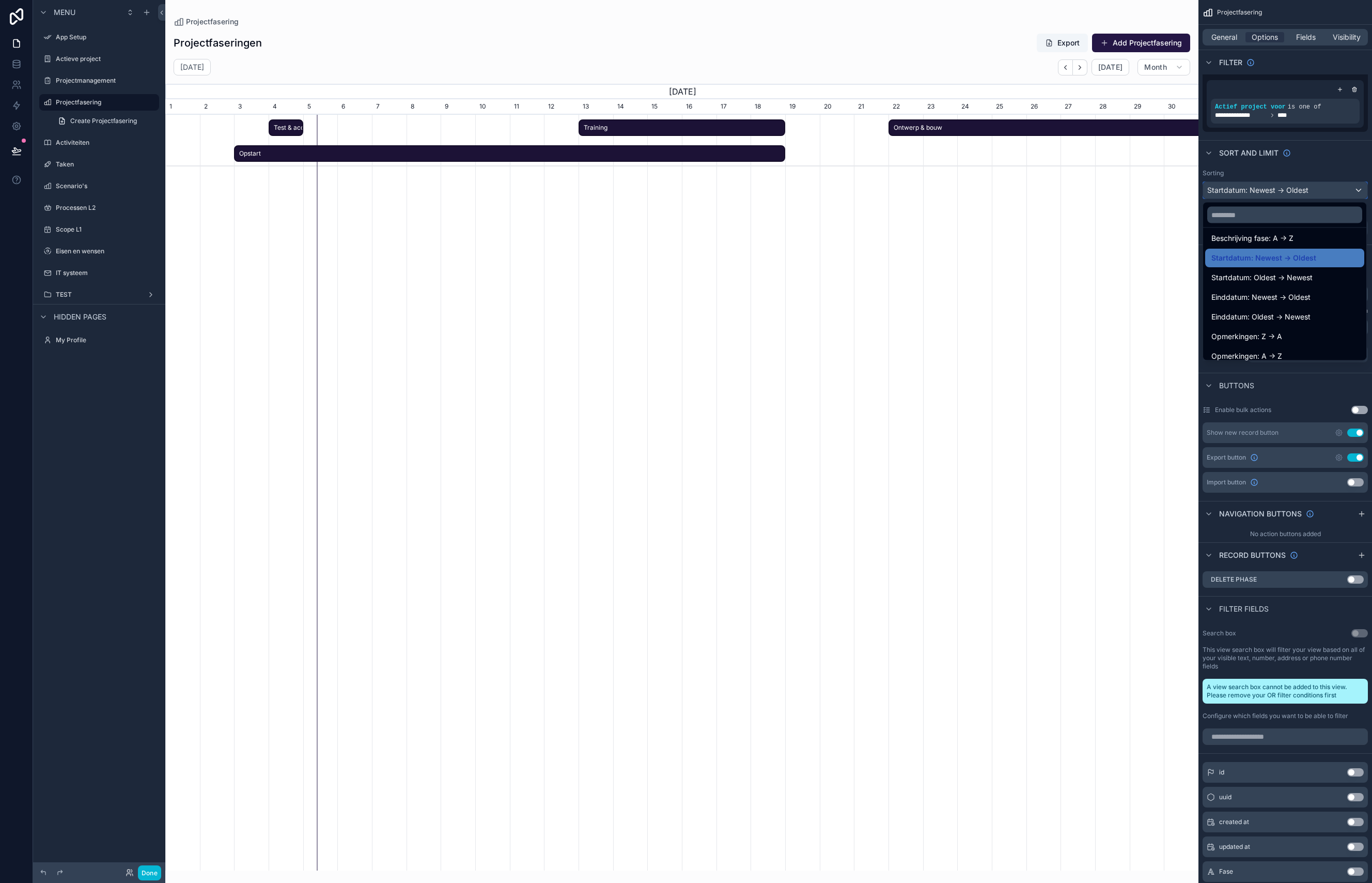
scroll to position [284, 0]
click at [1062, 151] on div "scrollable content" at bounding box center [686, 441] width 1372 height 883
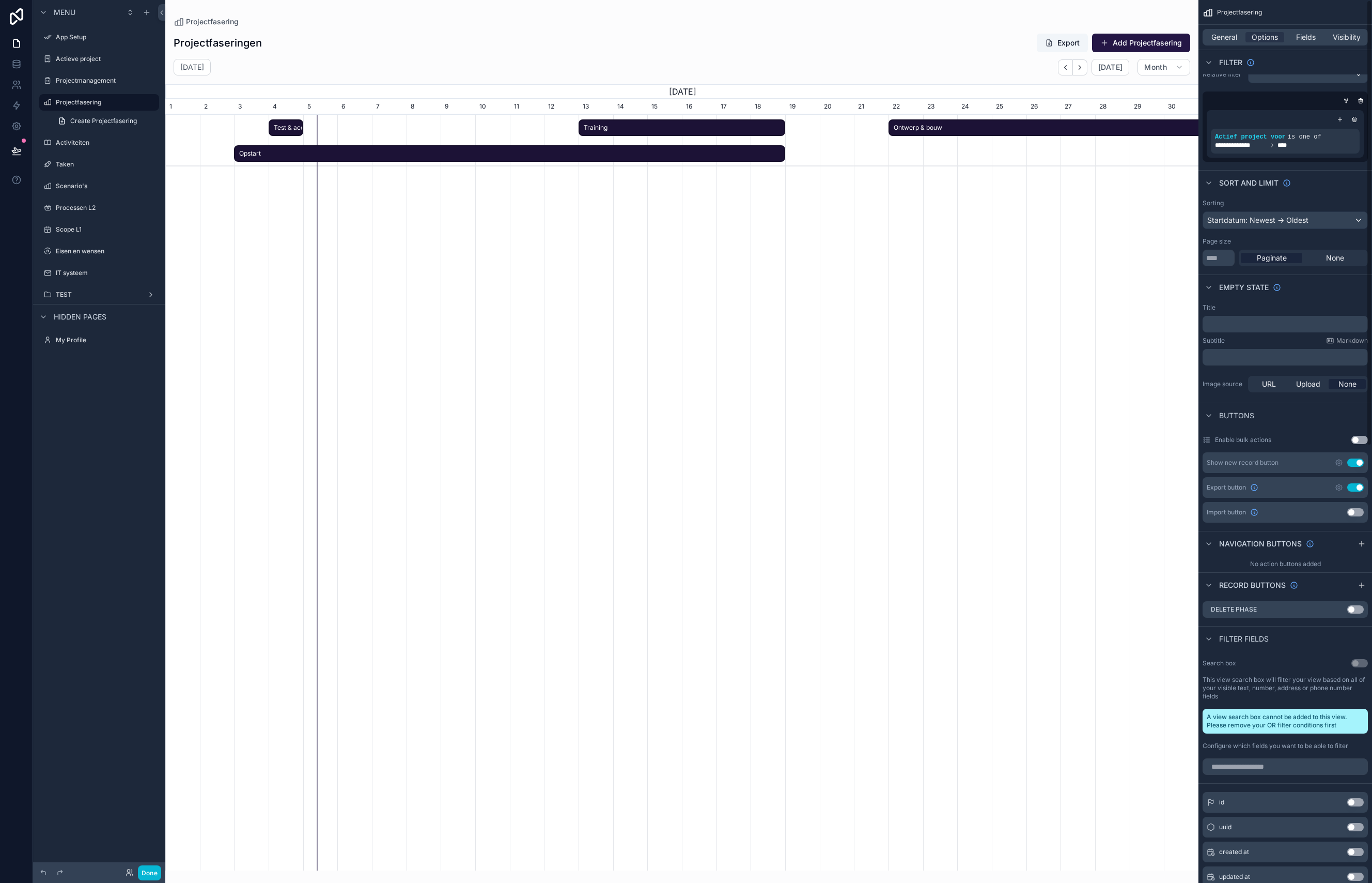
scroll to position [0, 0]
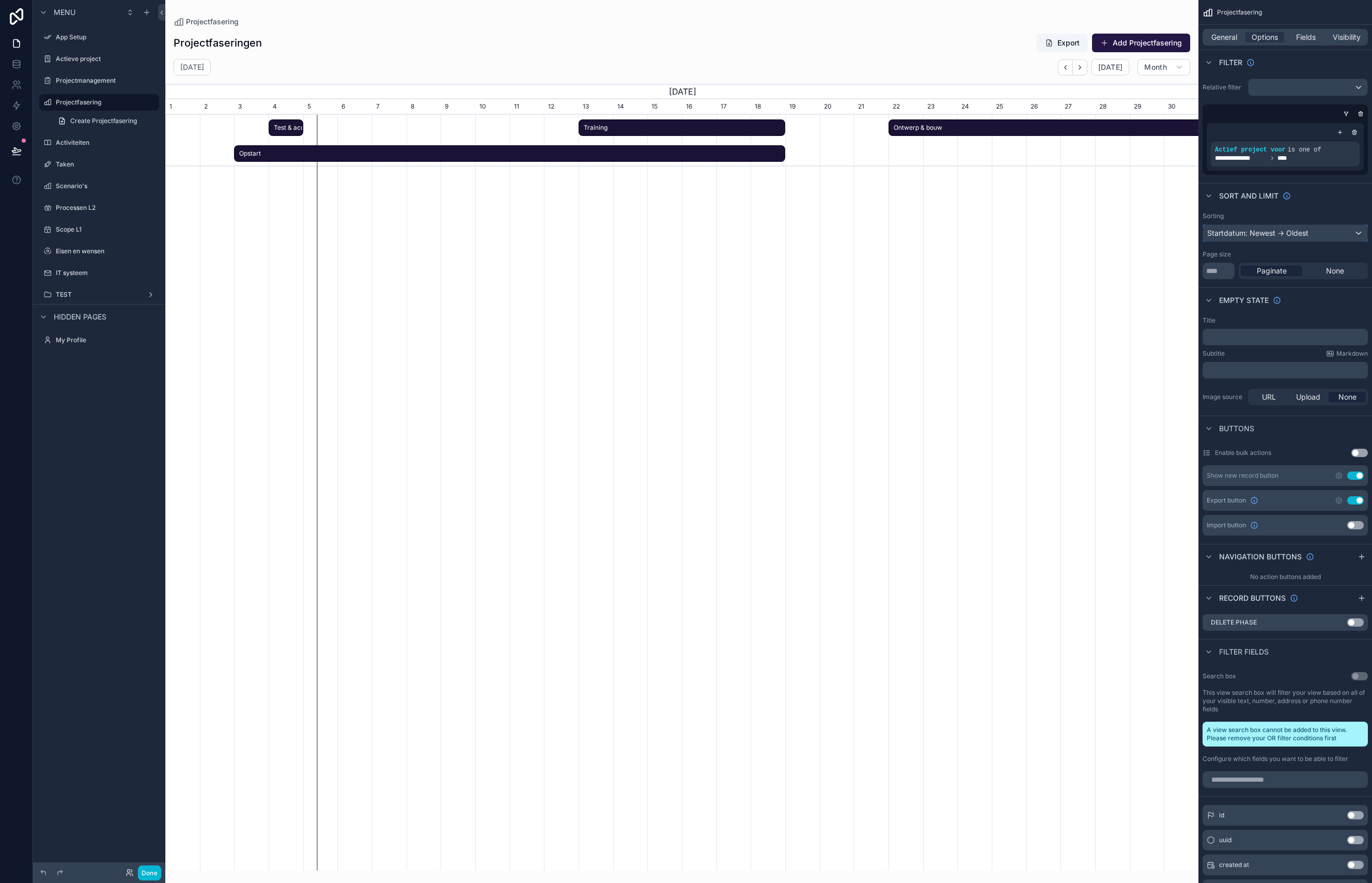
click at [1062, 233] on div "Startdatum: Newest -> Oldest" at bounding box center [1285, 233] width 164 height 16
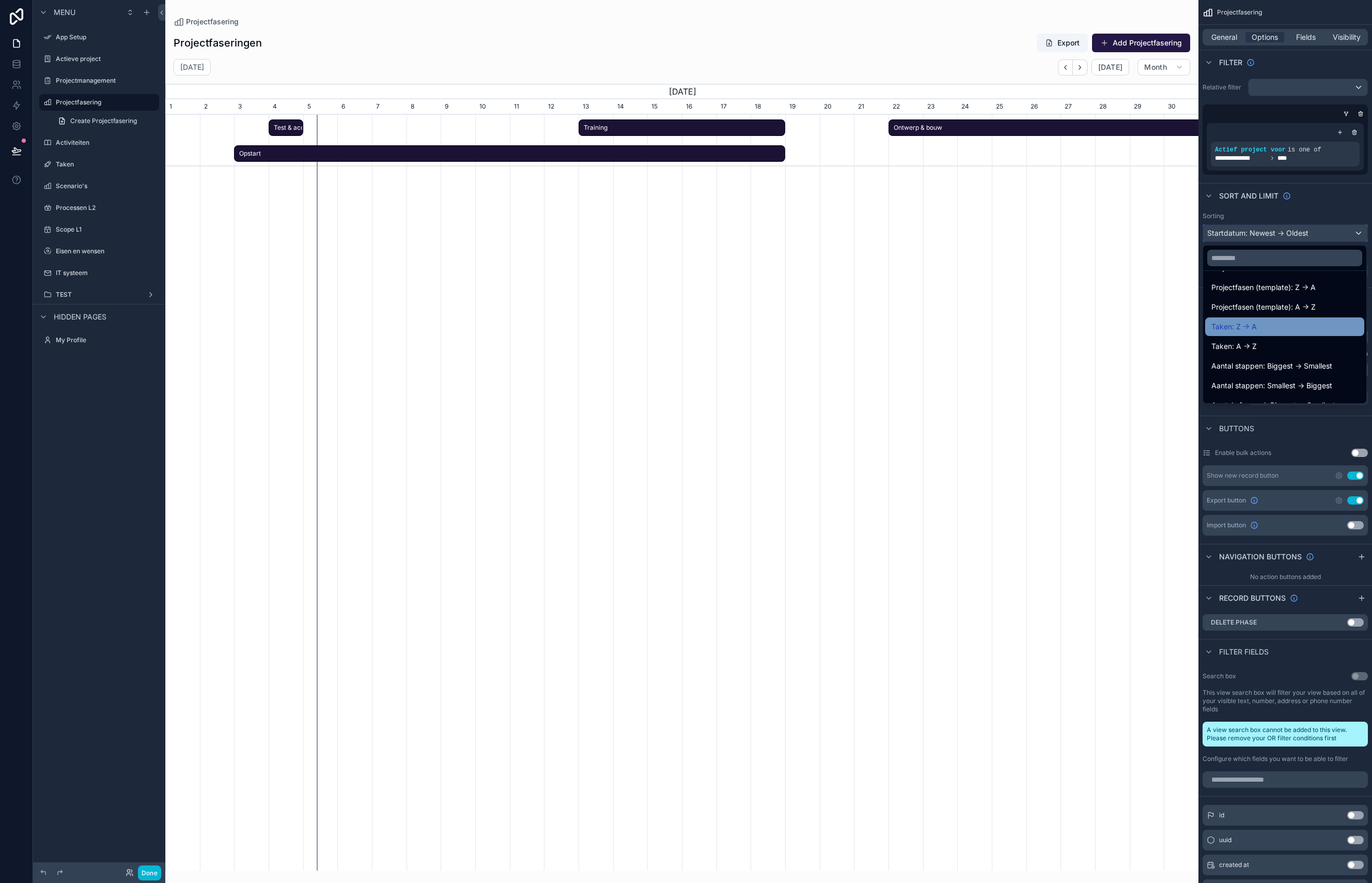
scroll to position [459, 0]
click at [1062, 260] on input "text" at bounding box center [1284, 258] width 155 height 16
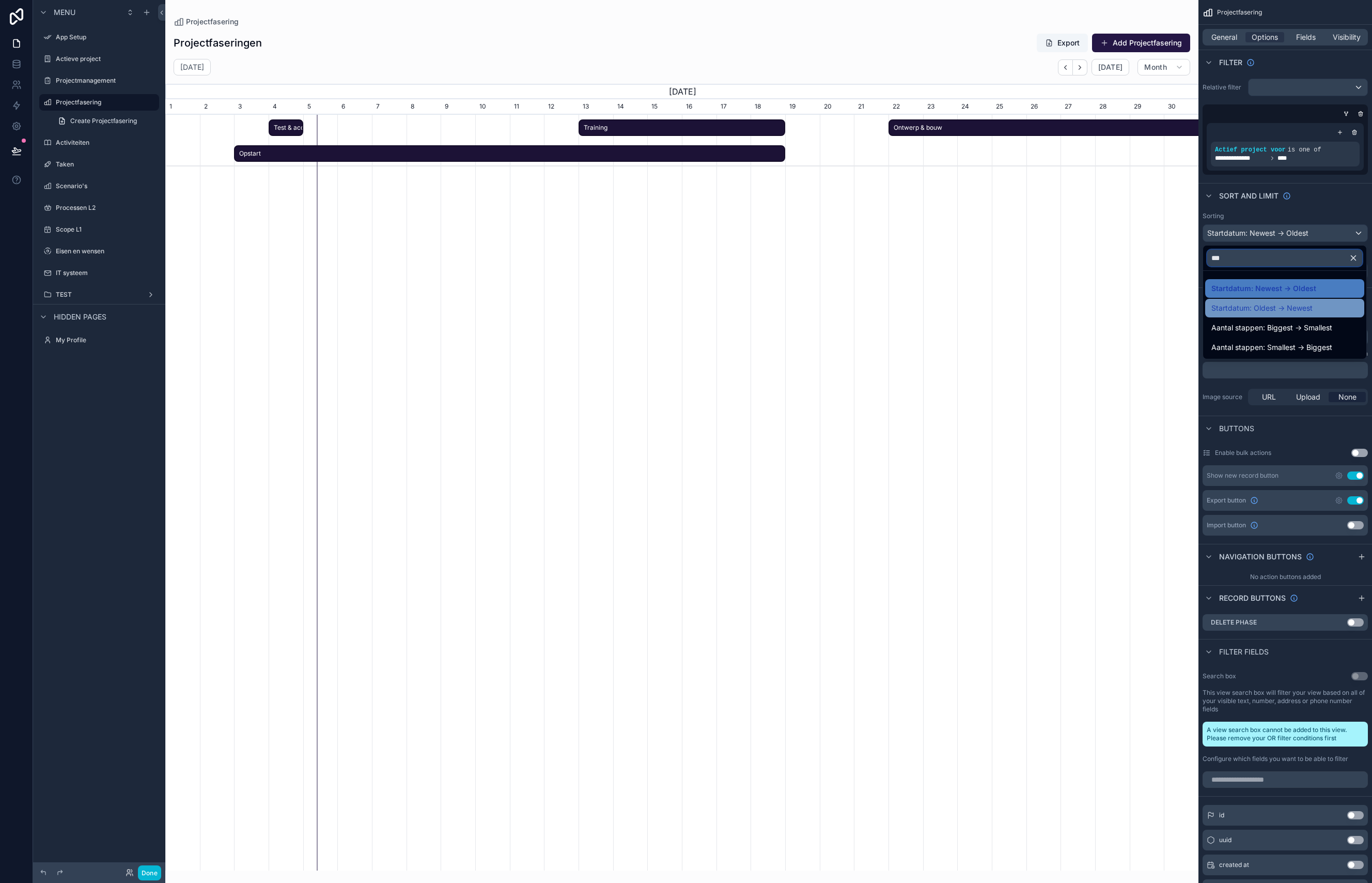
type input "***"
click at [1062, 310] on span "Startdatum: Oldest -> Newest" at bounding box center [1262, 307] width 101 height 12
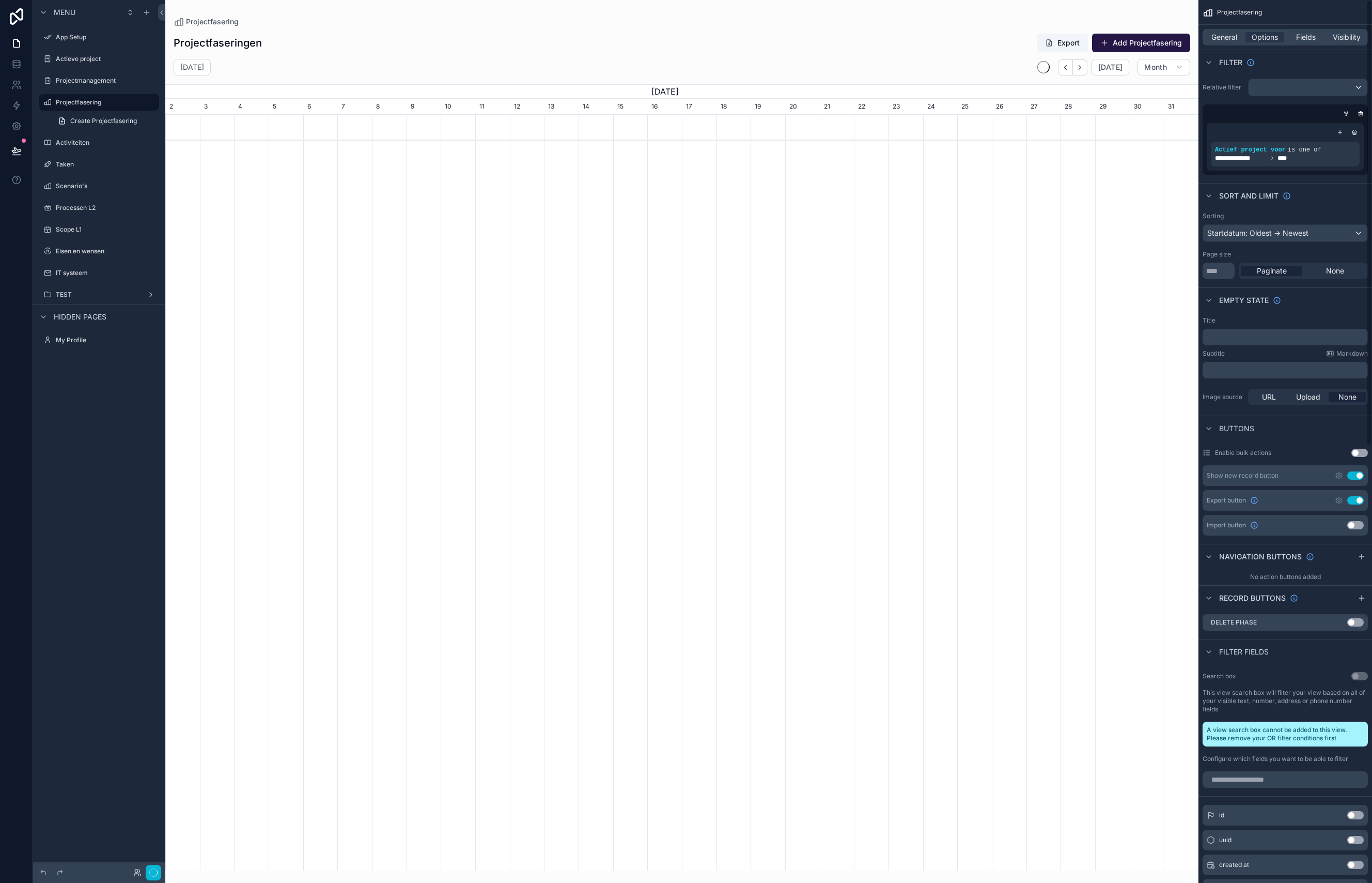
scroll to position [0, 1033]
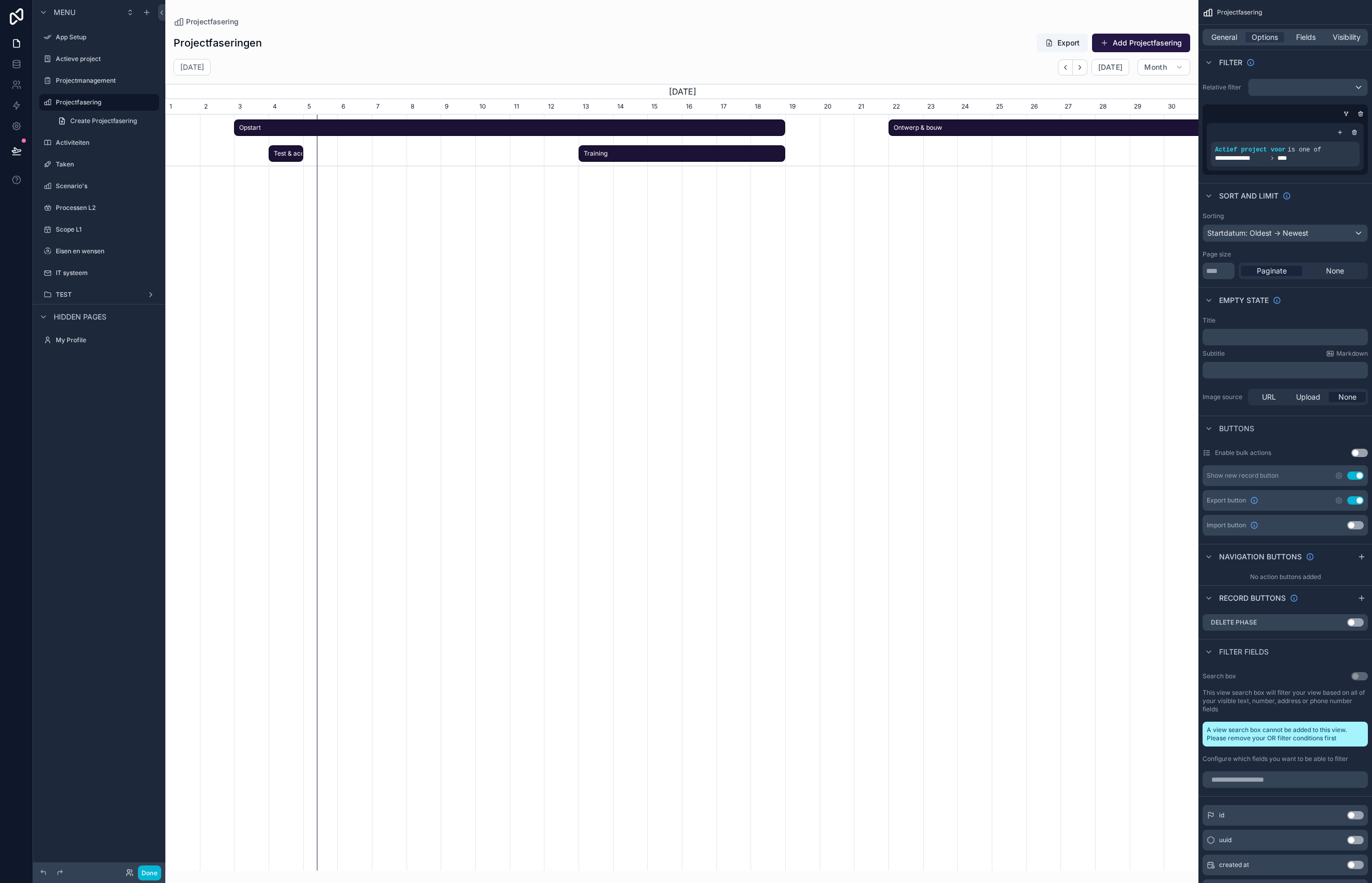
click at [292, 152] on span "Test & acceptatie" at bounding box center [286, 154] width 32 height 17
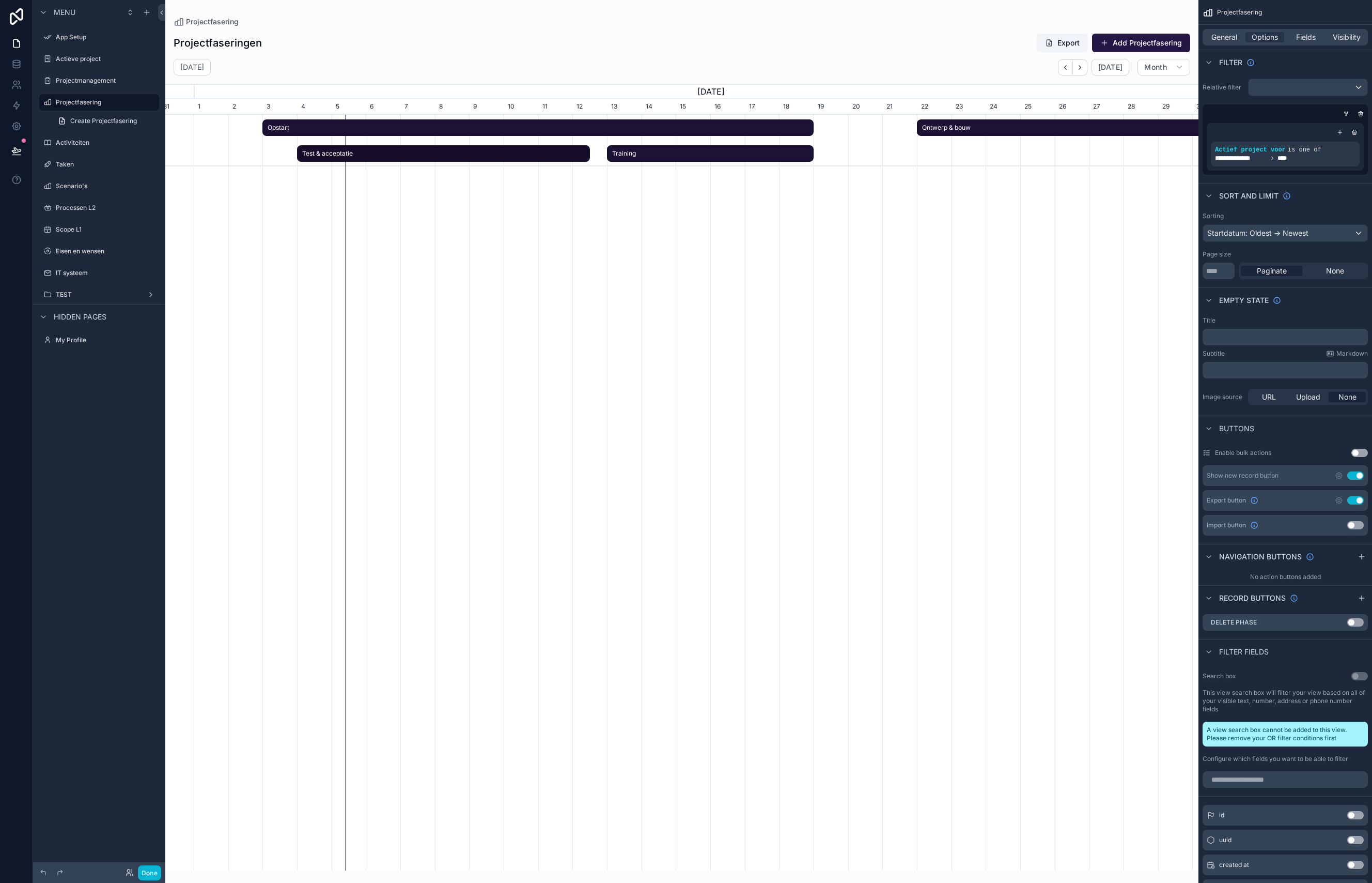
drag, startPoint x: 301, startPoint y: 153, endPoint x: 551, endPoint y: 152, distance: 250.0
click at [585, 152] on span "scrollable content" at bounding box center [582, 154] width 12 height 15
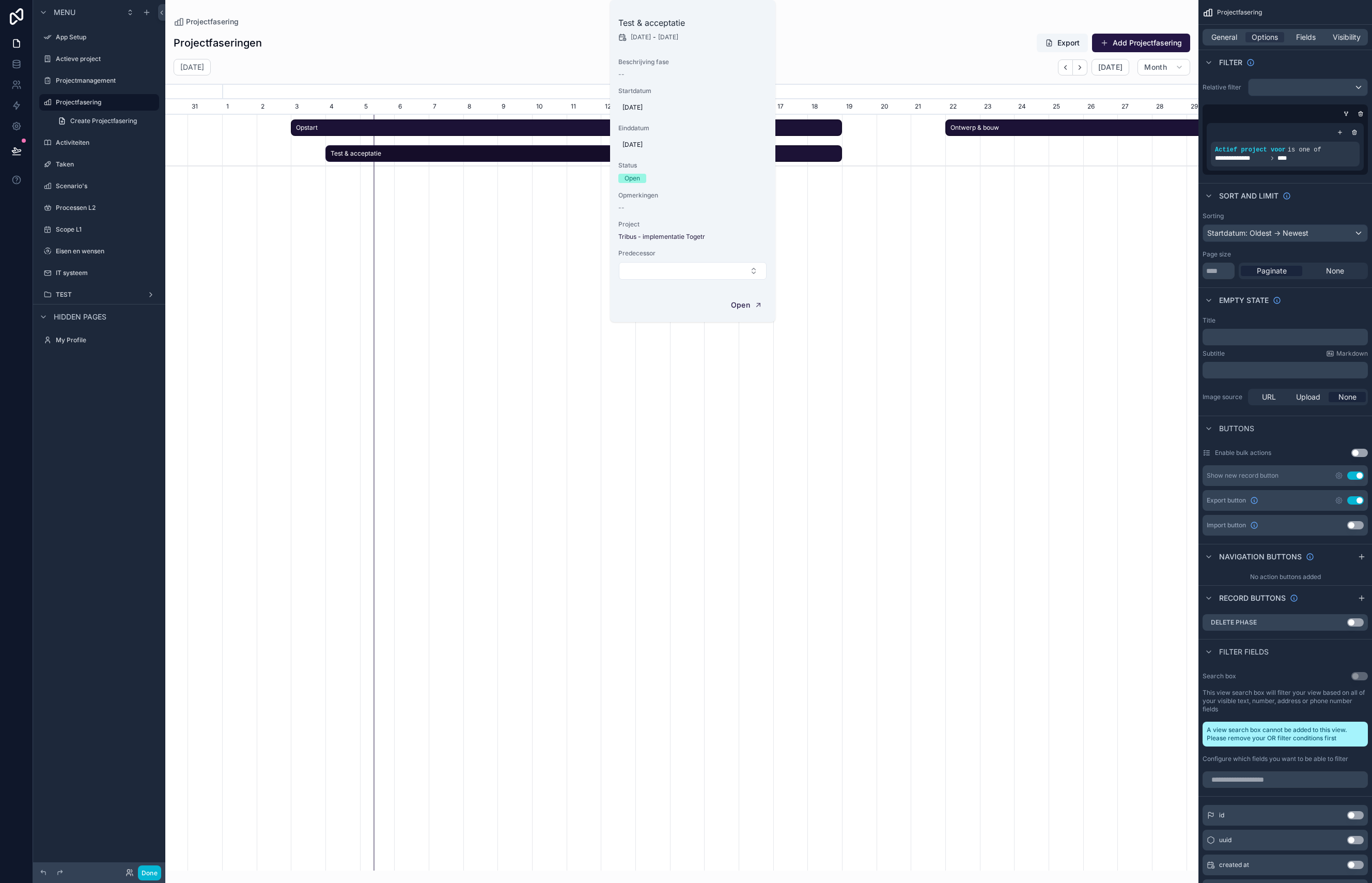
scroll to position [0, 1033]
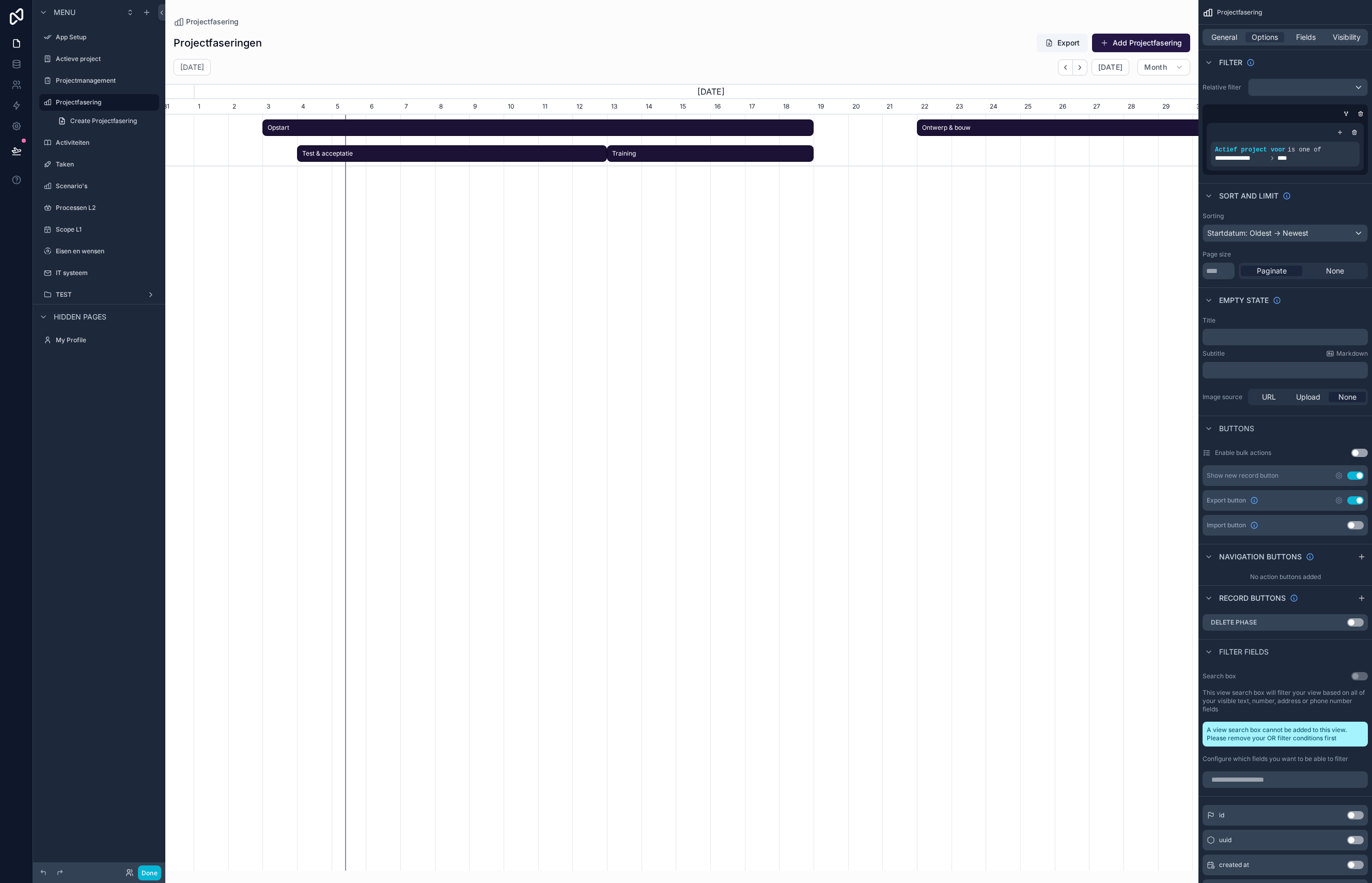
drag, startPoint x: 487, startPoint y: 313, endPoint x: 701, endPoint y: 156, distance: 265.4
click at [487, 313] on div "Opstart Test & acceptatie Training Ontwerp & bouw Go-live" at bounding box center [681, 493] width 1033 height 756
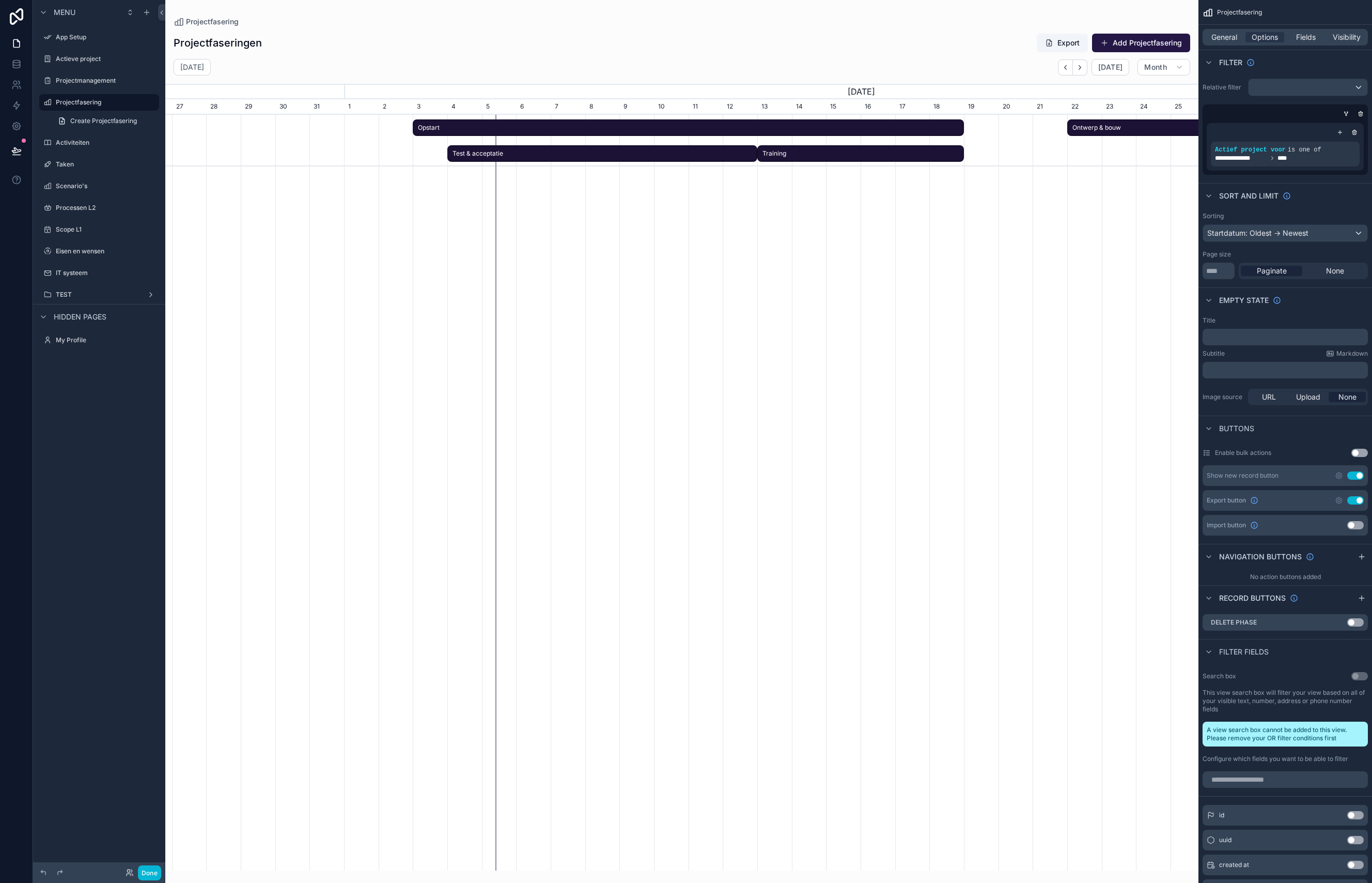
scroll to position [0, 1050]
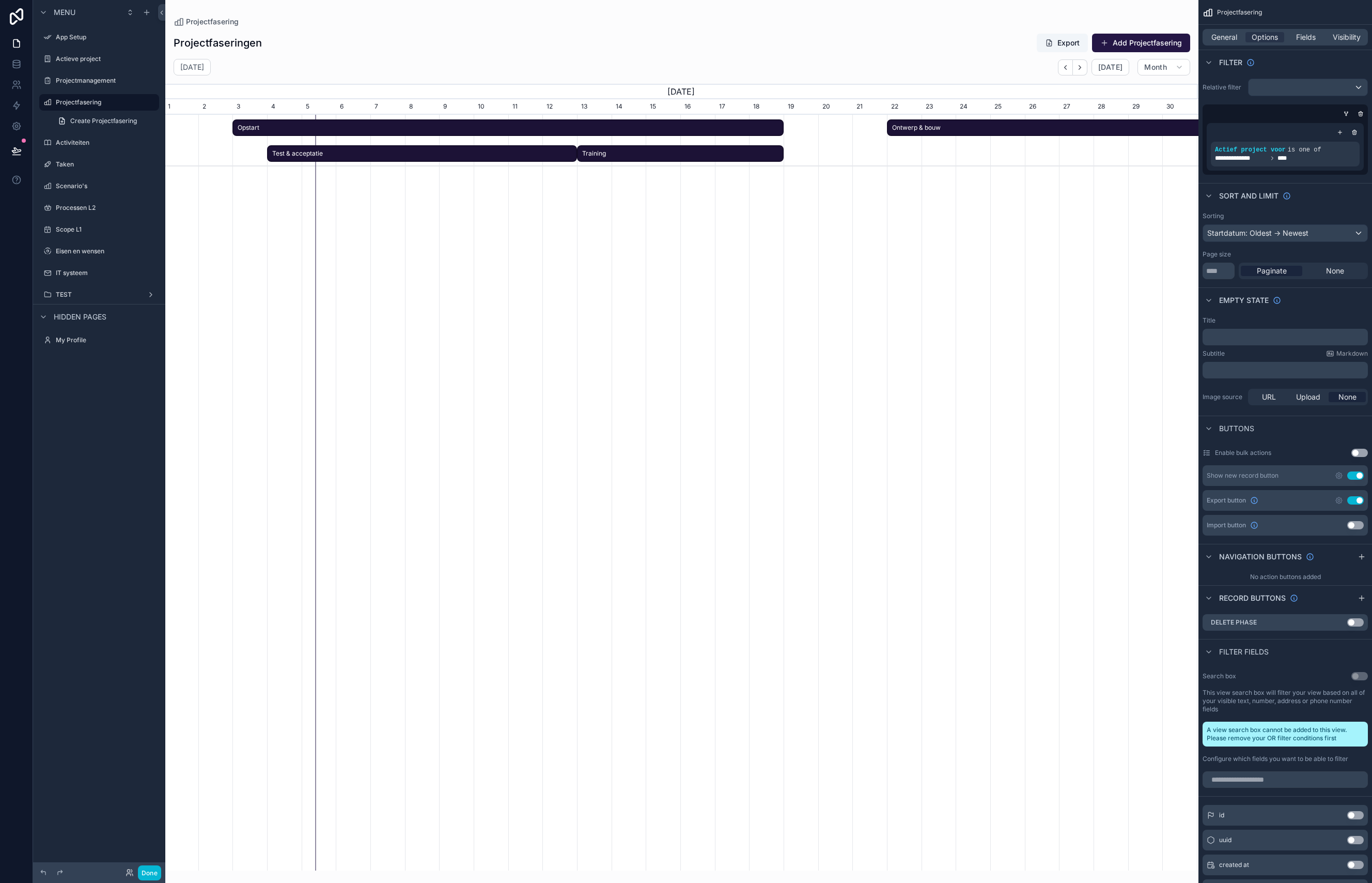
drag, startPoint x: 688, startPoint y: 151, endPoint x: 646, endPoint y: 156, distance: 42.3
click at [646, 156] on span "Training" at bounding box center [680, 154] width 204 height 17
click at [1062, 66] on button "Month" at bounding box center [1163, 67] width 52 height 16
click at [1062, 207] on button "Year" at bounding box center [1144, 204] width 74 height 18
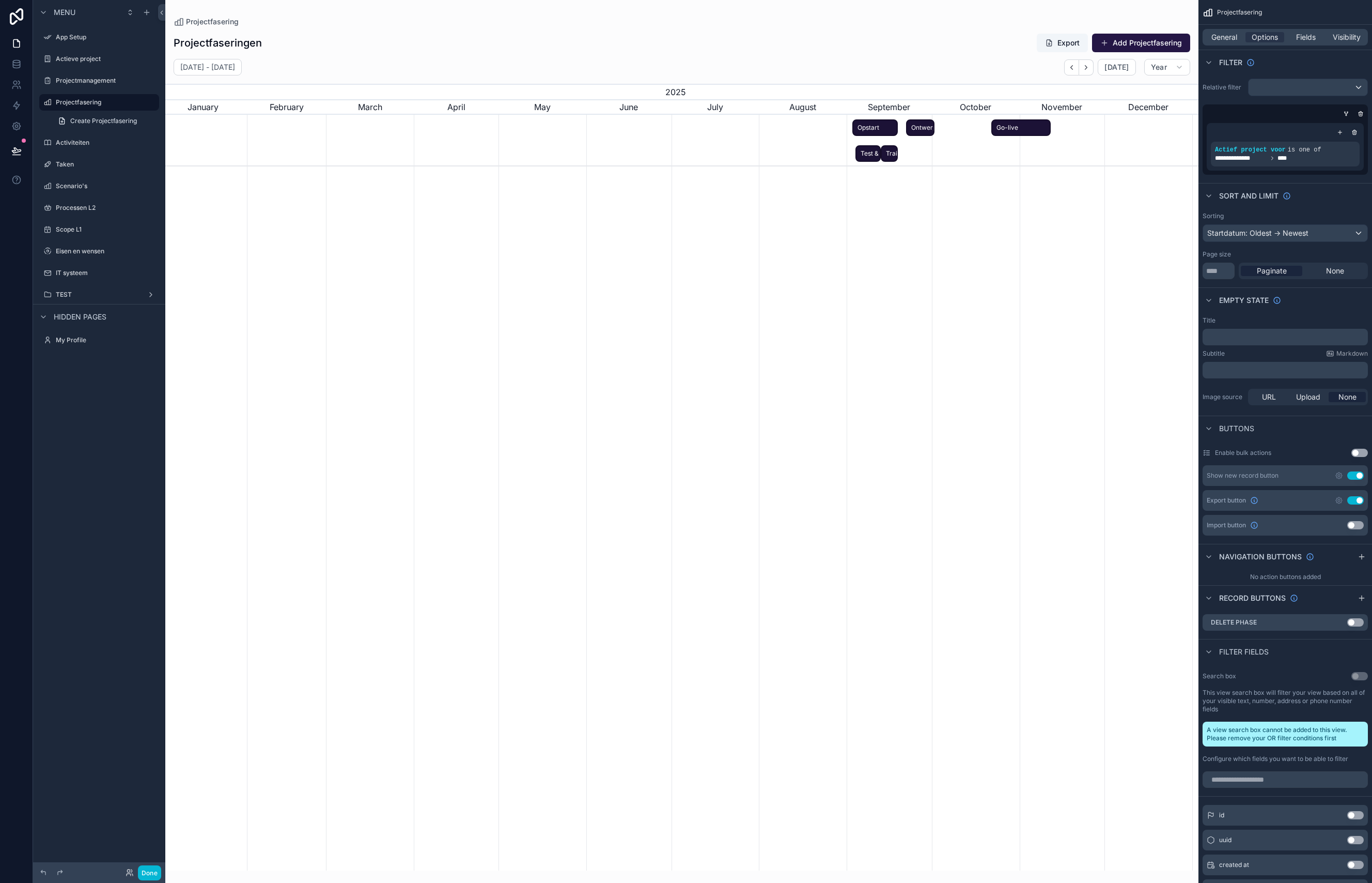
scroll to position [0, 1039]
click at [1024, 129] on span "Go-live" at bounding box center [1021, 128] width 57 height 17
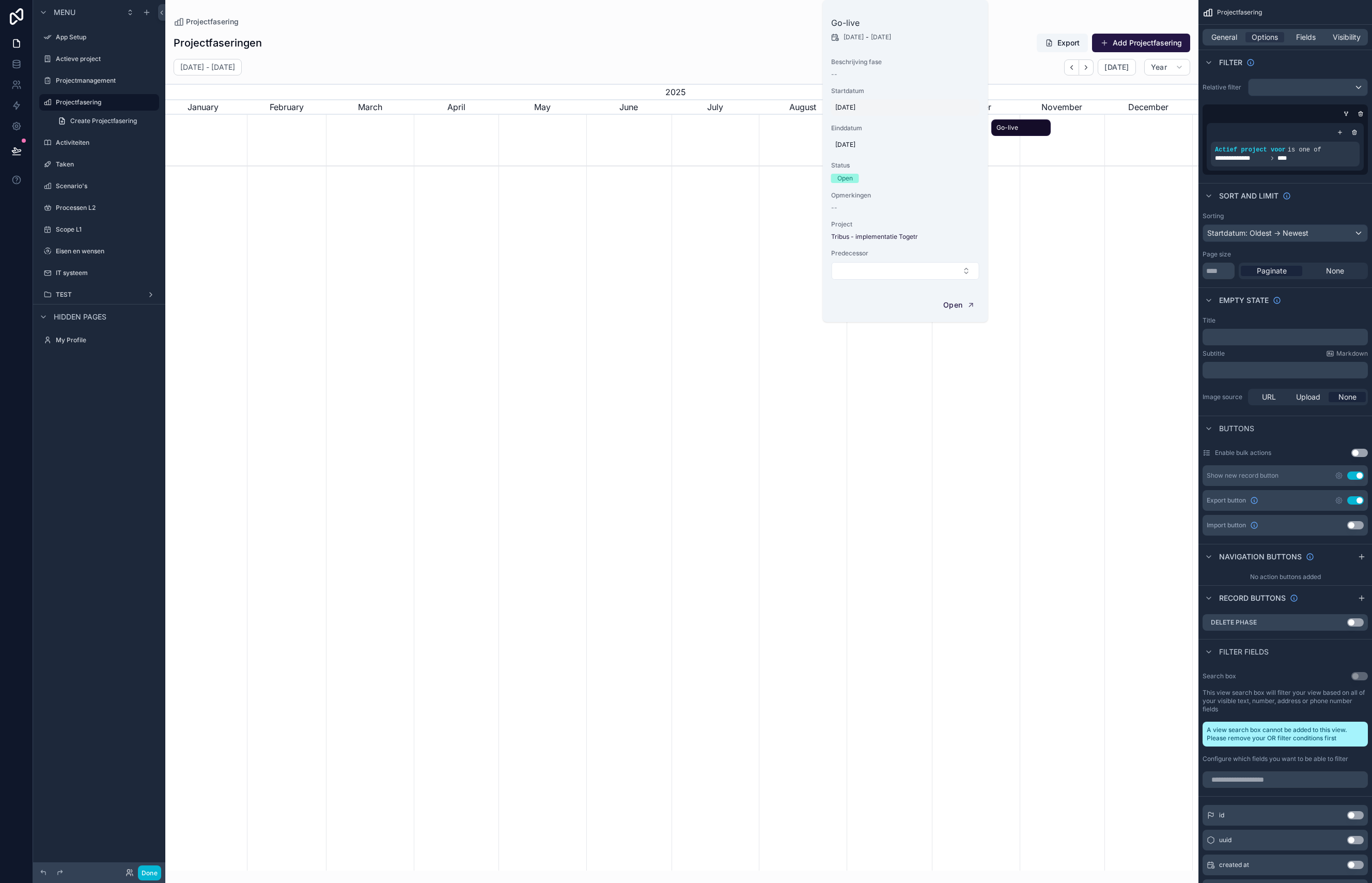
click at [863, 104] on span "[DATE]" at bounding box center [905, 107] width 140 height 9
click at [845, 125] on input "**********" at bounding box center [886, 122] width 97 height 14
type input "********"
click at [846, 31] on div "Go-live [DATE] - [DATE]" at bounding box center [905, 29] width 149 height 25
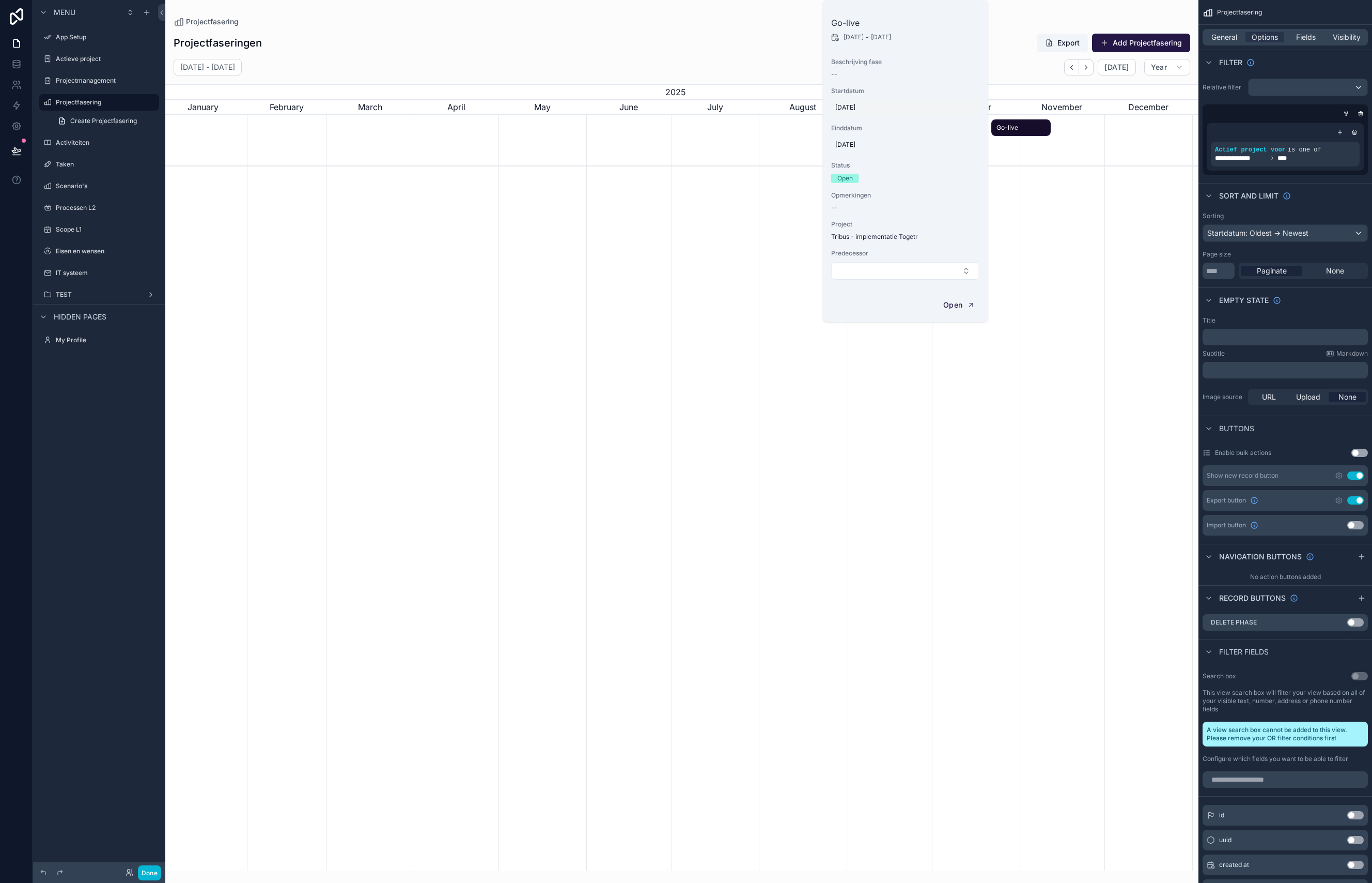
click at [858, 104] on span "[DATE]" at bounding box center [905, 107] width 140 height 9
click at [961, 117] on icon "scrollable content" at bounding box center [962, 121] width 9 height 9
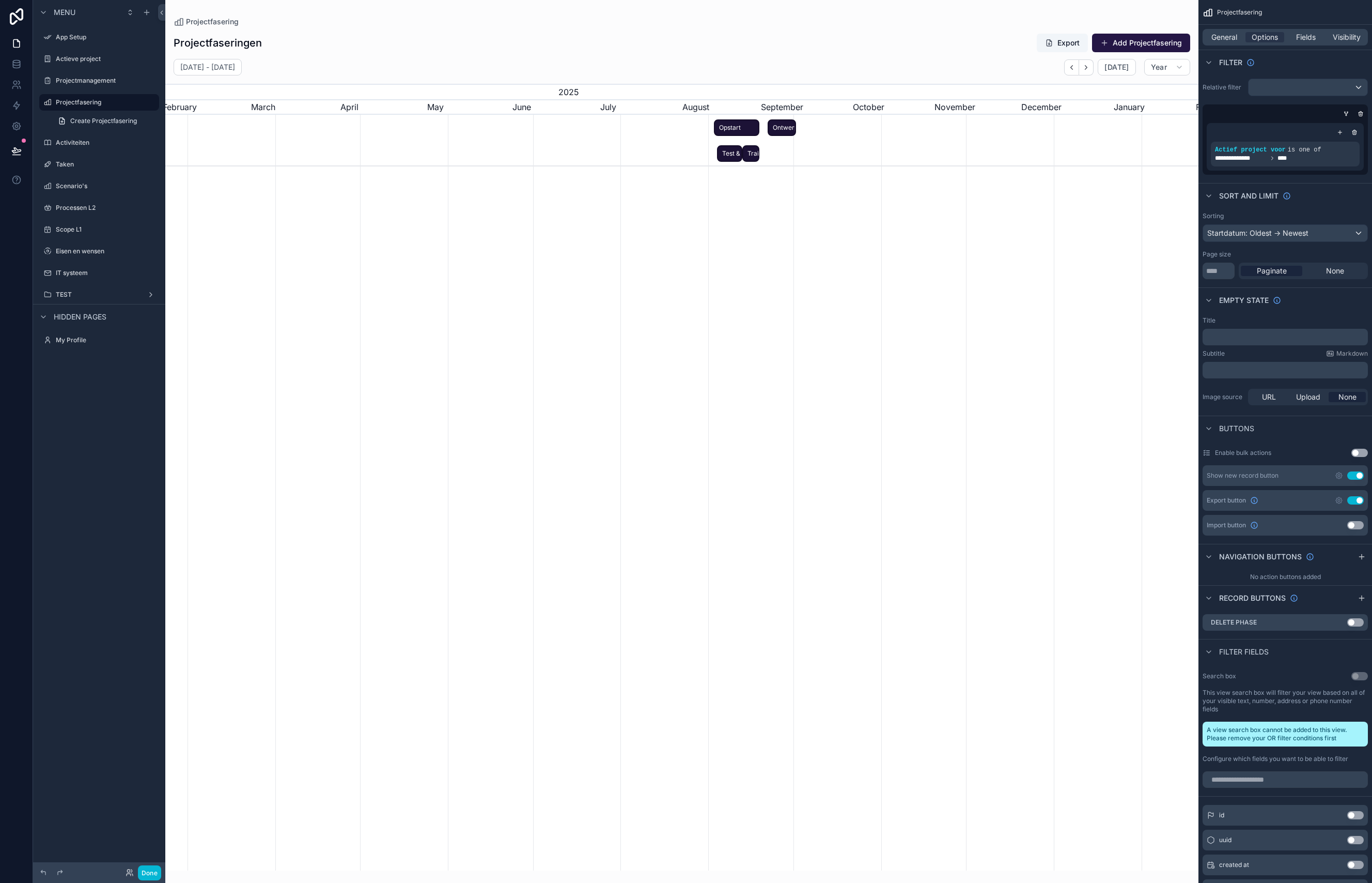
scroll to position [0, 1152]
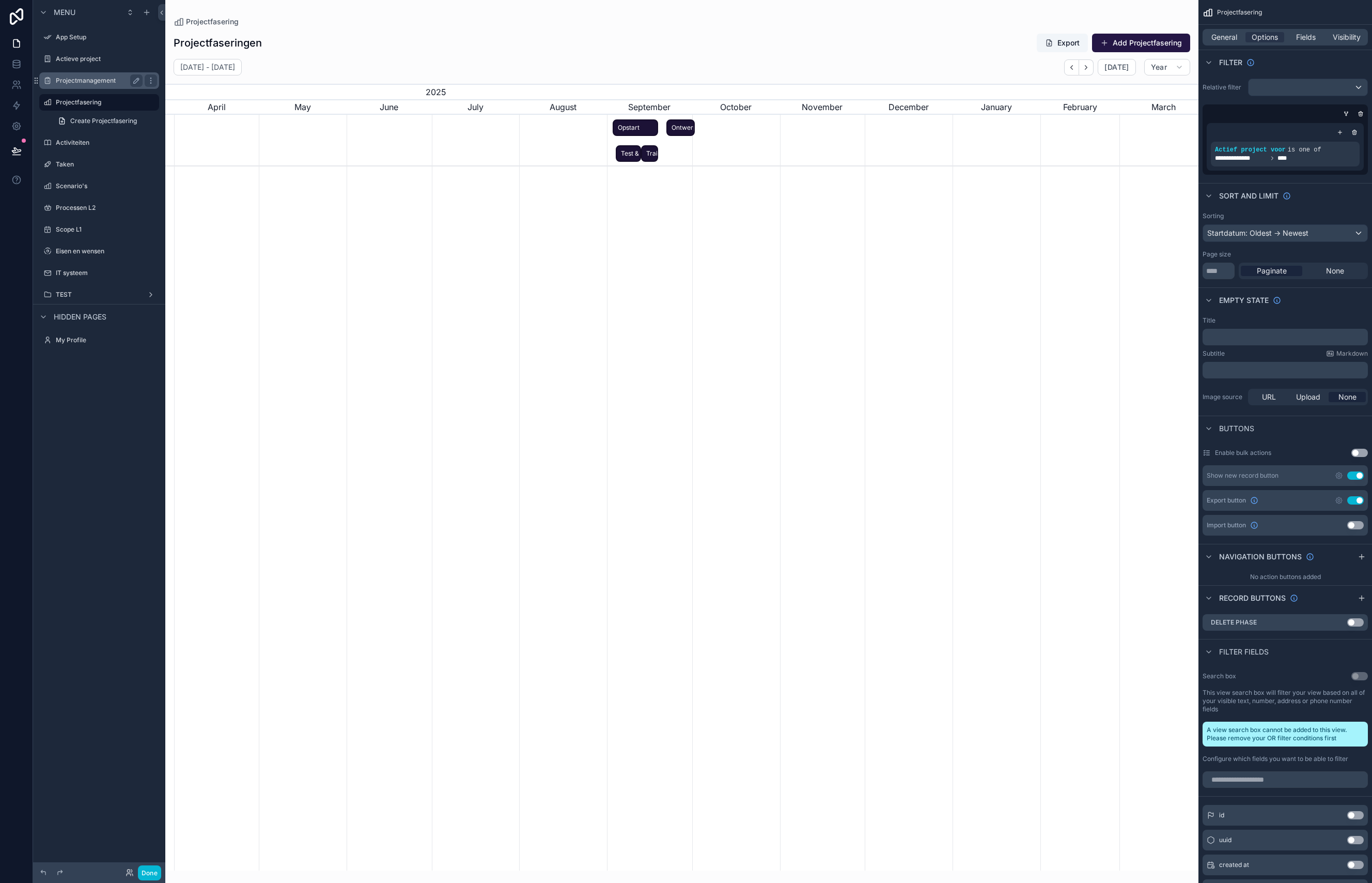
click at [79, 79] on label "Projectmanagement" at bounding box center [96, 80] width 83 height 9
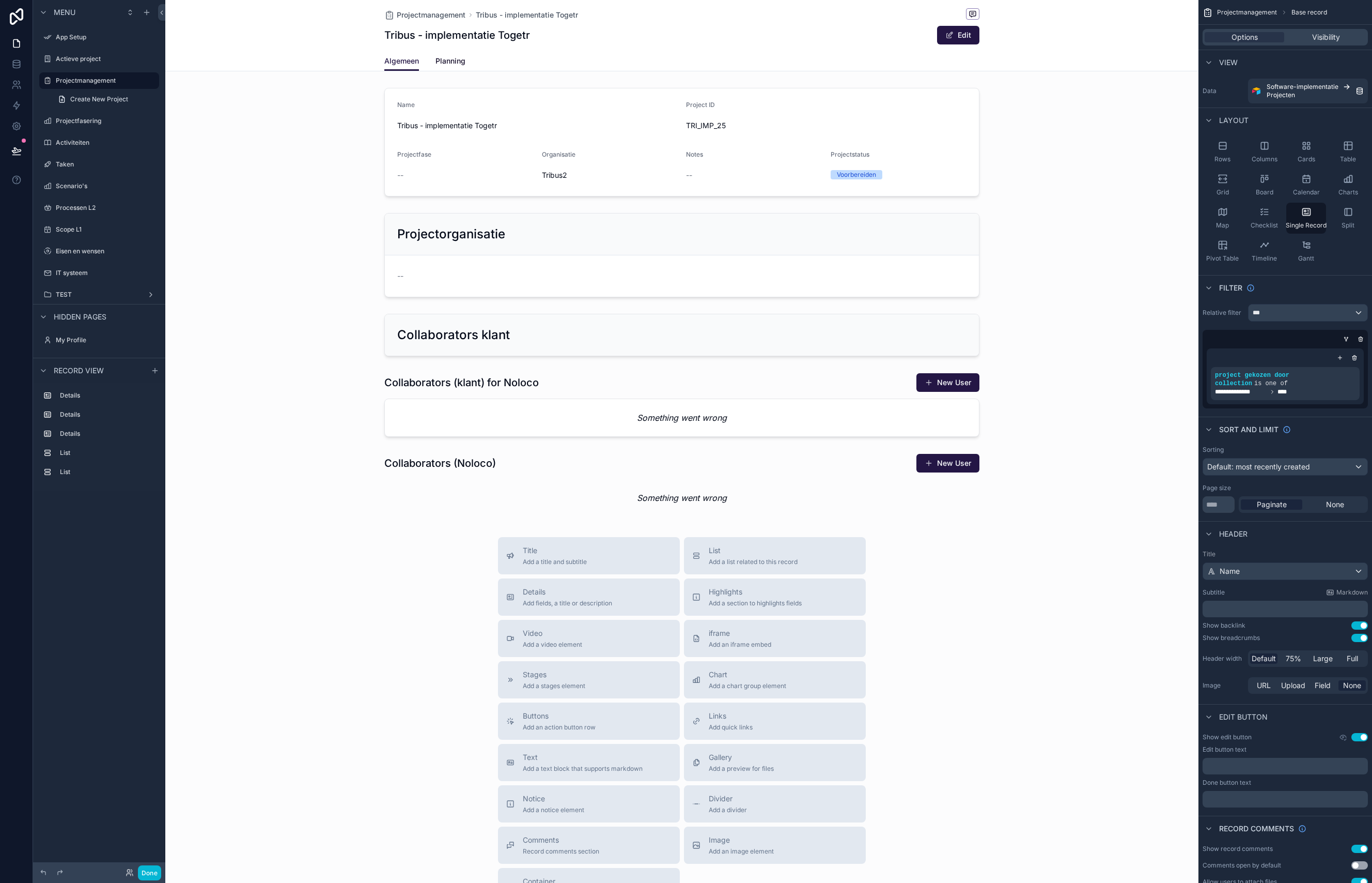
click at [454, 65] on span "Planning" at bounding box center [449, 60] width 30 height 11
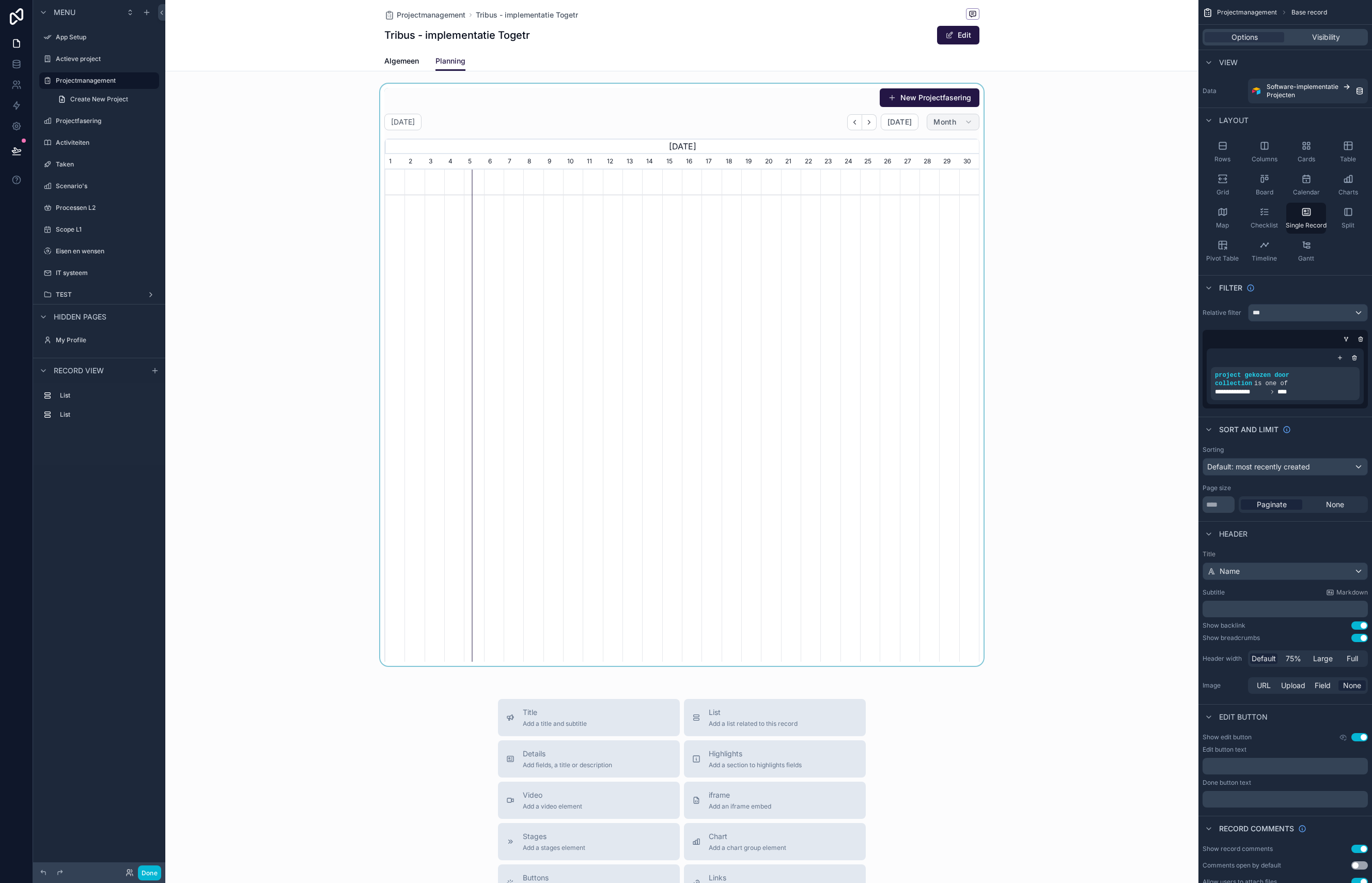
click at [970, 121] on div "scrollable content" at bounding box center [681, 375] width 1033 height 582
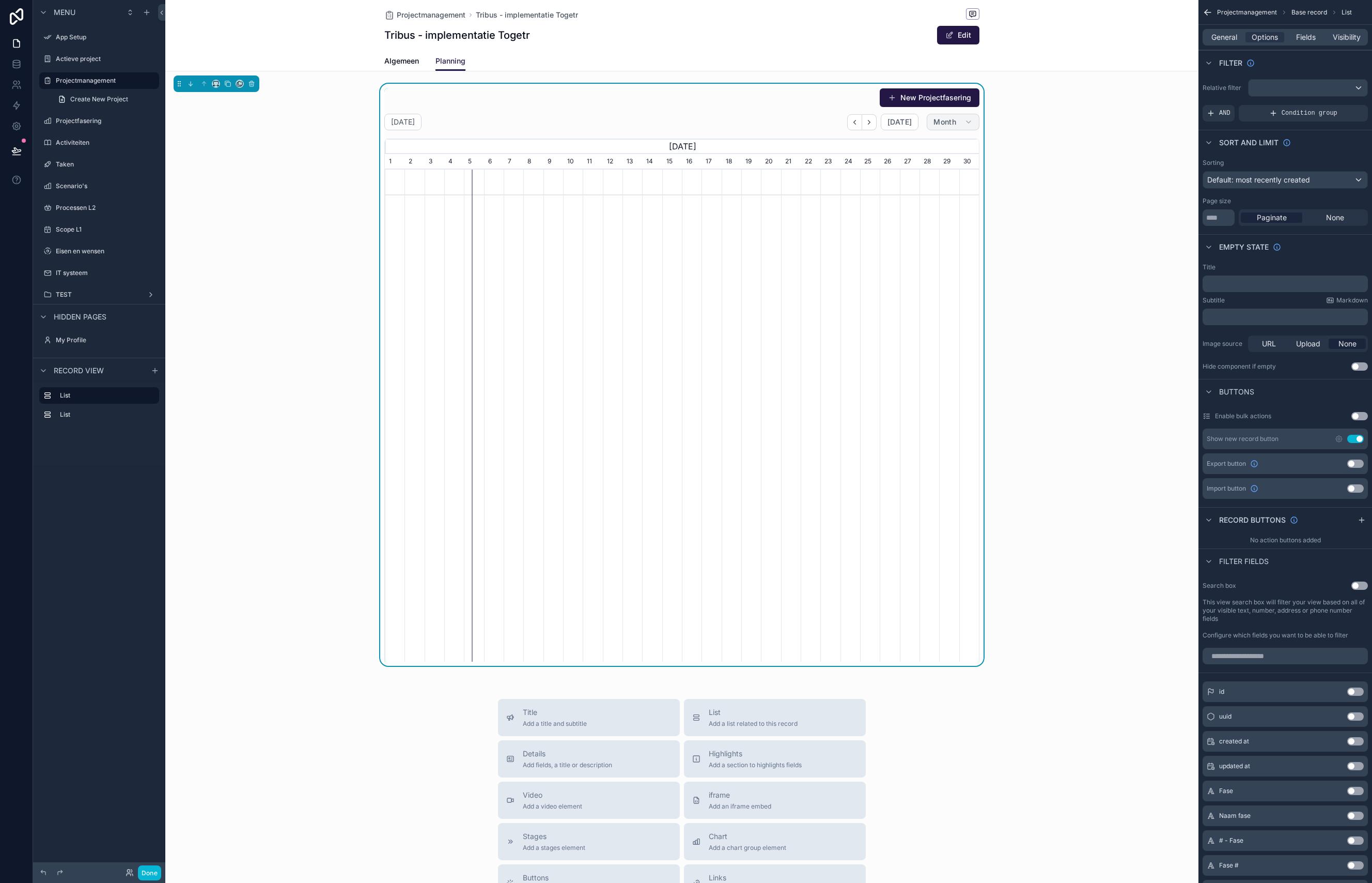
click at [959, 116] on button "Month" at bounding box center [952, 121] width 52 height 16
click at [929, 255] on button "Year" at bounding box center [933, 259] width 74 height 18
click at [883, 120] on button "scrollable content" at bounding box center [875, 122] width 14 height 16
click at [877, 123] on icon "scrollable content" at bounding box center [876, 122] width 2 height 4
click at [859, 121] on button "scrollable content" at bounding box center [861, 122] width 15 height 16
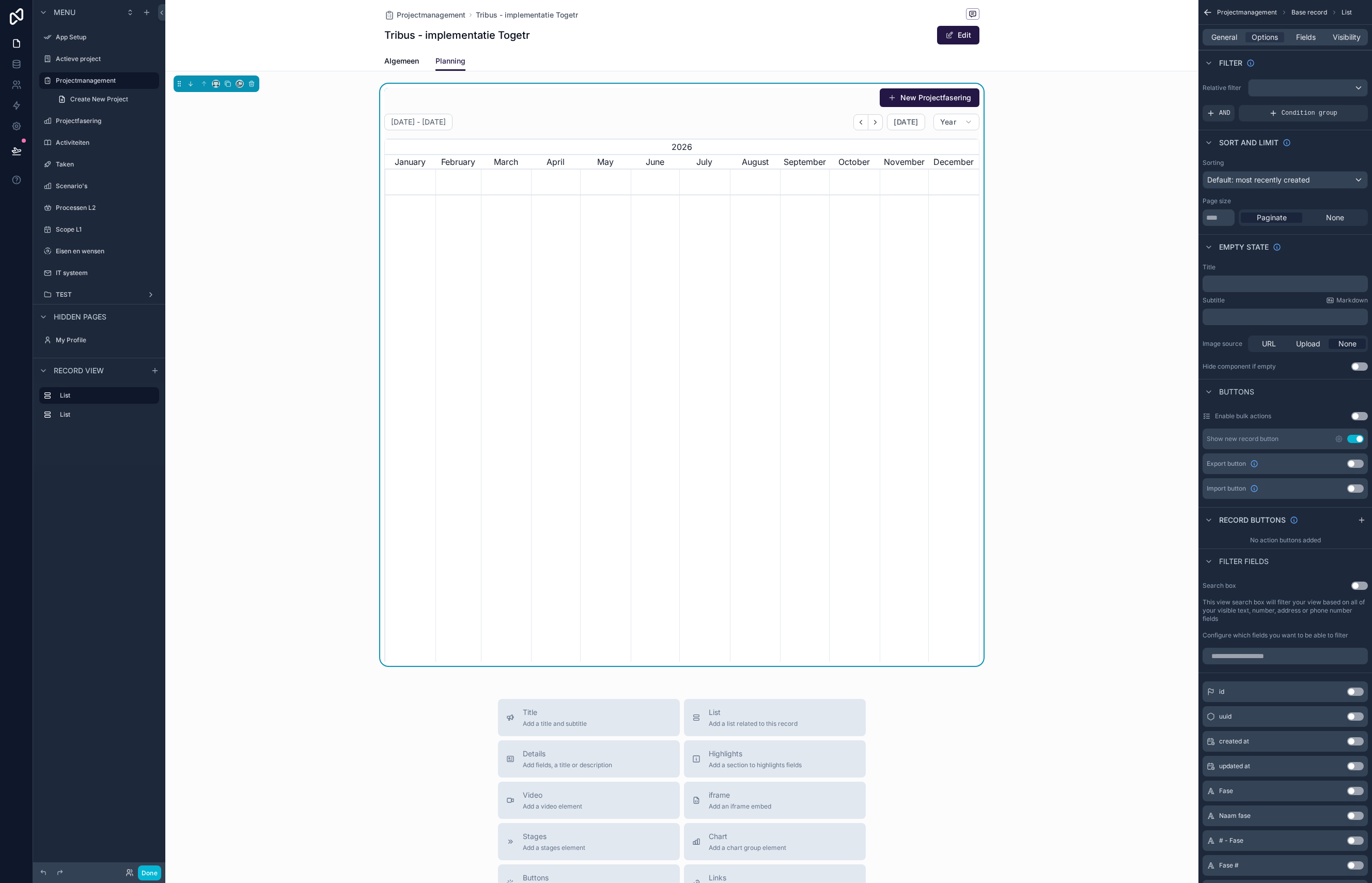
click at [1062, 191] on div "New Projectfasering [DATE] - [DATE] [DATE] Year [DATE] 2026 [DATE] February Mar…" at bounding box center [681, 375] width 1033 height 582
click at [862, 121] on icon "scrollable content" at bounding box center [861, 122] width 8 height 8
click at [883, 123] on button "scrollable content" at bounding box center [875, 122] width 14 height 16
click at [864, 122] on icon "scrollable content" at bounding box center [861, 122] width 8 height 8
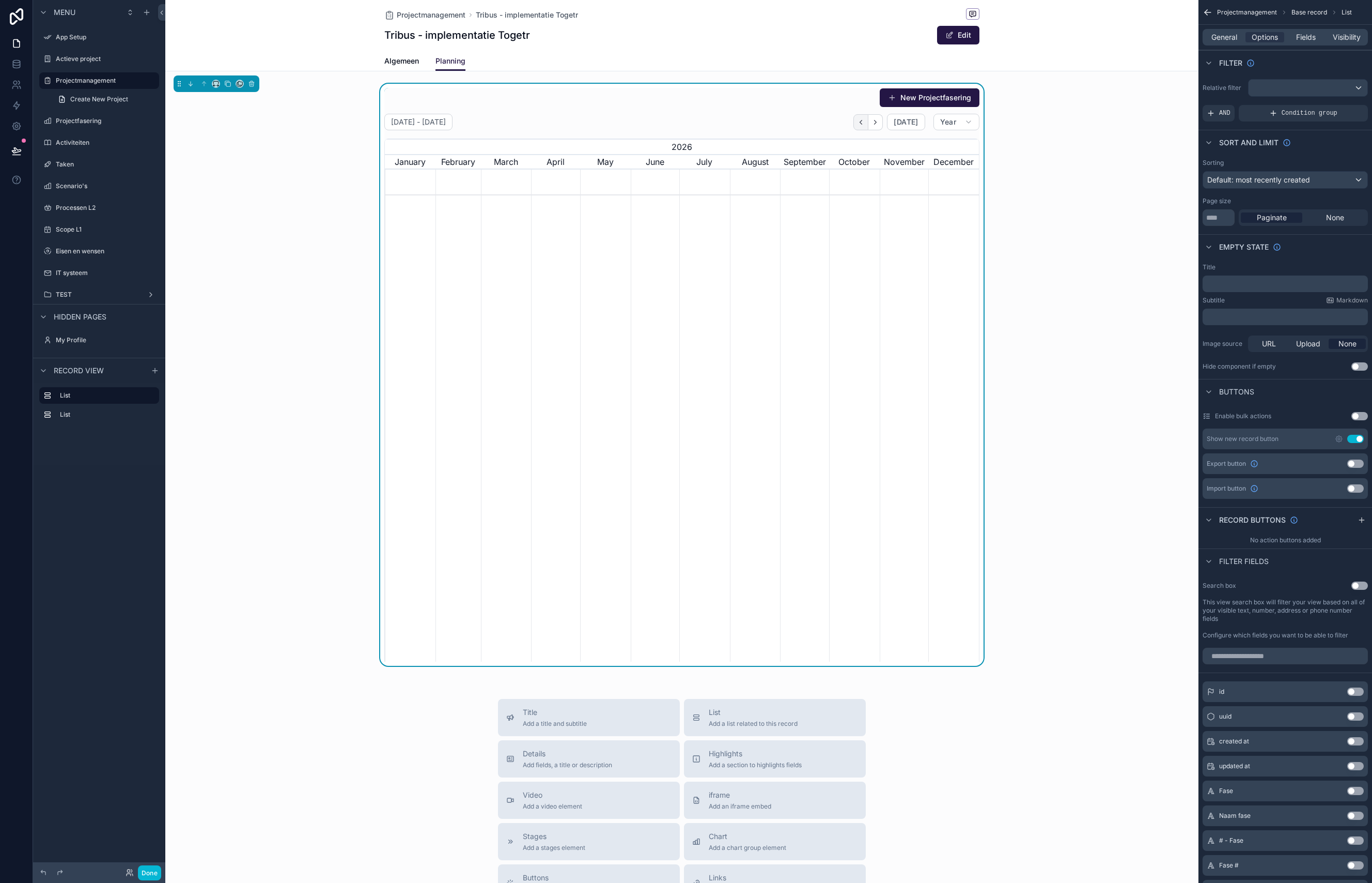
click at [864, 122] on icon "scrollable content" at bounding box center [861, 122] width 8 height 8
click at [1044, 239] on div "New Projectfasering [DATE] - [DATE] [DATE] Year [DATE] 2025 [DATE] February Mar…" at bounding box center [681, 375] width 1033 height 582
click at [1062, 40] on span "General" at bounding box center [1224, 37] width 26 height 11
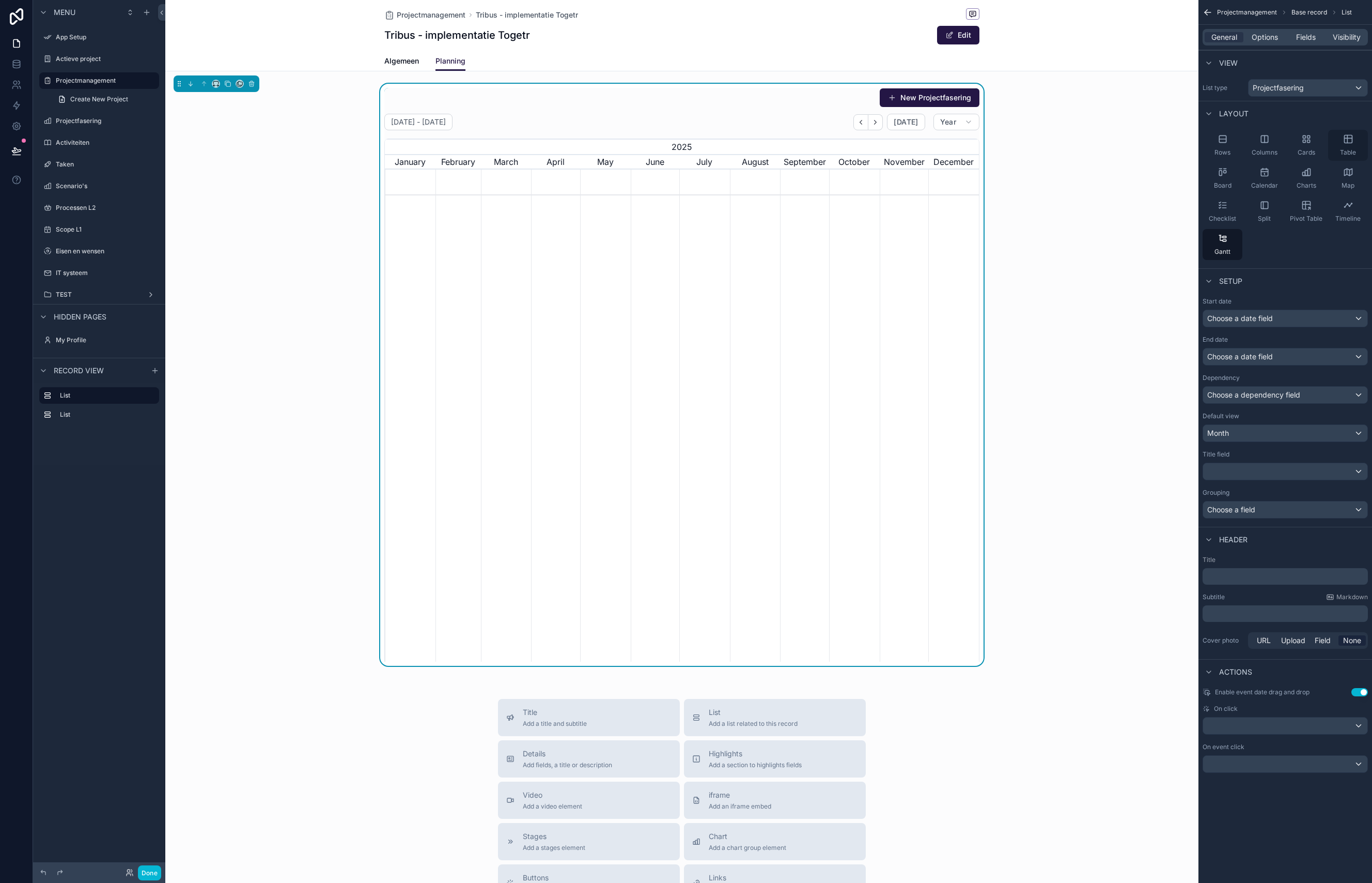
click at [1062, 146] on div "Table" at bounding box center [1348, 145] width 40 height 31
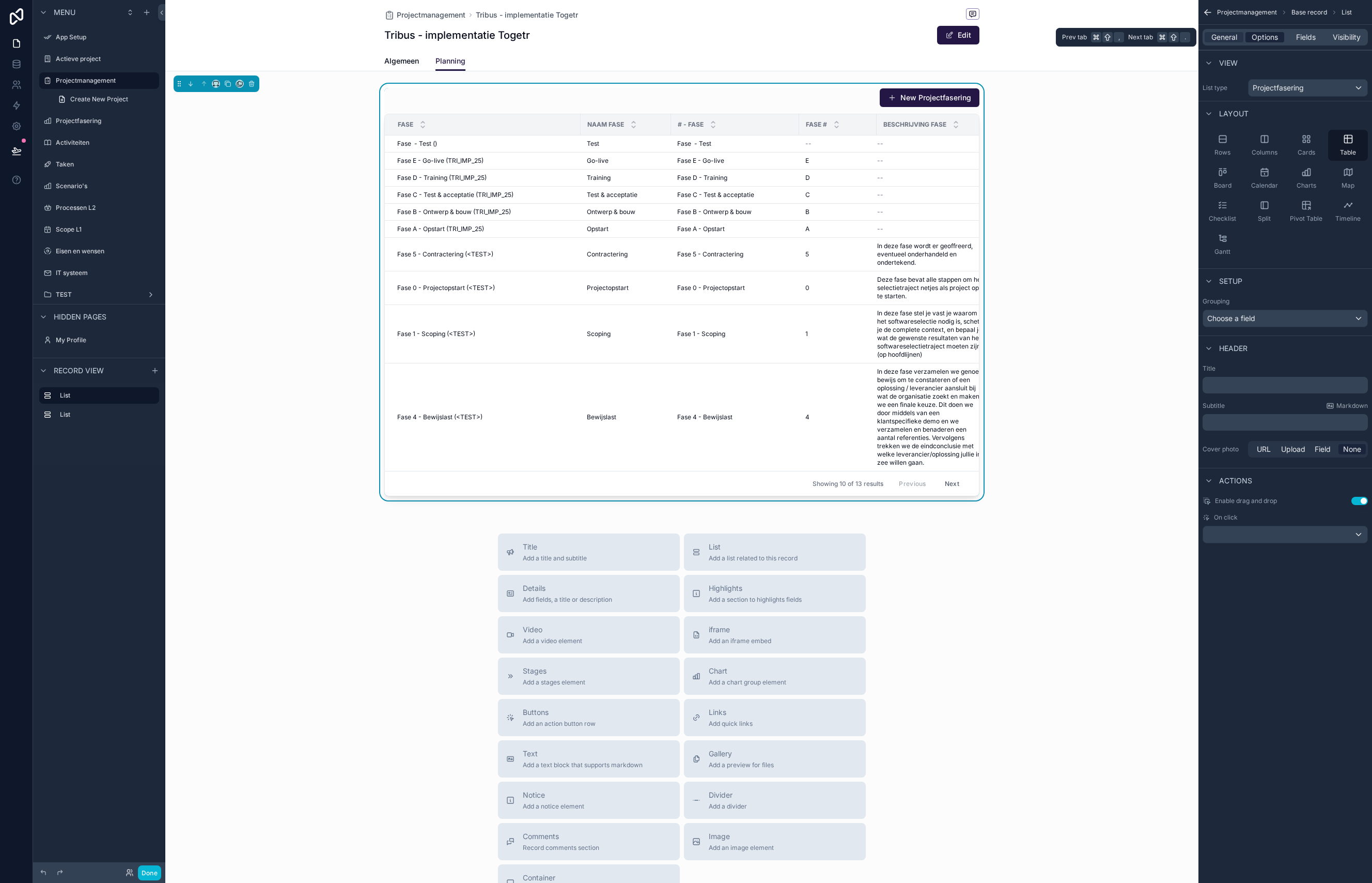
click at [1062, 39] on div "Options" at bounding box center [1264, 37] width 39 height 11
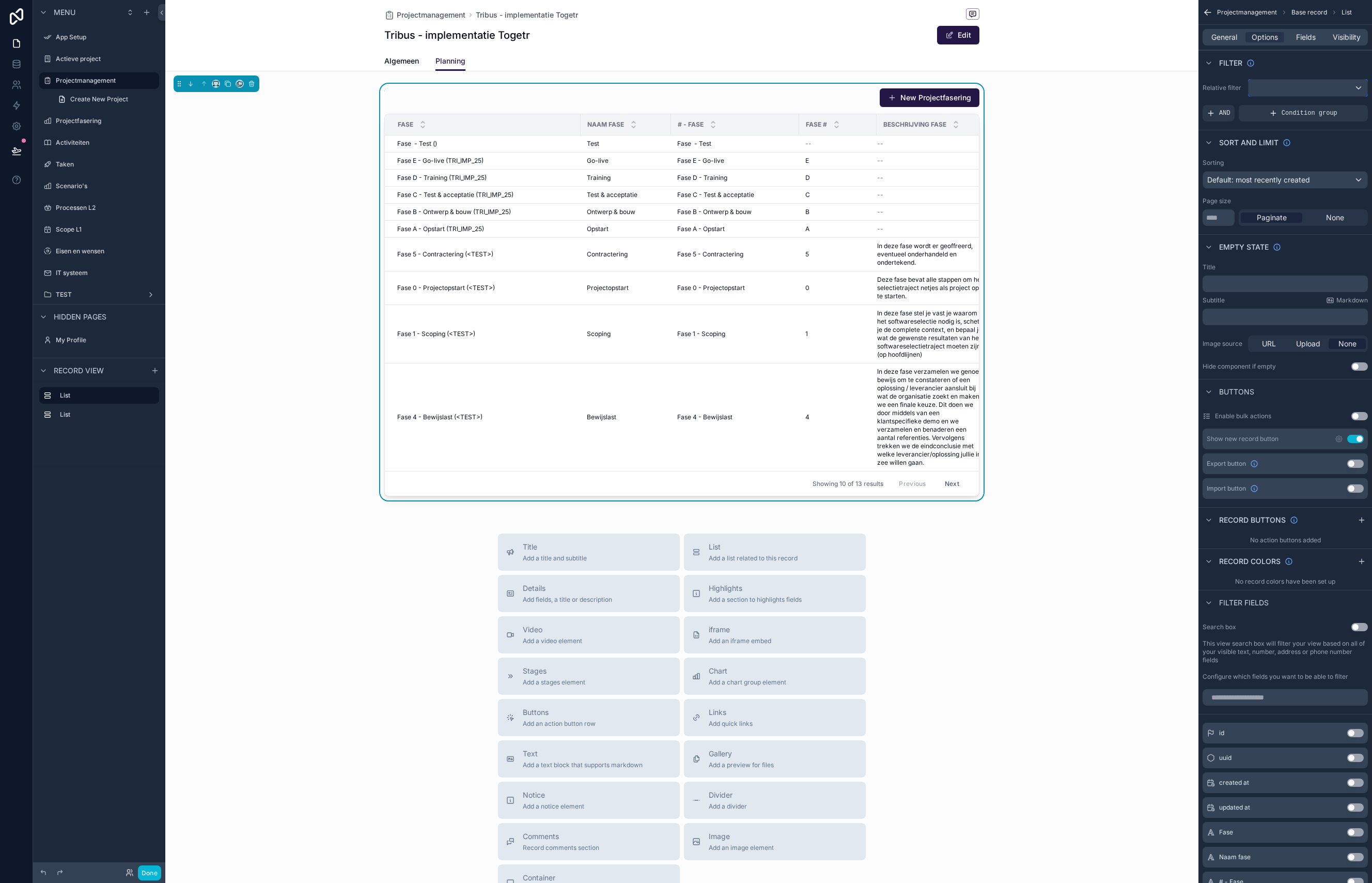
click at [1062, 91] on div "scrollable content" at bounding box center [1308, 87] width 119 height 16
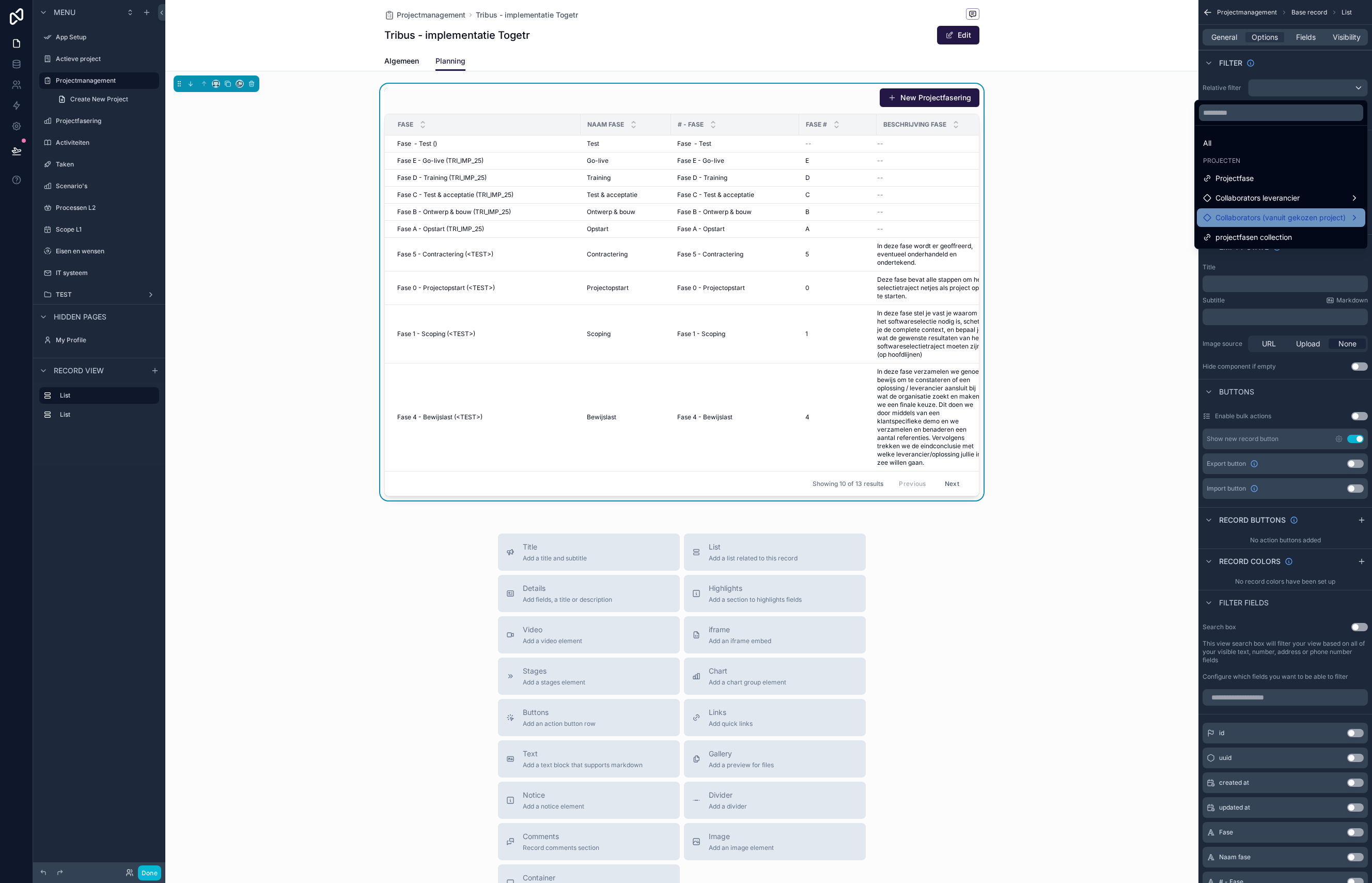
click at [1062, 220] on span "Collaborators (vanuit gekozen project)" at bounding box center [1280, 217] width 130 height 12
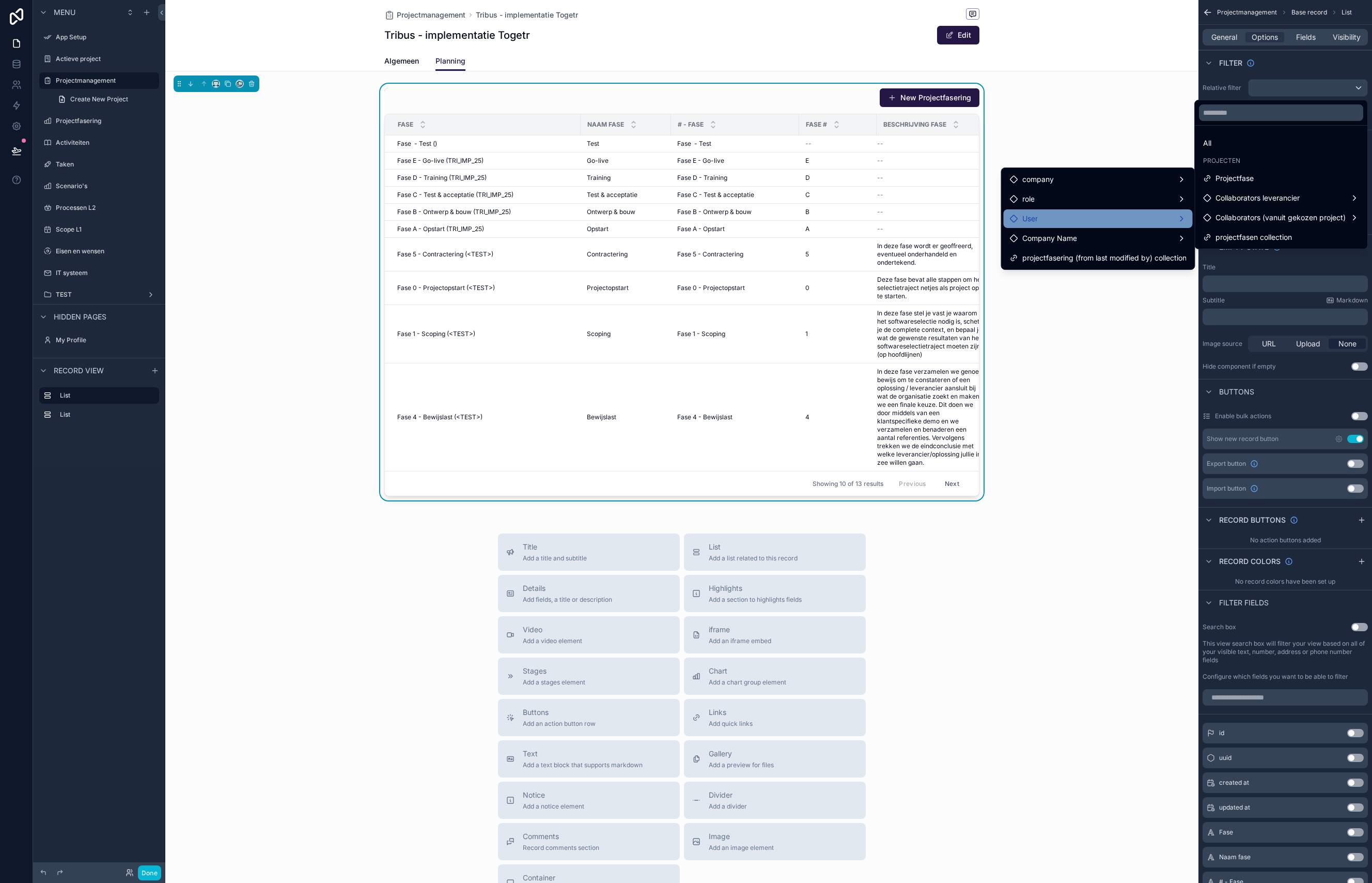
click at [1062, 218] on div "User" at bounding box center [1098, 219] width 177 height 12
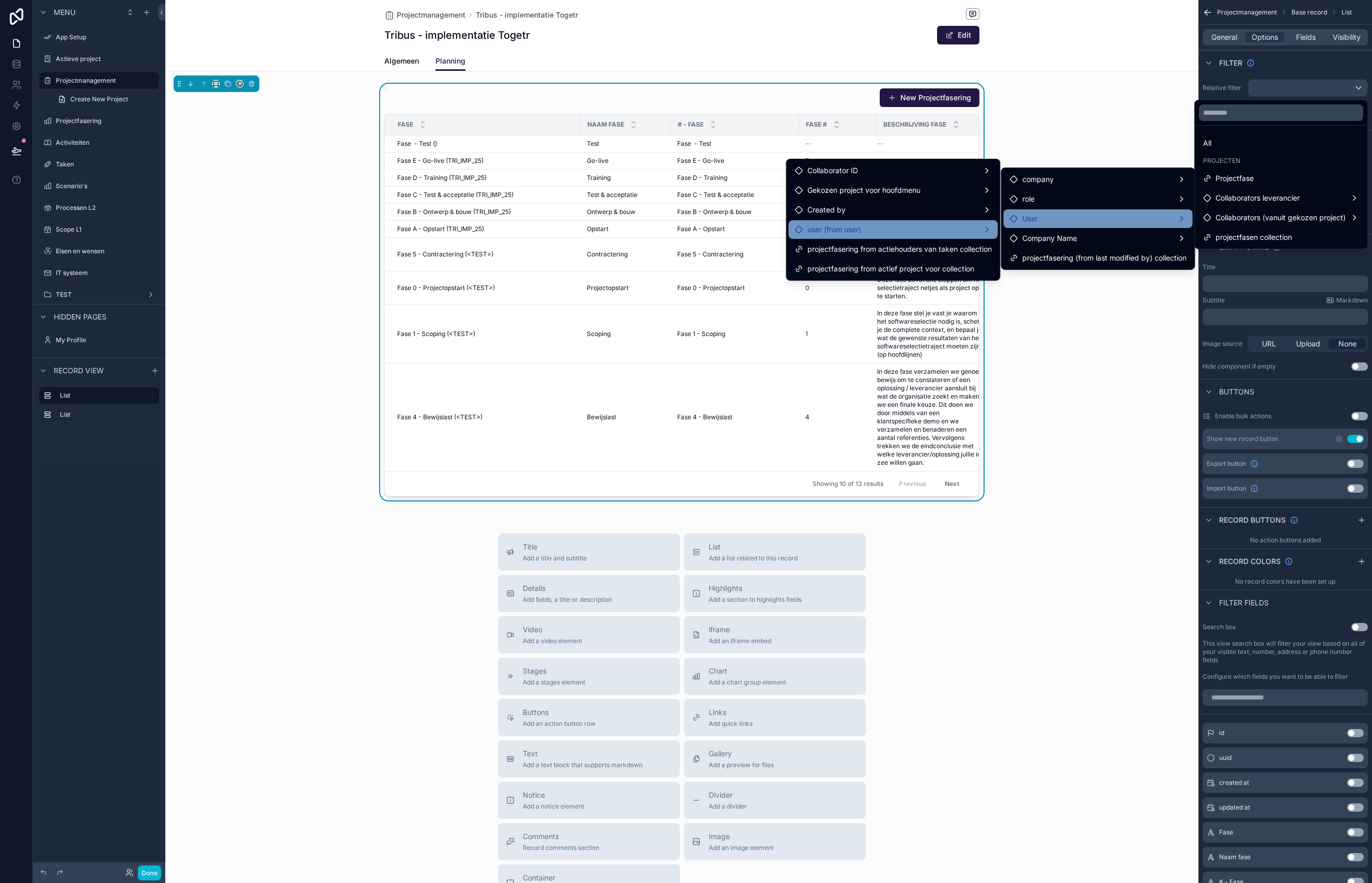
click at [887, 227] on div "user (from user)" at bounding box center [893, 229] width 197 height 12
click at [1062, 179] on div "Projectfase" at bounding box center [1281, 178] width 156 height 12
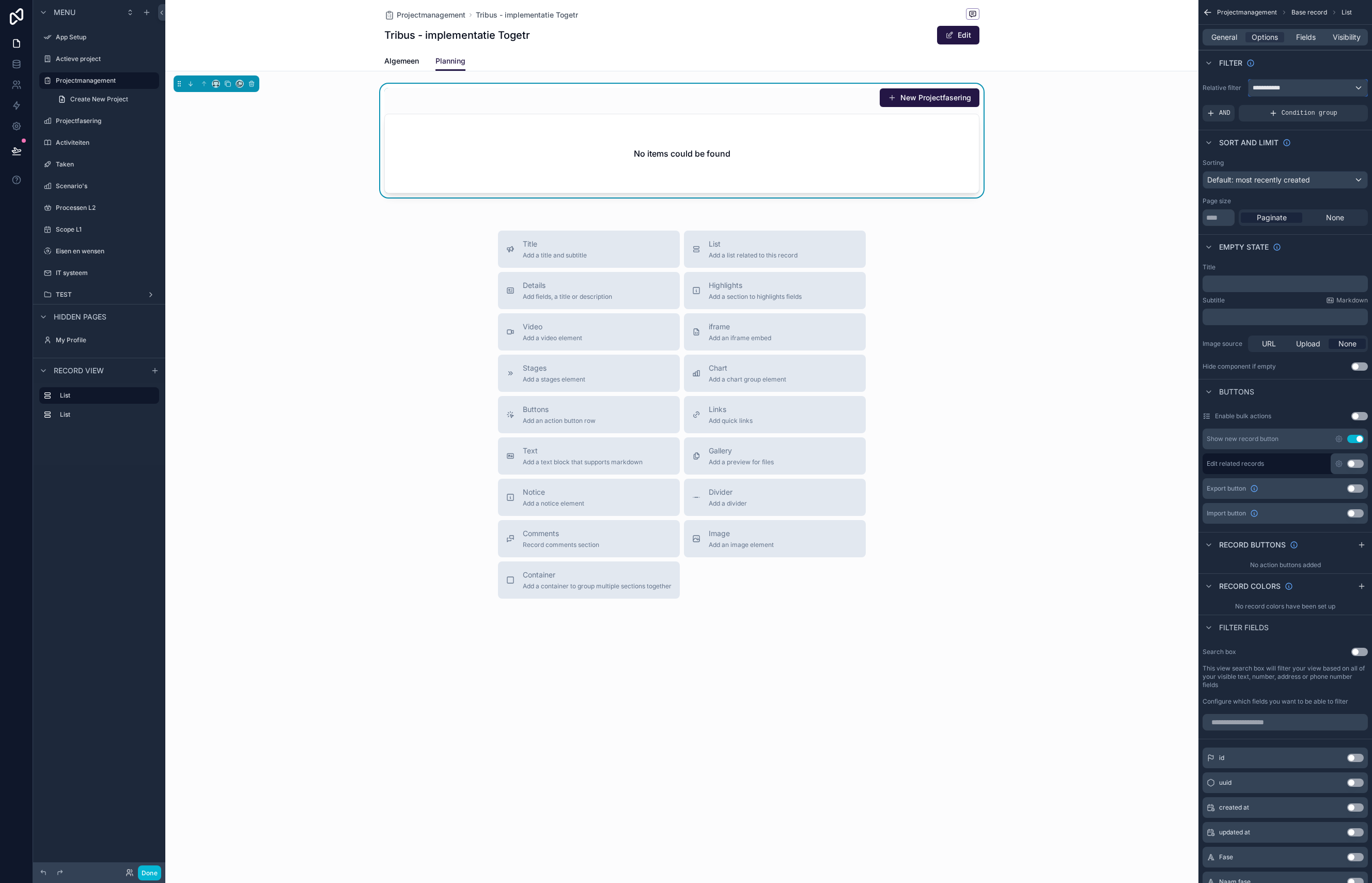
click at [1062, 90] on span "**********" at bounding box center [1269, 88] width 33 height 9
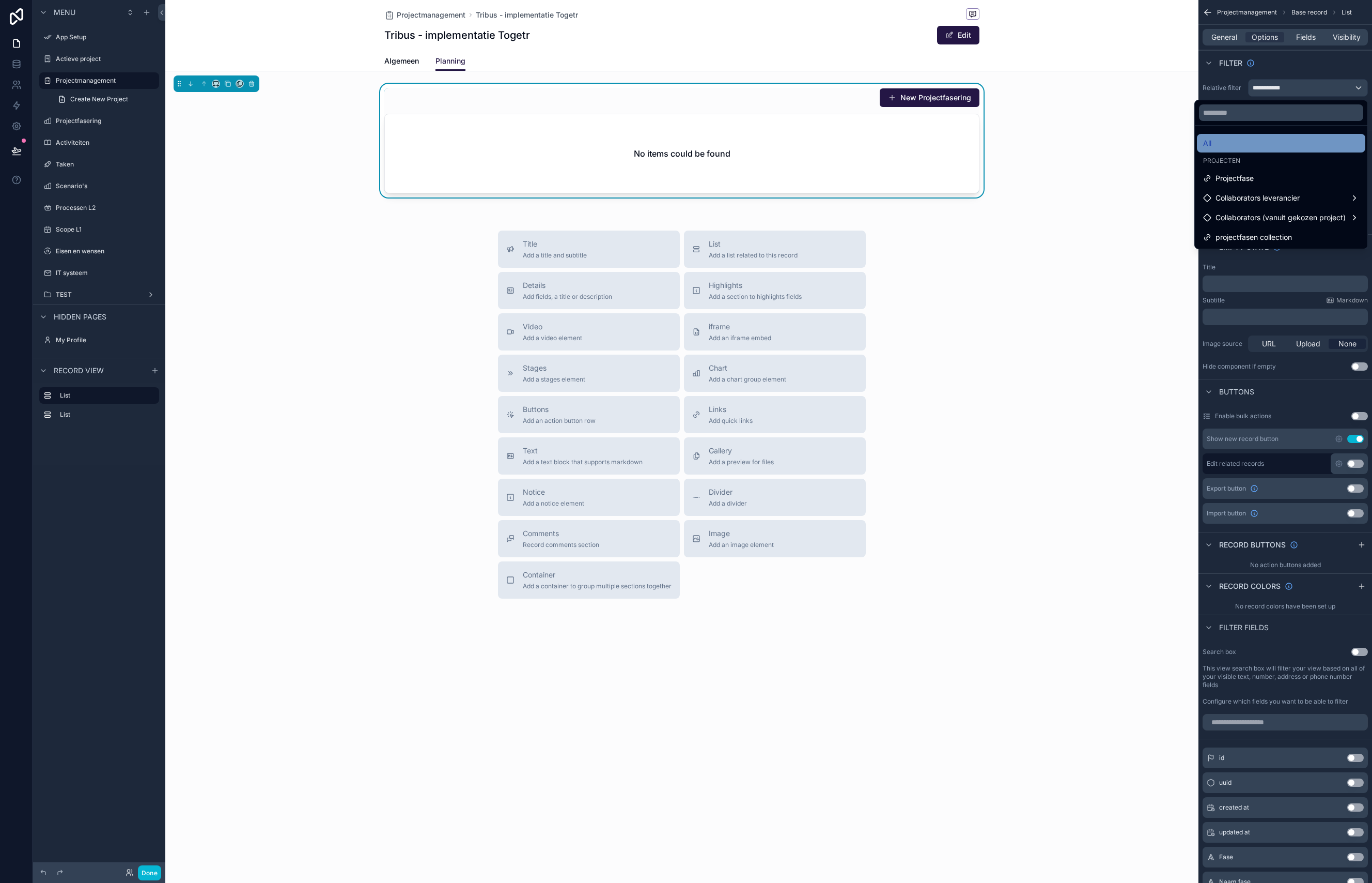
click at [1062, 142] on div "All" at bounding box center [1281, 142] width 156 height 12
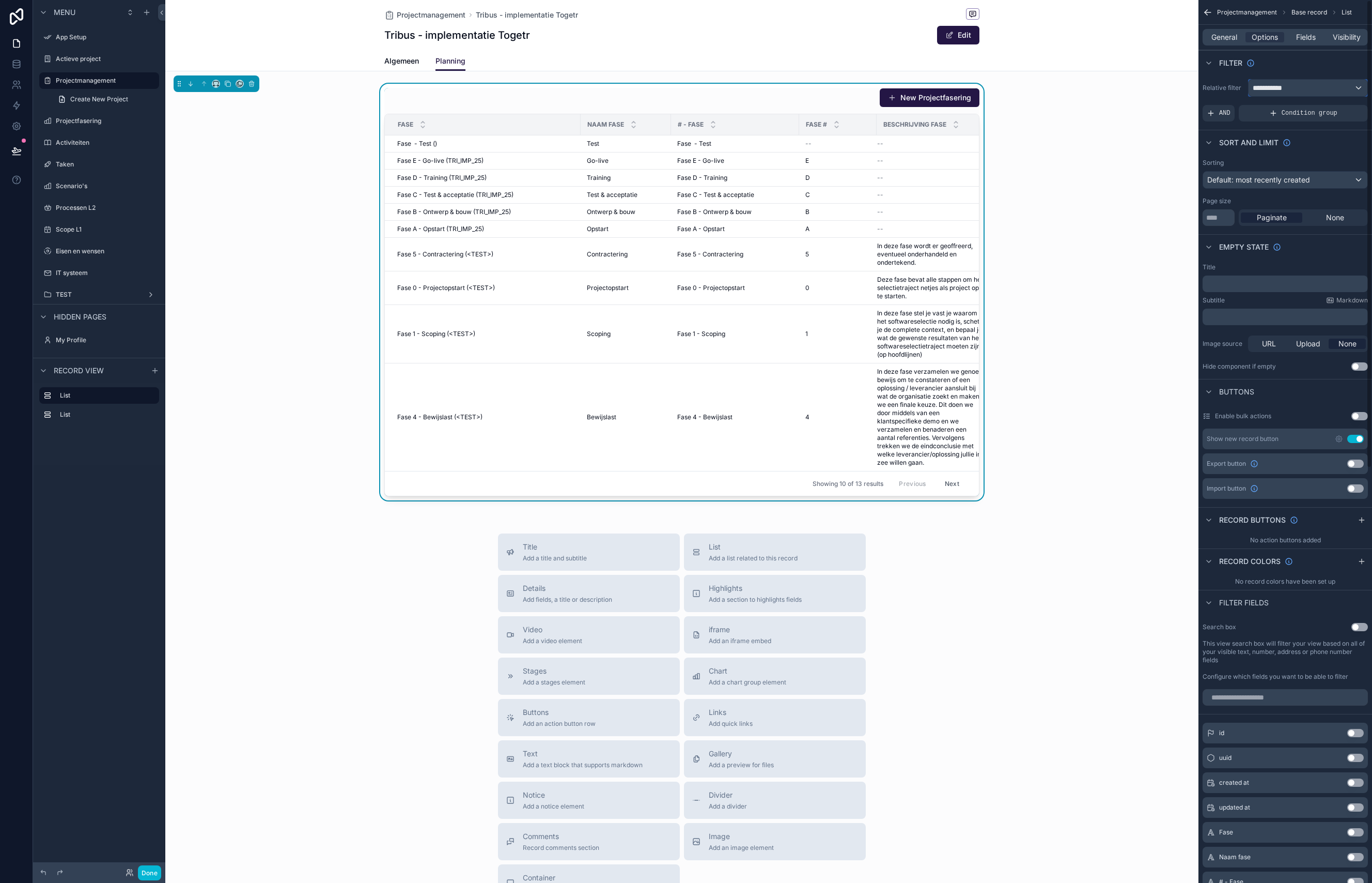
click at [1062, 87] on span "**********" at bounding box center [1272, 88] width 38 height 11
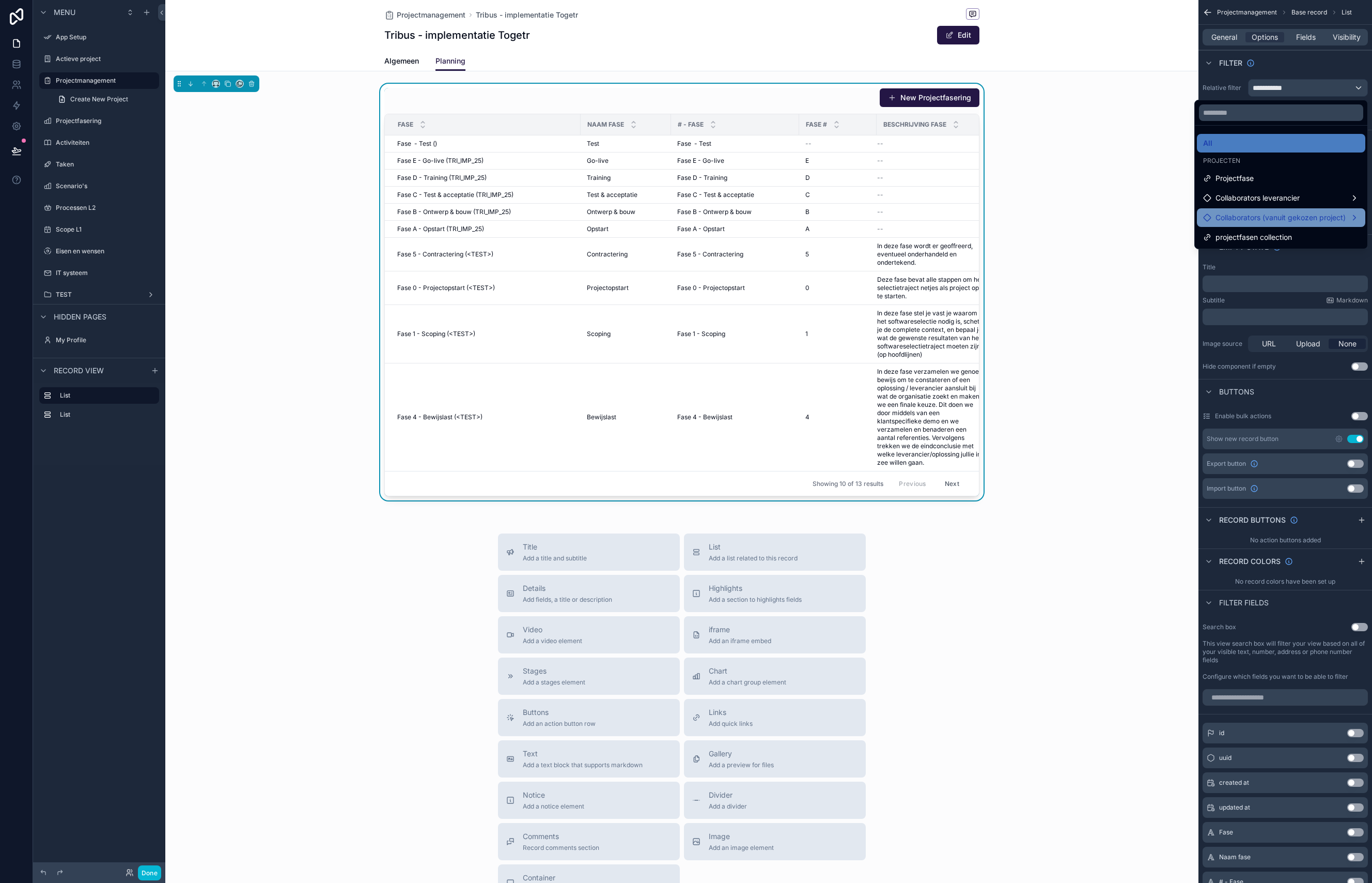
click at [1062, 217] on span "Collaborators (vanuit gekozen project)" at bounding box center [1280, 217] width 130 height 12
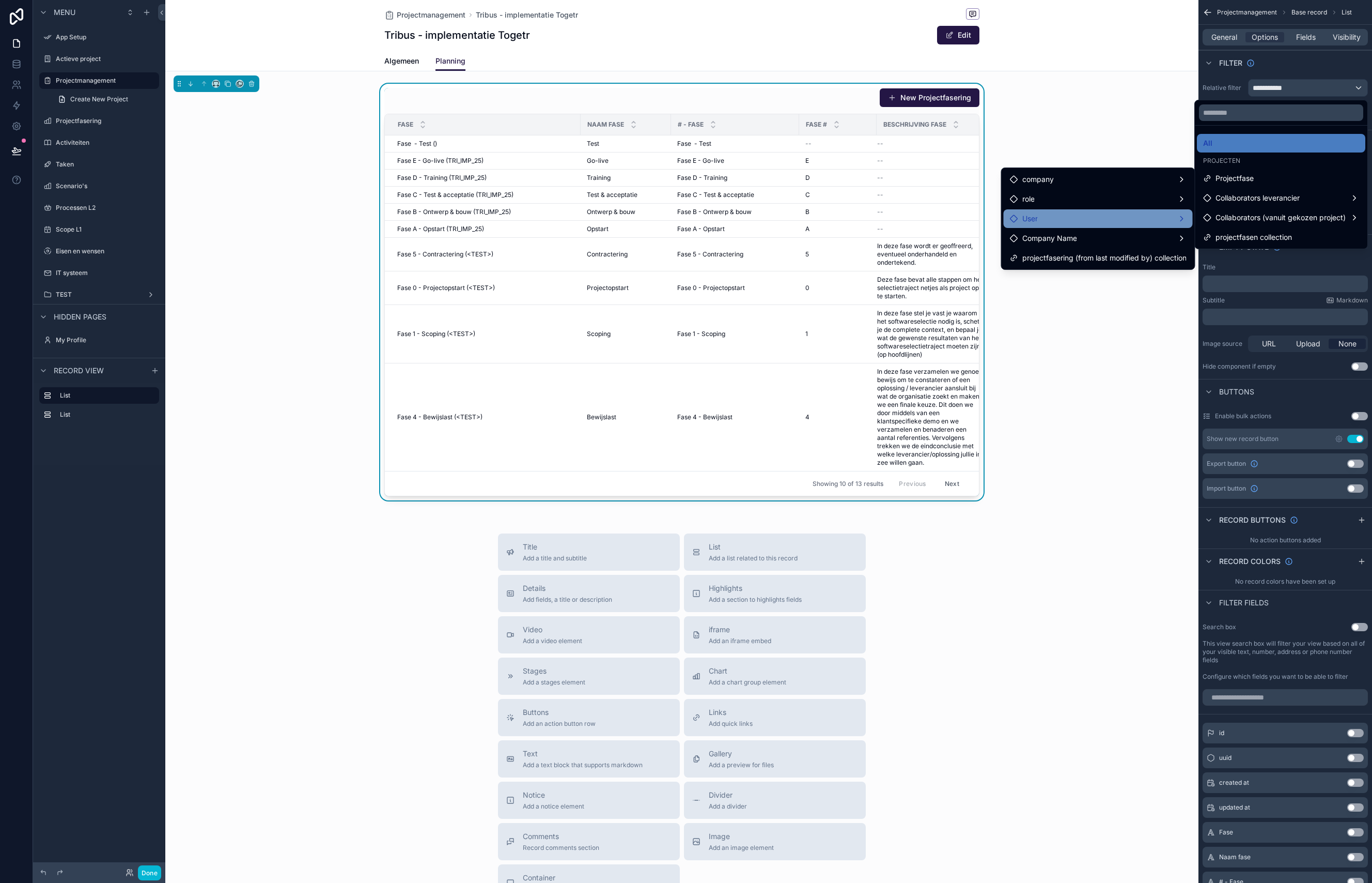
click at [1062, 225] on div "User" at bounding box center [1098, 218] width 189 height 18
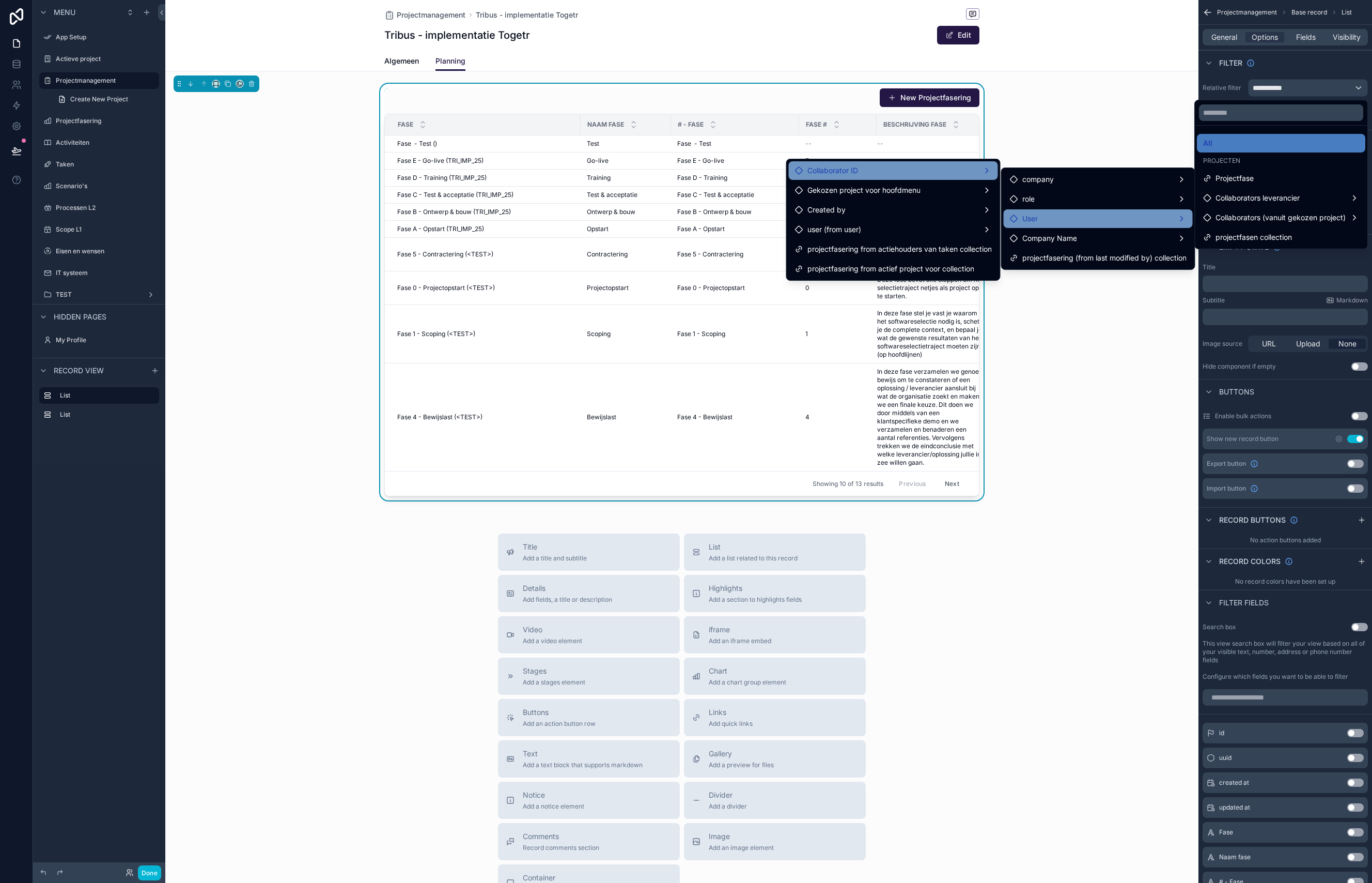
click at [929, 170] on div "Collaborator ID" at bounding box center [893, 170] width 197 height 12
click at [901, 228] on div "user (from user)" at bounding box center [893, 229] width 197 height 12
click at [1062, 141] on div "All" at bounding box center [1281, 142] width 156 height 12
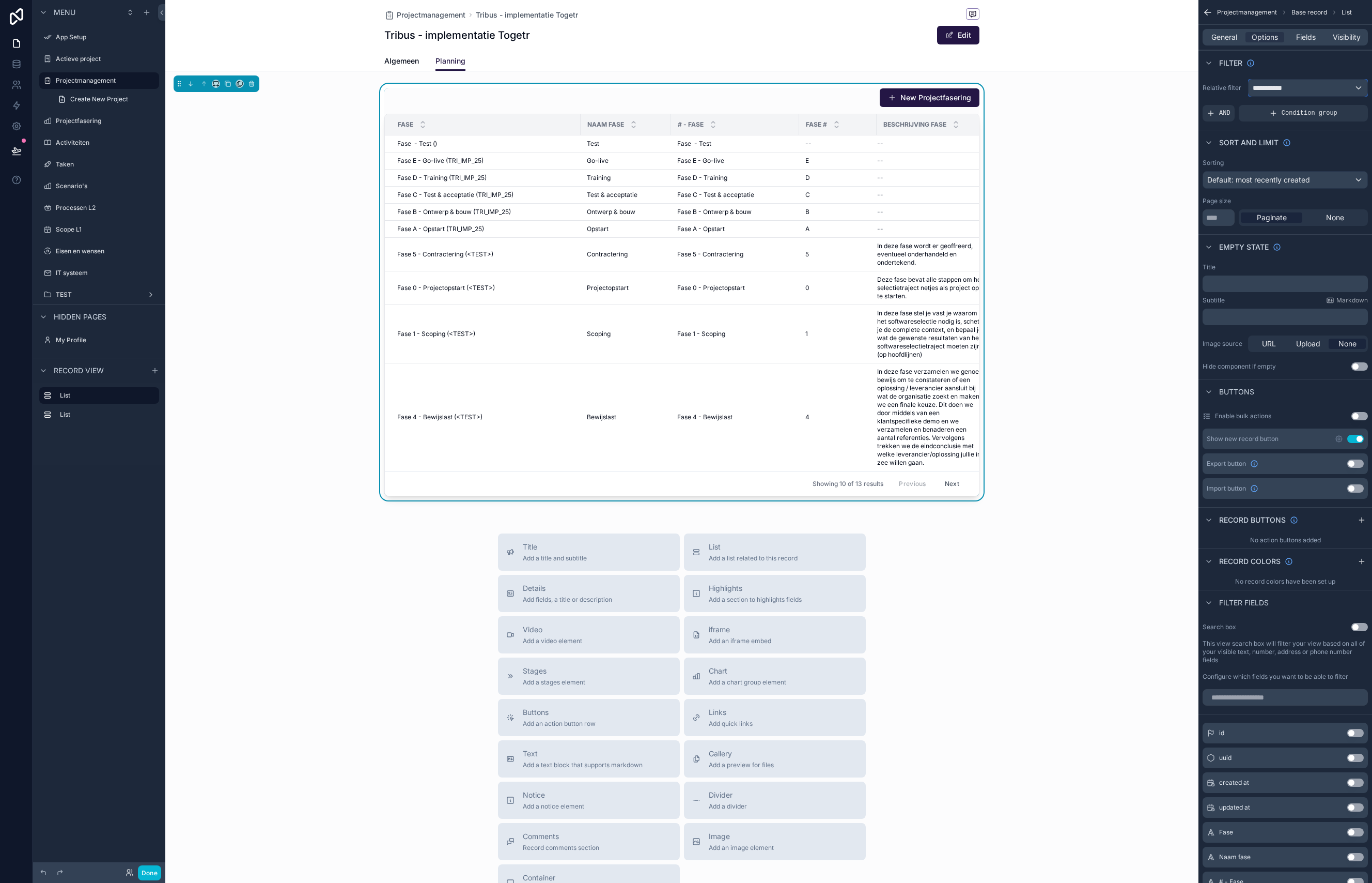
click at [1062, 88] on span "**********" at bounding box center [1272, 88] width 38 height 11
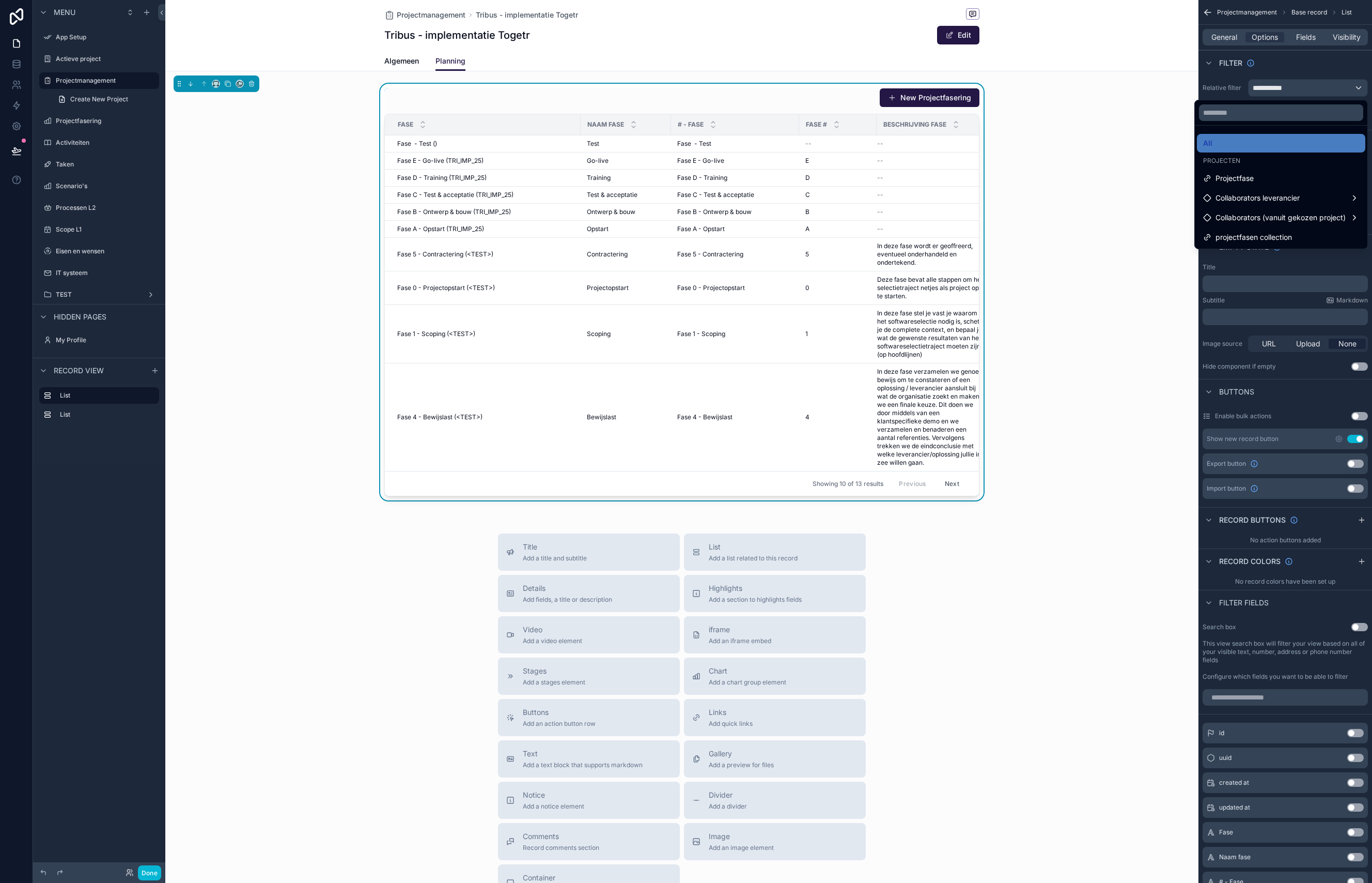
click at [1062, 88] on div "scrollable content" at bounding box center [686, 441] width 1372 height 883
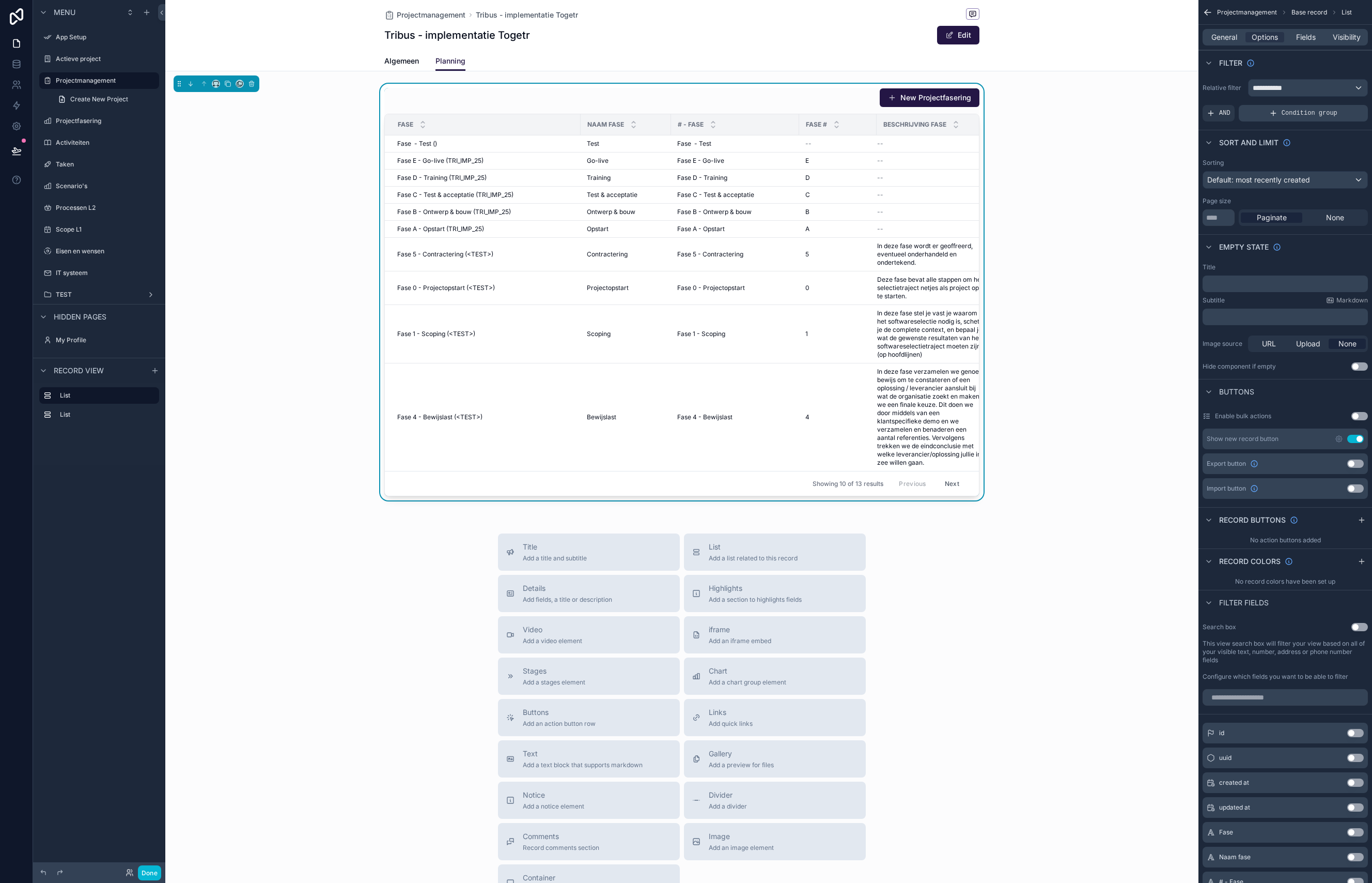
click at [1062, 114] on div "Condition group" at bounding box center [1302, 113] width 129 height 16
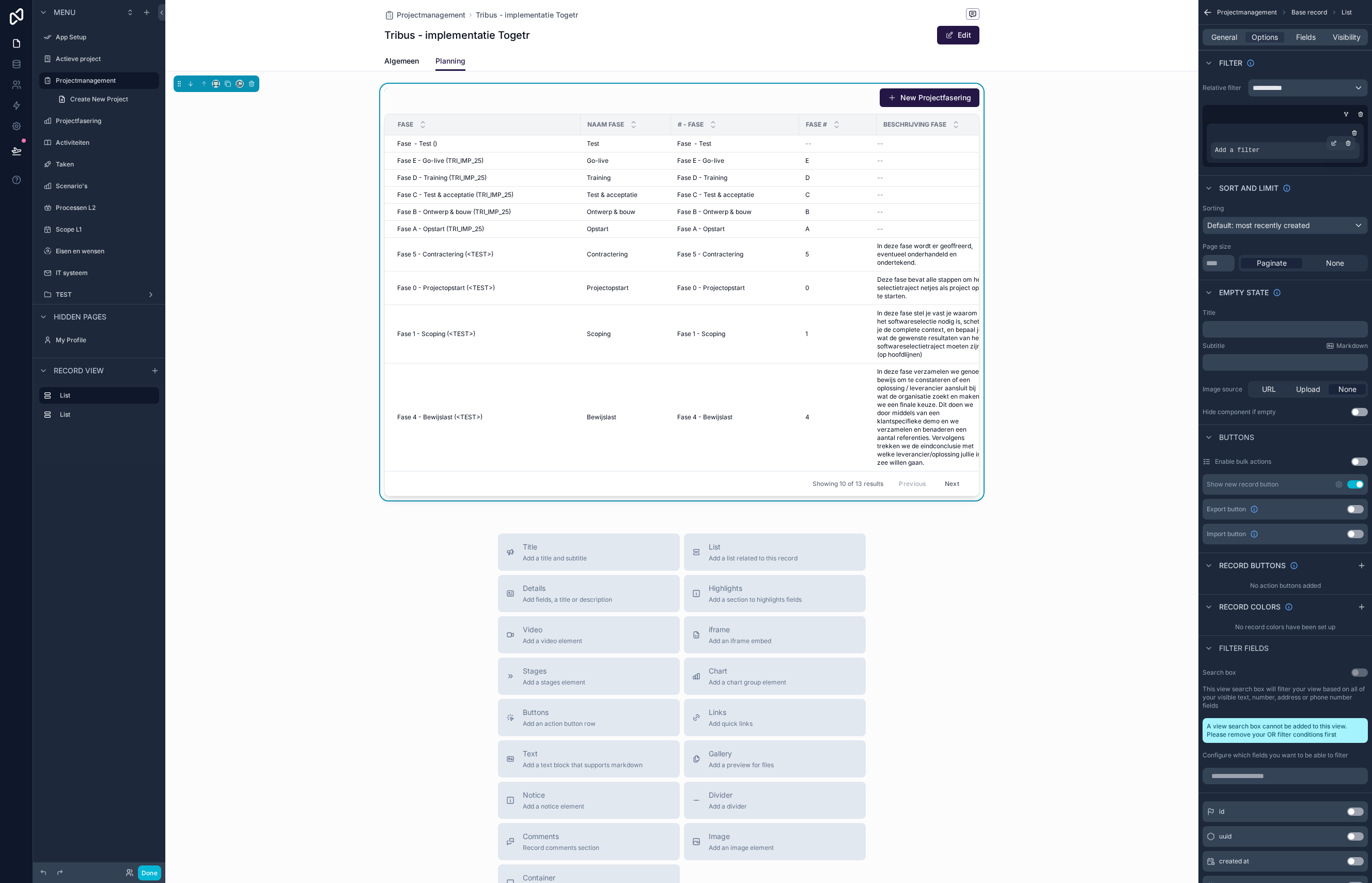
click at [1062, 148] on span "Add a filter" at bounding box center [1237, 150] width 45 height 9
click at [1062, 141] on div "scrollable content" at bounding box center [1333, 142] width 14 height 14
click at [1062, 134] on span "Select a field" at bounding box center [1107, 134] width 44 height 9
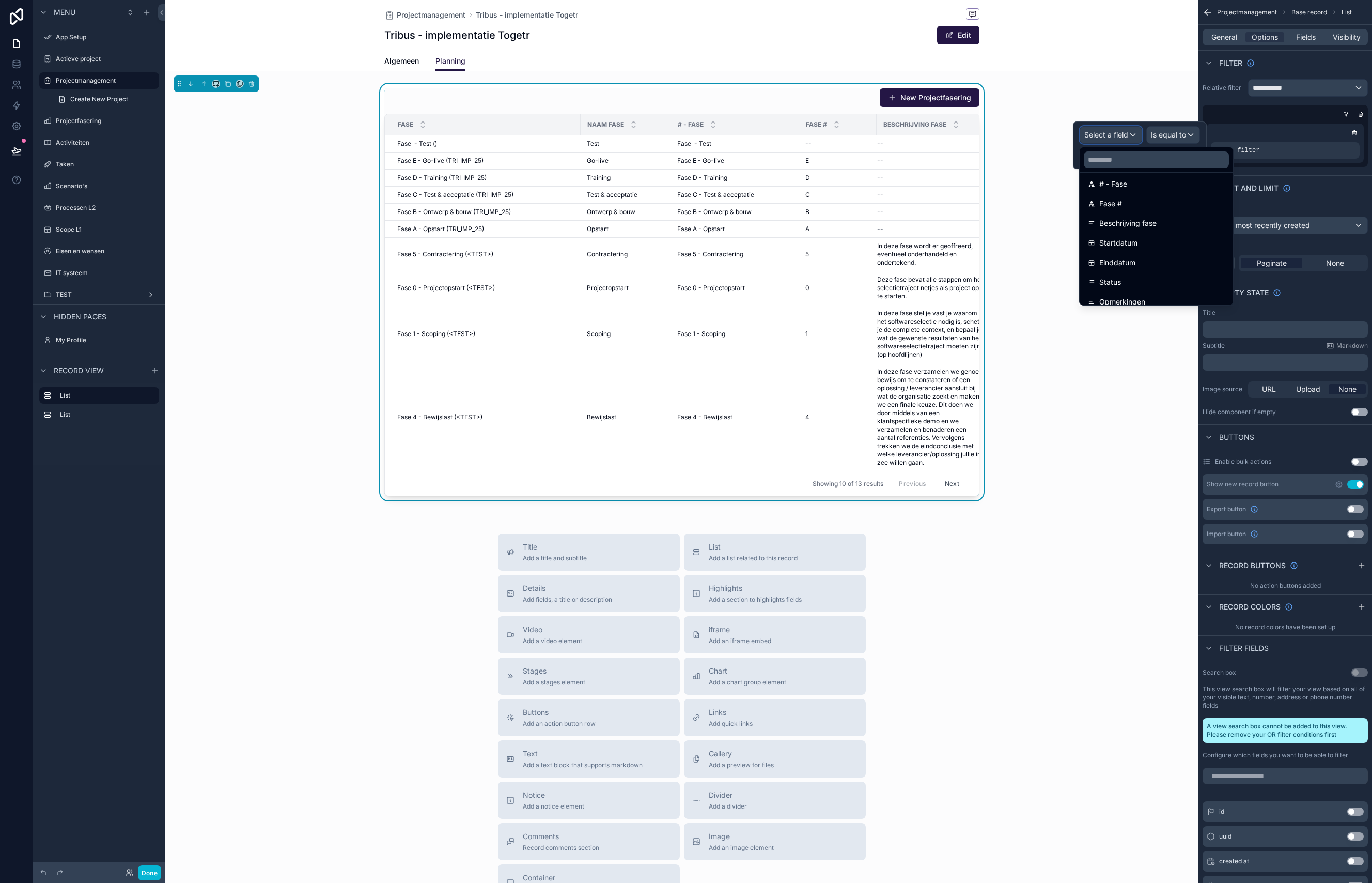
scroll to position [126, 0]
click at [1062, 162] on input "text" at bounding box center [1156, 159] width 145 height 16
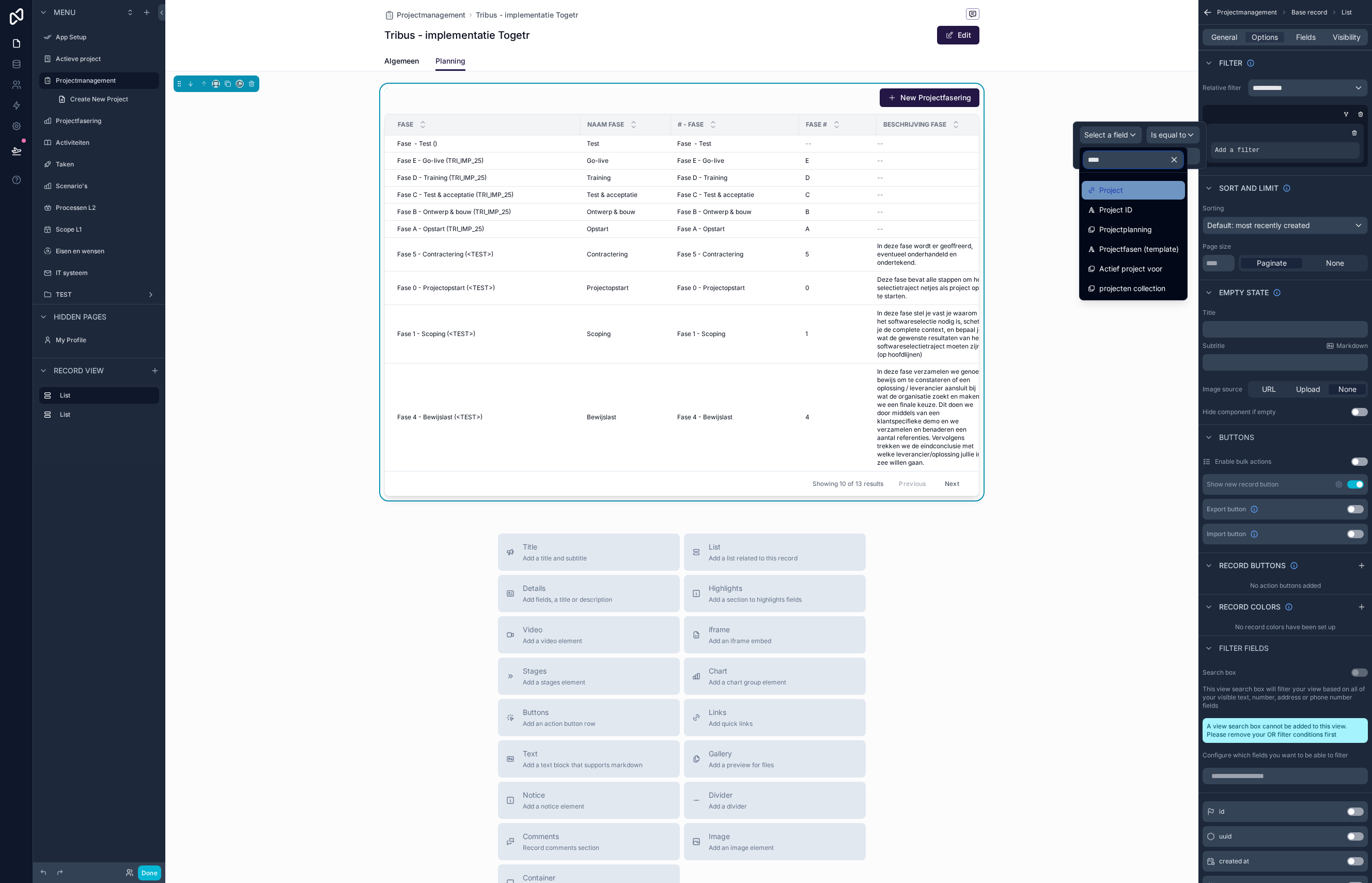
type input "****"
click at [1062, 188] on span "Project" at bounding box center [1111, 190] width 24 height 12
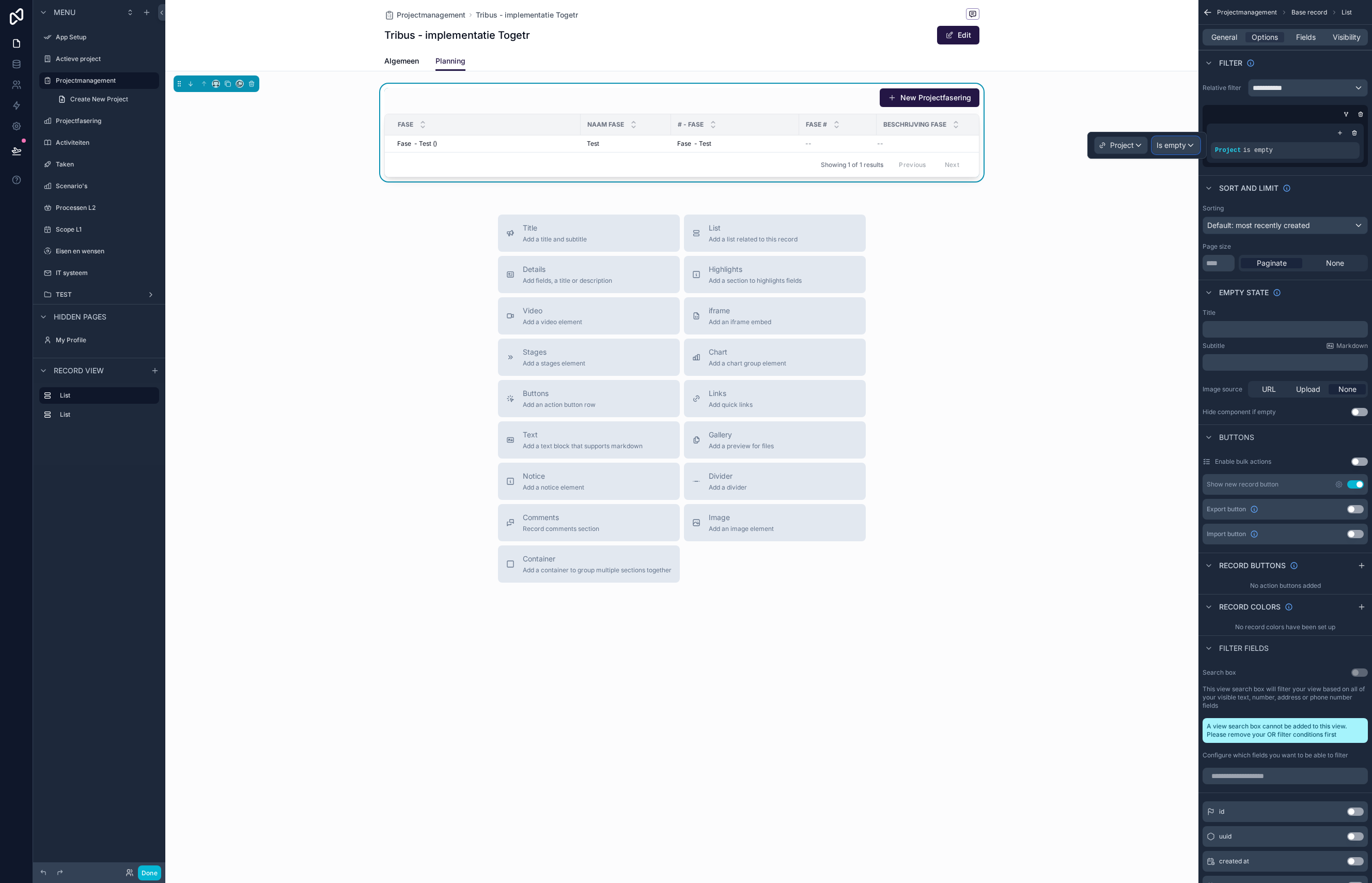
click at [1062, 143] on span "Is empty" at bounding box center [1171, 145] width 30 height 11
click at [1062, 273] on div "Is one of" at bounding box center [1199, 279] width 76 height 12
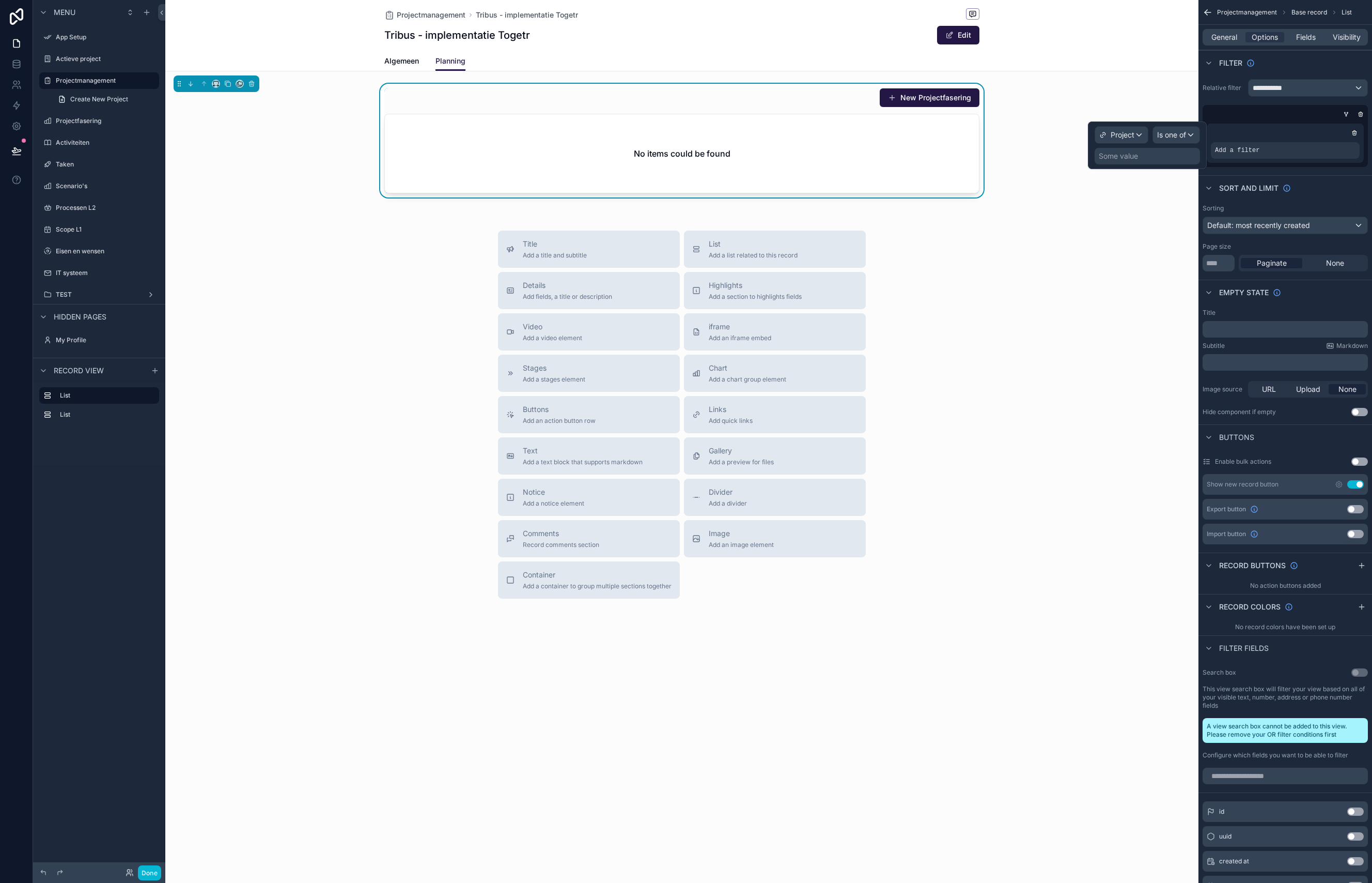
click at [1062, 160] on div "Some value" at bounding box center [1118, 156] width 39 height 11
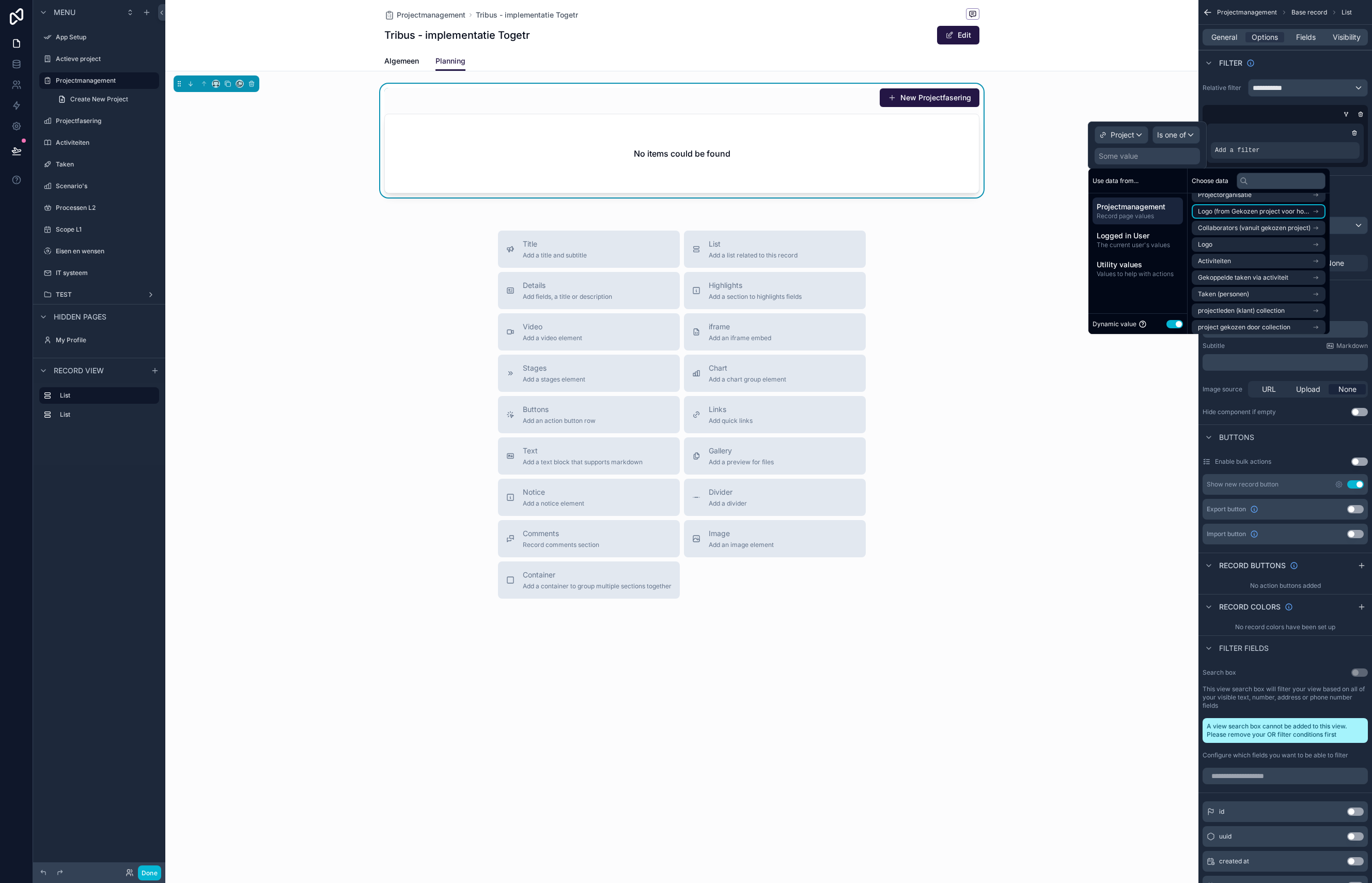
scroll to position [112, 0]
click at [1062, 183] on input "text" at bounding box center [1280, 180] width 89 height 16
type input "*******"
click at [1062, 206] on span "Projecten item" at bounding box center [1219, 203] width 43 height 9
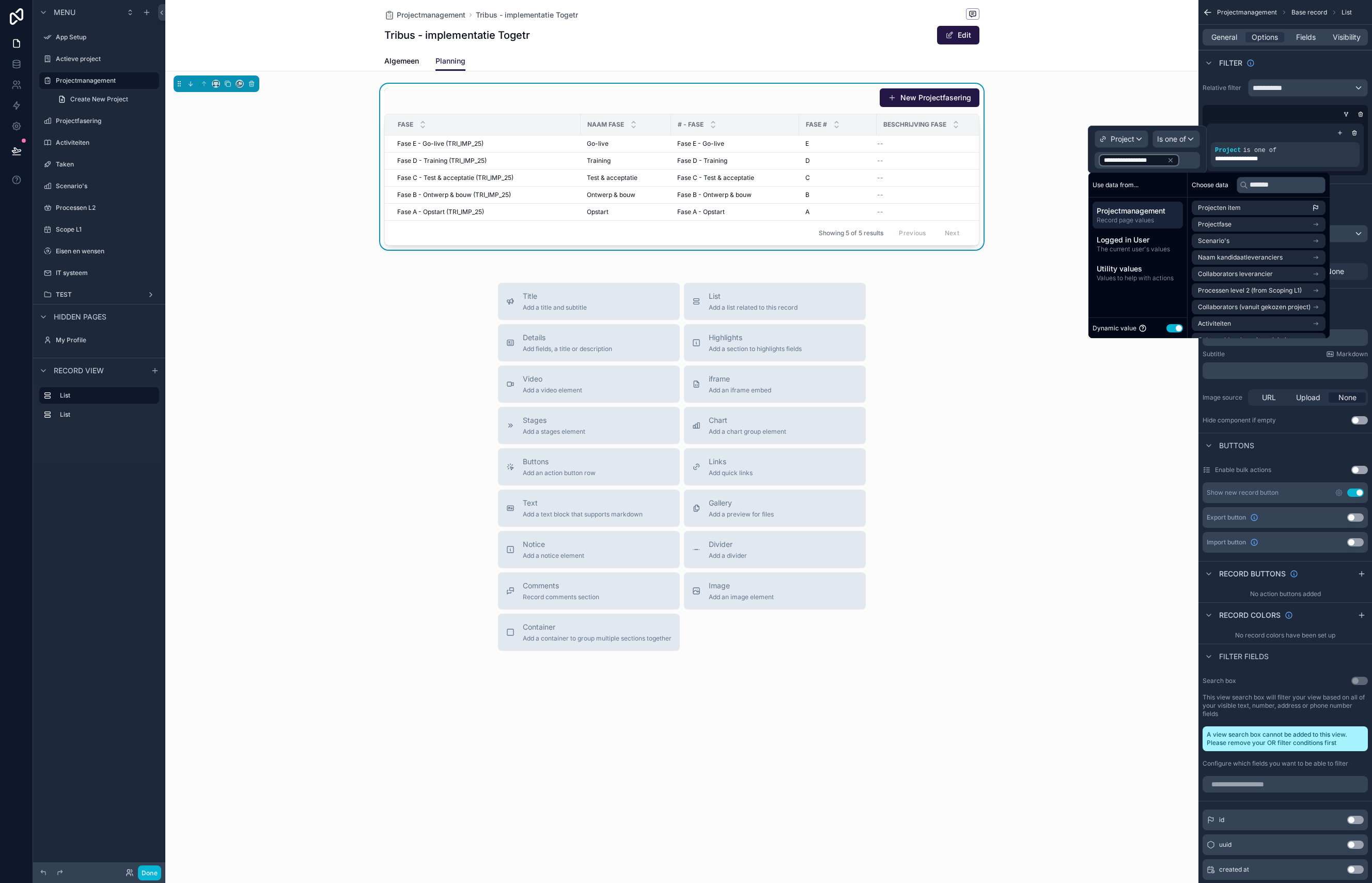
click at [1062, 189] on div "Use data from..." at bounding box center [1137, 185] width 98 height 25
drag, startPoint x: 1012, startPoint y: 213, endPoint x: 1006, endPoint y: 213, distance: 6.0
click at [1012, 213] on div "New Projectfasering Fase Naam fase # - Fase Fase # Beschrijving fase Fase E - G…" at bounding box center [681, 167] width 1033 height 166
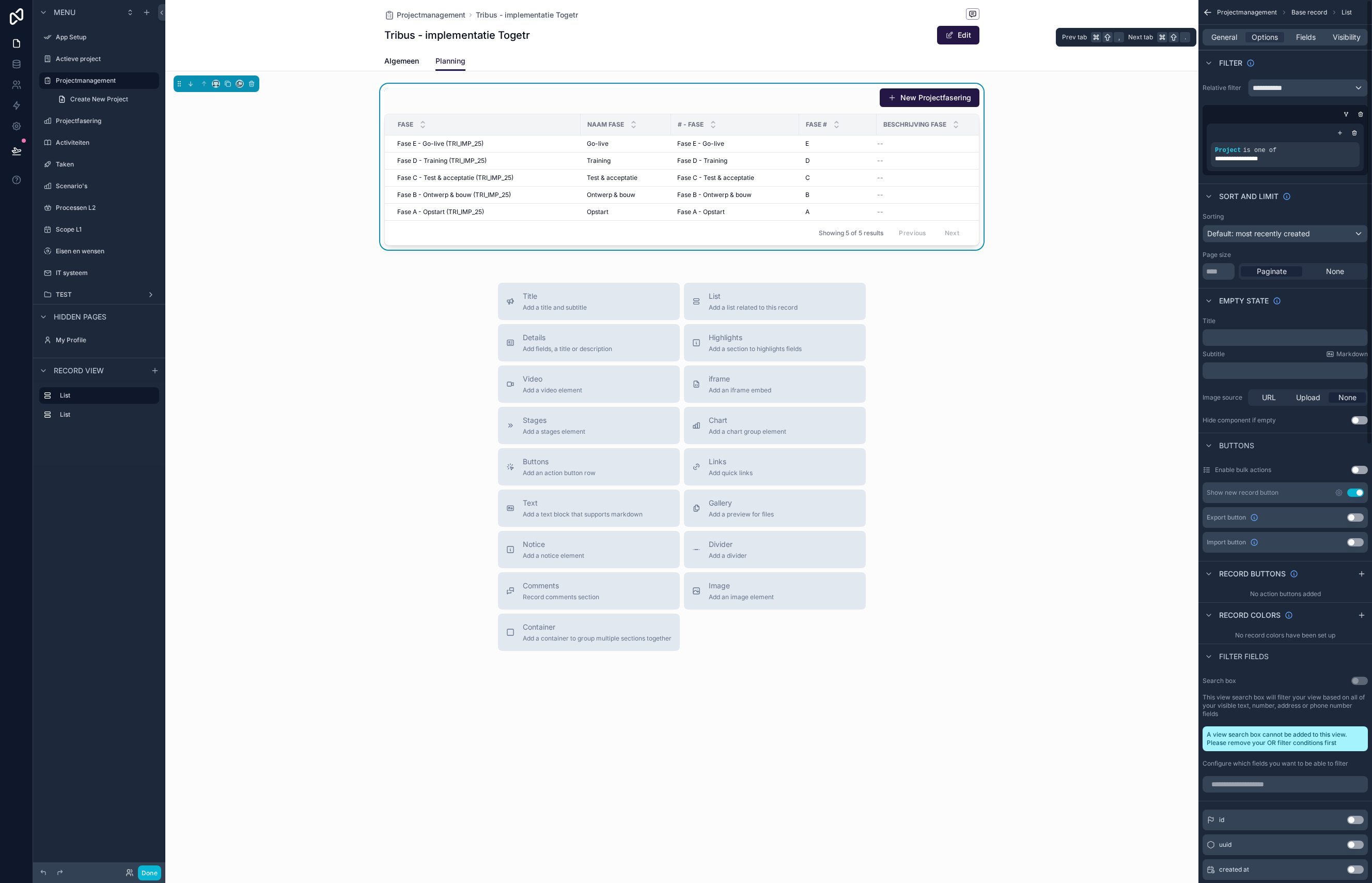
click at [1062, 44] on div "General Options Fields Visibility" at bounding box center [1285, 36] width 165 height 16
click at [1062, 40] on span "Fields" at bounding box center [1306, 37] width 20 height 11
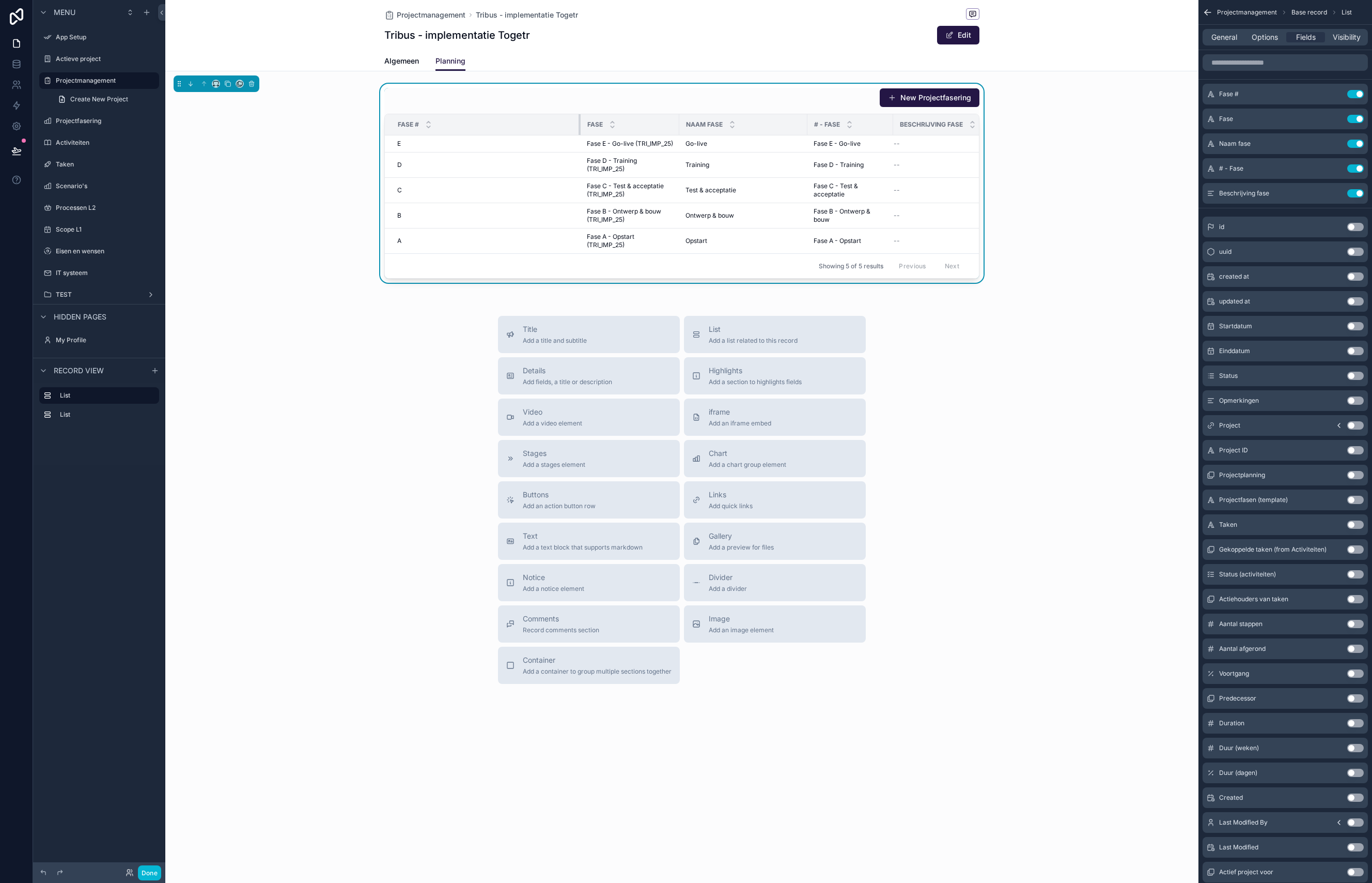
click at [580, 124] on tr "Fase # Fase Naam fase # - Fase Beschrijving fase" at bounding box center [695, 125] width 620 height 21
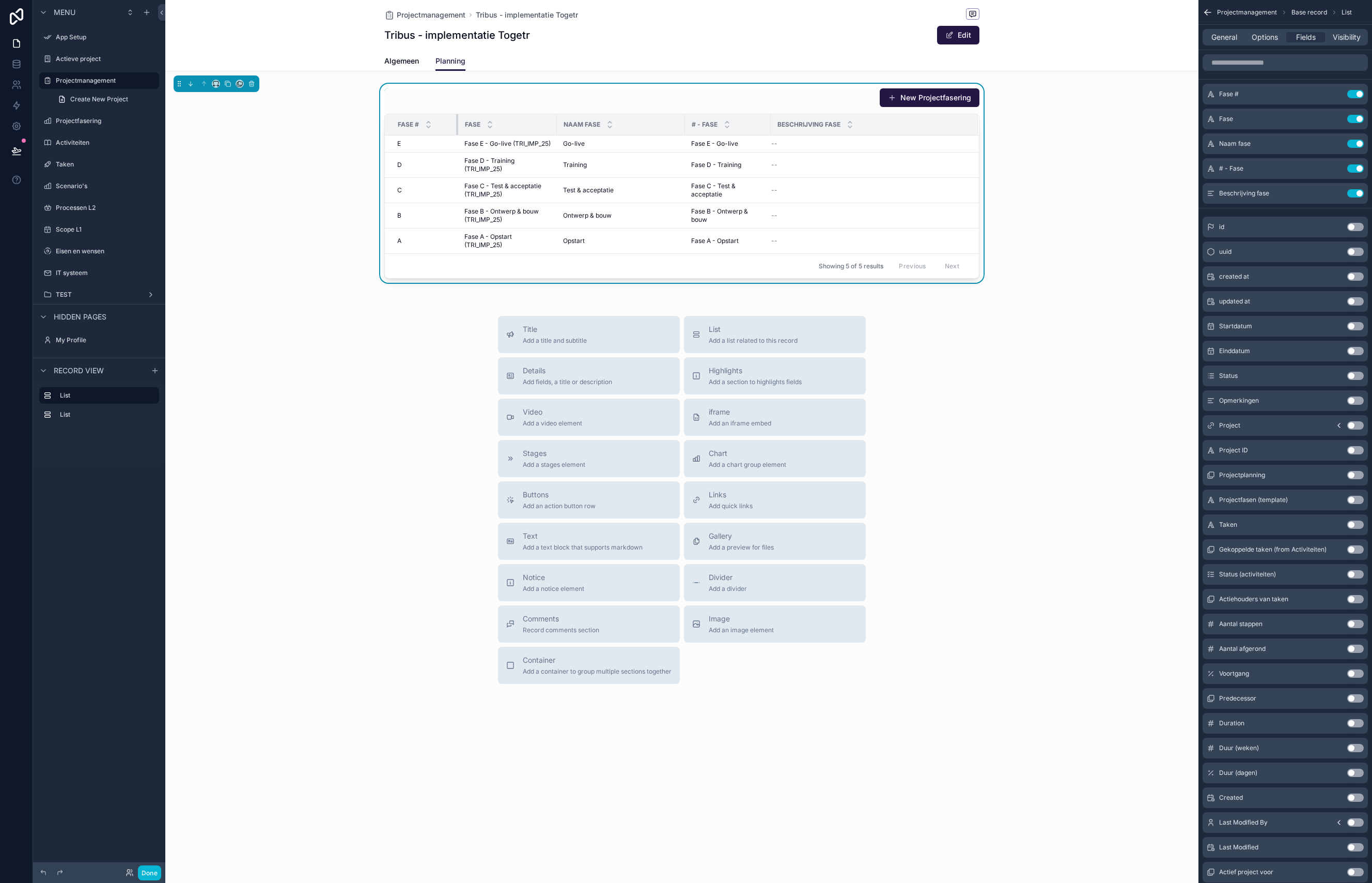
drag, startPoint x: 578, startPoint y: 124, endPoint x: 452, endPoint y: 126, distance: 126.0
click at [456, 126] on div "scrollable content" at bounding box center [458, 125] width 4 height 21
click at [1062, 34] on span "Options" at bounding box center [1265, 37] width 27 height 11
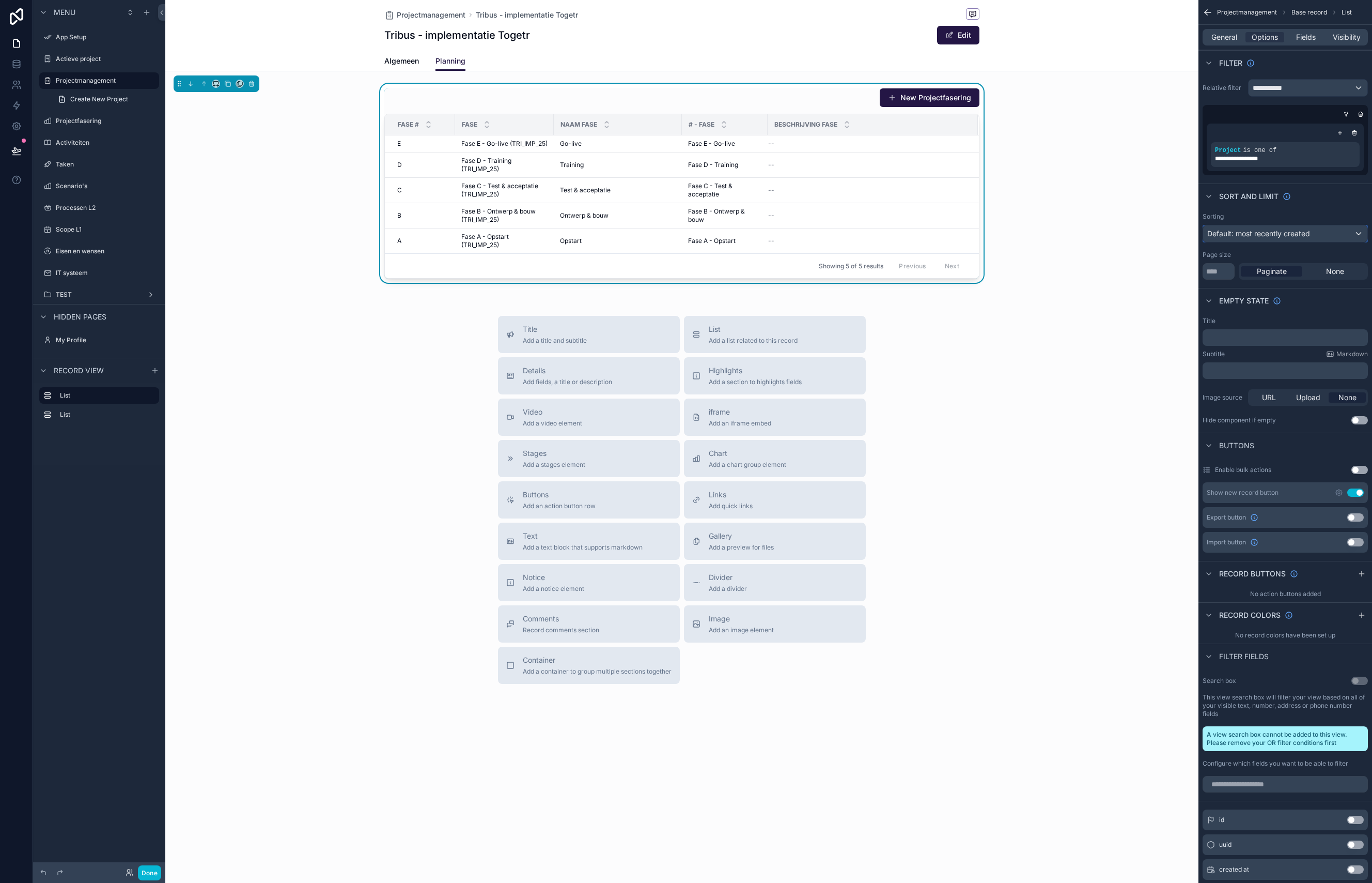
click at [1062, 238] on span "Default: most recently created" at bounding box center [1258, 233] width 103 height 9
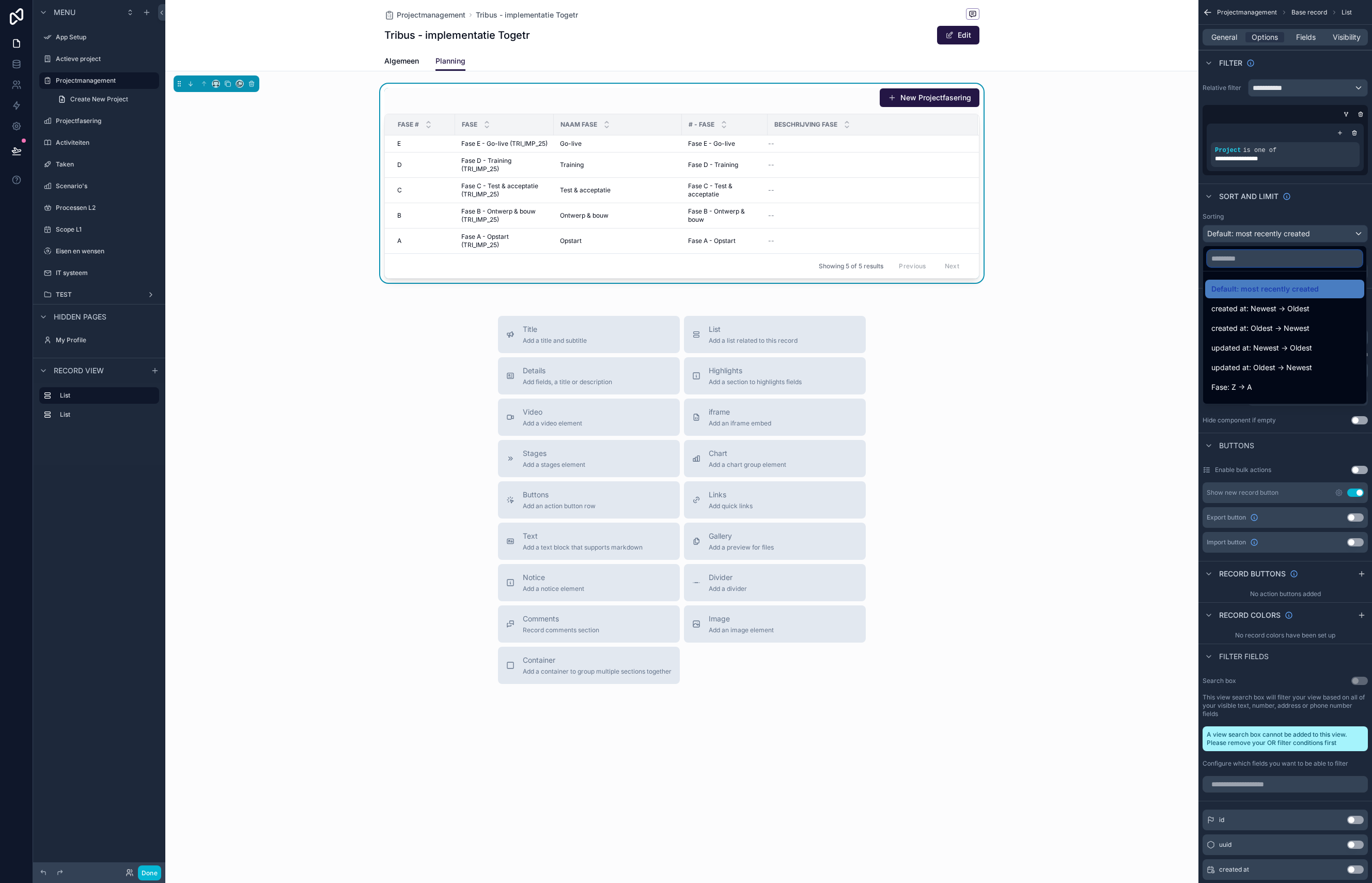
click at [1062, 259] on input "text" at bounding box center [1284, 258] width 155 height 16
type input "****"
click at [1062, 306] on div "Fase: A -> Z" at bounding box center [1285, 308] width 147 height 12
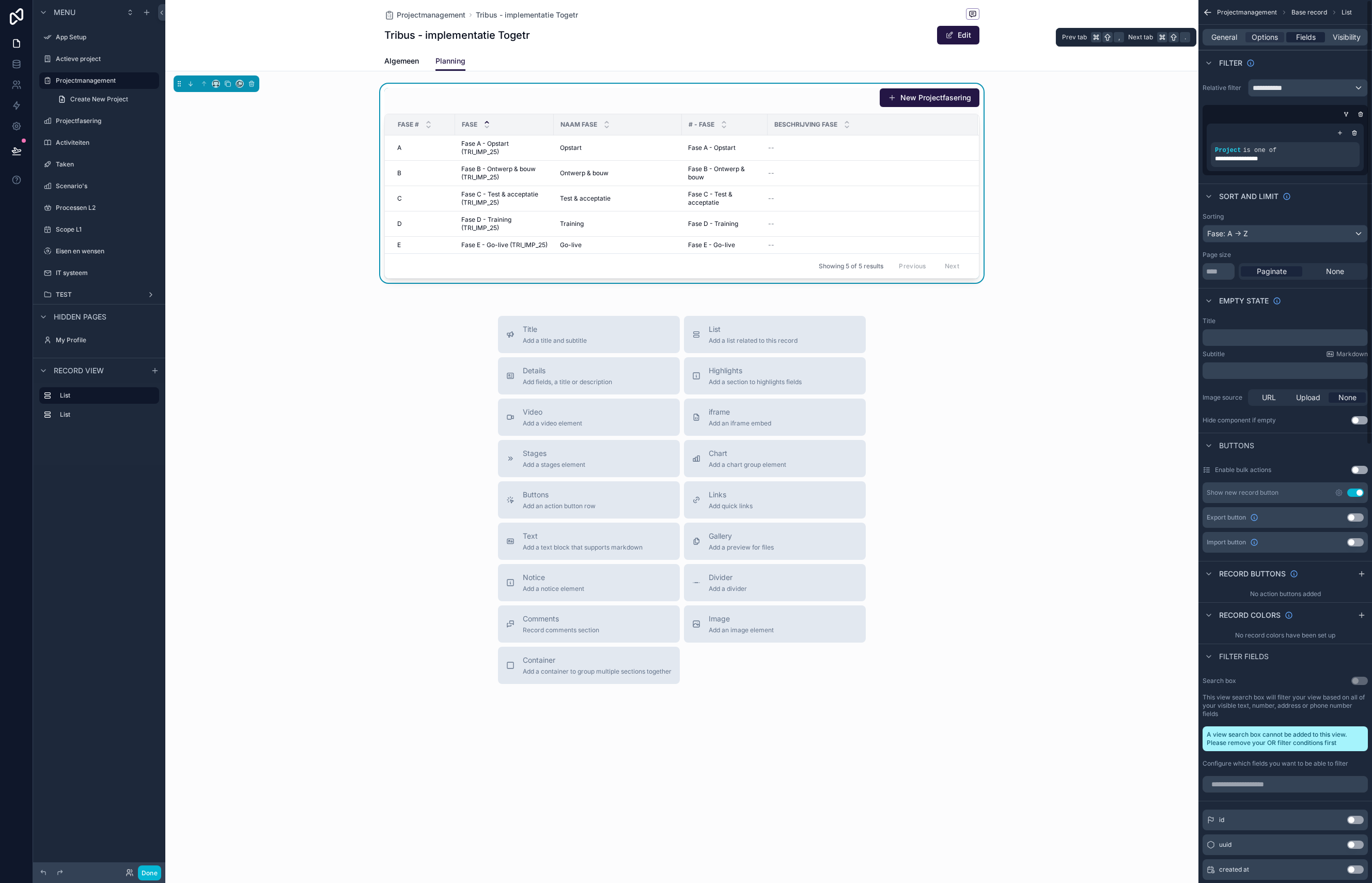
click at [1062, 35] on span "Fields" at bounding box center [1306, 37] width 20 height 11
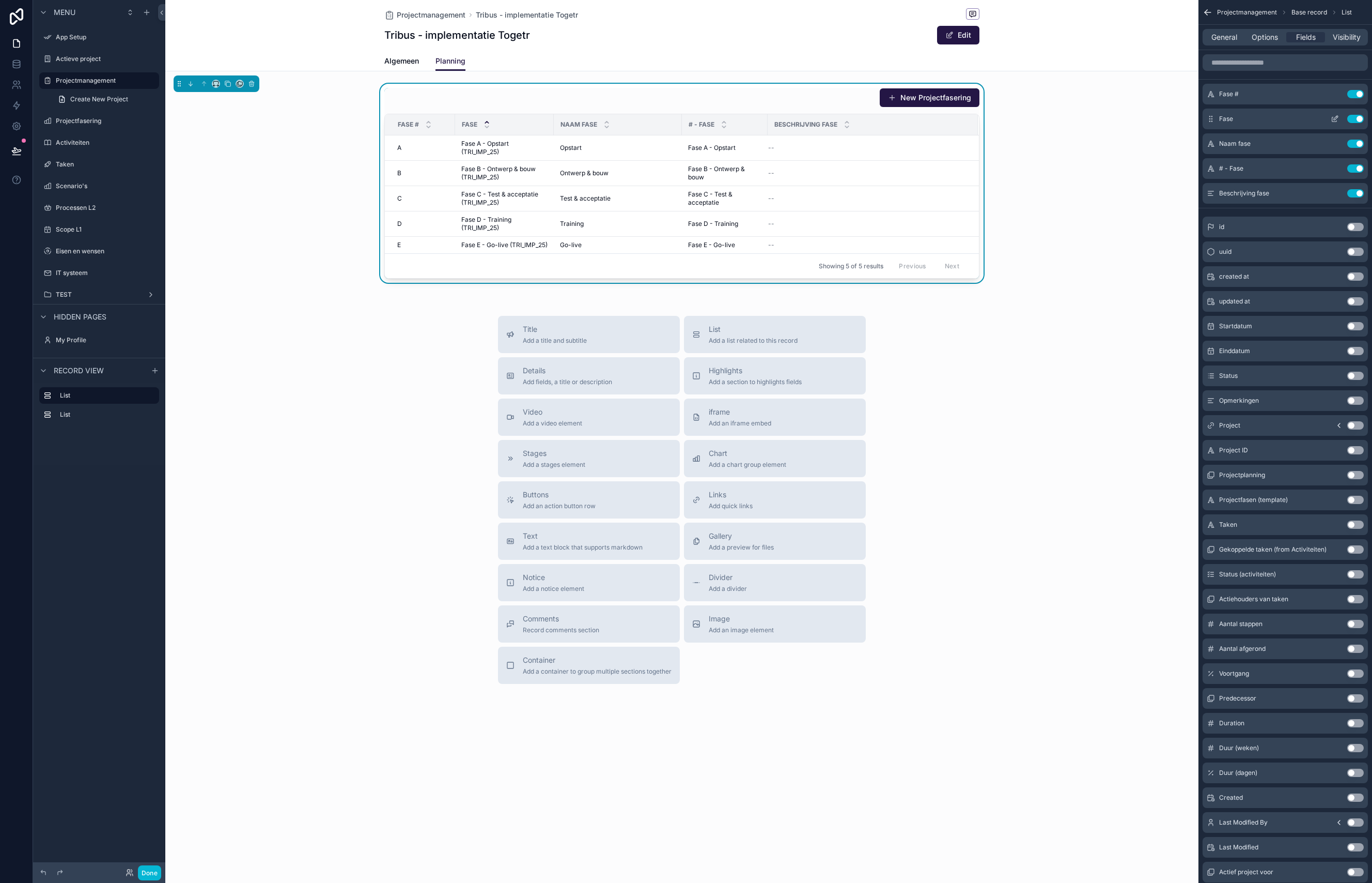
click at [1062, 120] on button "Use setting" at bounding box center [1355, 118] width 16 height 9
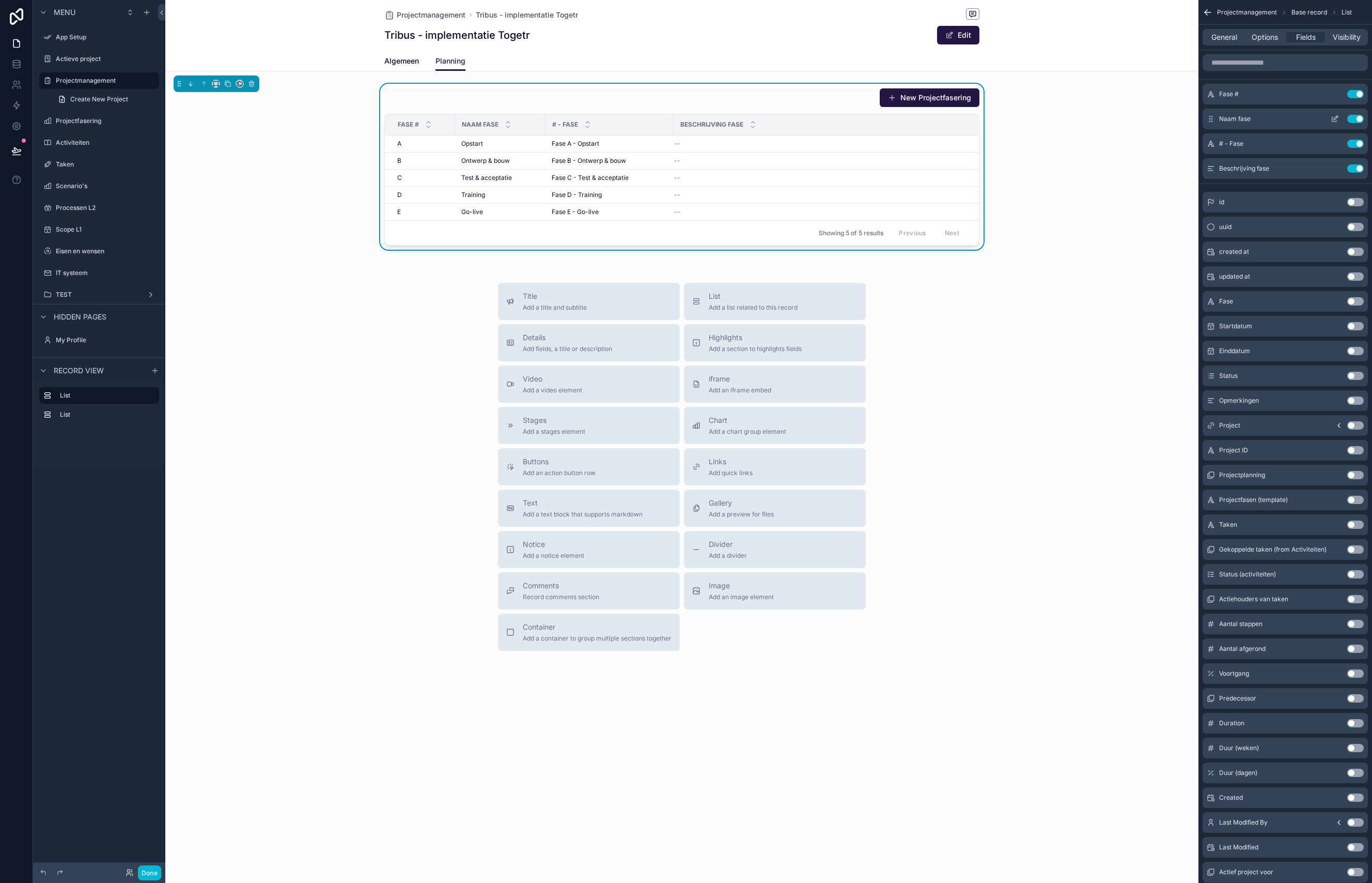
click at [1062, 117] on icon "scrollable content" at bounding box center [1334, 119] width 5 height 5
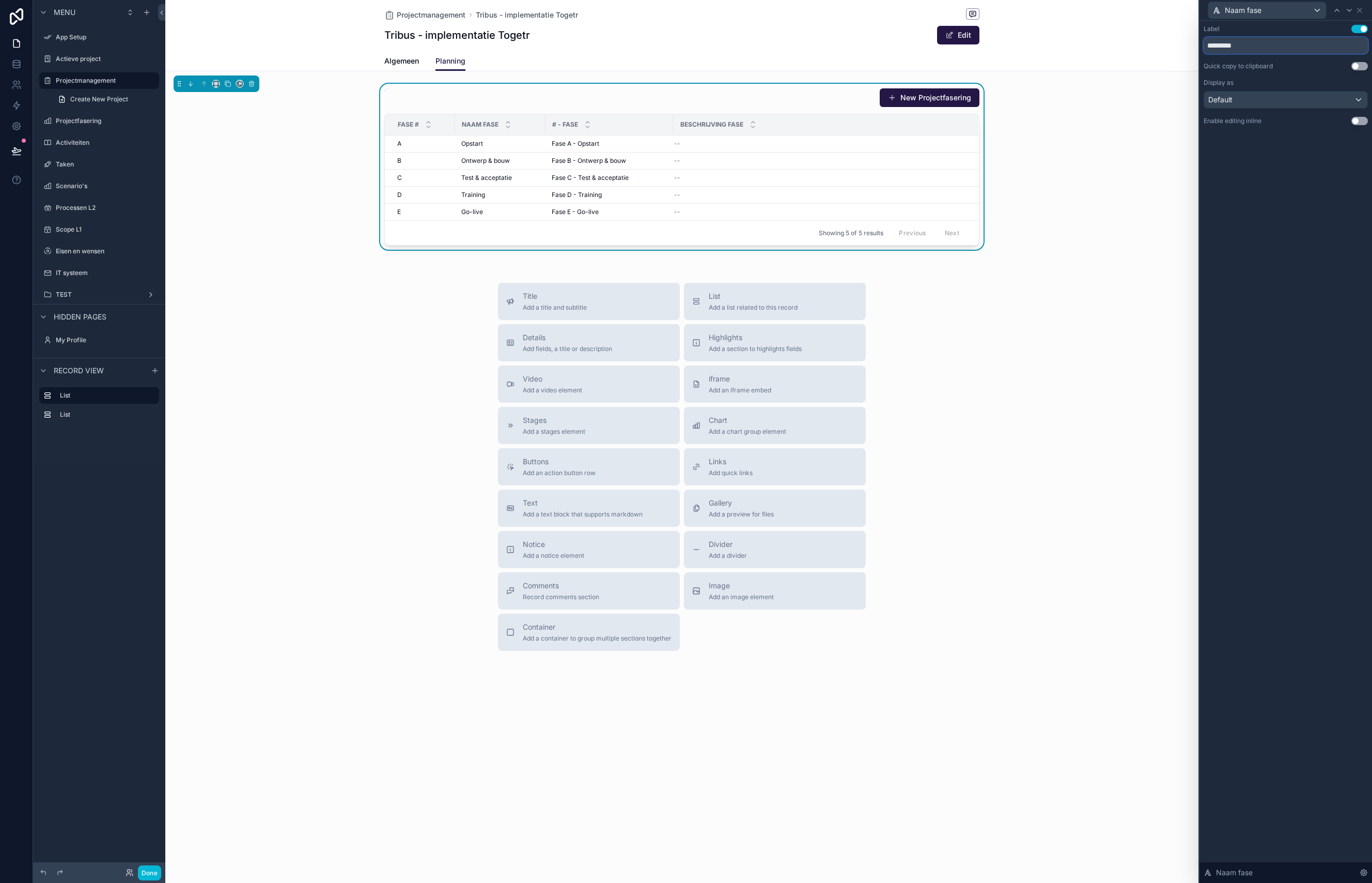
click at [1062, 47] on input "*********" at bounding box center [1286, 45] width 164 height 16
type input "**********"
click at [1062, 122] on button "Use setting" at bounding box center [1359, 120] width 16 height 9
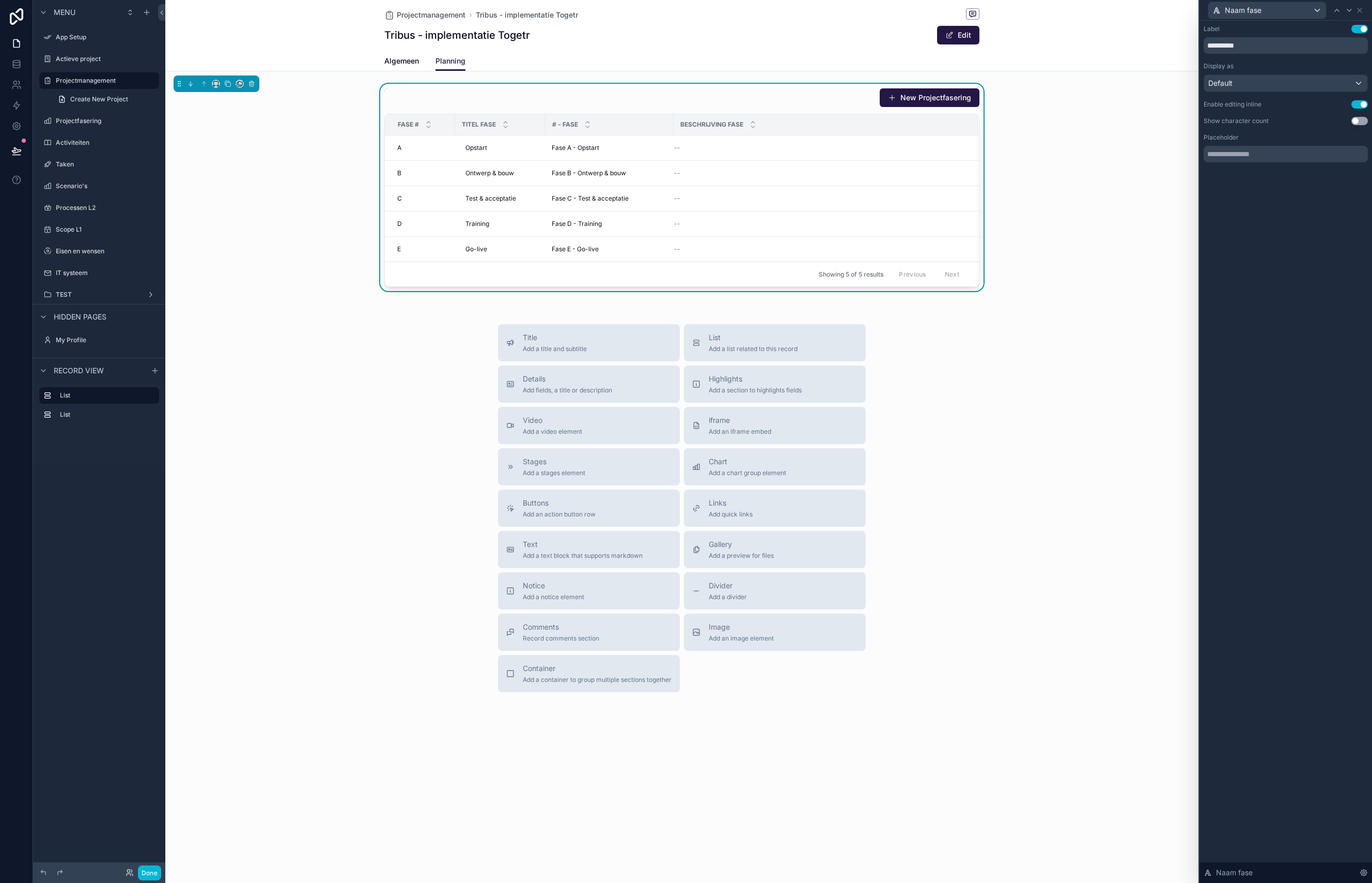
click at [1062, 29] on button "Use setting" at bounding box center [1359, 29] width 16 height 9
click at [1062, 11] on icon at bounding box center [1360, 10] width 9 height 9
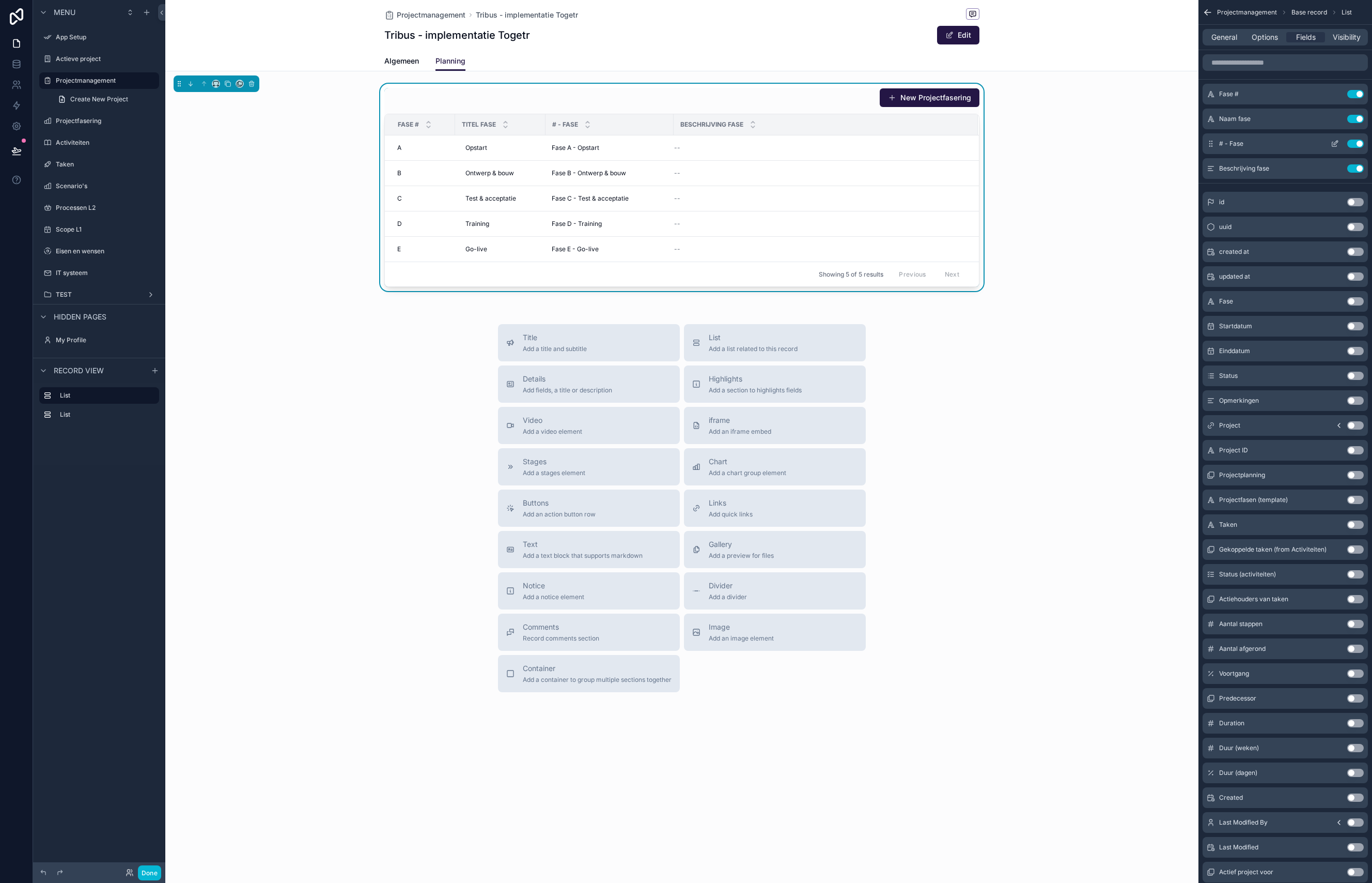
click at [1062, 144] on button "Use setting" at bounding box center [1355, 143] width 16 height 9
click at [1062, 39] on span "Options" at bounding box center [1265, 37] width 27 height 11
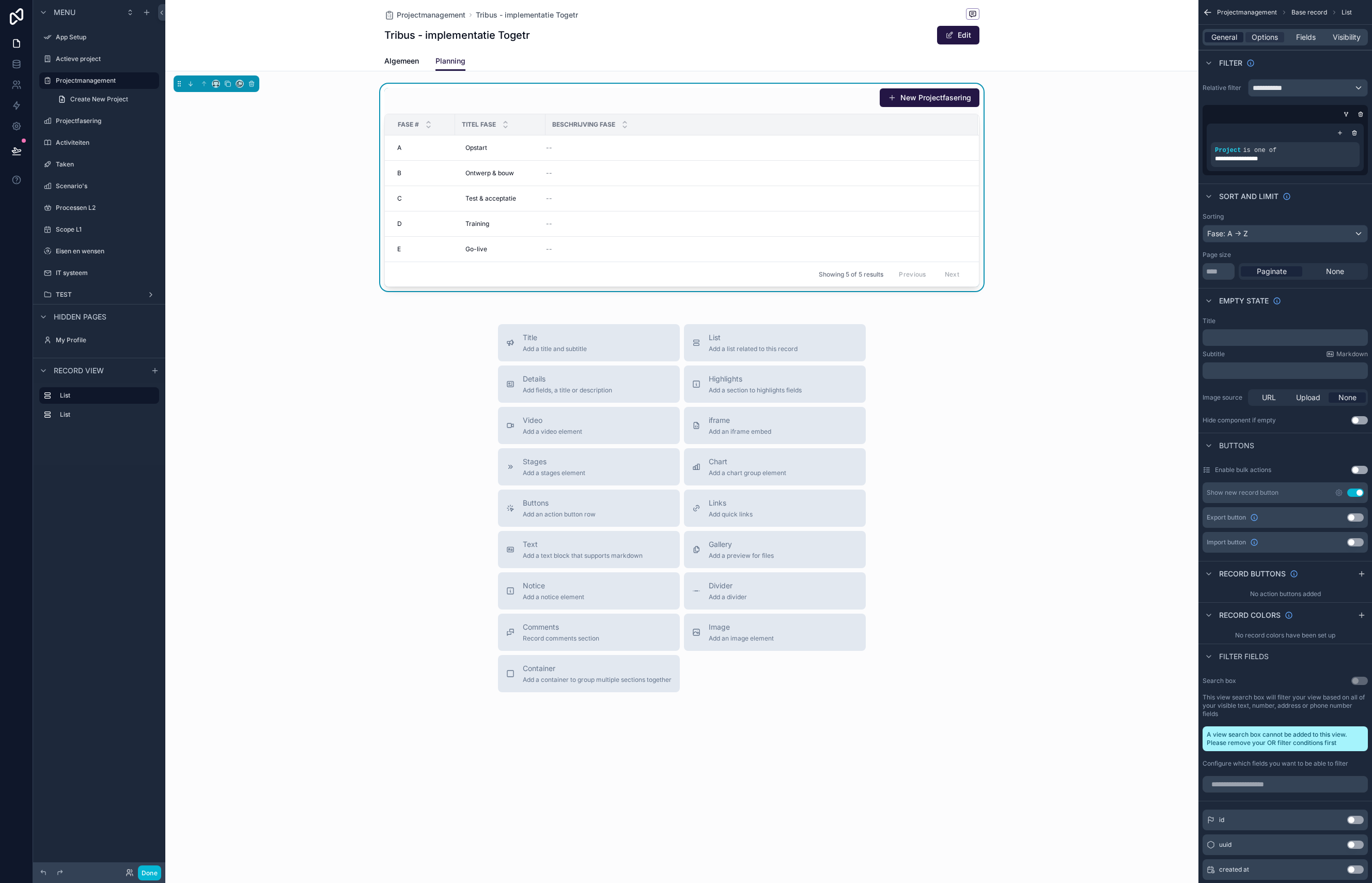
click at [1062, 40] on span "General" at bounding box center [1224, 37] width 26 height 11
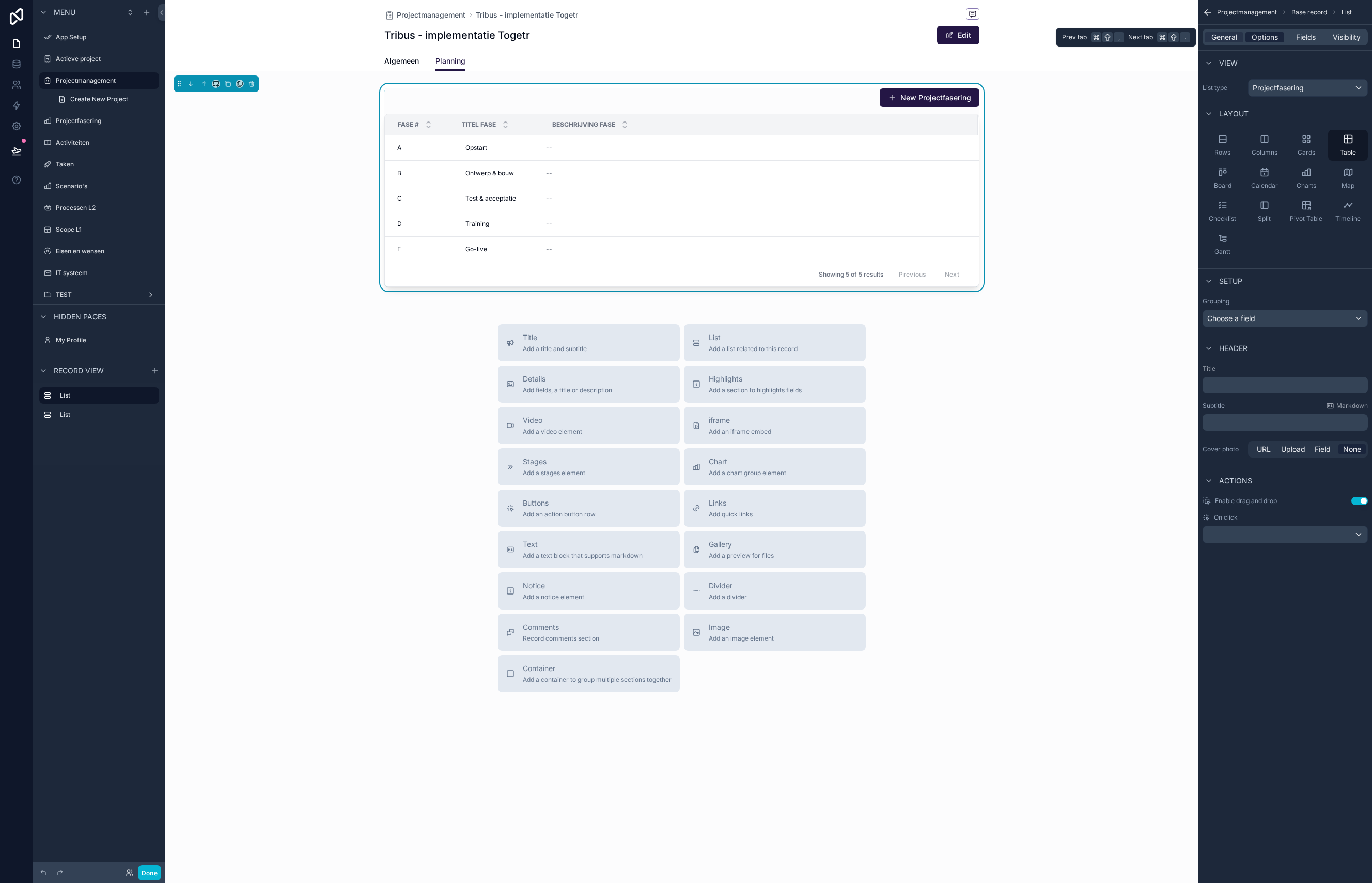
click at [1062, 38] on span "Options" at bounding box center [1265, 37] width 27 height 11
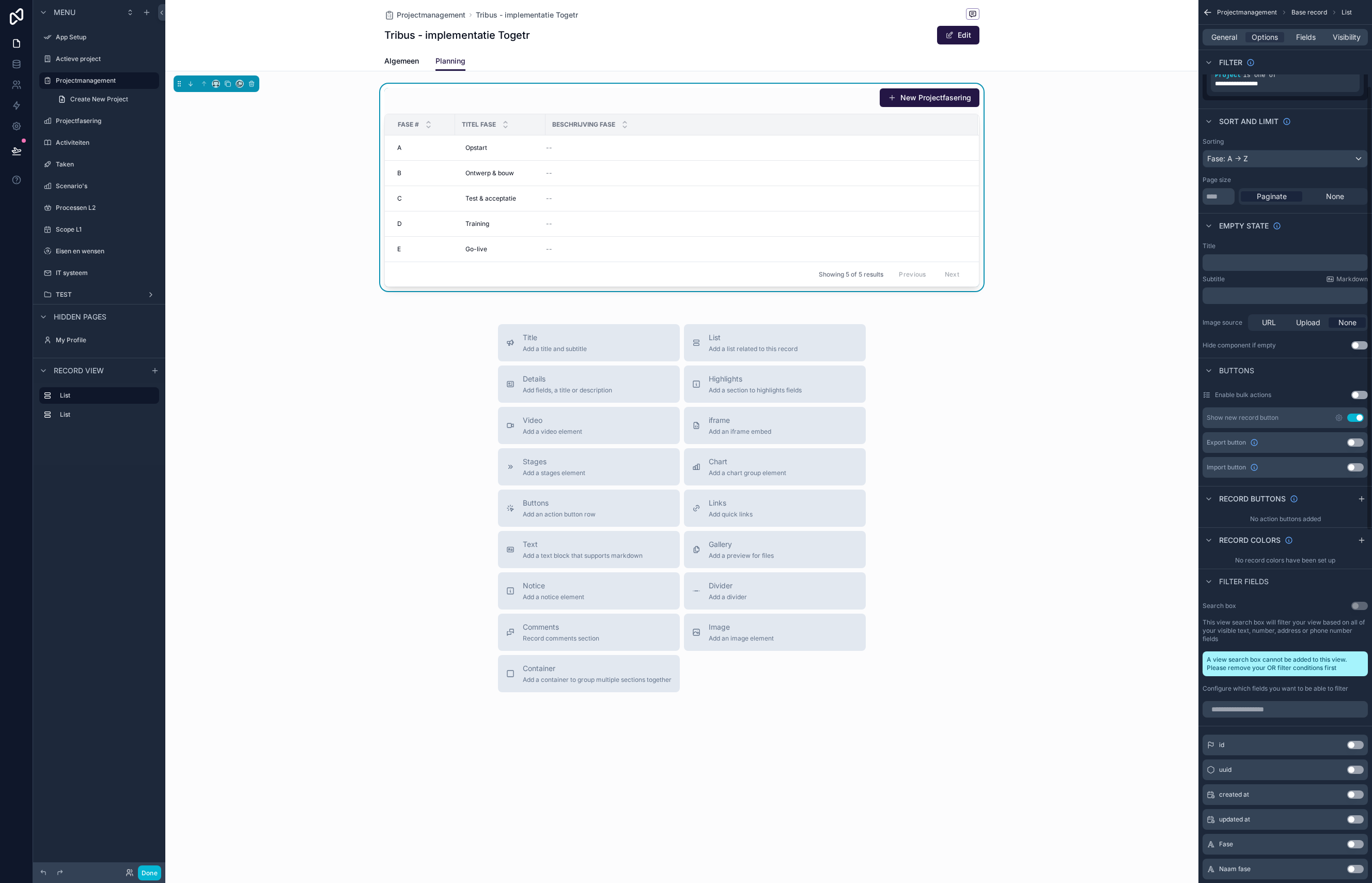
scroll to position [0, 0]
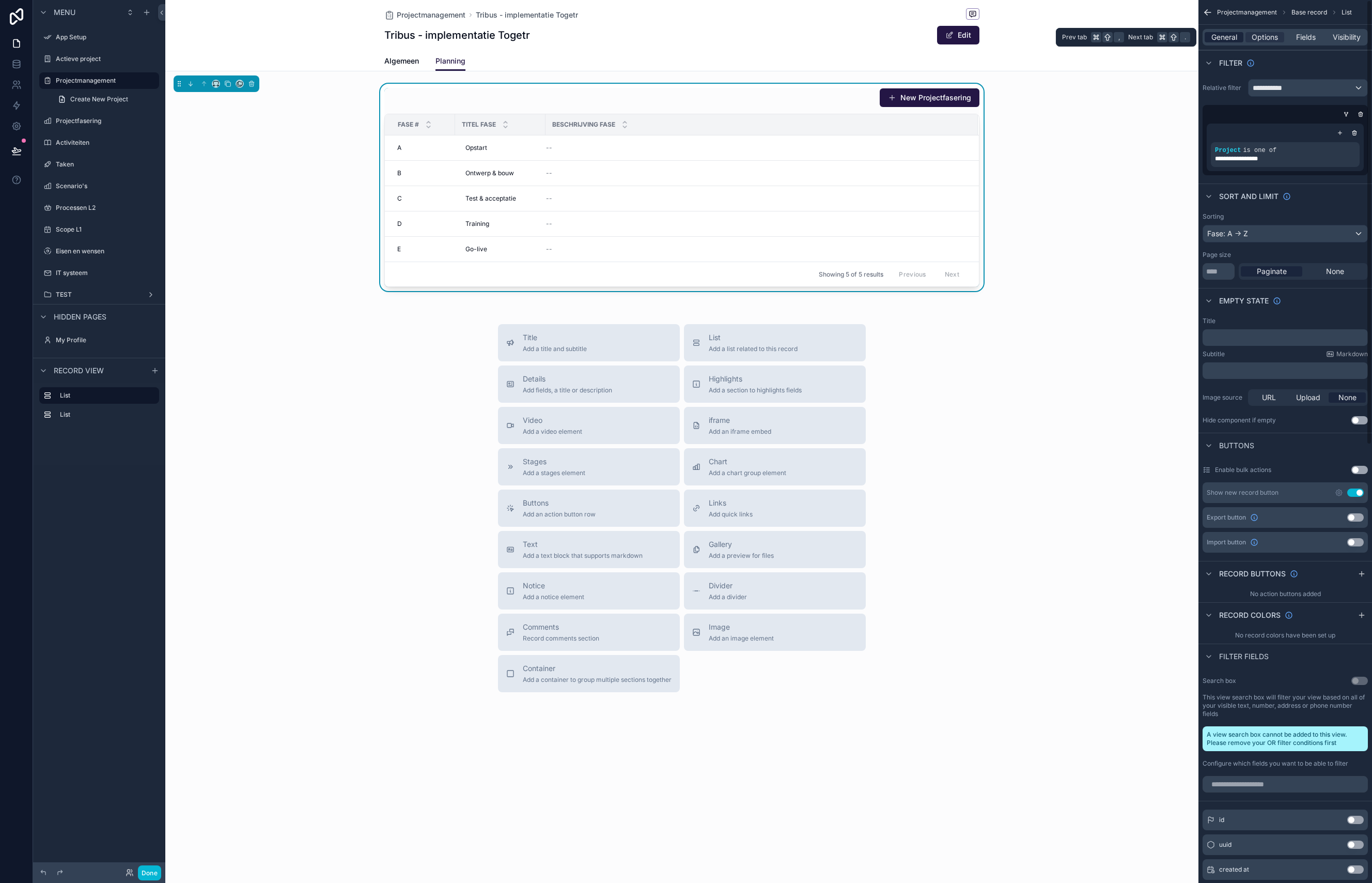
click at [1062, 39] on span "General" at bounding box center [1224, 37] width 26 height 11
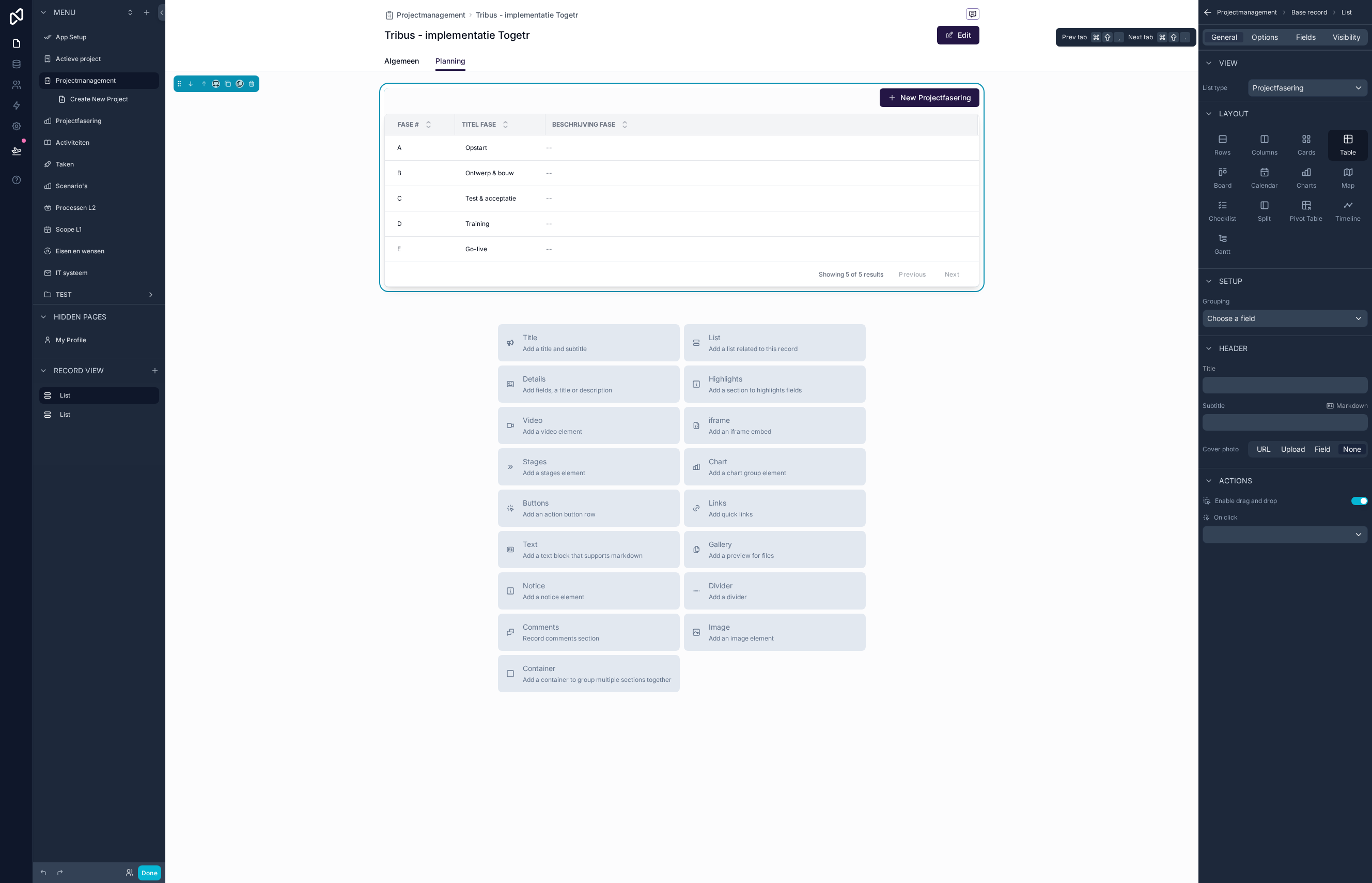
drag, startPoint x: 1272, startPoint y: 37, endPoint x: 1251, endPoint y: 46, distance: 22.8
click at [1062, 37] on span "Options" at bounding box center [1265, 37] width 27 height 11
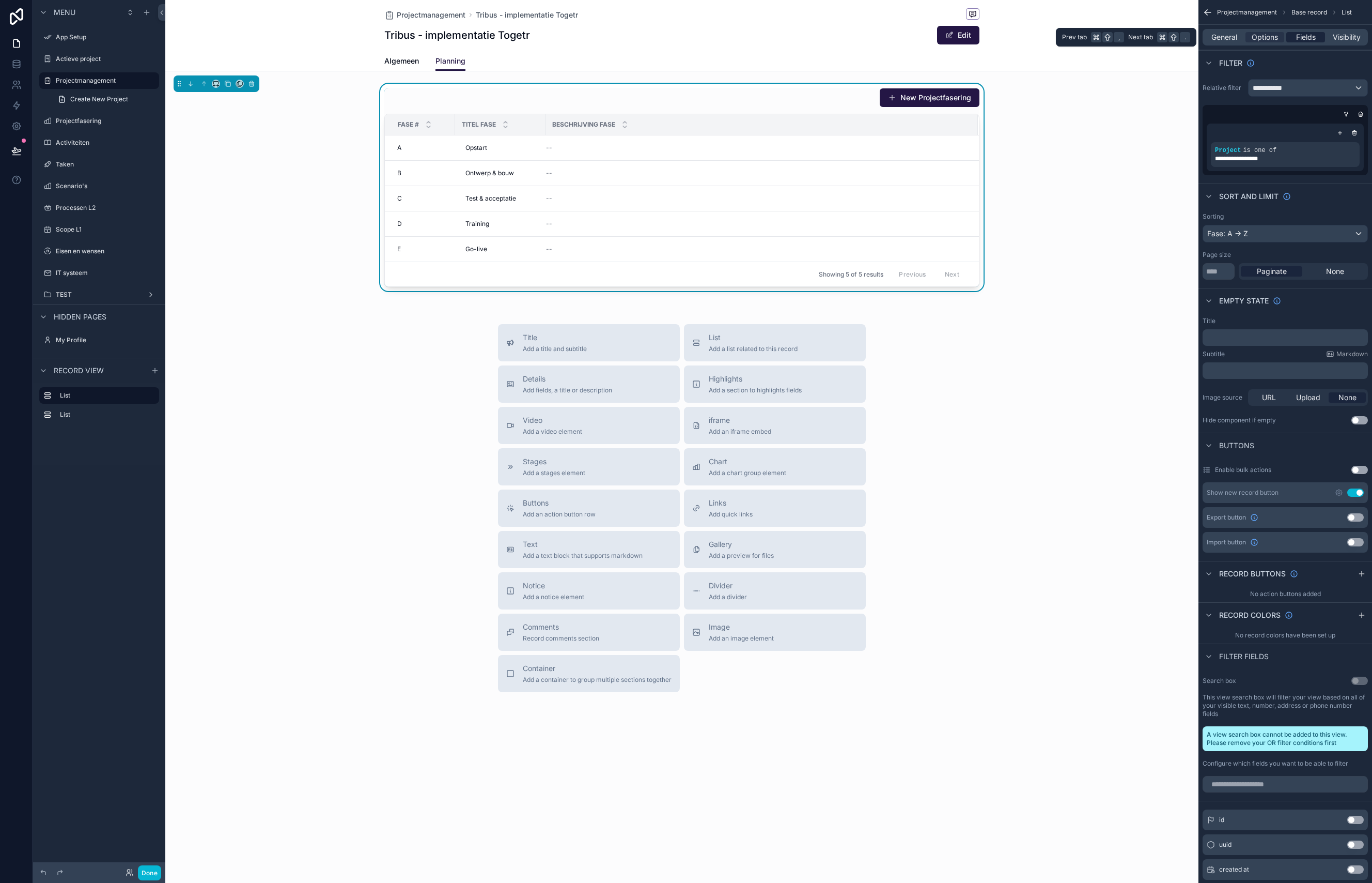
click at [1062, 36] on span "Fields" at bounding box center [1306, 37] width 20 height 11
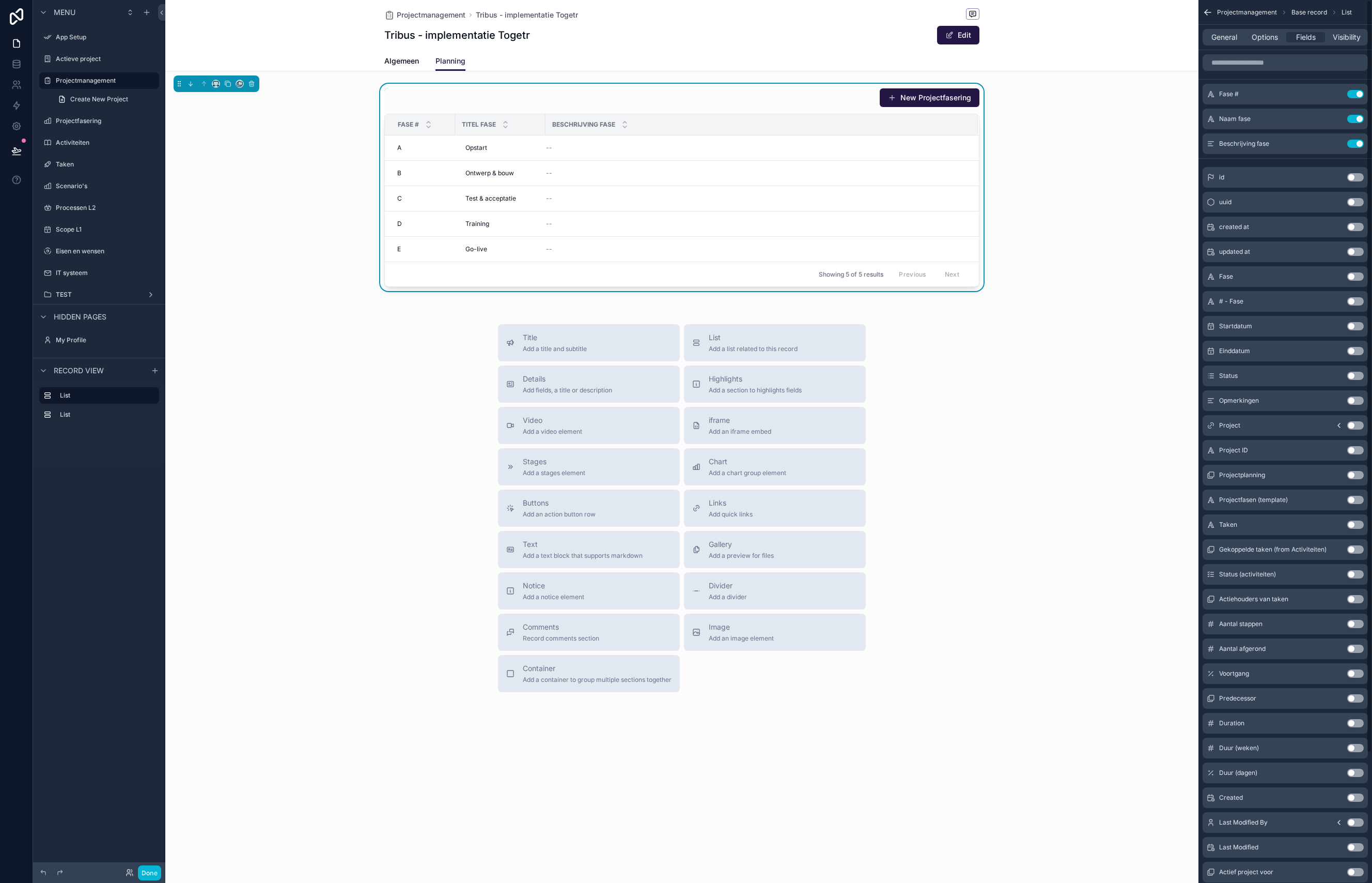
click at [1062, 328] on button "Use setting" at bounding box center [1355, 326] width 16 height 9
click at [1062, 350] on button "Use setting" at bounding box center [1355, 350] width 16 height 9
click at [696, 146] on span "[DATE]" at bounding box center [690, 148] width 20 height 9
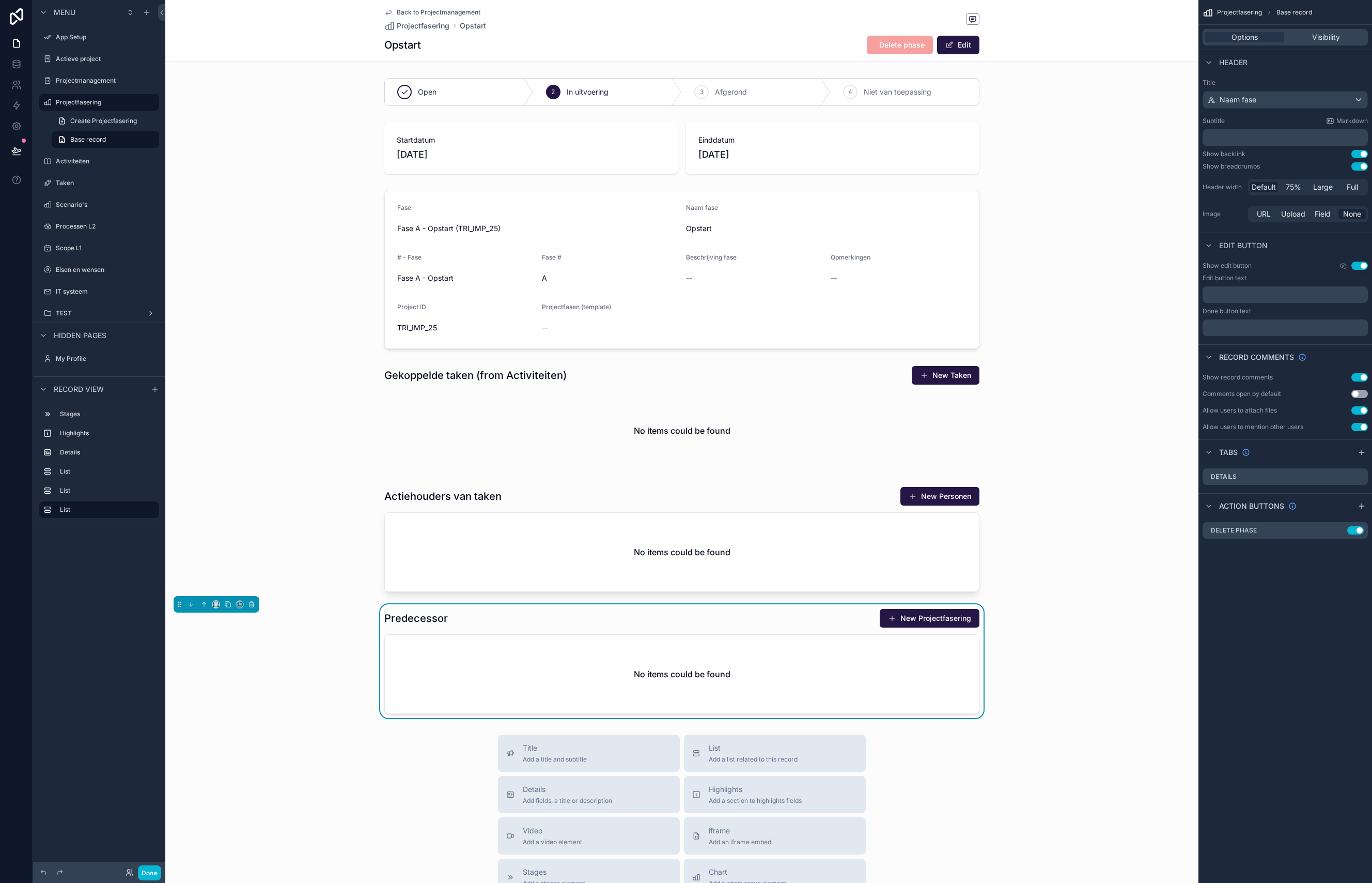
click at [391, 13] on icon "scrollable content" at bounding box center [388, 12] width 9 height 9
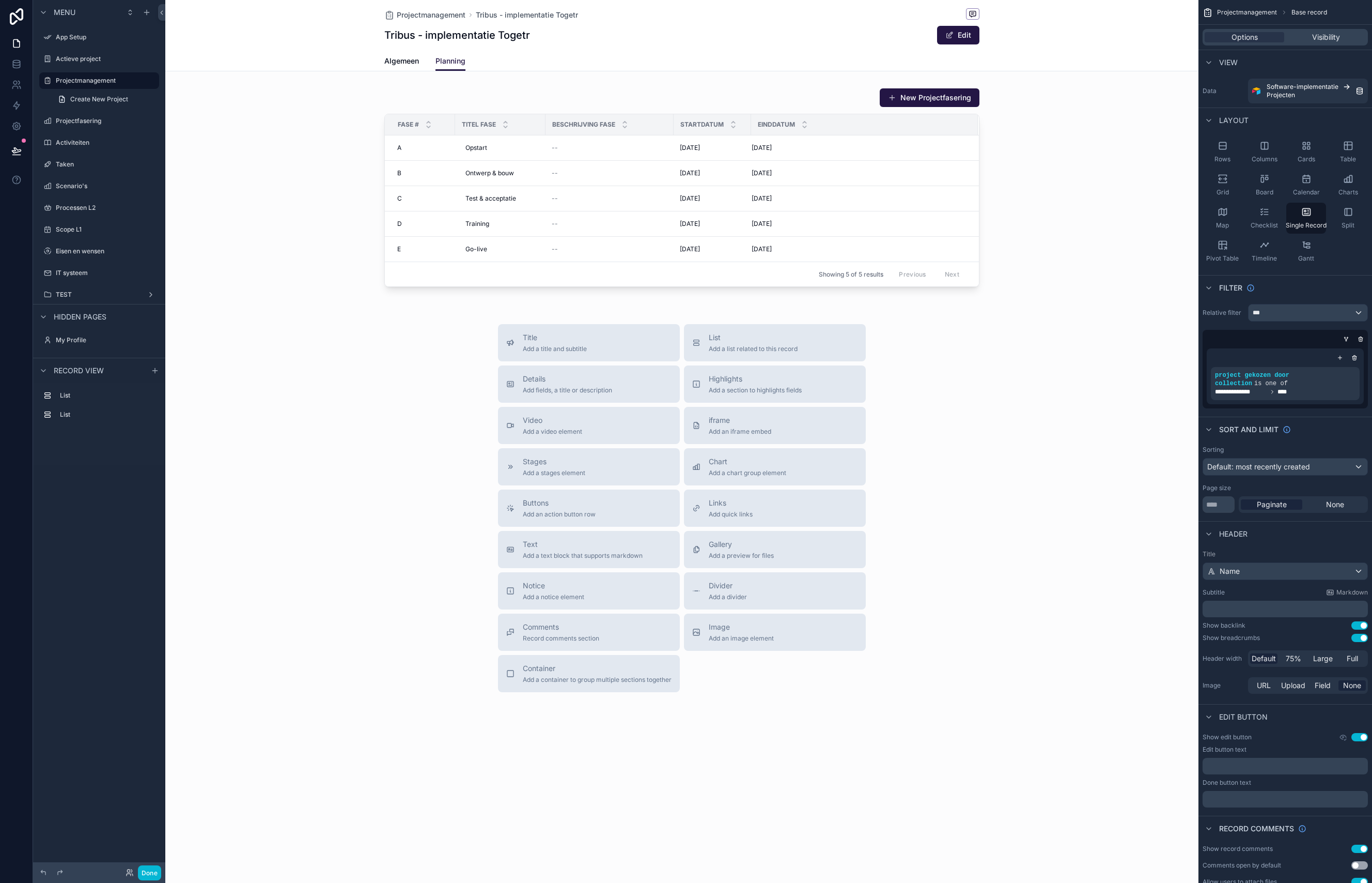
click at [893, 161] on div "scrollable content" at bounding box center [681, 388] width 1033 height 775
click at [892, 161] on div "scrollable content" at bounding box center [681, 187] width 1033 height 207
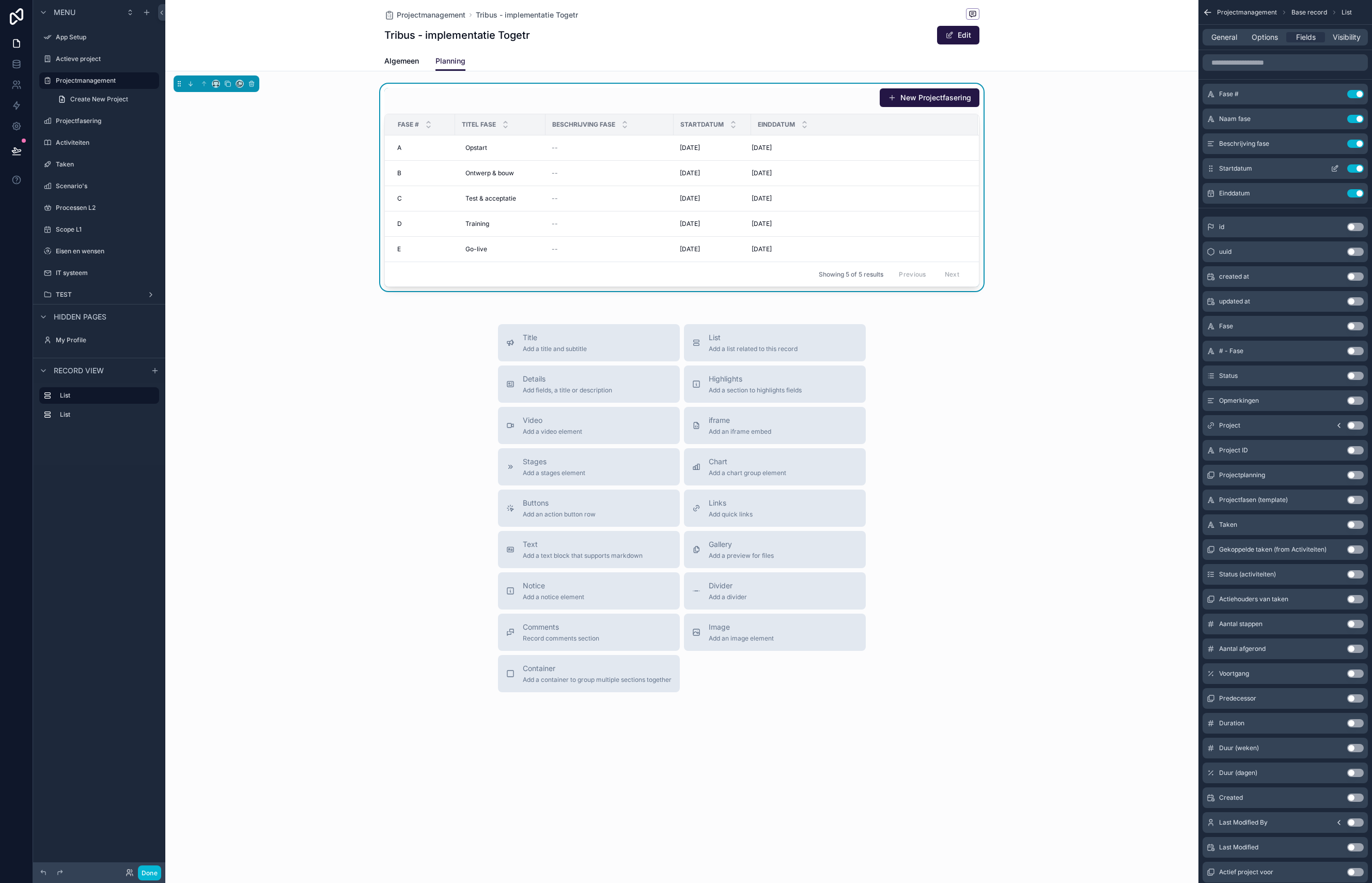
click at [1062, 168] on icon "scrollable content" at bounding box center [1335, 168] width 9 height 9
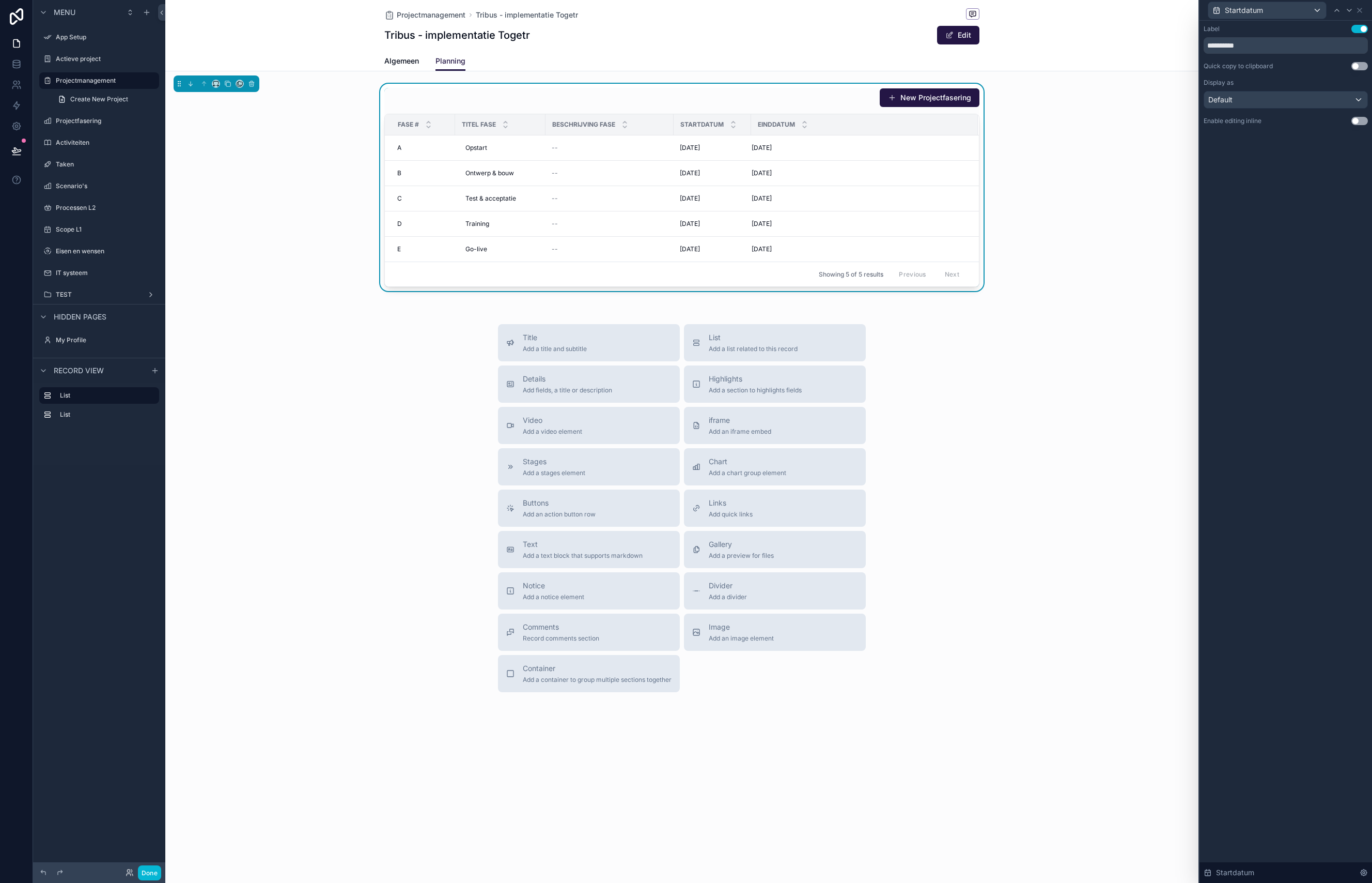
click at [1062, 120] on button "Use setting" at bounding box center [1359, 120] width 16 height 9
click at [1062, 11] on icon at bounding box center [1360, 10] width 9 height 9
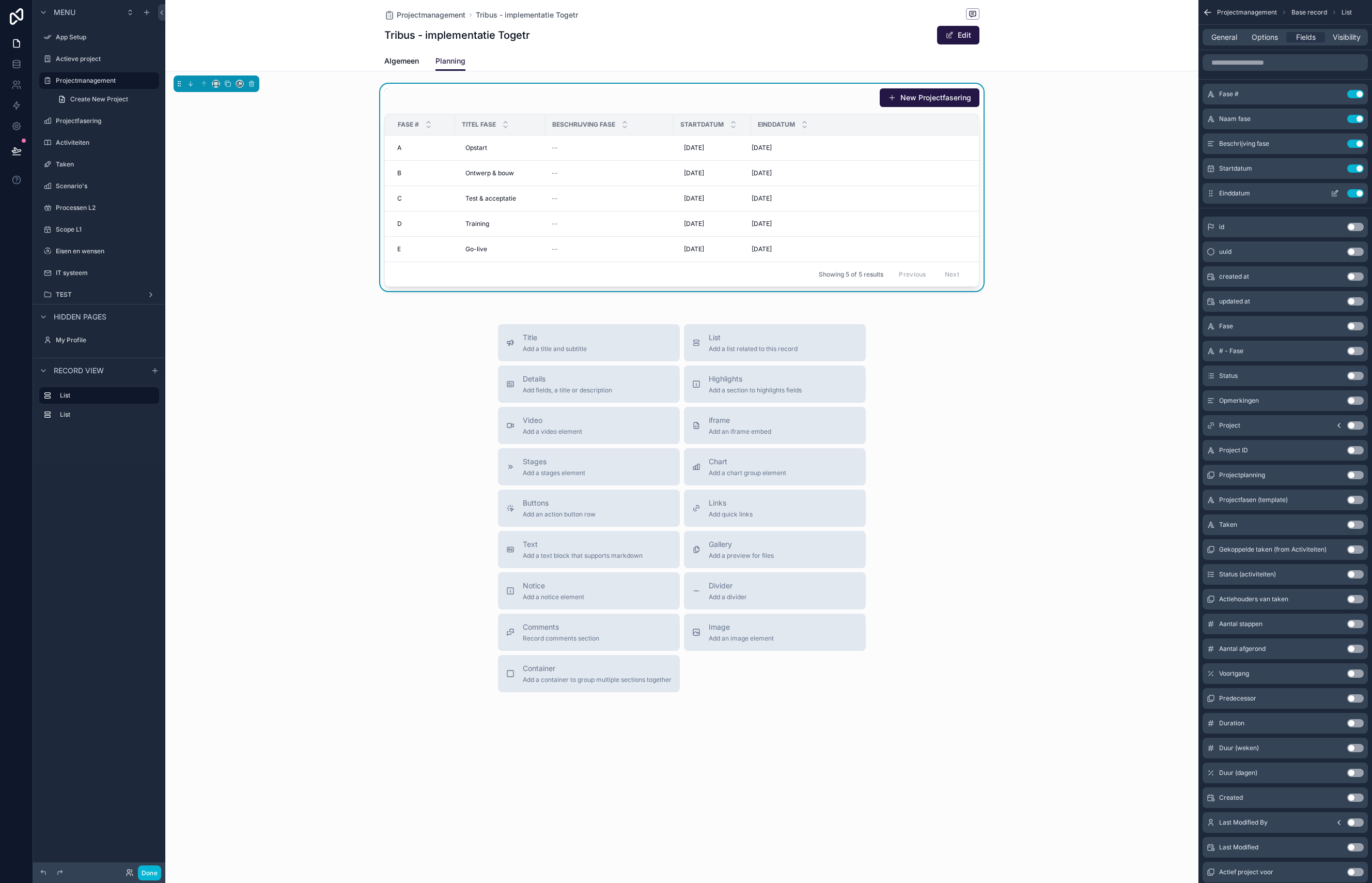
click at [1062, 192] on icon "scrollable content" at bounding box center [1335, 193] width 9 height 9
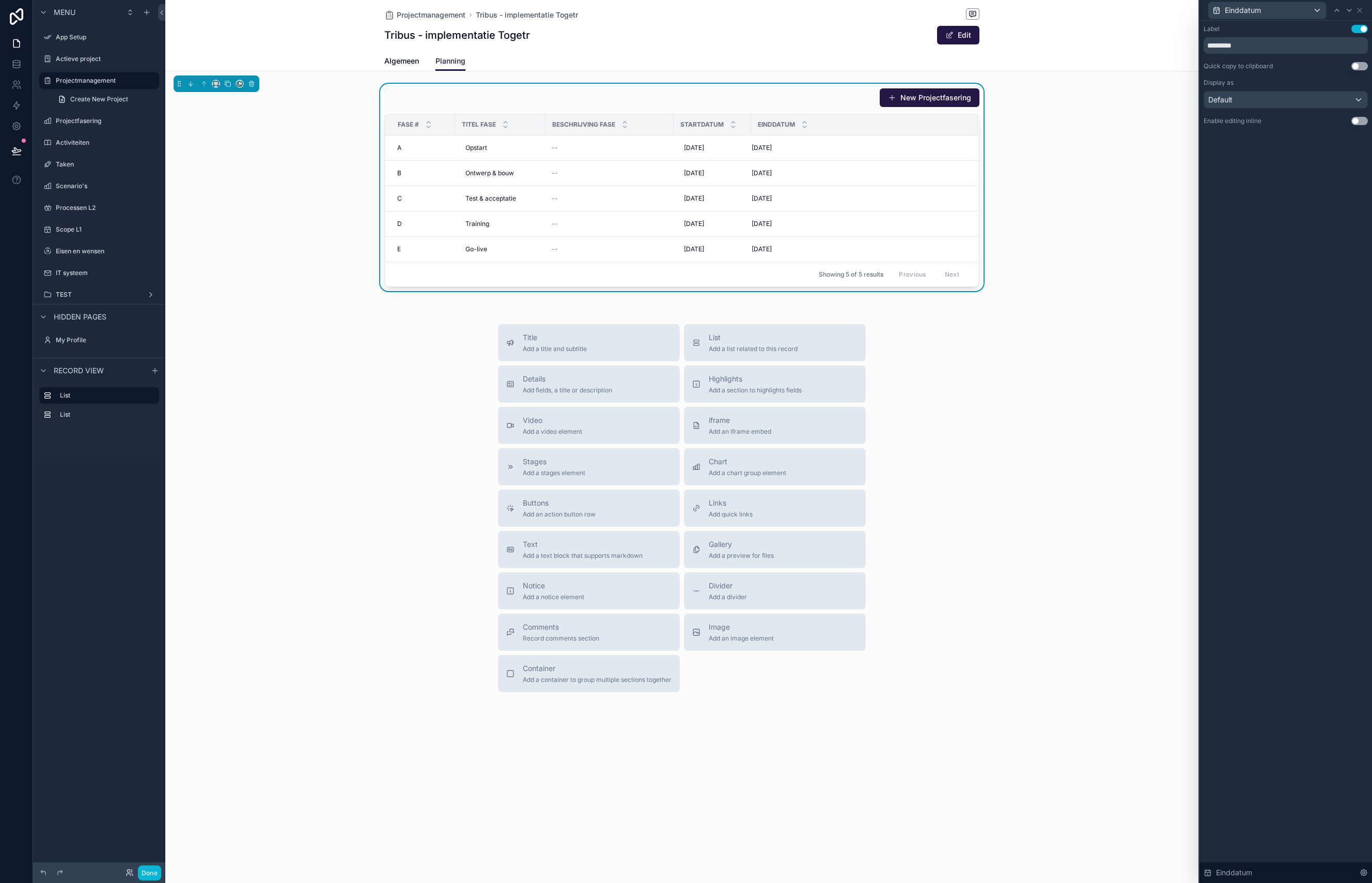
click at [1062, 122] on button "Use setting" at bounding box center [1359, 120] width 16 height 9
click at [1062, 139] on input "text" at bounding box center [1286, 137] width 164 height 16
type input "**********"
click at [1062, 221] on div "**********" at bounding box center [1285, 452] width 173 height 862
click at [1062, 10] on icon at bounding box center [1360, 11] width 4 height 4
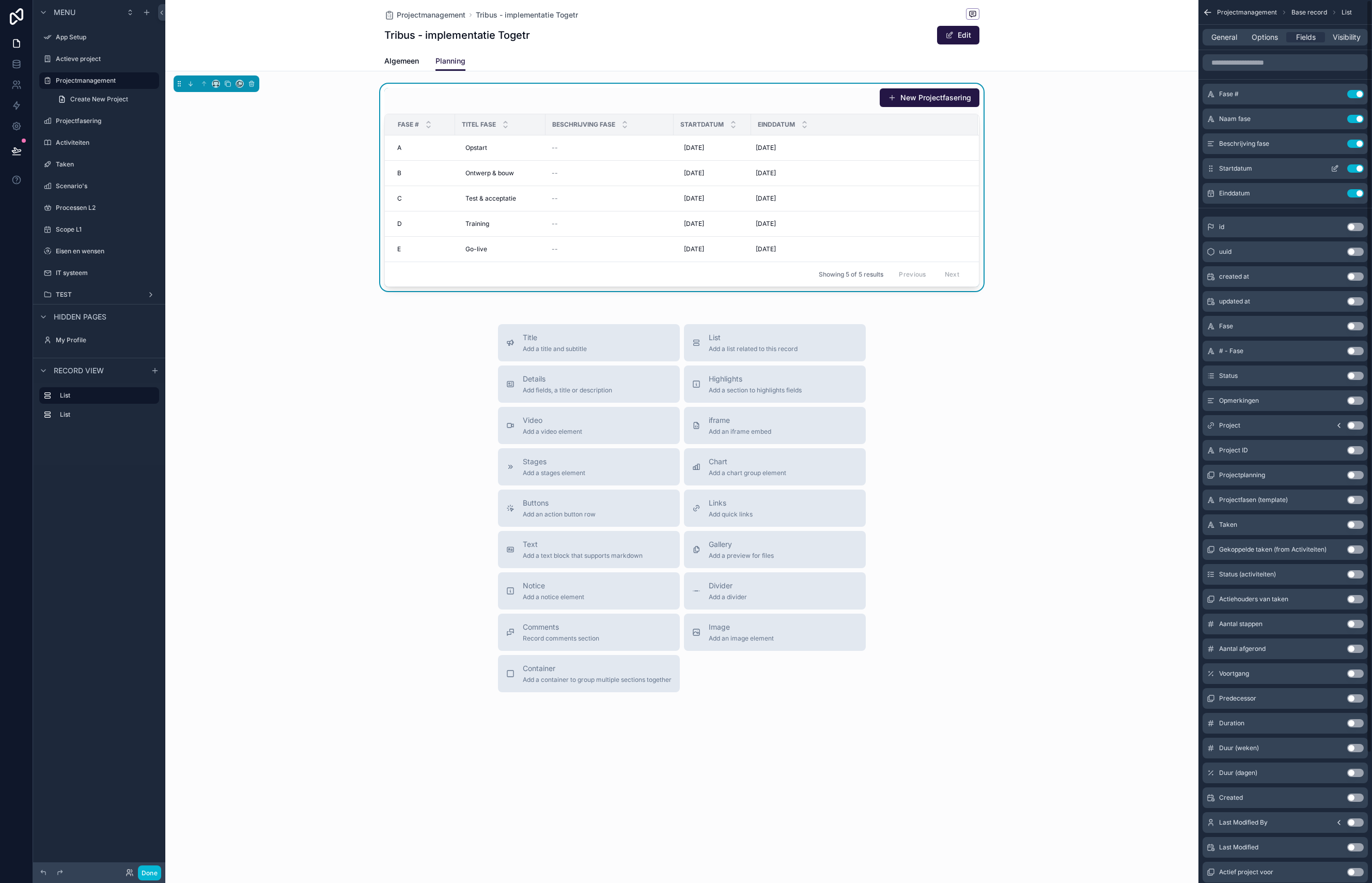
click at [1062, 168] on icon "scrollable content" at bounding box center [1335, 168] width 9 height 9
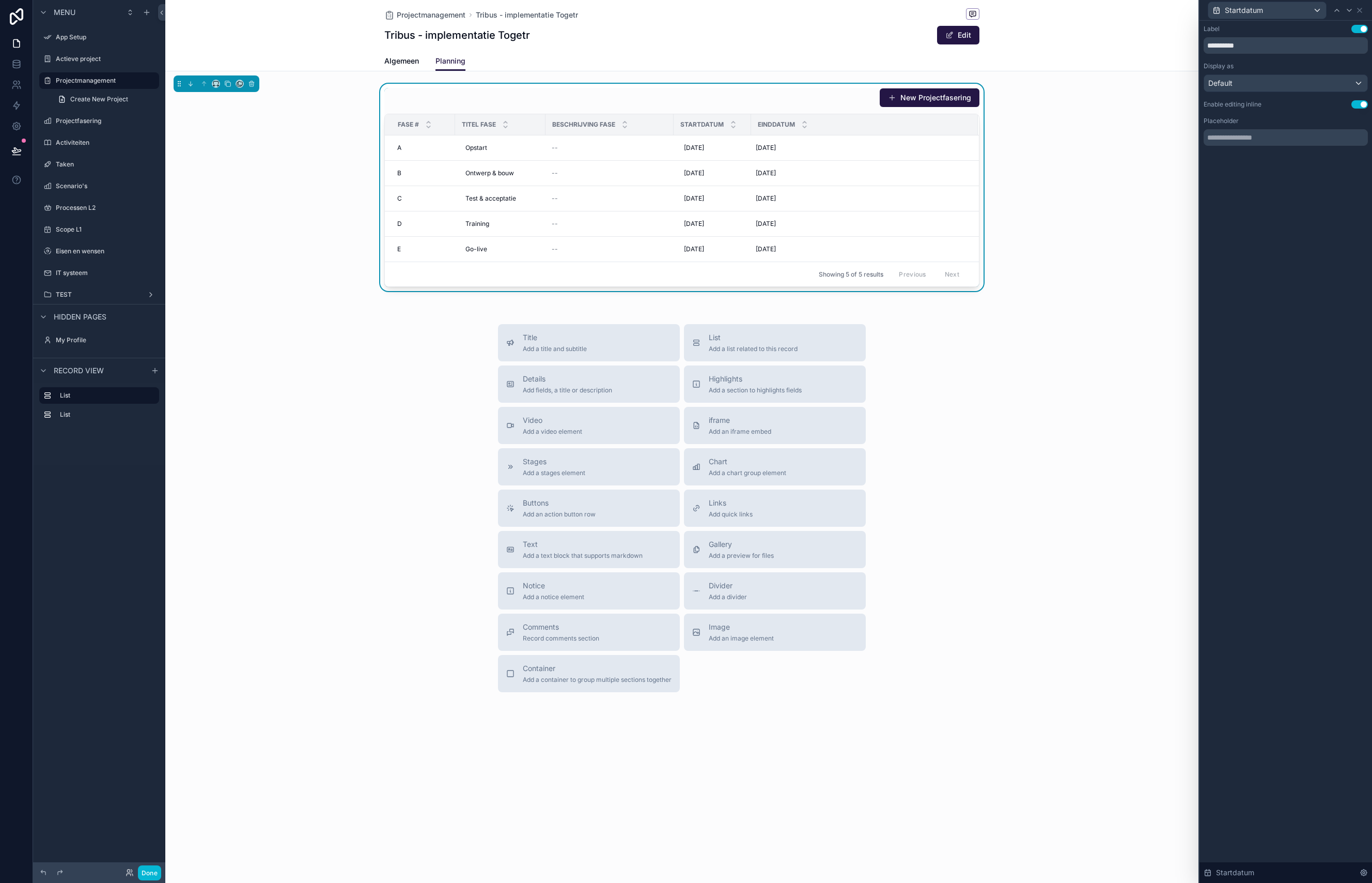
click at [1062, 148] on div "**********" at bounding box center [1285, 95] width 173 height 150
click at [1062, 139] on input "text" at bounding box center [1286, 137] width 164 height 16
type input "**********"
